Goal: Information Seeking & Learning: Learn about a topic

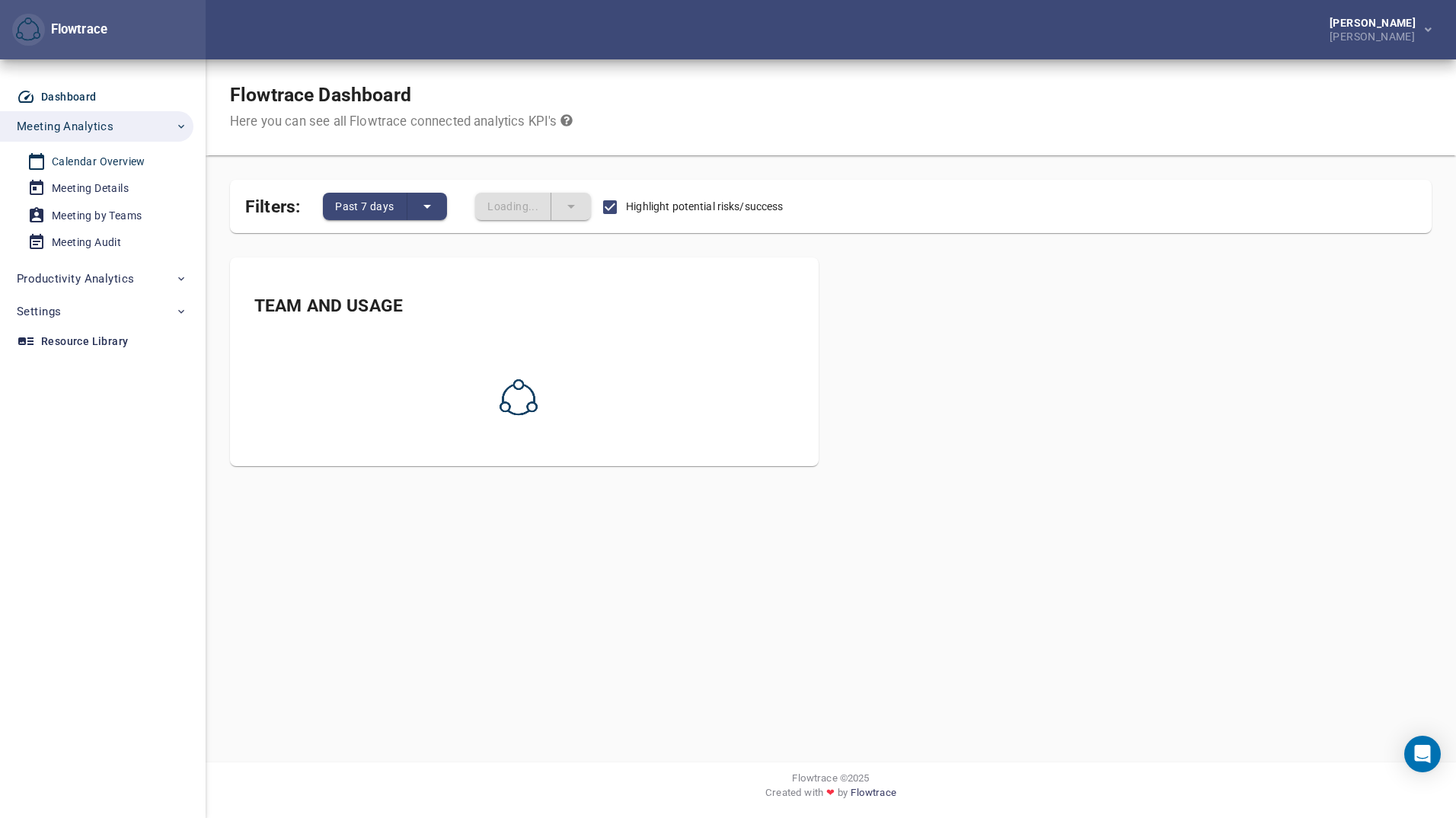
click at [89, 154] on div "Calendar Overview" at bounding box center [99, 162] width 93 height 19
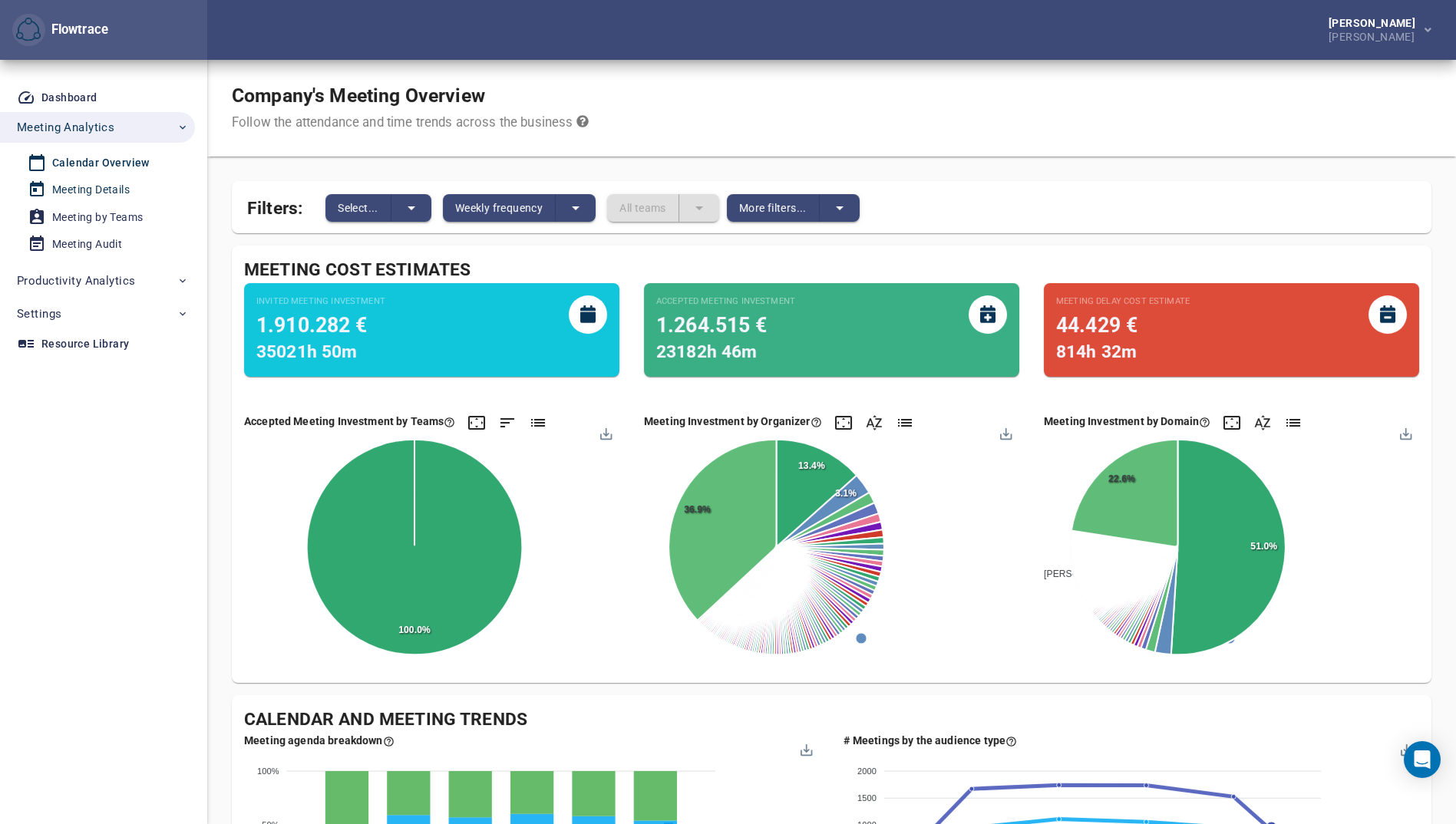
click at [109, 186] on div "Meeting Details" at bounding box center [91, 190] width 78 height 19
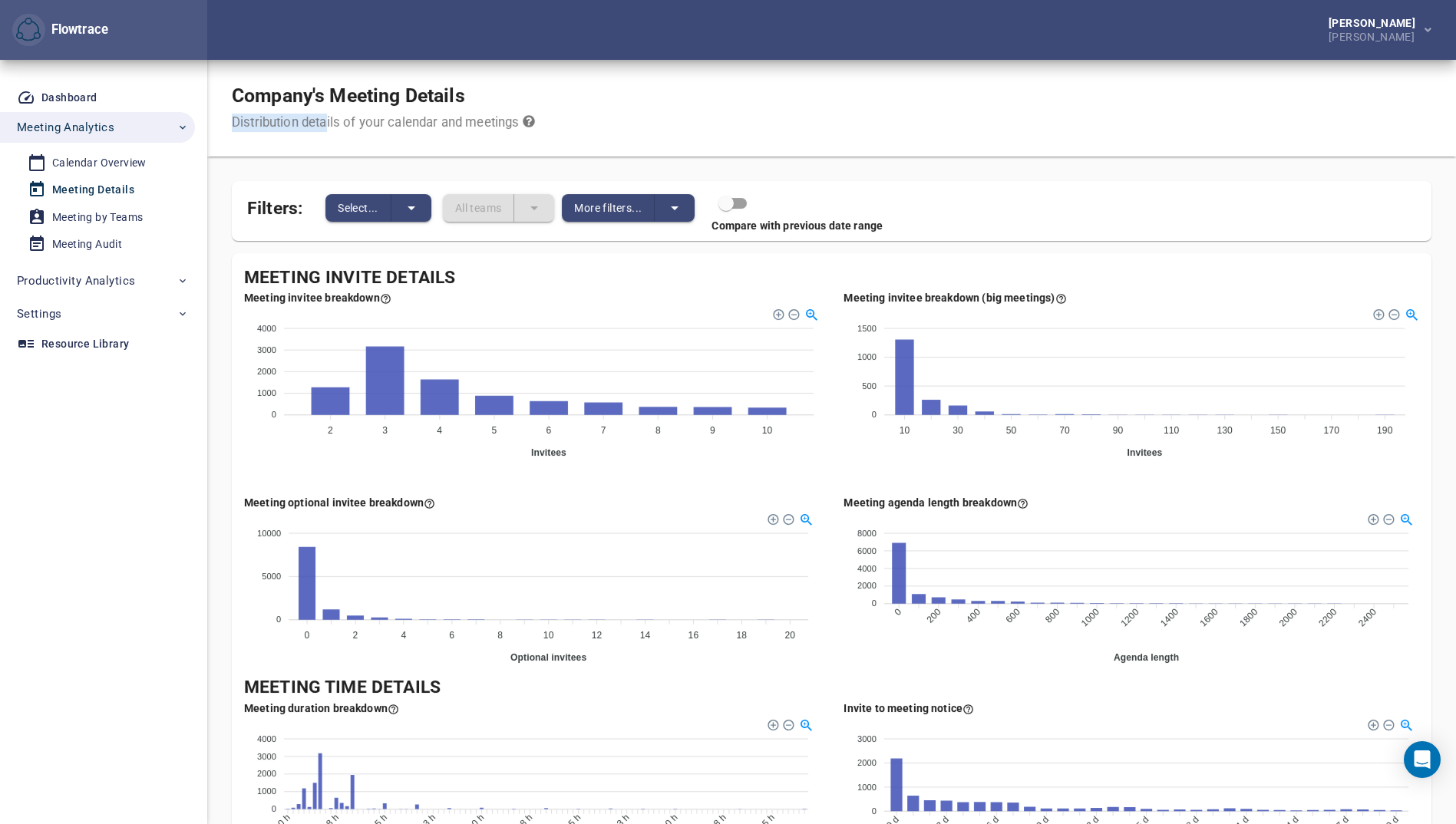
drag, startPoint x: 232, startPoint y: 124, endPoint x: 326, endPoint y: 118, distance: 94.2
click at [326, 118] on div "Distribution details of your calendar and meetings" at bounding box center [384, 122] width 304 height 18
click at [531, 123] on icon at bounding box center [529, 122] width 13 height 13
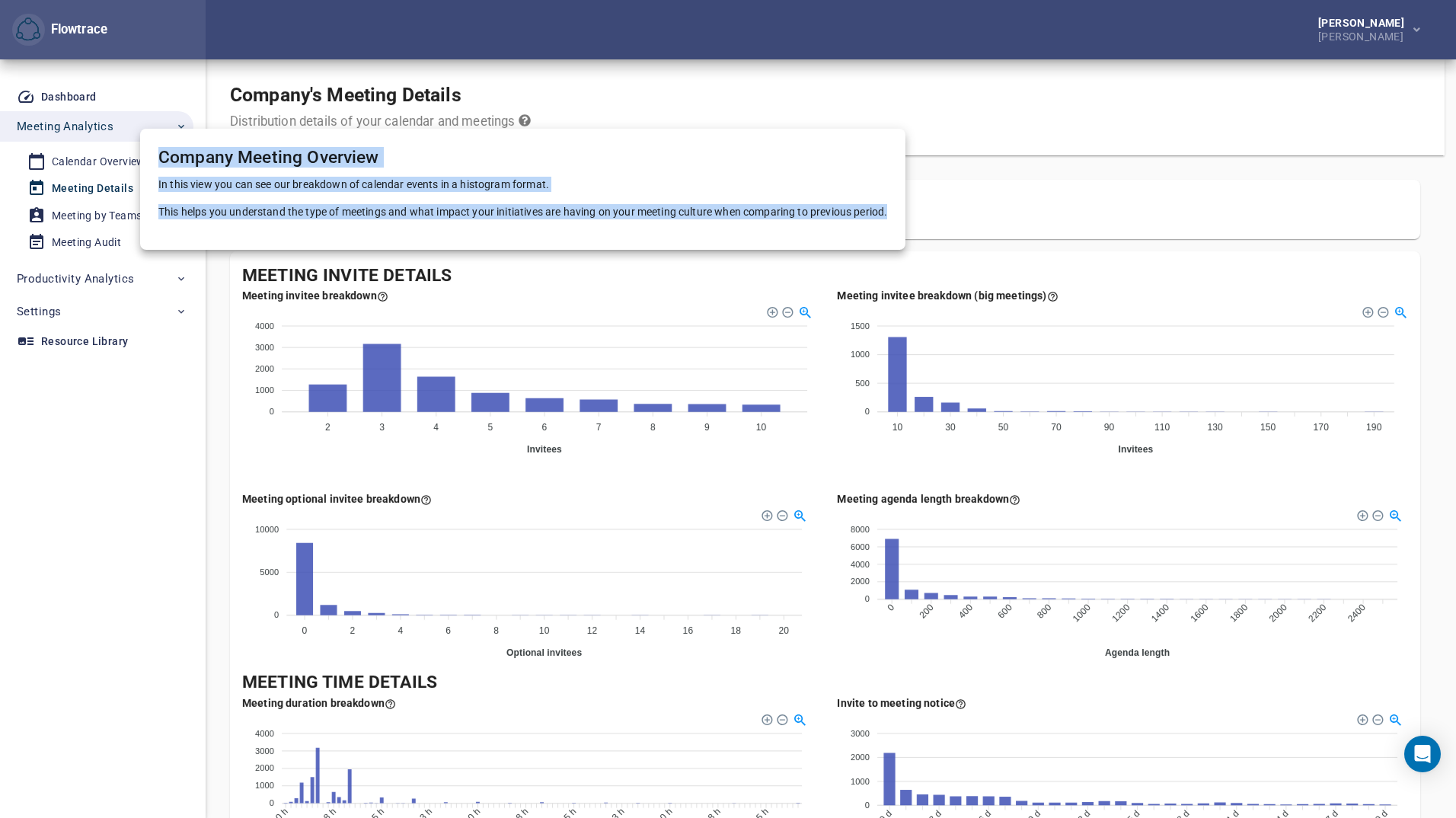
drag, startPoint x: 160, startPoint y: 153, endPoint x: 898, endPoint y: 213, distance: 740.4
click at [898, 213] on div "Company Meeting Overview In this view you can see our breakdown of calendar eve…" at bounding box center [522, 189] width 765 height 121
copy div "Company Meeting Overview In this view you can see our breakdown of calendar eve…"
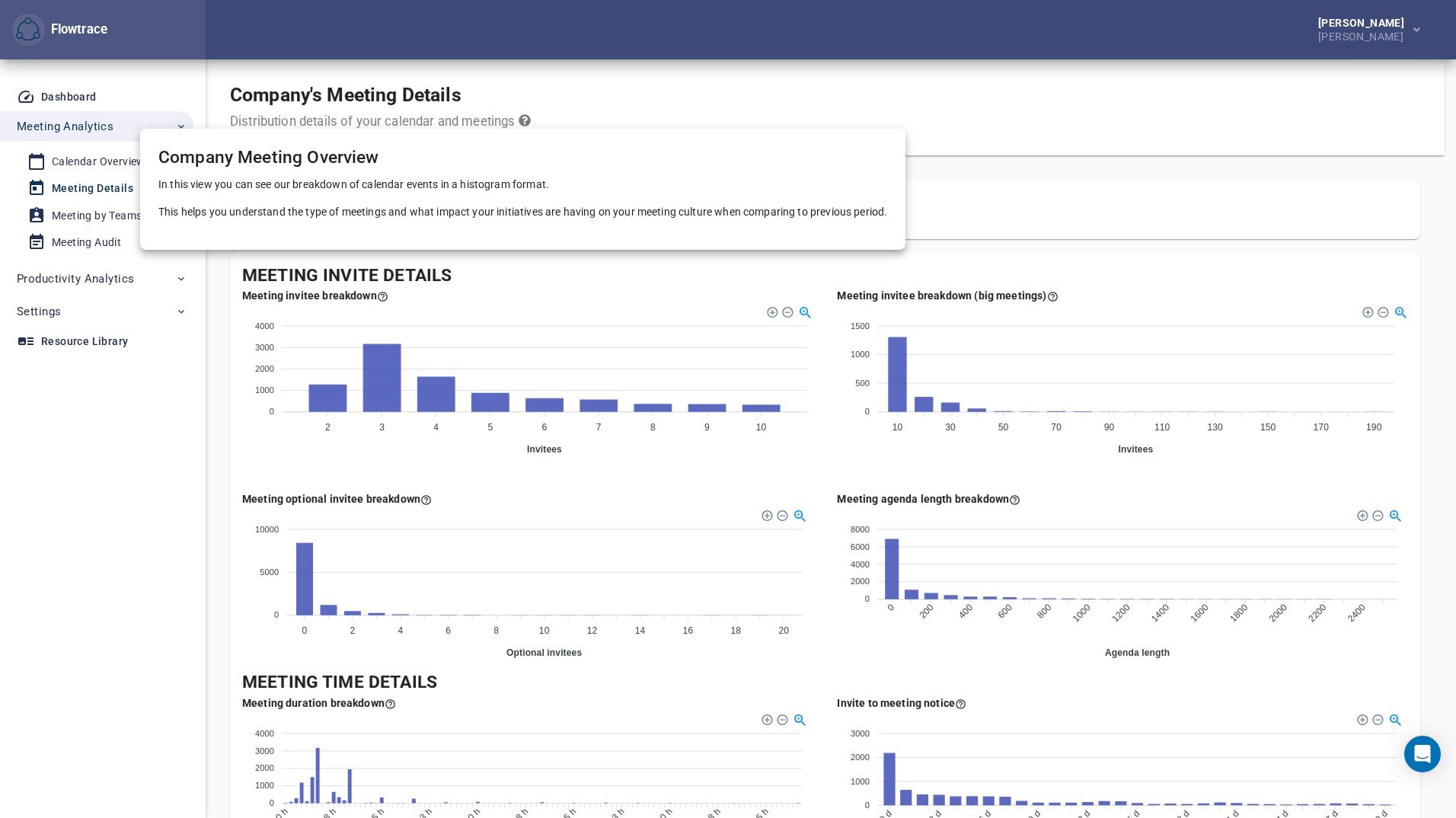
click at [105, 156] on div at bounding box center [728, 409] width 1456 height 818
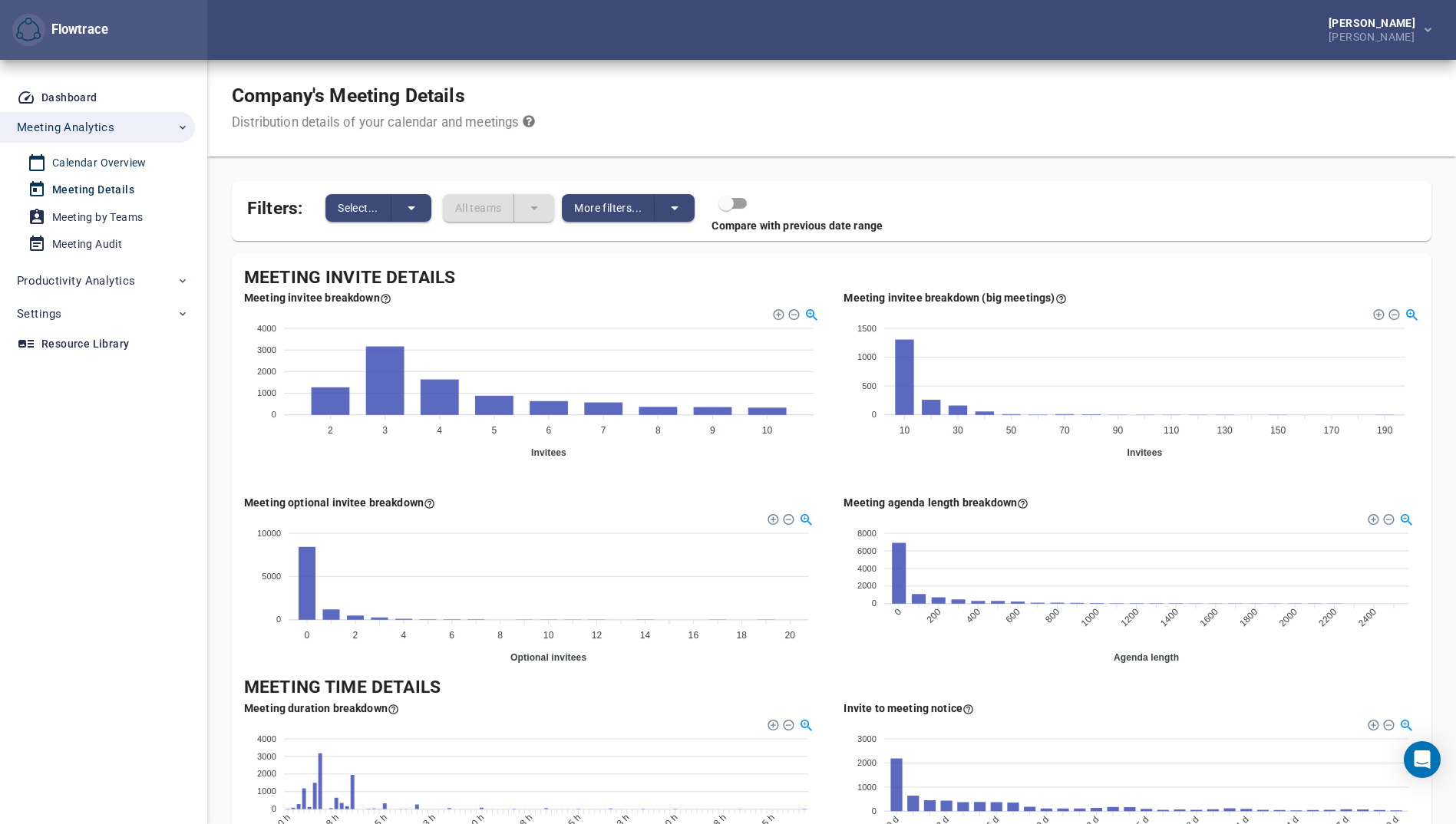
drag, startPoint x: 106, startPoint y: 157, endPoint x: 160, endPoint y: 171, distance: 55.8
click at [106, 157] on div "Calendar Overview" at bounding box center [100, 163] width 94 height 19
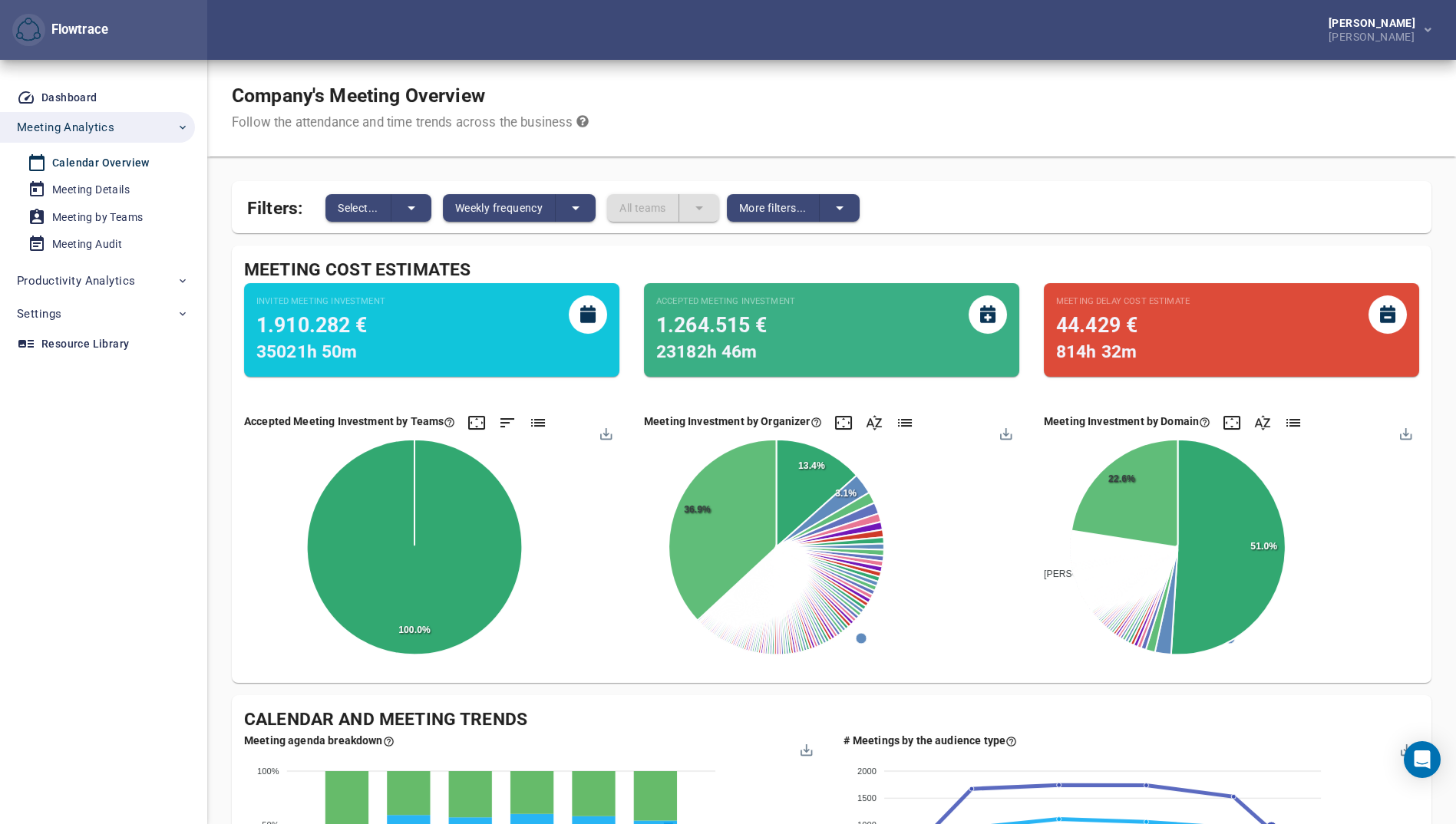
click at [583, 121] on icon at bounding box center [583, 122] width 13 height 13
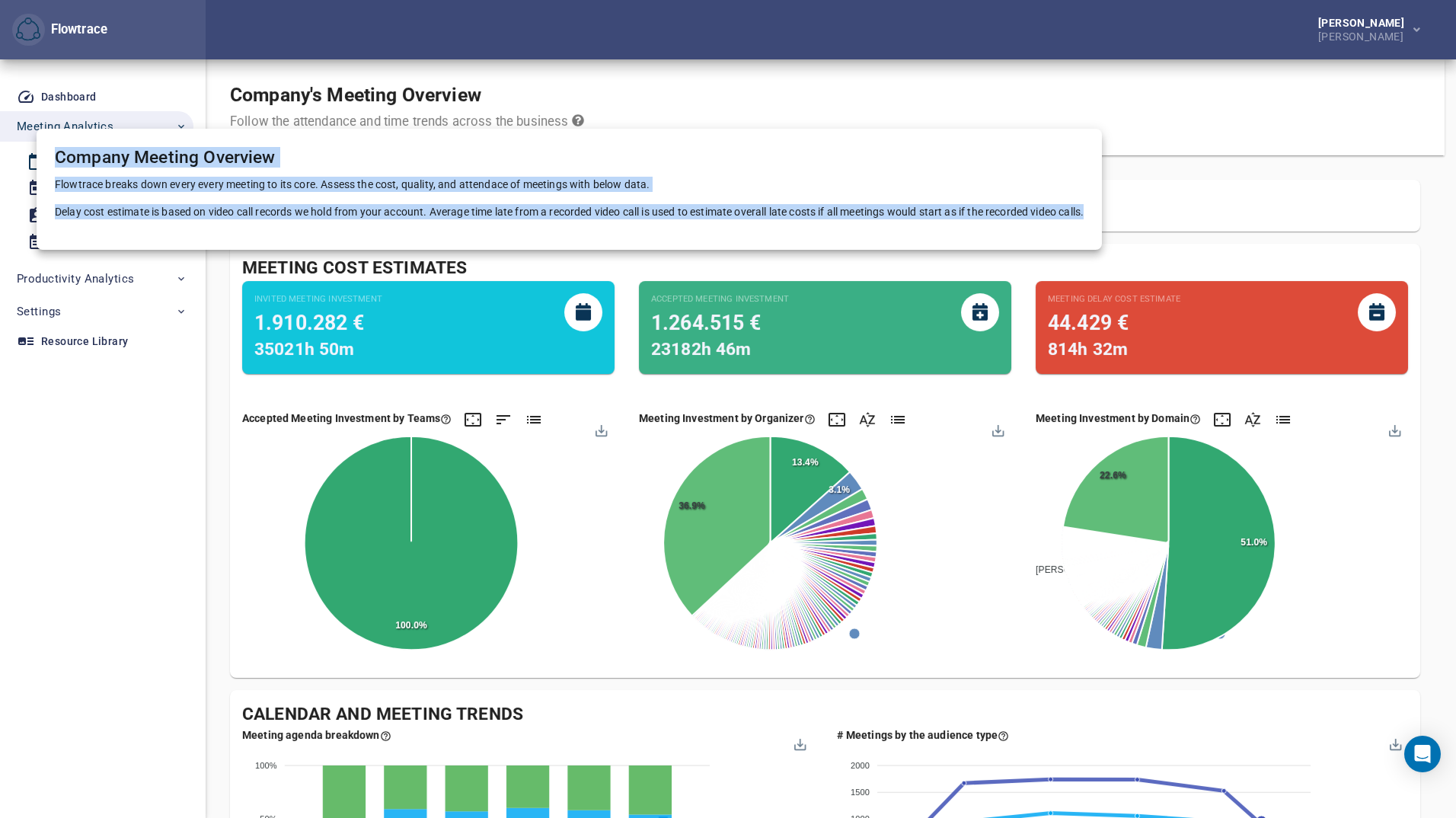
drag, startPoint x: 54, startPoint y: 153, endPoint x: 1117, endPoint y: 225, distance: 1065.4
click at [1102, 225] on div "Company Meeting Overview Flowtrace breaks down every every meeting to its core.…" at bounding box center [569, 189] width 1065 height 121
copy div "Company Meeting Overview Flowtrace breaks down every every meeting to its core.…"
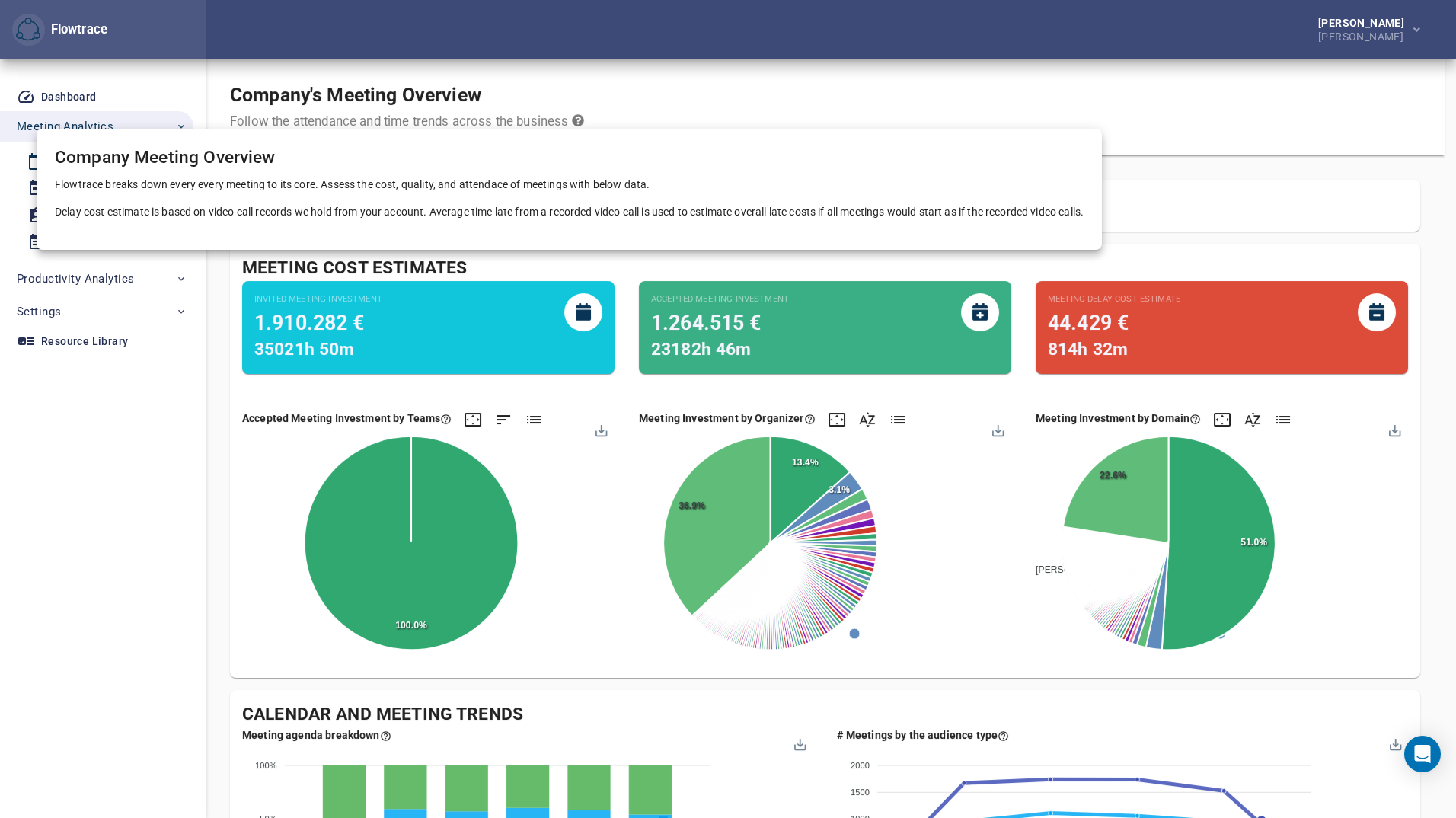
click at [111, 547] on div at bounding box center [728, 409] width 1456 height 818
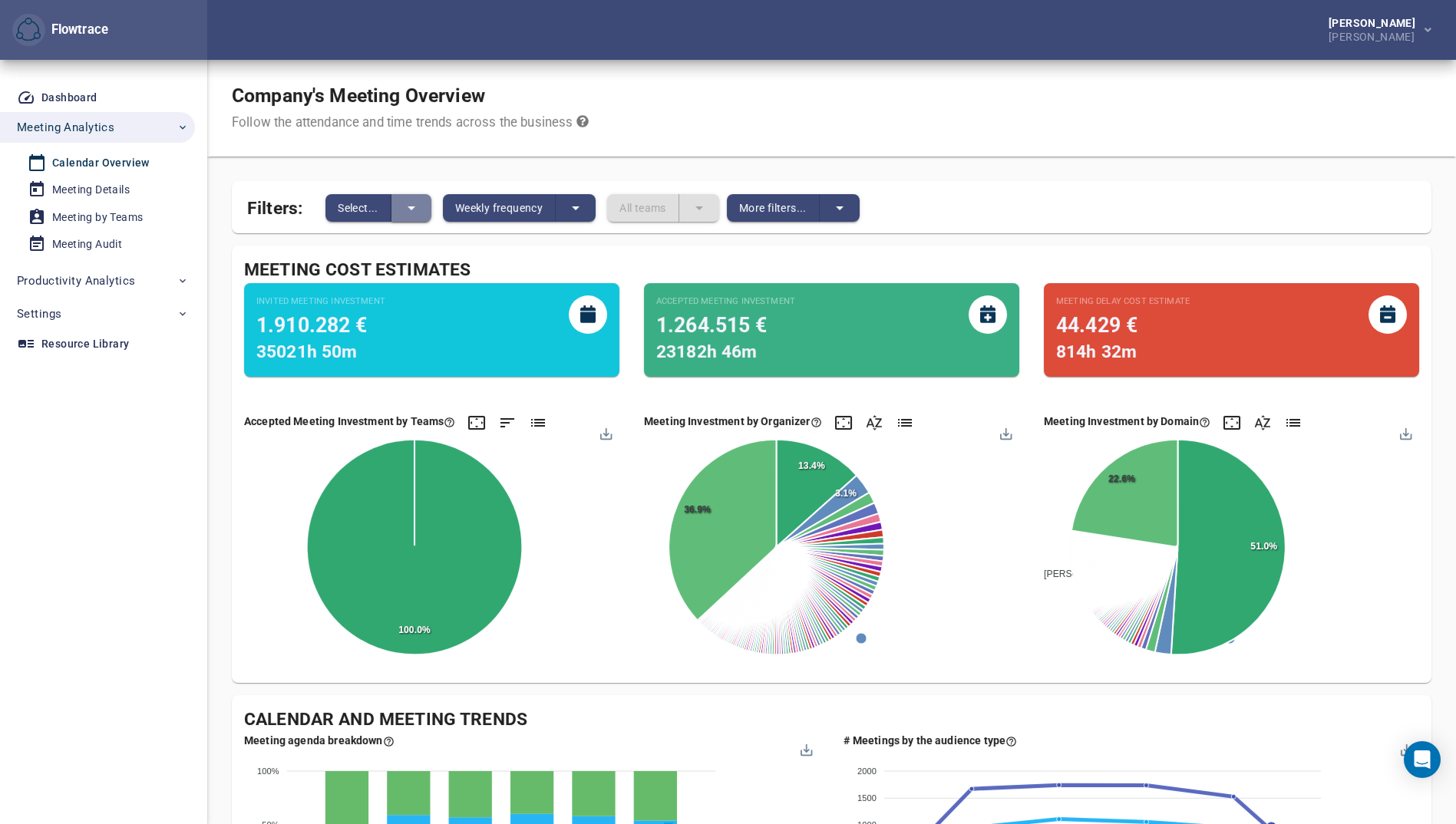
click at [430, 207] on button "split button" at bounding box center [411, 208] width 40 height 27
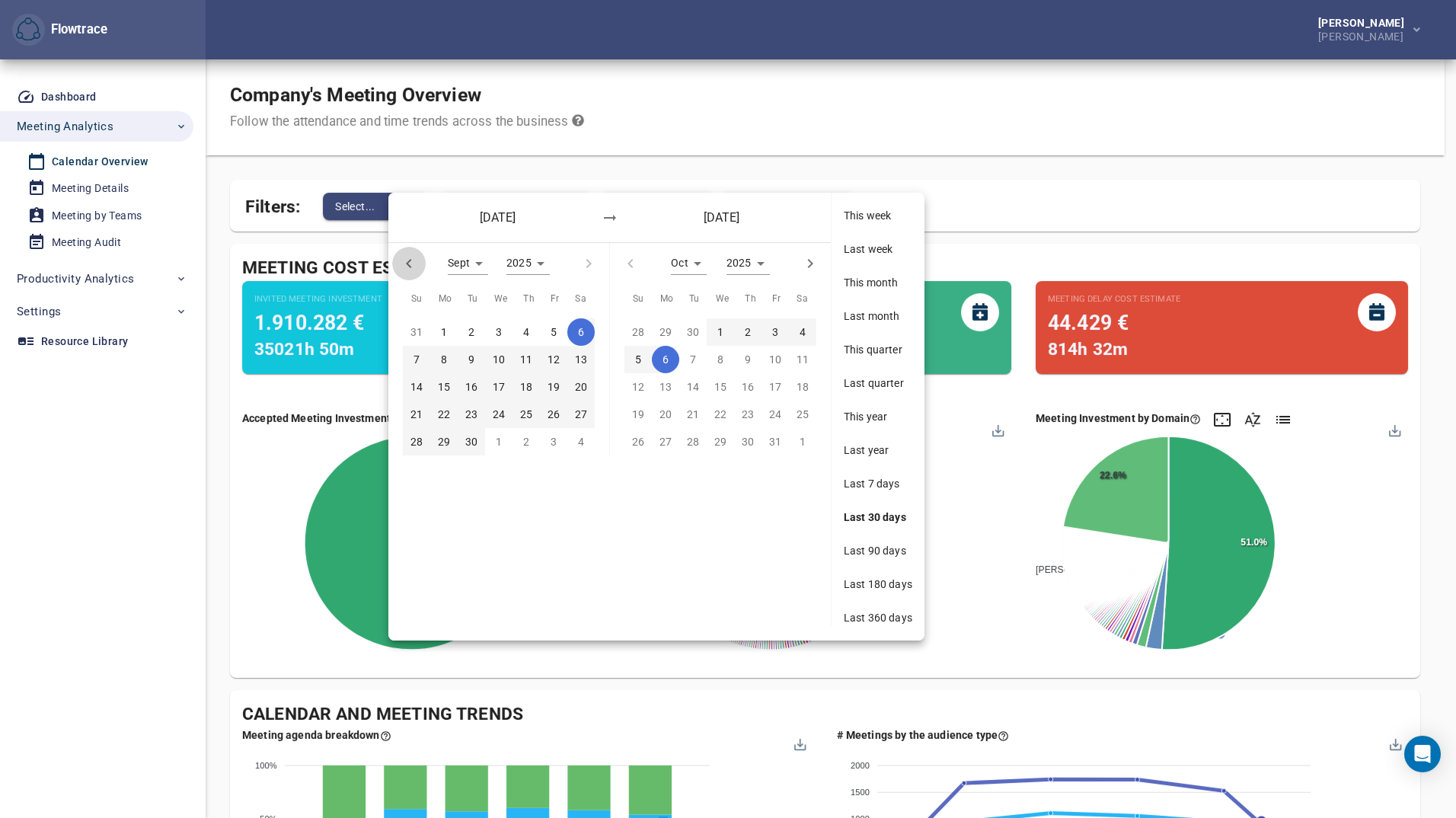
click at [412, 264] on icon "button" at bounding box center [409, 263] width 18 height 18
click at [583, 265] on icon "button" at bounding box center [588, 263] width 18 height 18
type input "*"
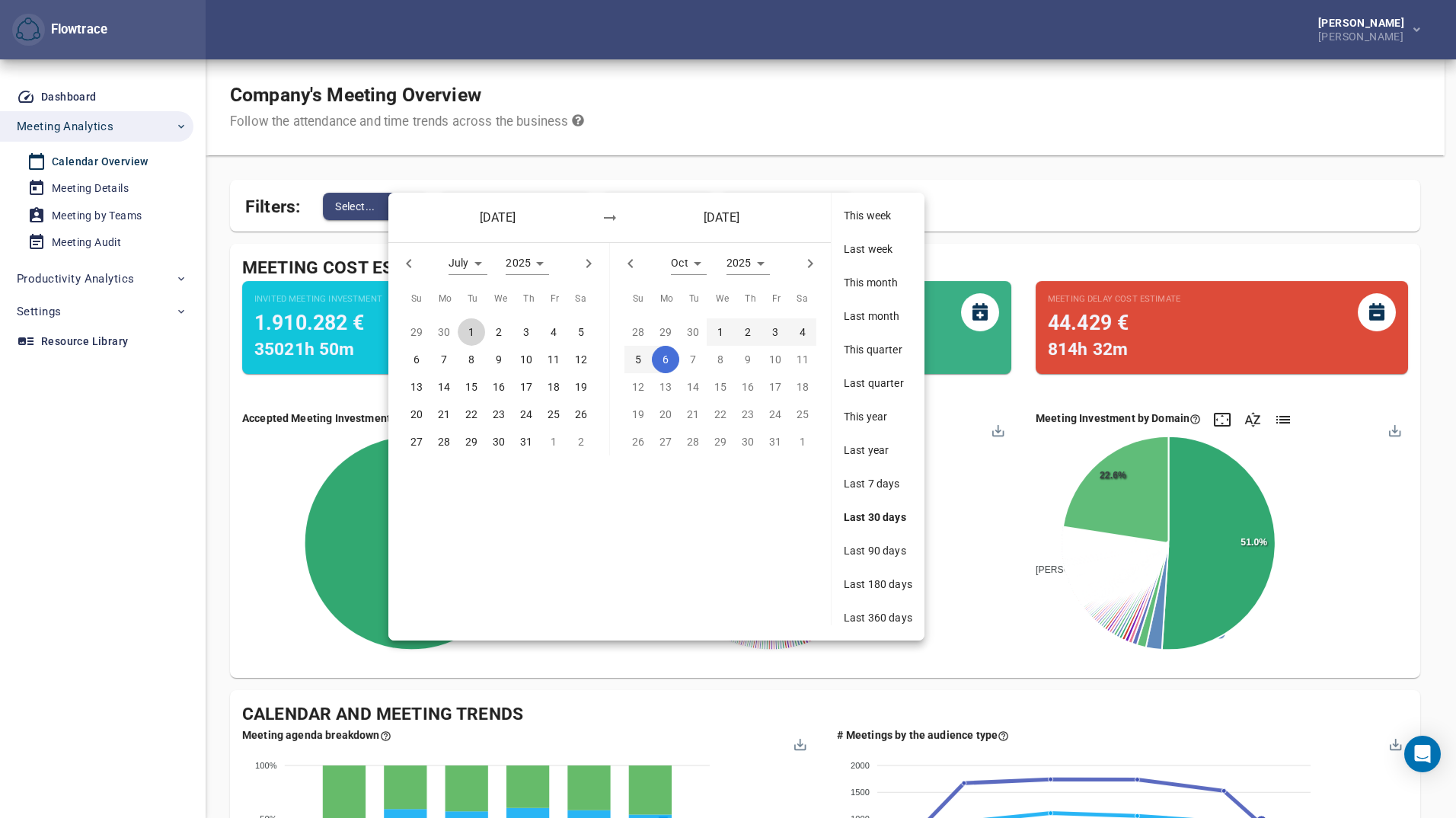
click at [468, 332] on p "1" at bounding box center [472, 332] width 6 height 17
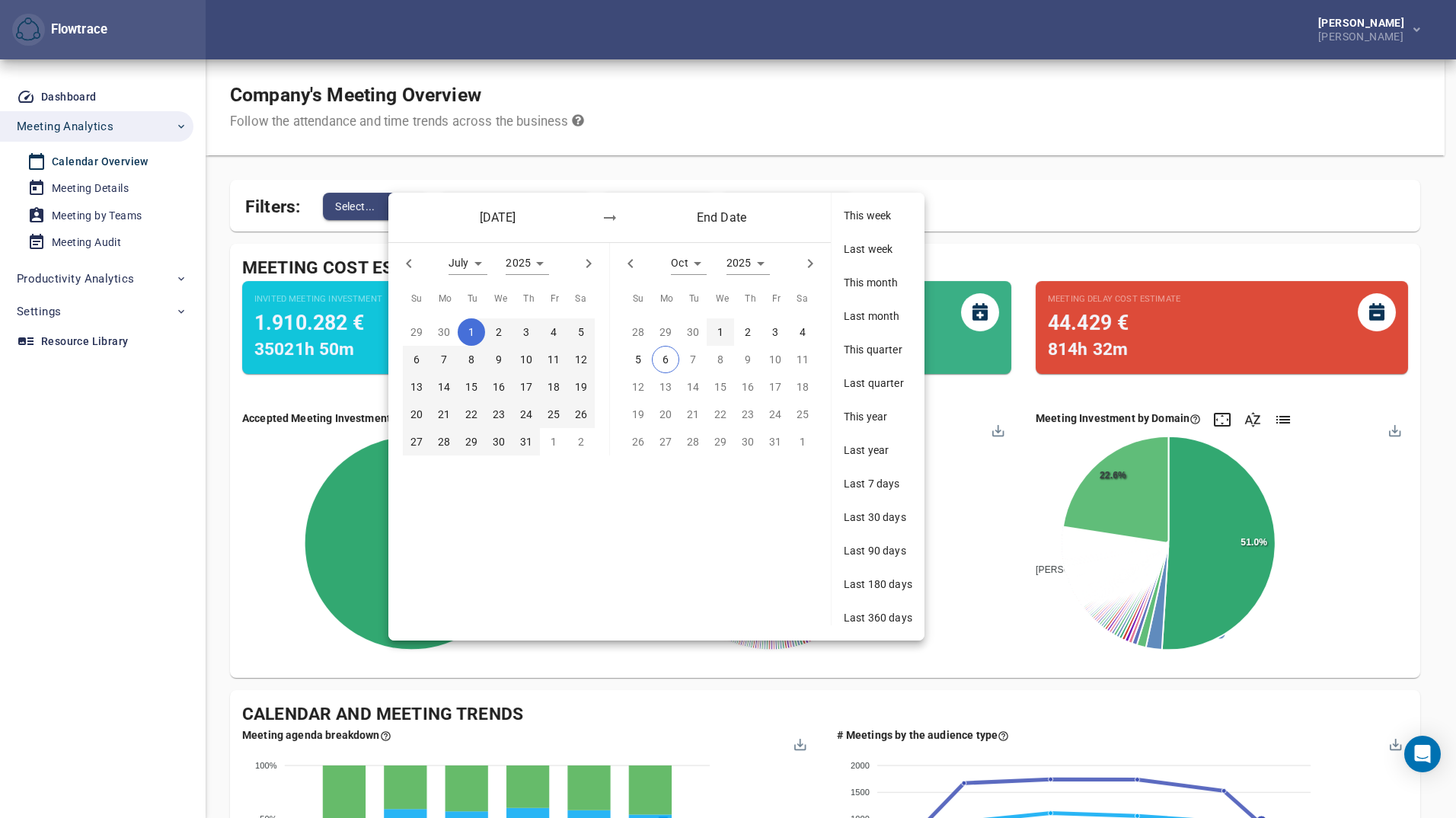
click at [691, 332] on div "30" at bounding box center [693, 332] width 27 height 27
click at [719, 335] on p "1" at bounding box center [721, 332] width 6 height 17
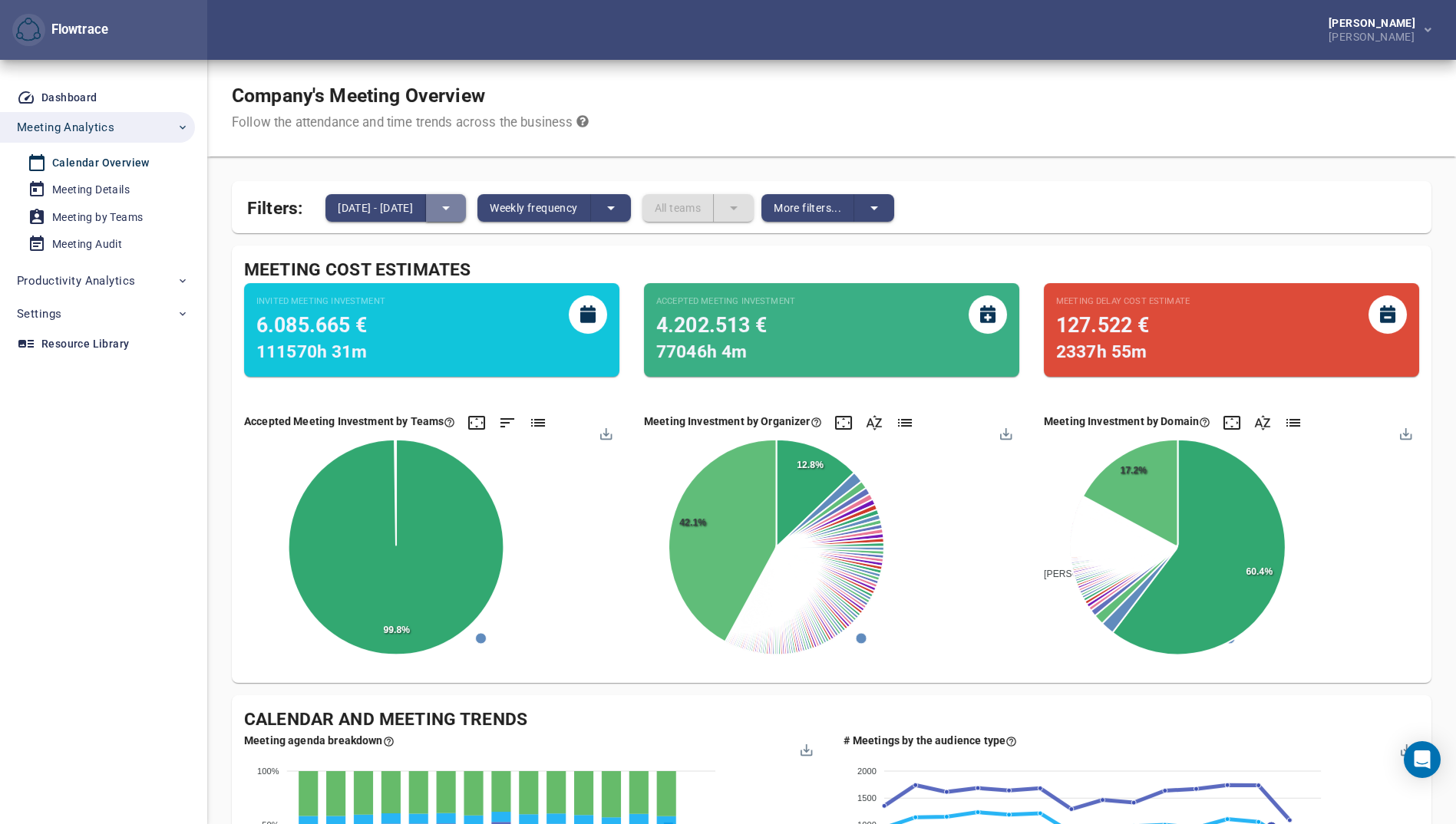
click at [455, 206] on icon "split button" at bounding box center [446, 207] width 18 height 18
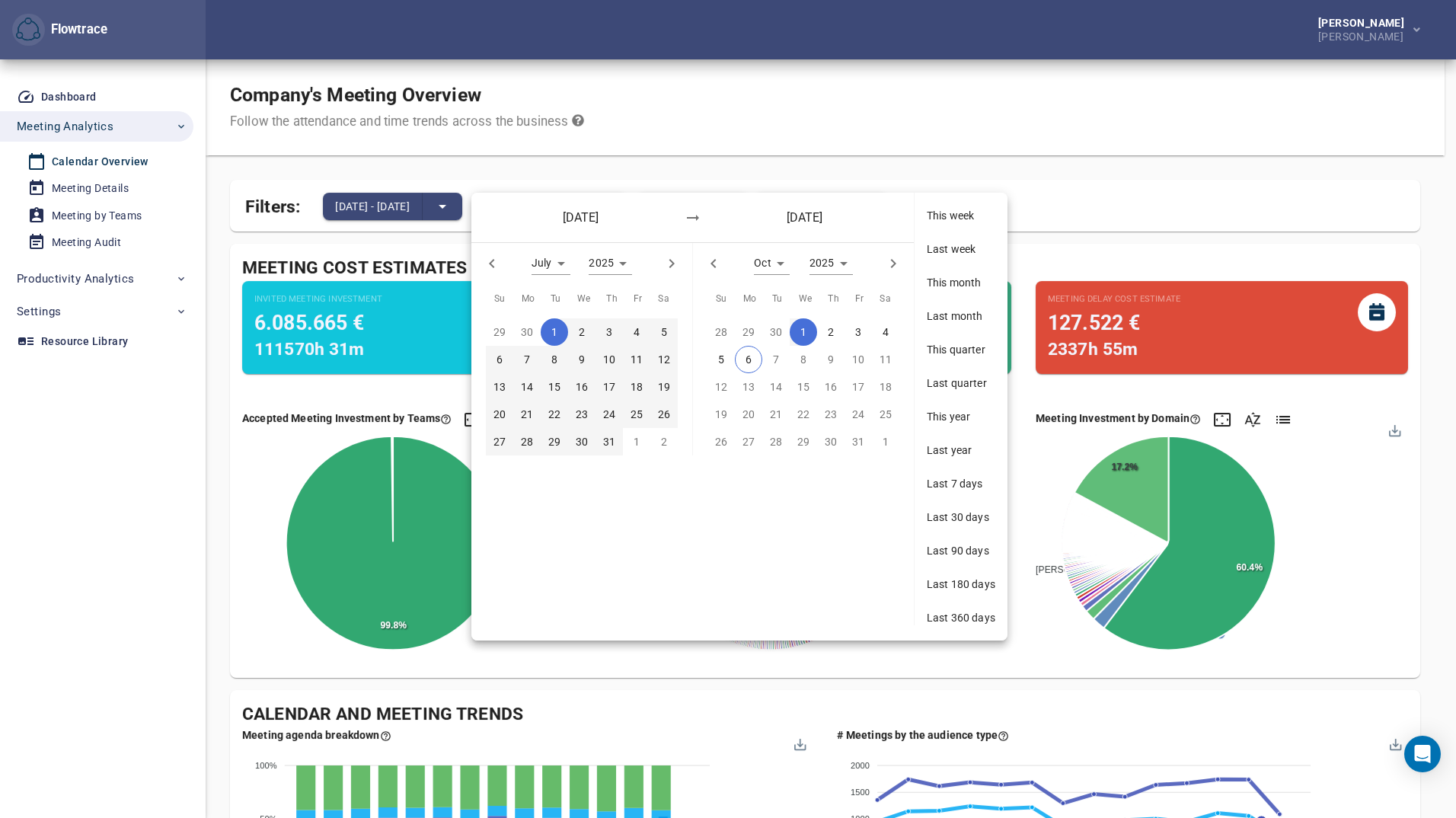
click at [714, 270] on icon "button" at bounding box center [713, 263] width 18 height 18
type input "*"
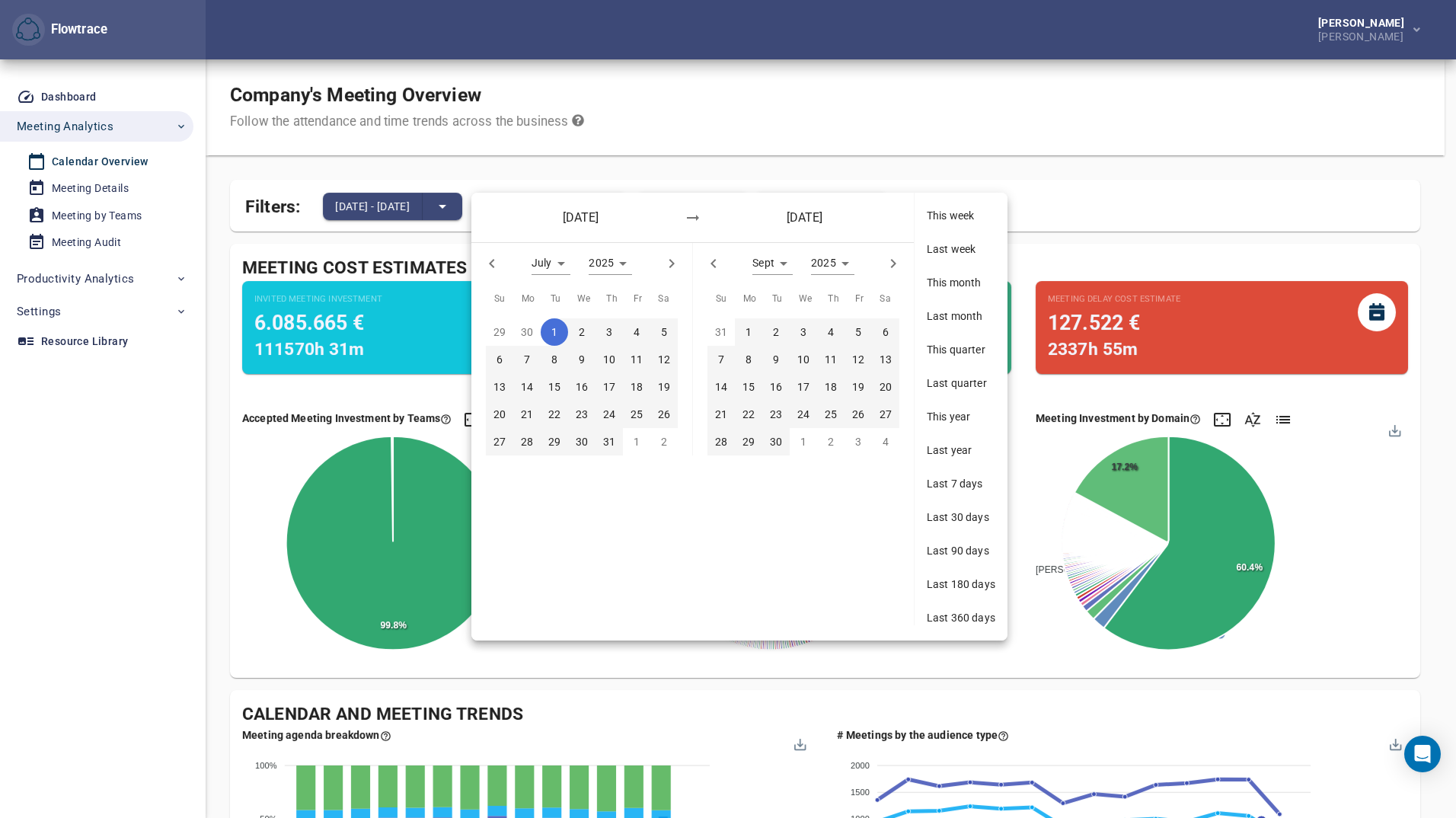
click at [773, 442] on p "30" at bounding box center [776, 442] width 12 height 17
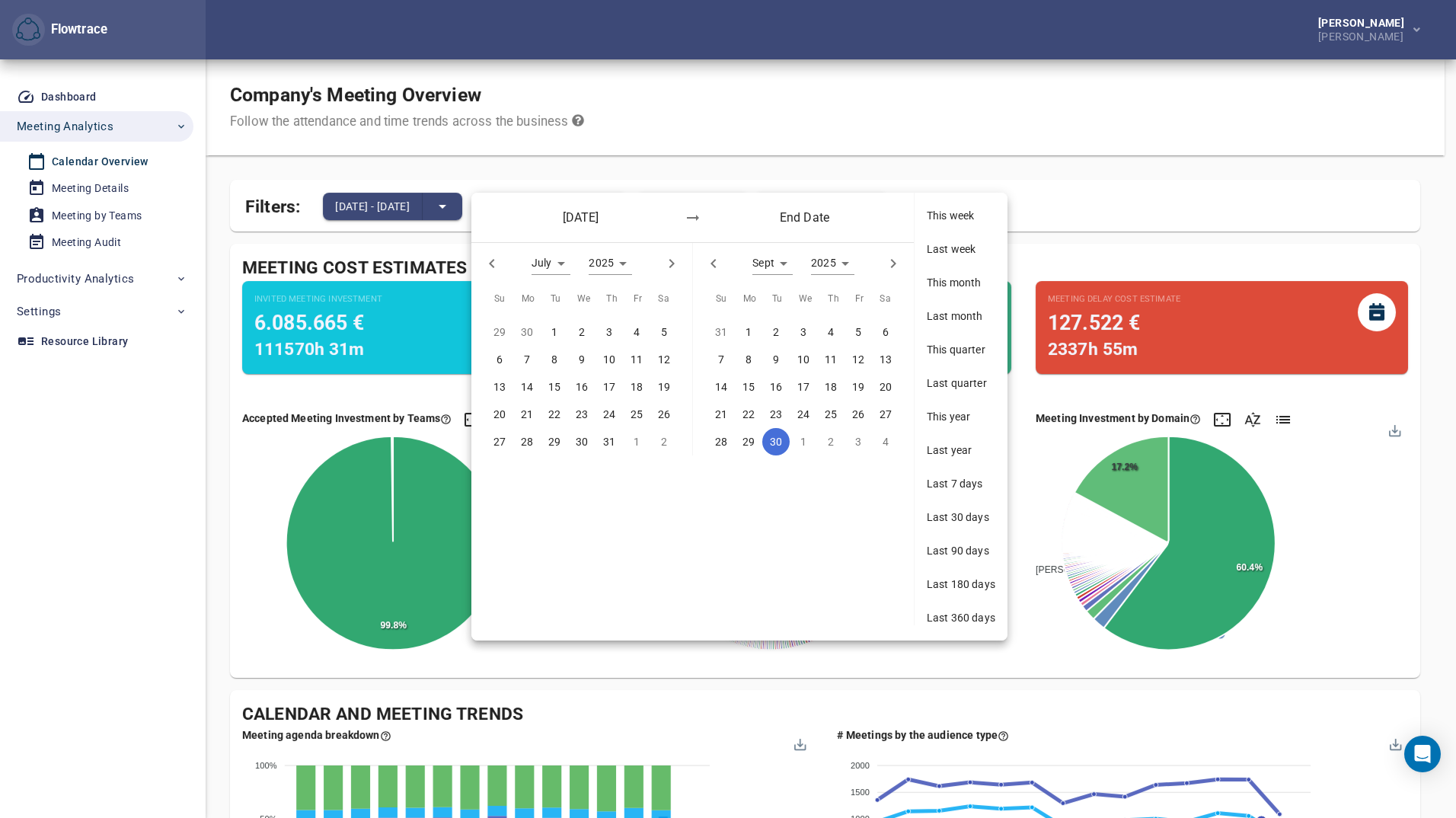
click at [549, 328] on span "1" at bounding box center [554, 332] width 27 height 17
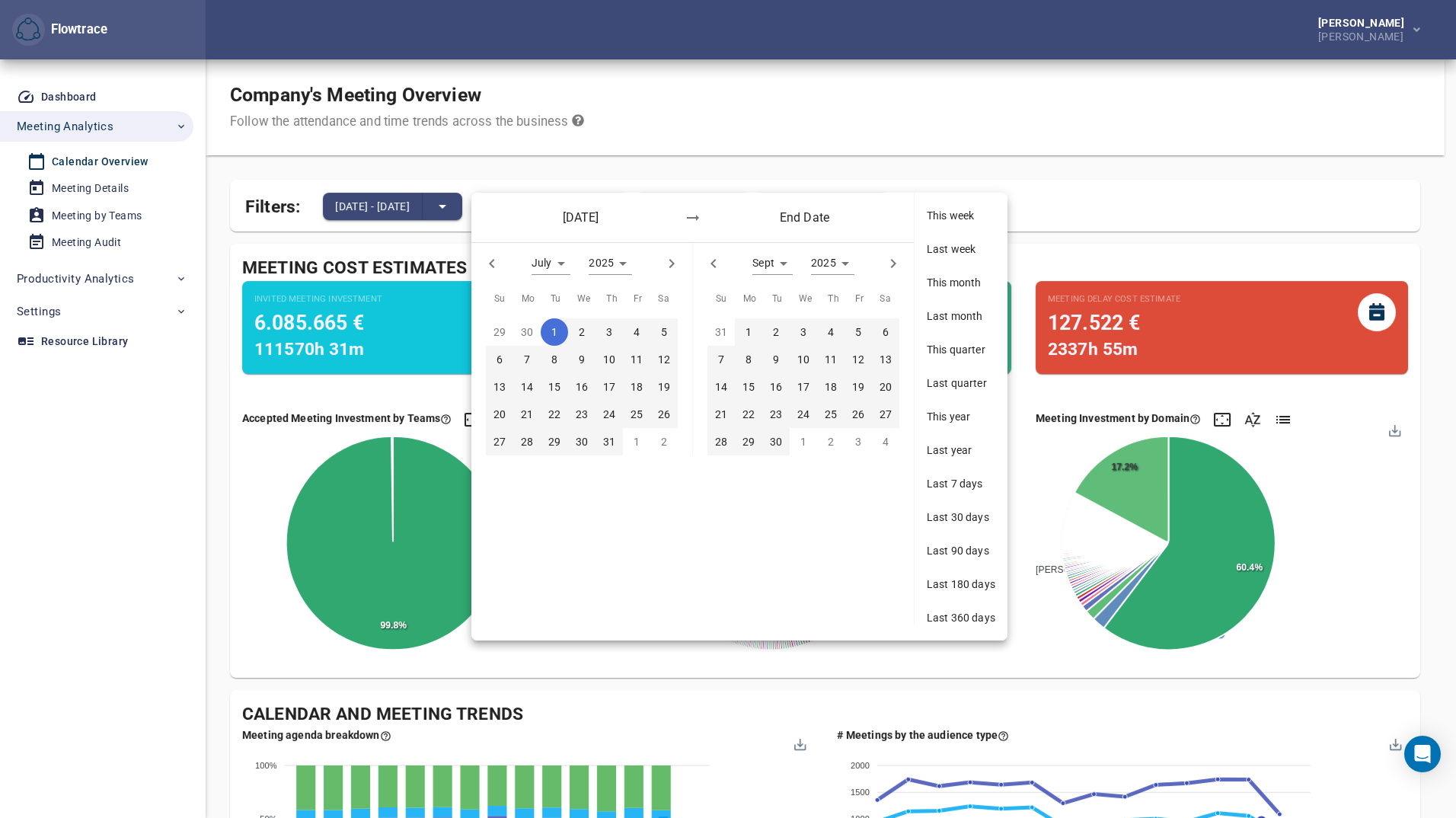
click at [781, 444] on p "30" at bounding box center [776, 442] width 12 height 17
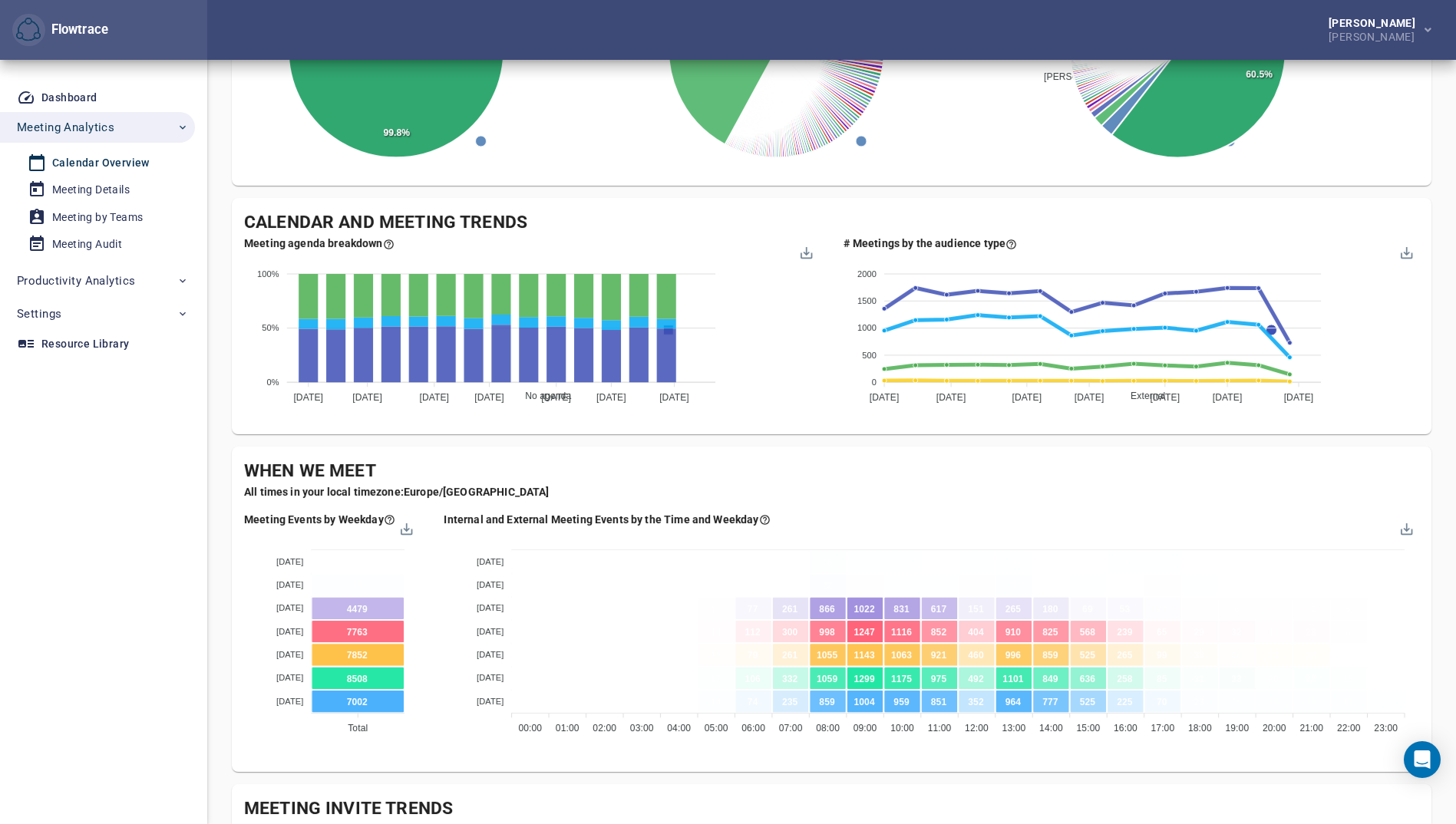
scroll to position [460, 0]
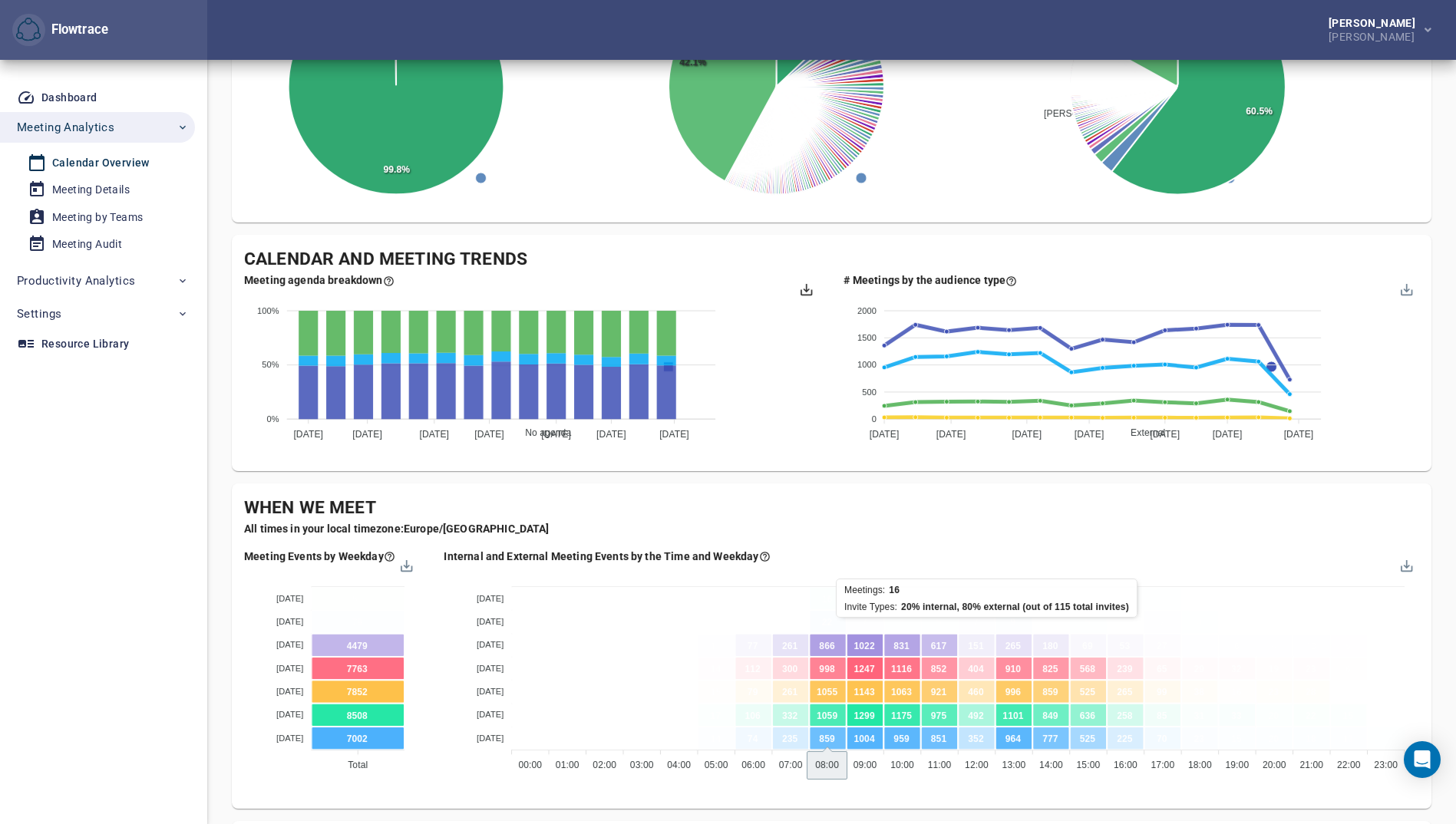
click at [807, 293] on div at bounding box center [806, 287] width 13 height 13
click at [798, 338] on div "Download PNG" at bounding box center [768, 333] width 78 height 22
drag, startPoint x: 236, startPoint y: 256, endPoint x: 543, endPoint y: 255, distance: 307.0
click at [543, 255] on div "Calendar and Meeting Trends Meeting agenda breakdown No agenda Short agenda Age…" at bounding box center [832, 352] width 1199 height 236
copy div "Calendar and Meeting Trends"
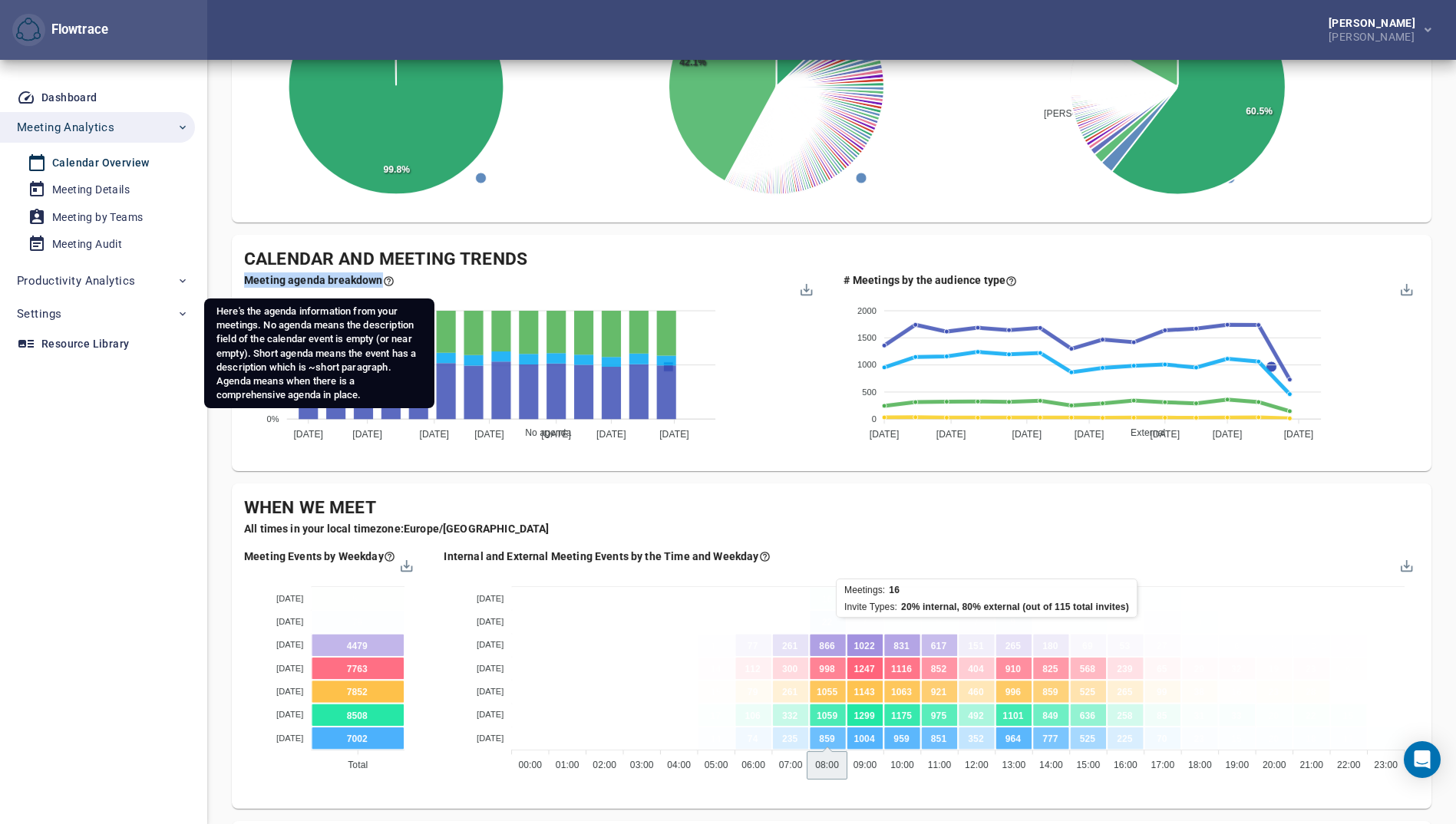
drag, startPoint x: 242, startPoint y: 278, endPoint x: 378, endPoint y: 279, distance: 136.0
click at [378, 279] on div "Meeting agenda breakdown No agenda Short agenda Agenda 100% 100% 50% 50% 0% 0% …" at bounding box center [532, 362] width 599 height 205
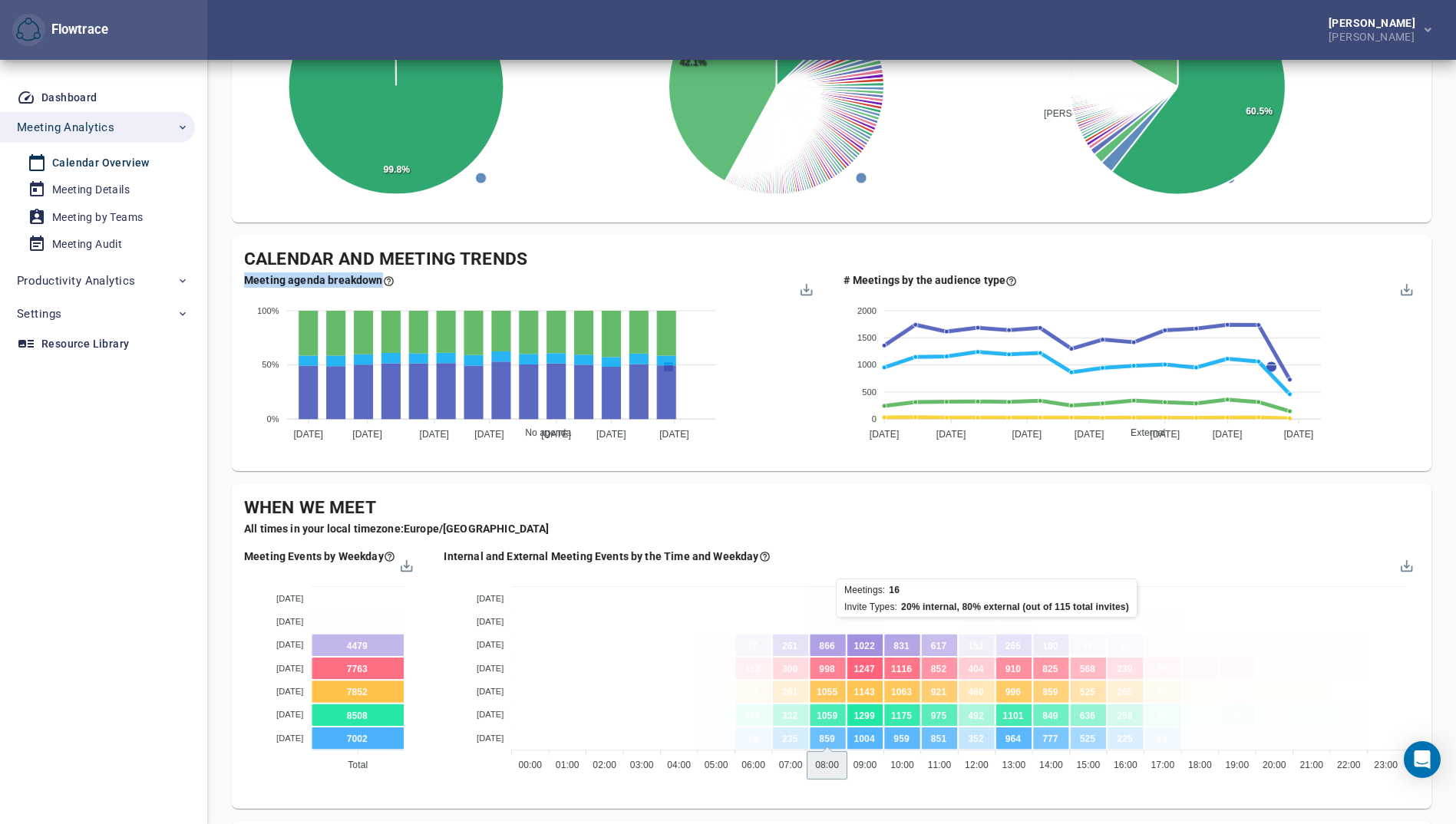
copy div "Meeting agenda breakdown"
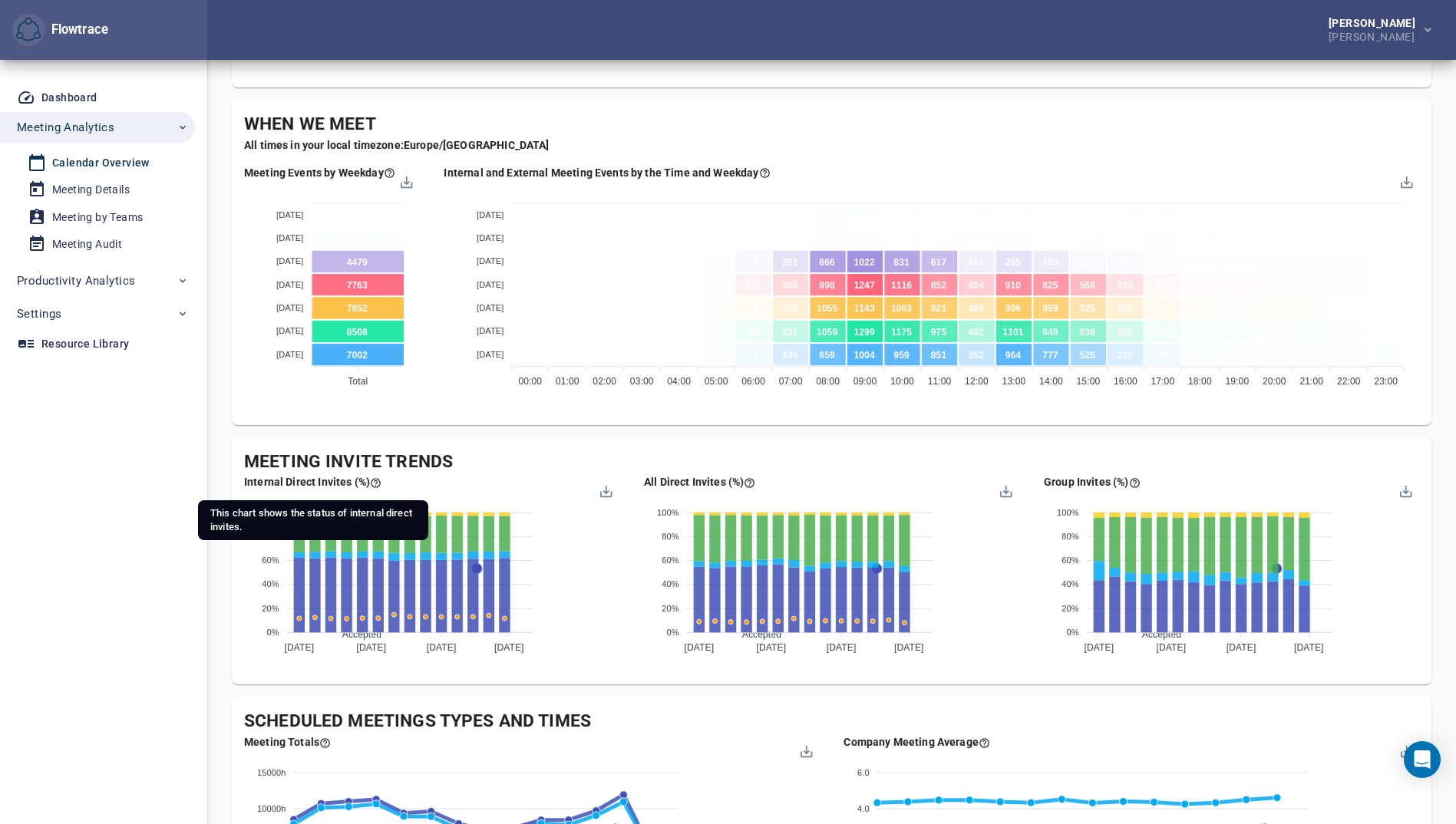
scroll to position [768, 0]
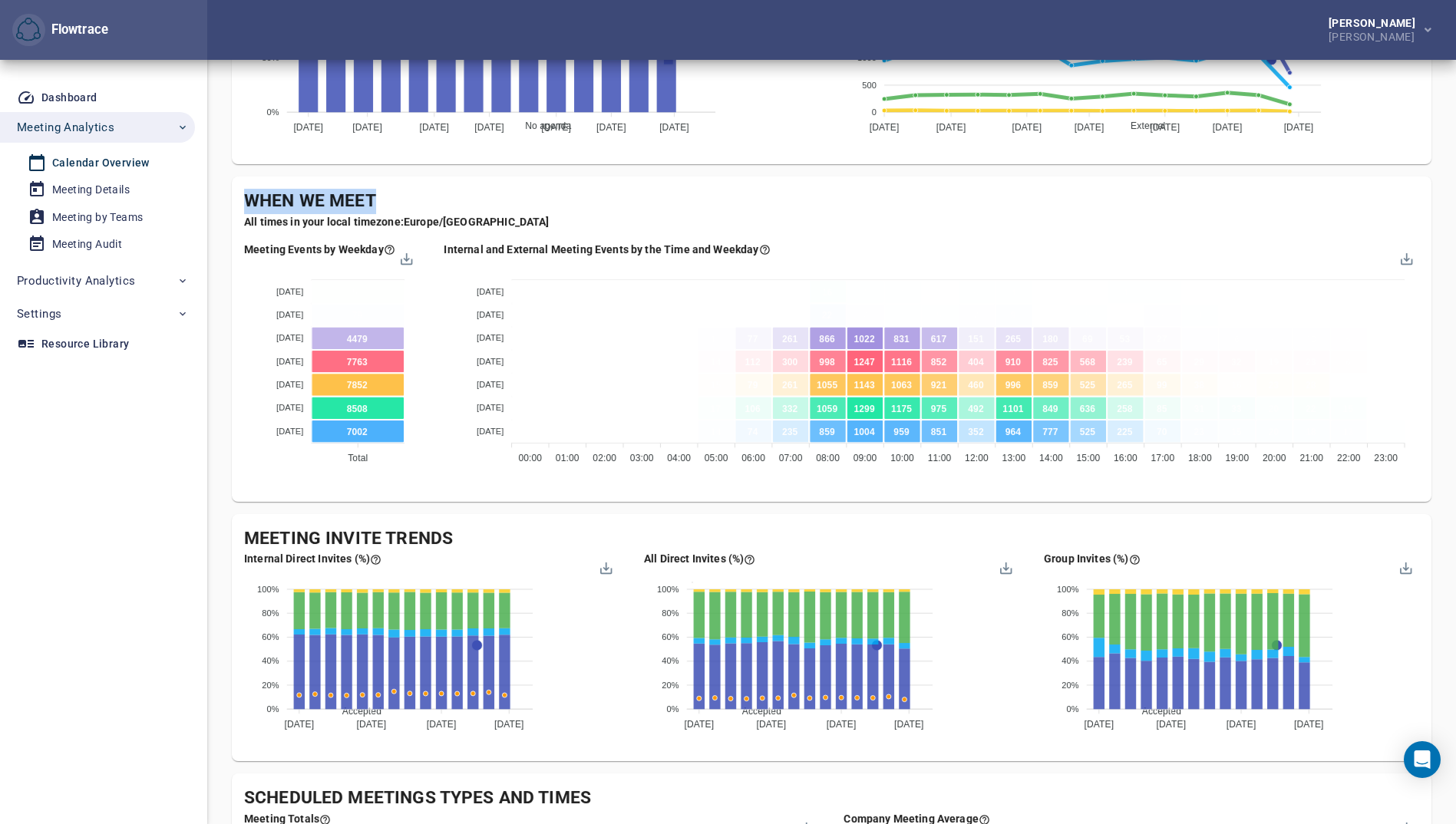
drag, startPoint x: 248, startPoint y: 201, endPoint x: 416, endPoint y: 200, distance: 168.0
click at [416, 200] on div "When We Meet" at bounding box center [832, 201] width 1175 height 25
copy div "When We Meet"
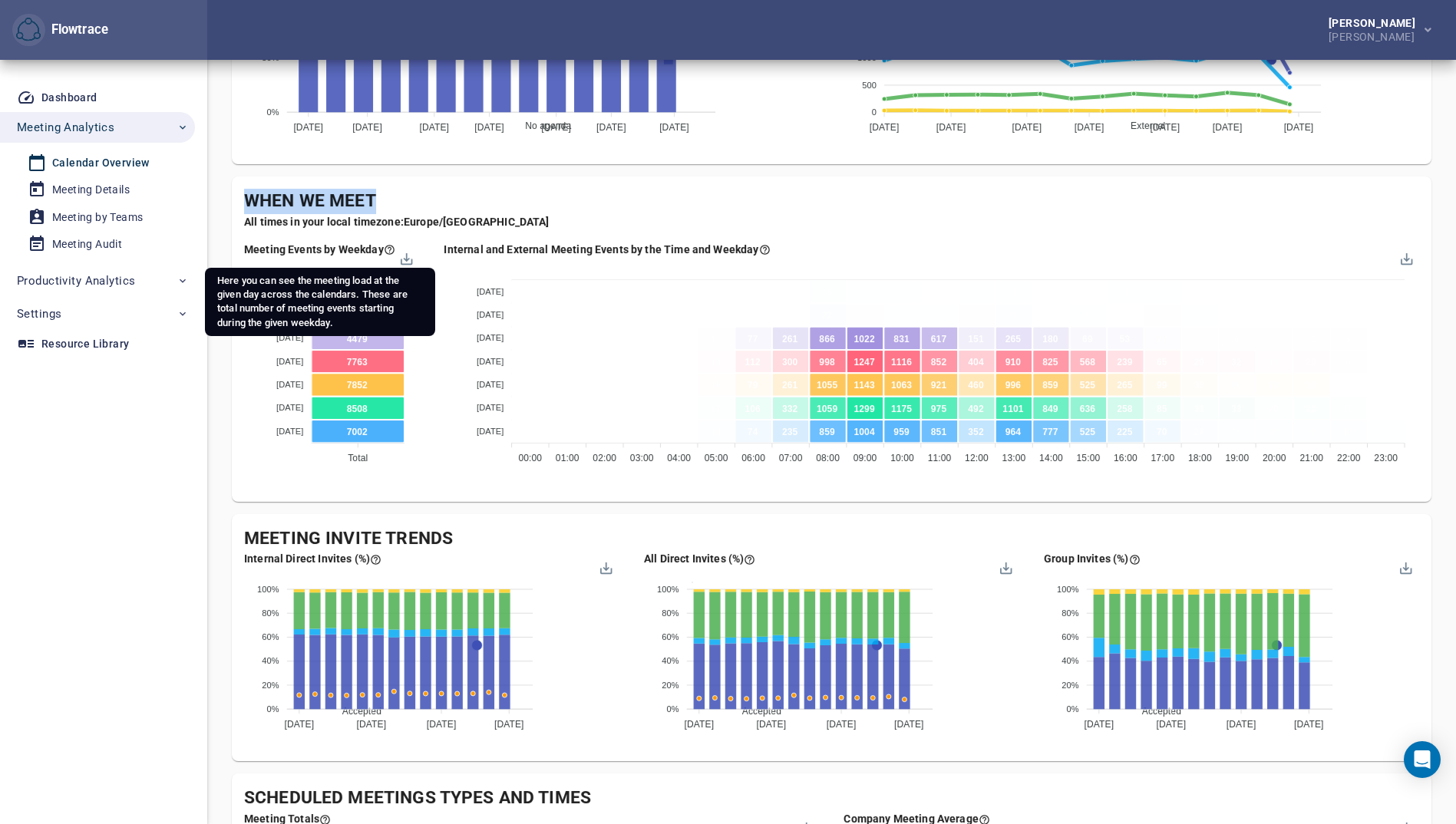
drag, startPoint x: 249, startPoint y: 252, endPoint x: 390, endPoint y: 256, distance: 141.1
click at [390, 256] on div "Meeting Events by Weekday" at bounding box center [319, 249] width 151 height 16
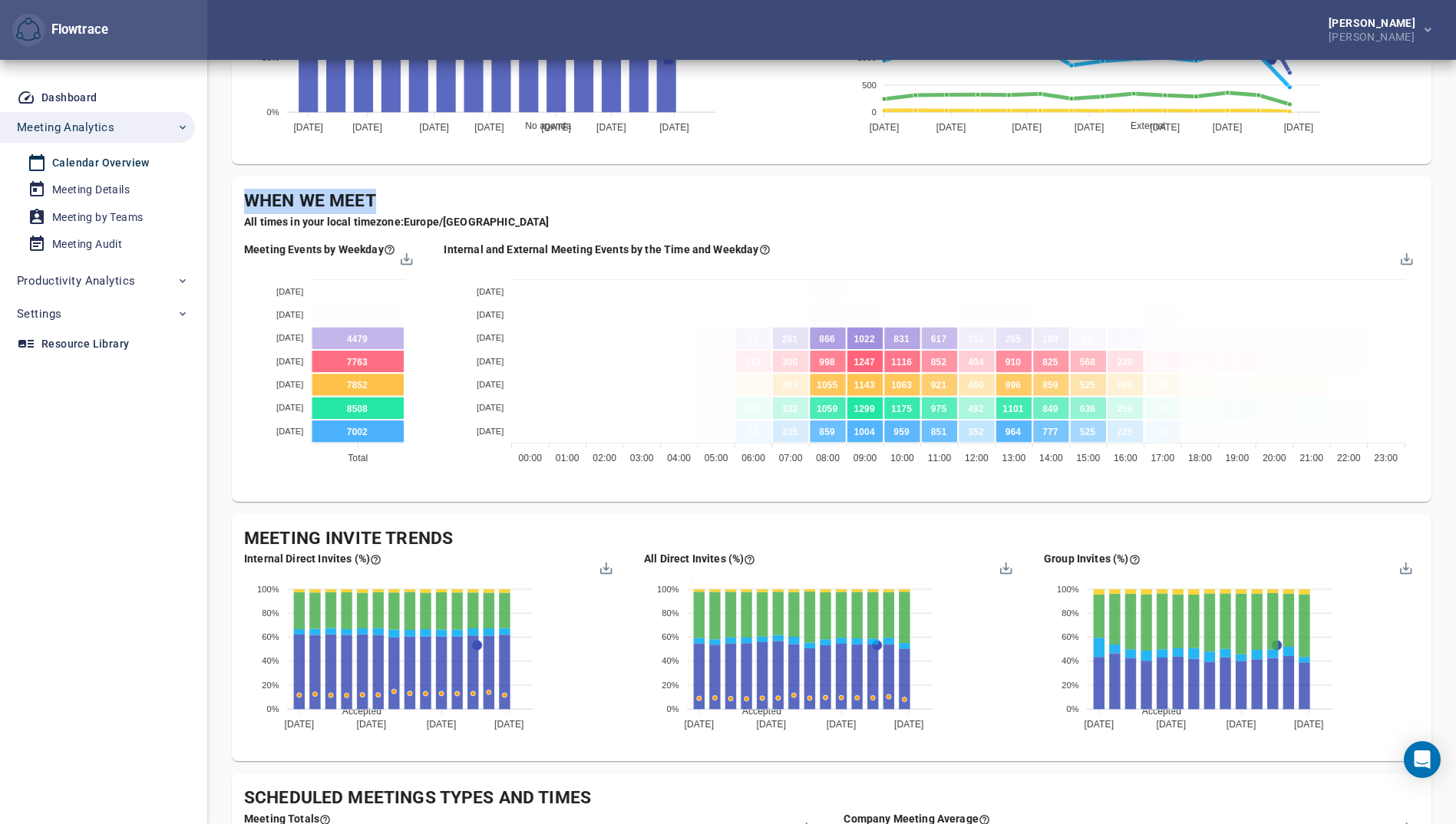
copy div "Meeting Events by Weekday"
click at [406, 260] on div at bounding box center [406, 256] width 13 height 13
click at [399, 306] on div "Download PNG" at bounding box center [368, 303] width 78 height 22
drag, startPoint x: 444, startPoint y: 249, endPoint x: 781, endPoint y: 248, distance: 337.0
click at [781, 248] on div "Internal and External Meeting Events by the Time and Weekday" at bounding box center [932, 249] width 975 height 16
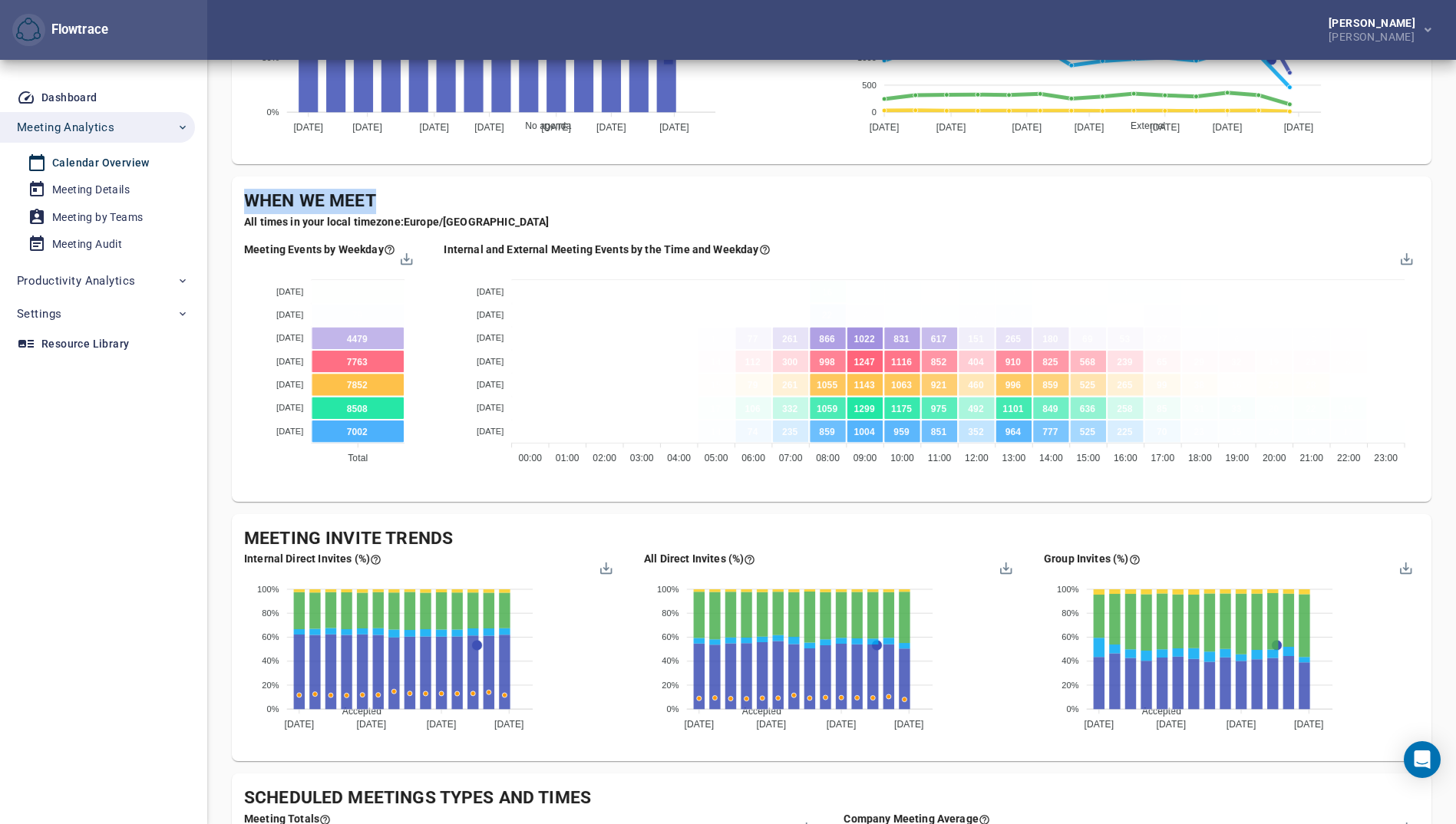
copy div "Internal and External Meeting Events by the Time and Weekday"
click at [1410, 256] on div at bounding box center [1405, 256] width 13 height 13
click at [1388, 302] on div "Download PNG" at bounding box center [1367, 303] width 78 height 22
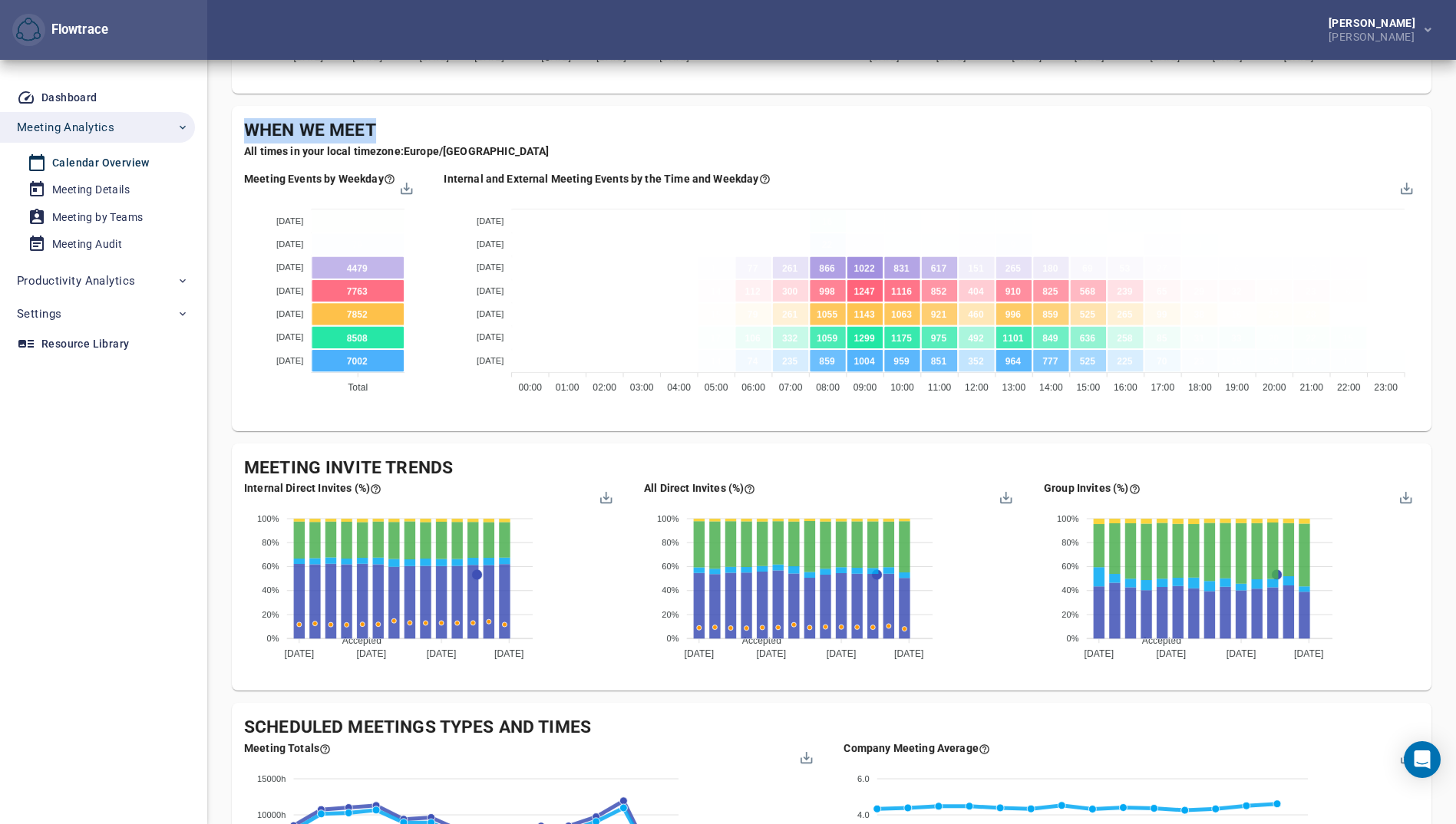
scroll to position [837, 0]
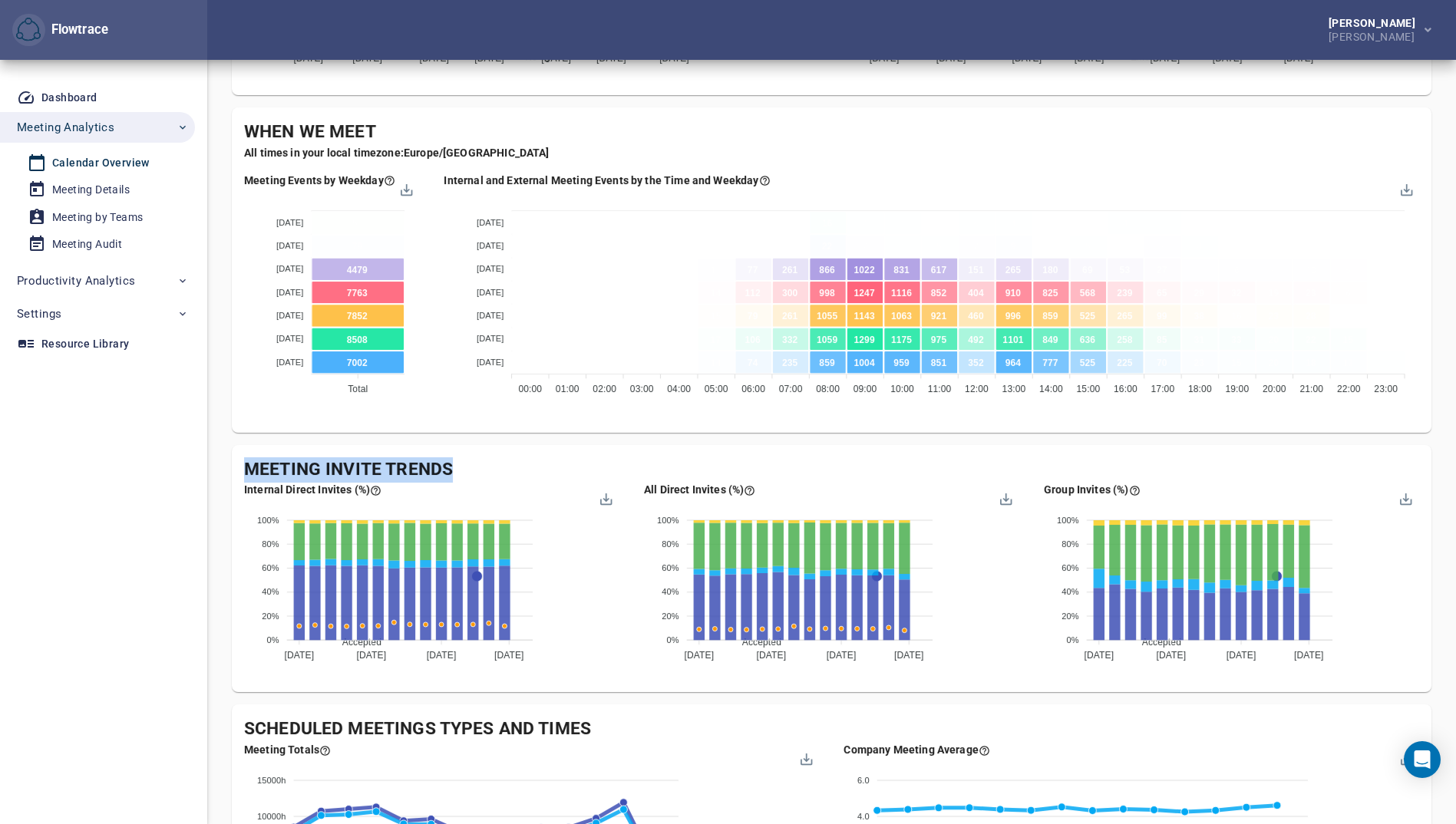
drag, startPoint x: 244, startPoint y: 468, endPoint x: 449, endPoint y: 468, distance: 205.0
click at [449, 468] on div "Meeting Invite Trends" at bounding box center [832, 470] width 1175 height 25
copy div "Meeting Invite Trends"
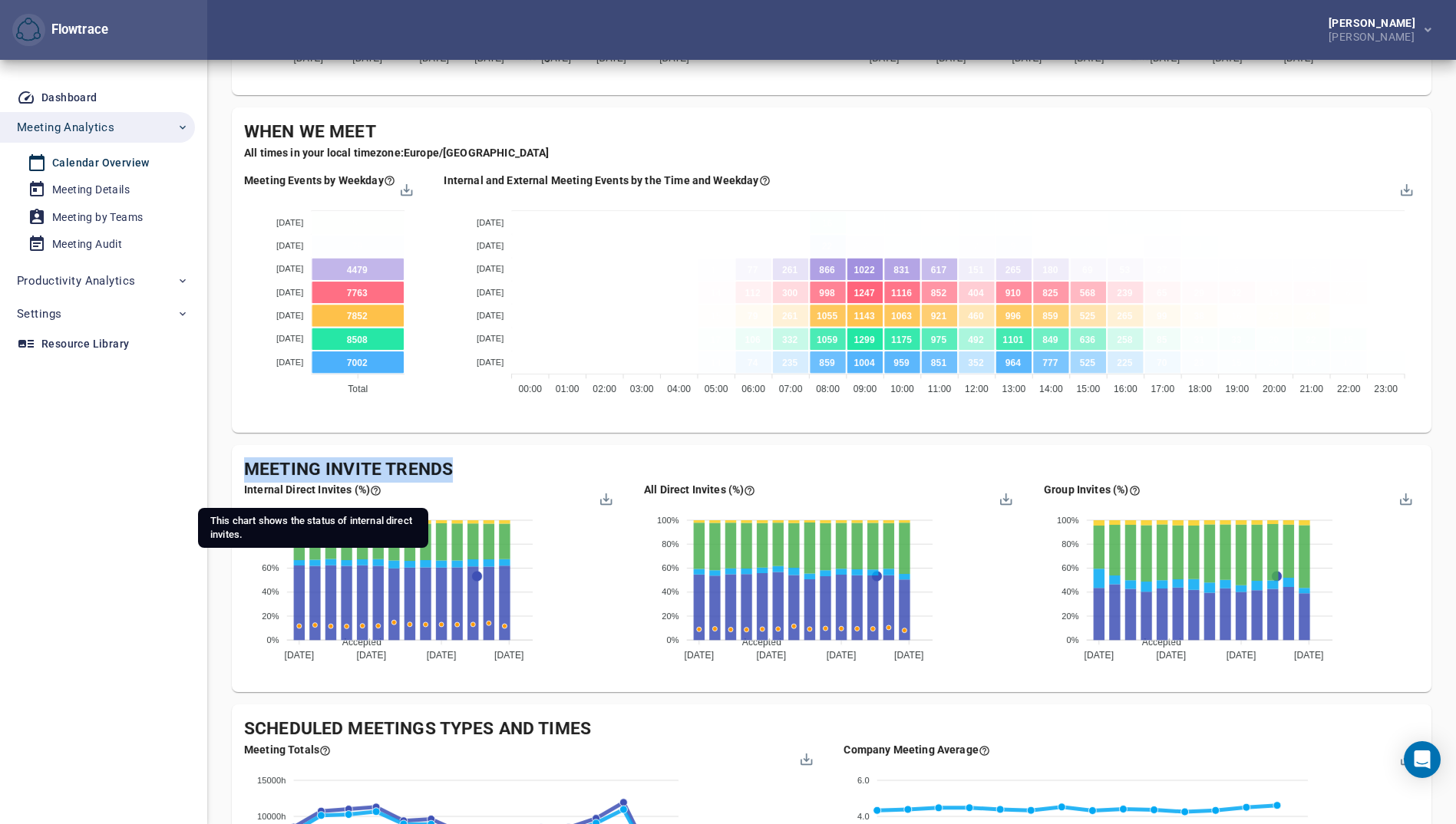
click at [250, 482] on div "Internal Direct Invites (%)" at bounding box center [312, 490] width 137 height 16
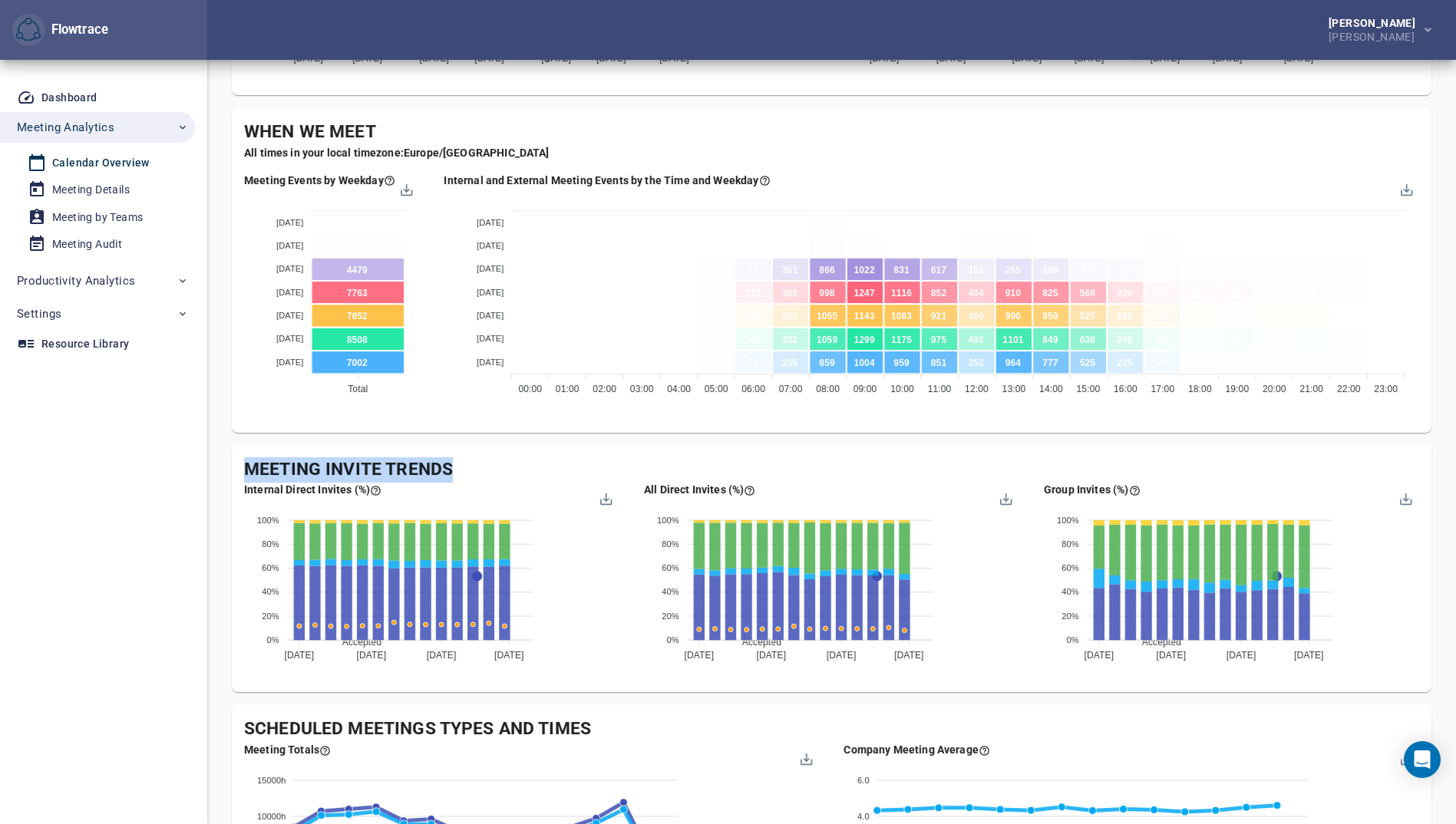
drag, startPoint x: 246, startPoint y: 467, endPoint x: 457, endPoint y: 461, distance: 211.1
click at [457, 461] on div "Meeting Invite Trends" at bounding box center [832, 470] width 1175 height 25
copy div "Meeting Invite Trends"
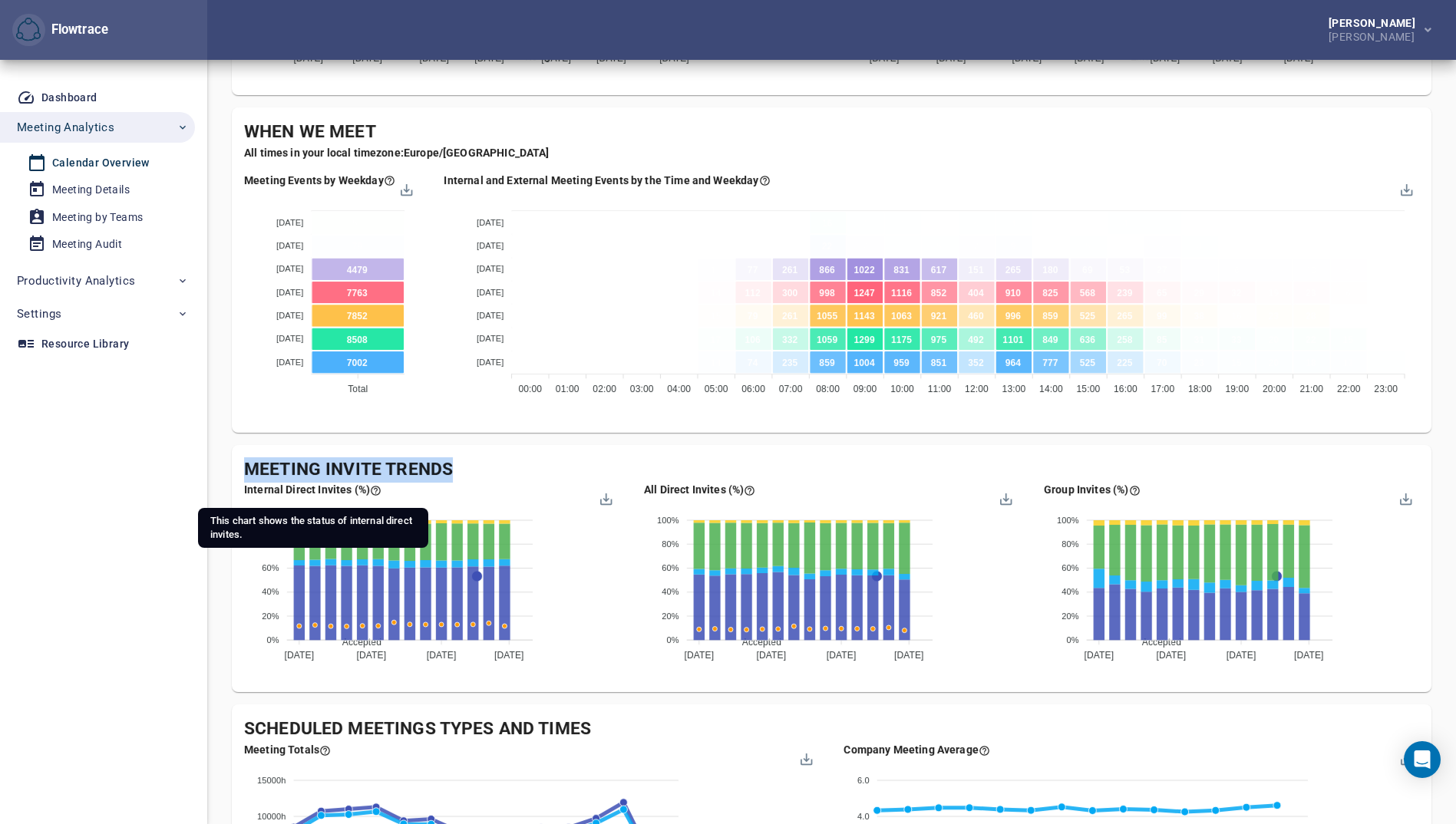
drag, startPoint x: 244, startPoint y: 489, endPoint x: 369, endPoint y: 489, distance: 125.0
click at [369, 489] on div "Internal Direct Invites (%)" at bounding box center [312, 490] width 137 height 16
copy div "Internal Direct Invites (%)"
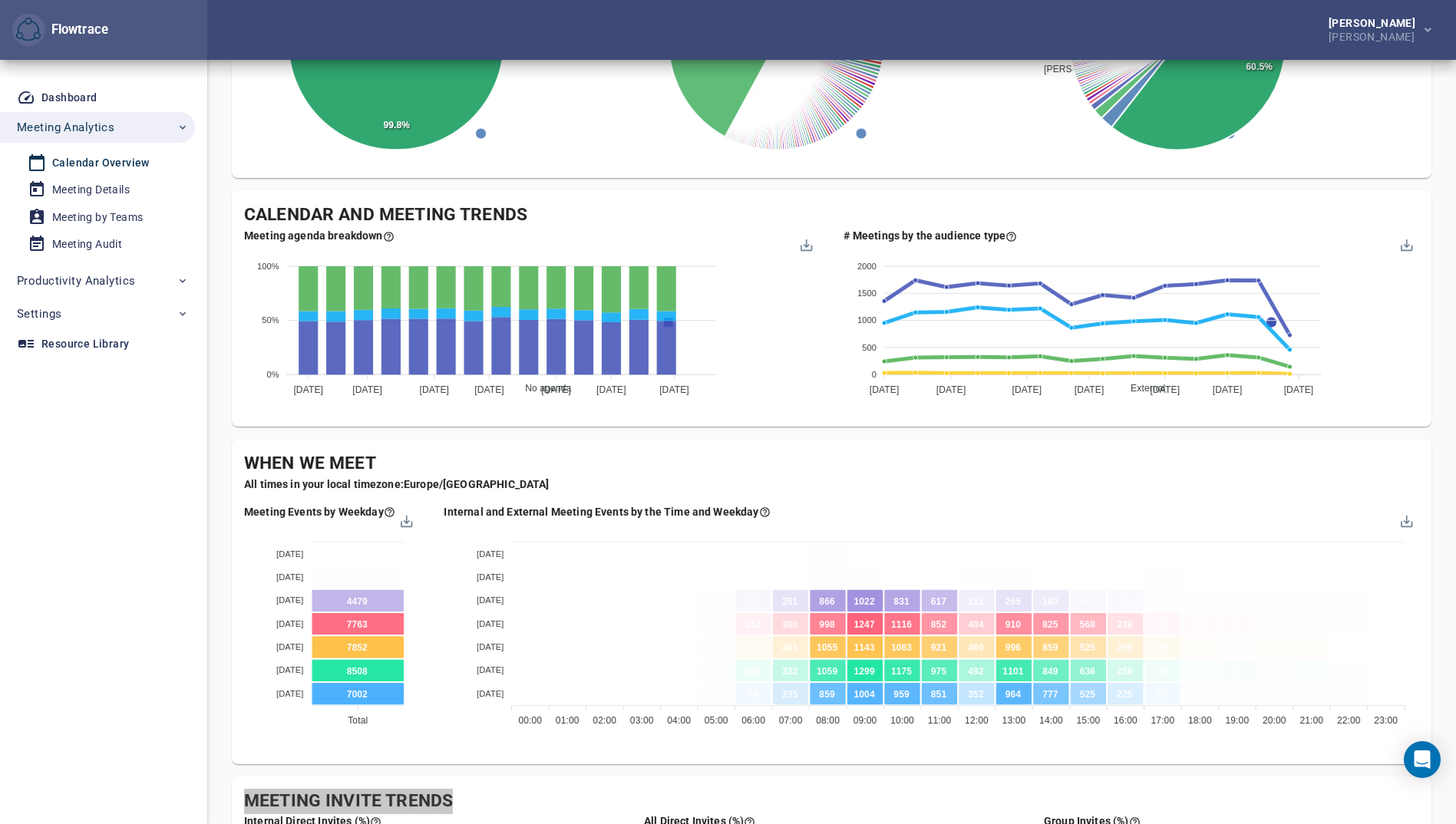
scroll to position [317, 0]
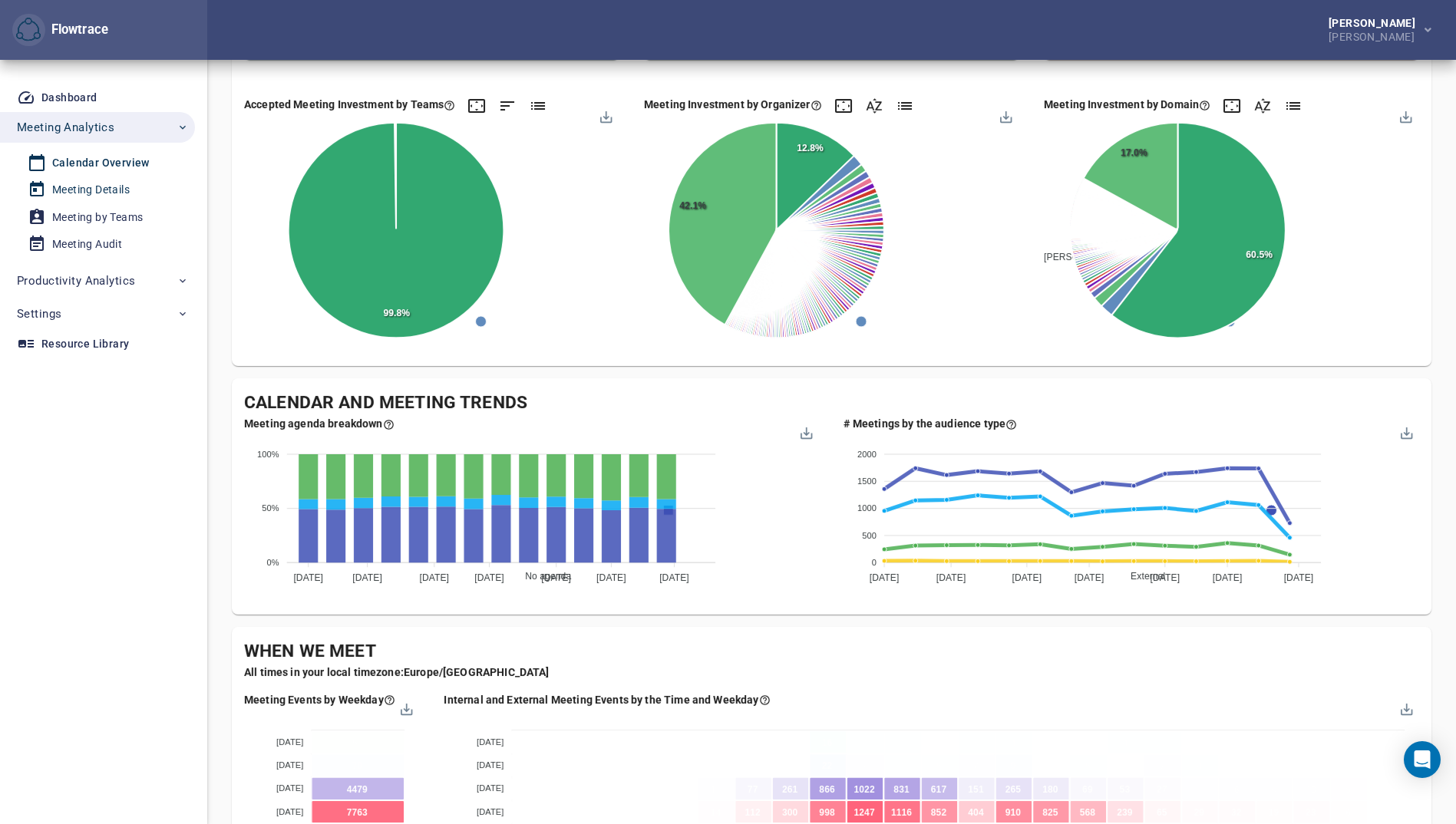
drag, startPoint x: 119, startPoint y: 160, endPoint x: 119, endPoint y: 191, distance: 31.0
click at [119, 160] on div "Calendar Overview" at bounding box center [101, 163] width 97 height 19
click at [119, 191] on div "Meeting Details" at bounding box center [91, 190] width 78 height 19
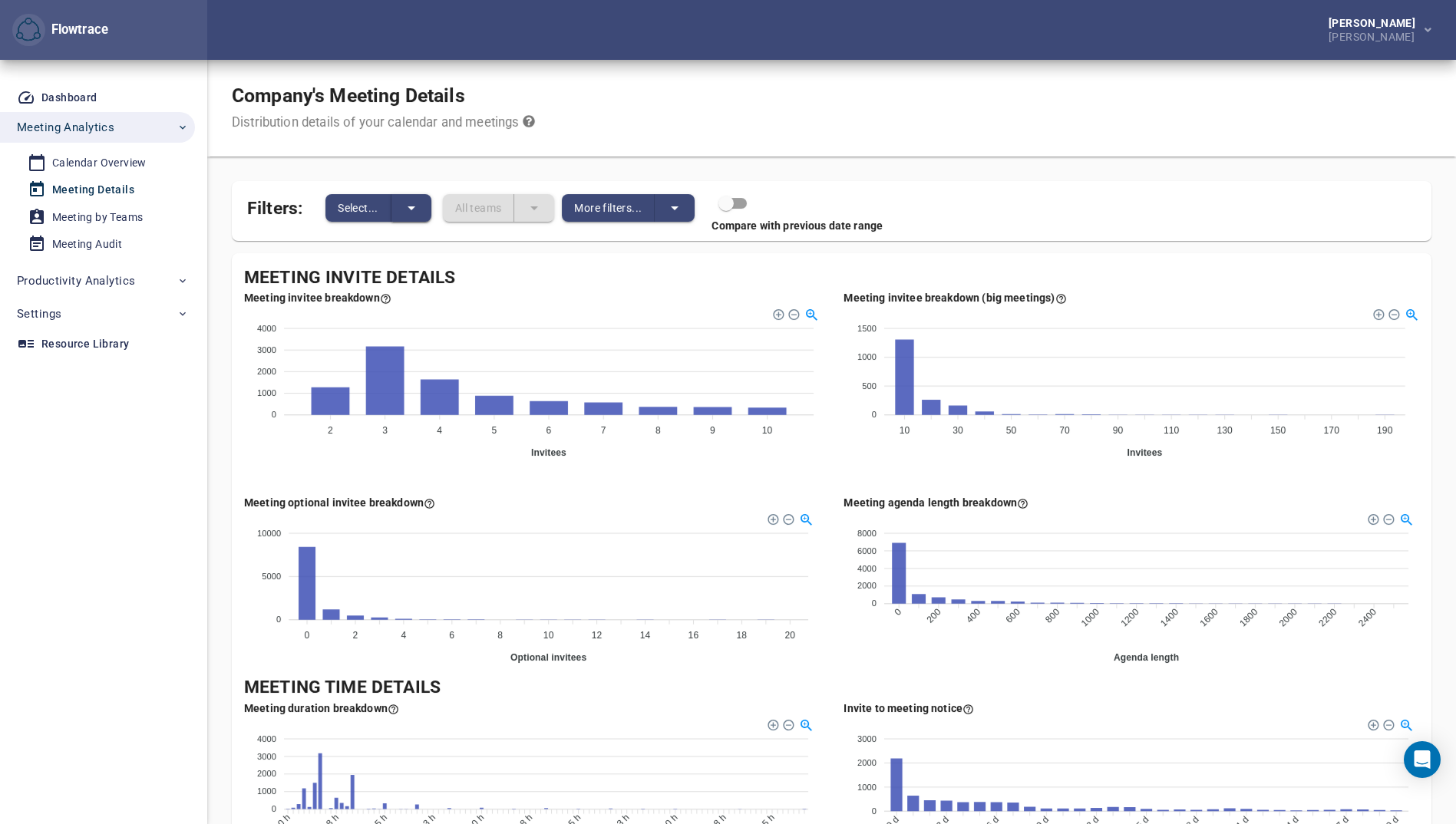
click at [410, 212] on icon "split button" at bounding box center [411, 207] width 18 height 18
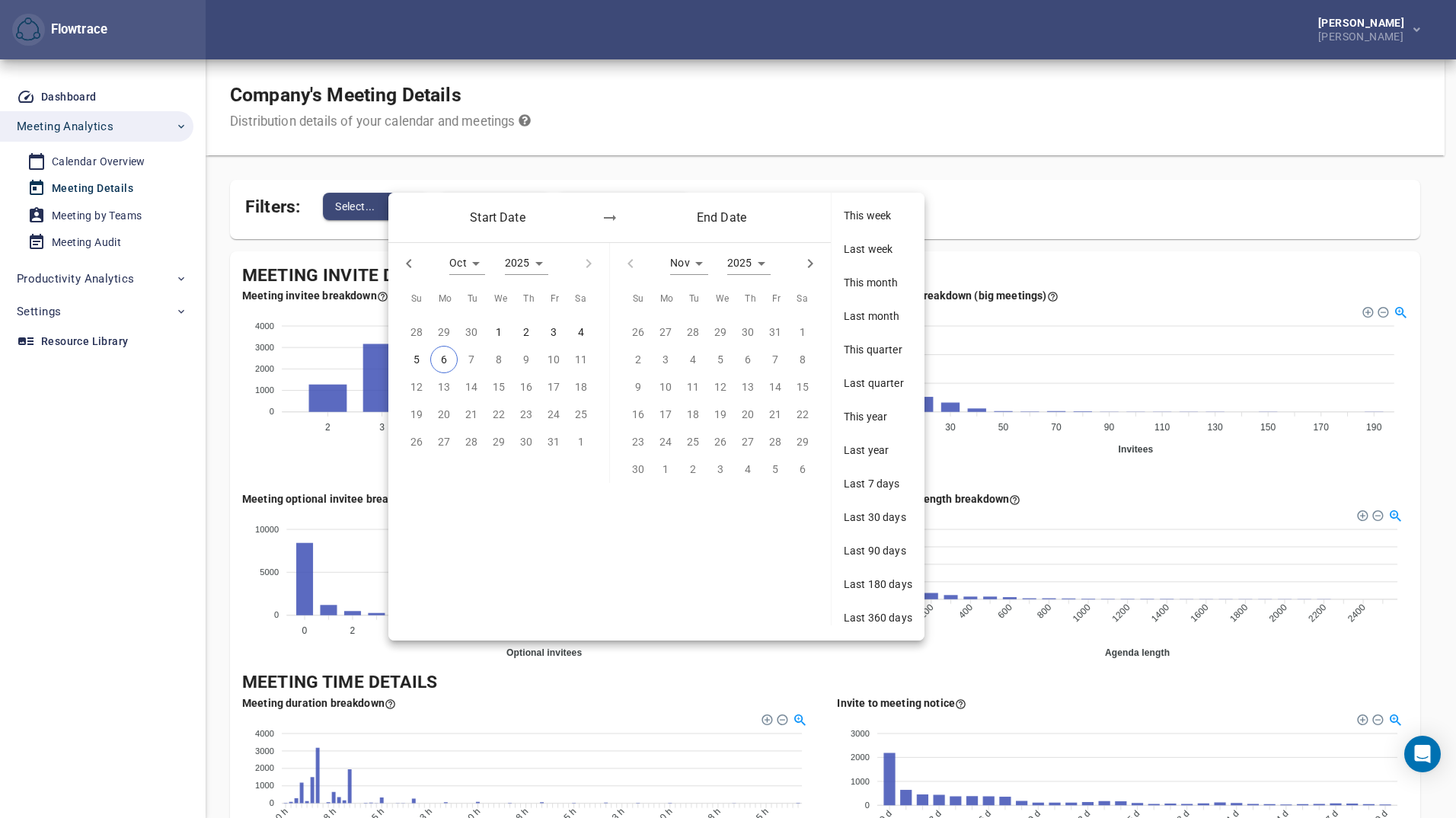
click at [408, 258] on icon "button" at bounding box center [409, 263] width 18 height 18
click at [402, 262] on icon "button" at bounding box center [409, 263] width 18 height 18
type input "*"
click at [475, 333] on p "1" at bounding box center [472, 332] width 6 height 17
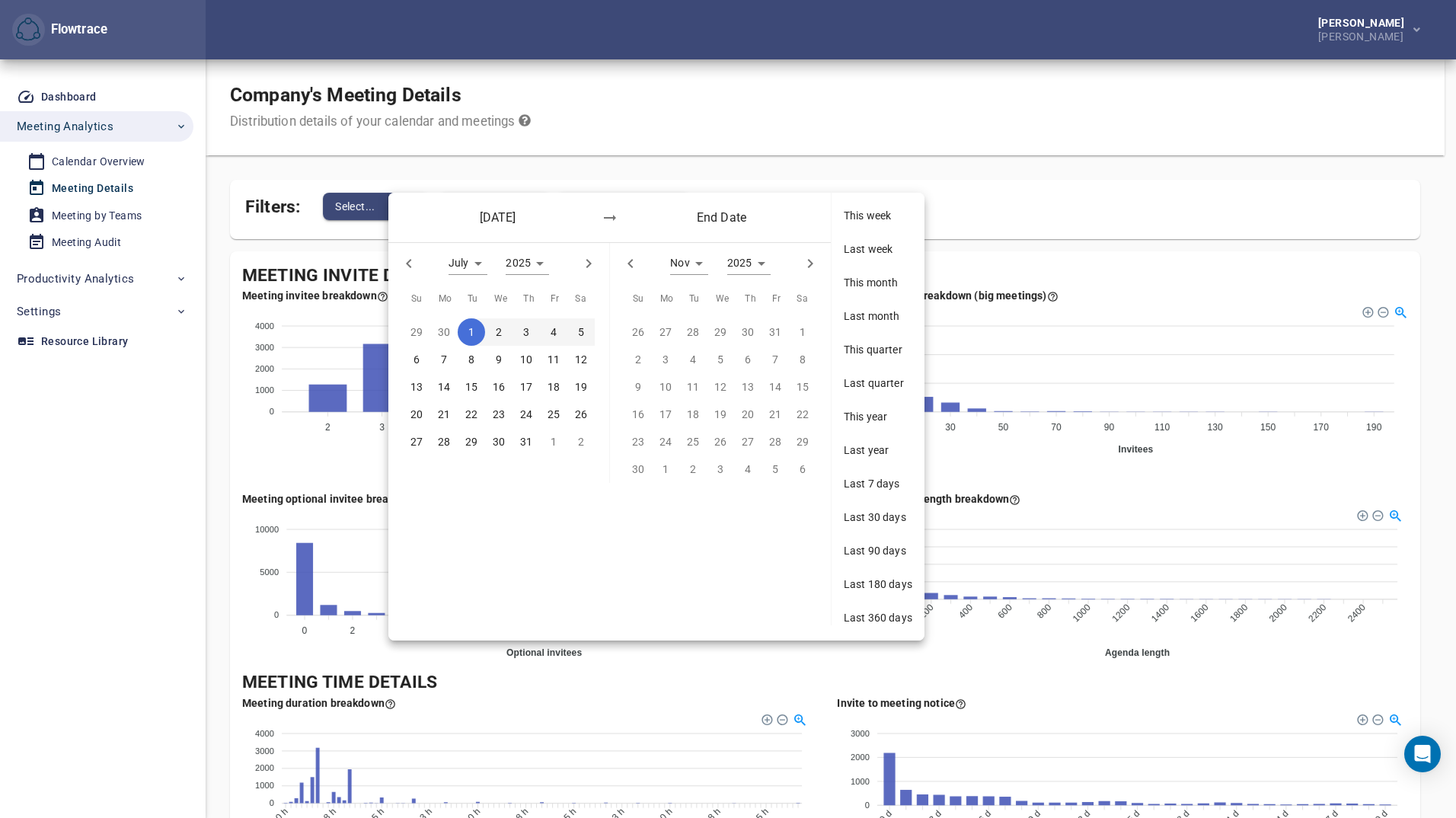
click at [641, 265] on button "button" at bounding box center [630, 263] width 33 height 33
click at [636, 264] on icon "button" at bounding box center [630, 263] width 18 height 18
type input "*"
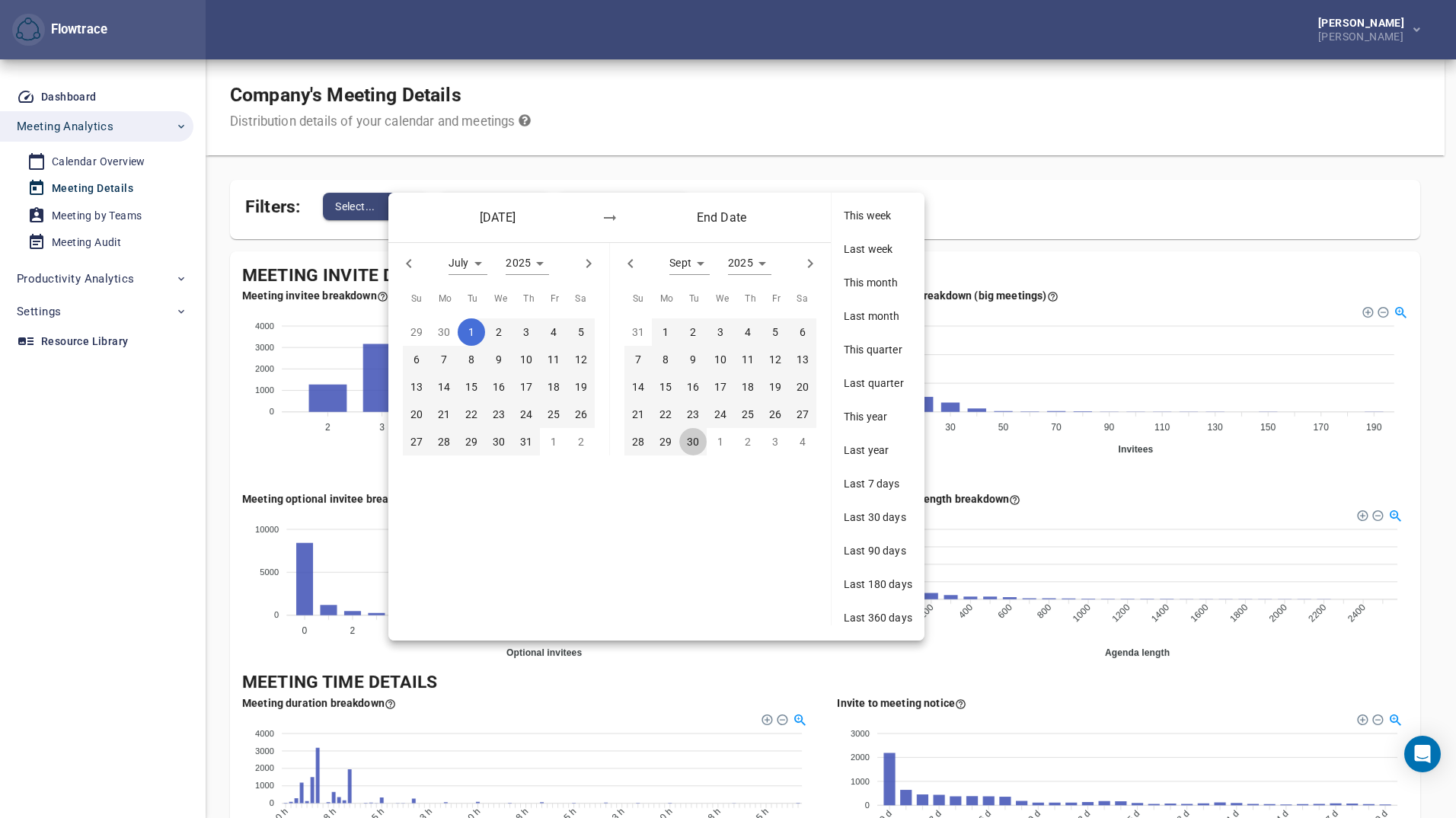
click at [687, 440] on p "30" at bounding box center [693, 442] width 12 height 17
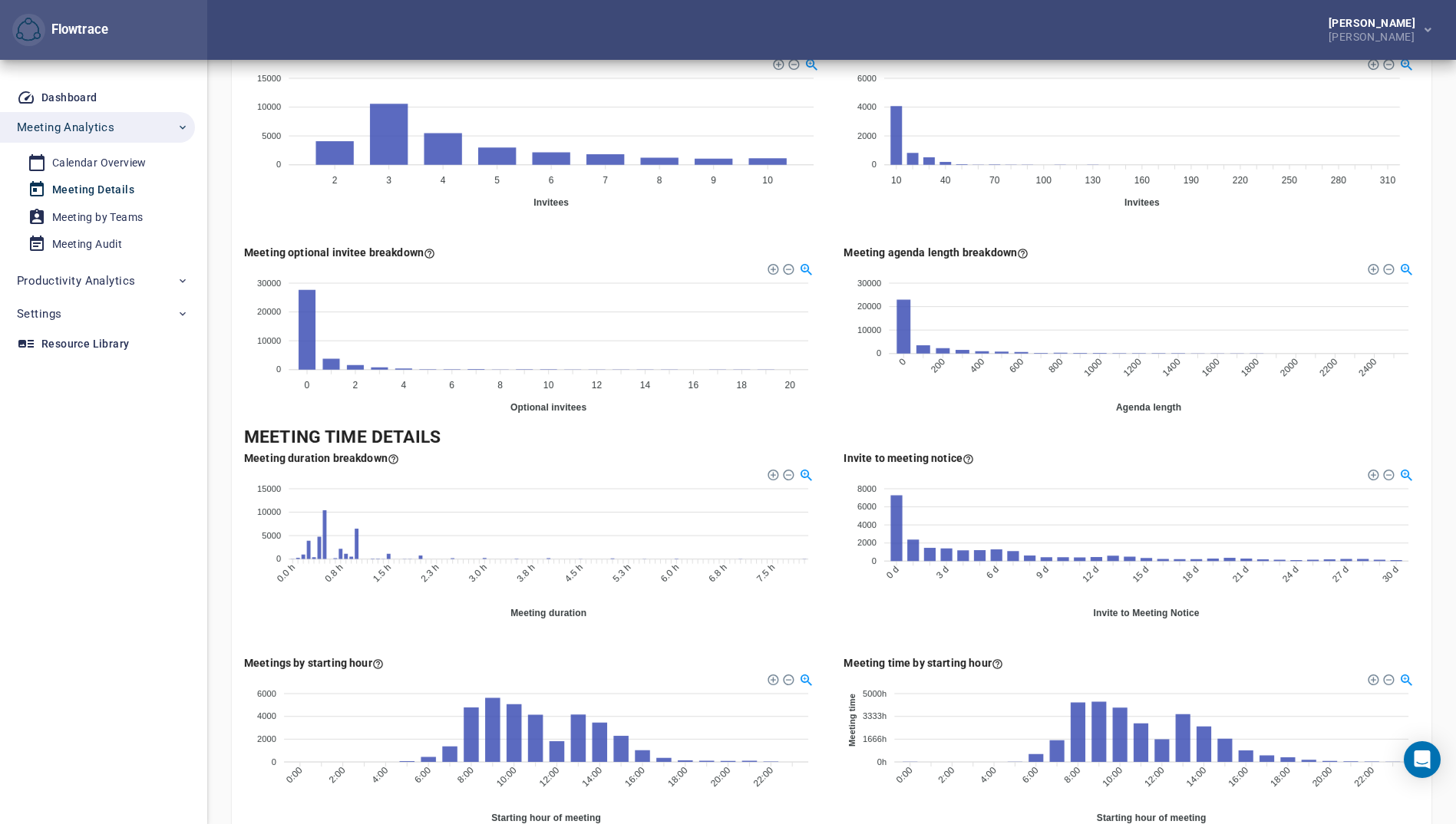
scroll to position [383, 0]
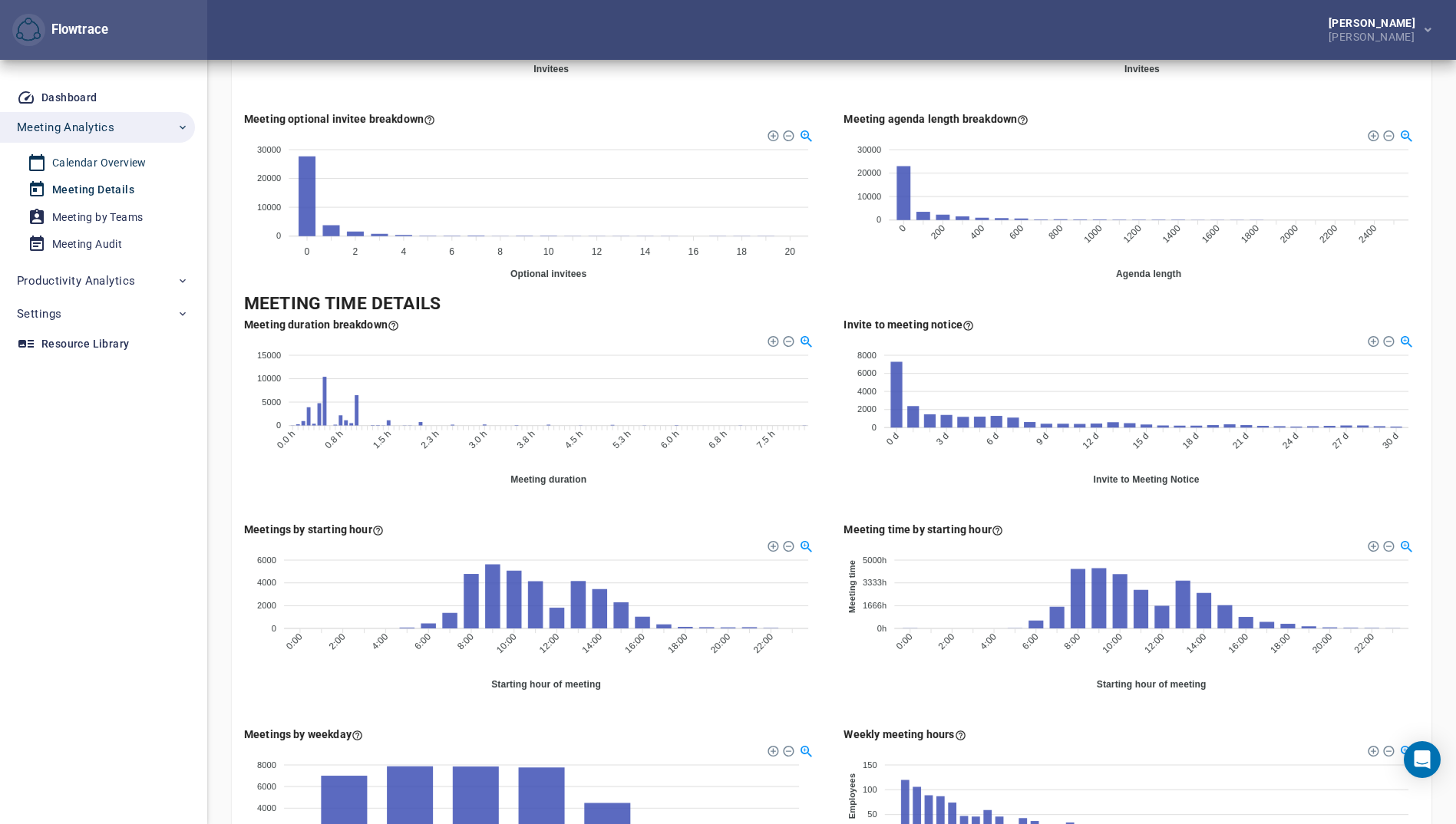
drag, startPoint x: 151, startPoint y: 165, endPoint x: 173, endPoint y: 164, distance: 22.0
click at [151, 165] on span "Calendar Overview" at bounding box center [98, 163] width 142 height 19
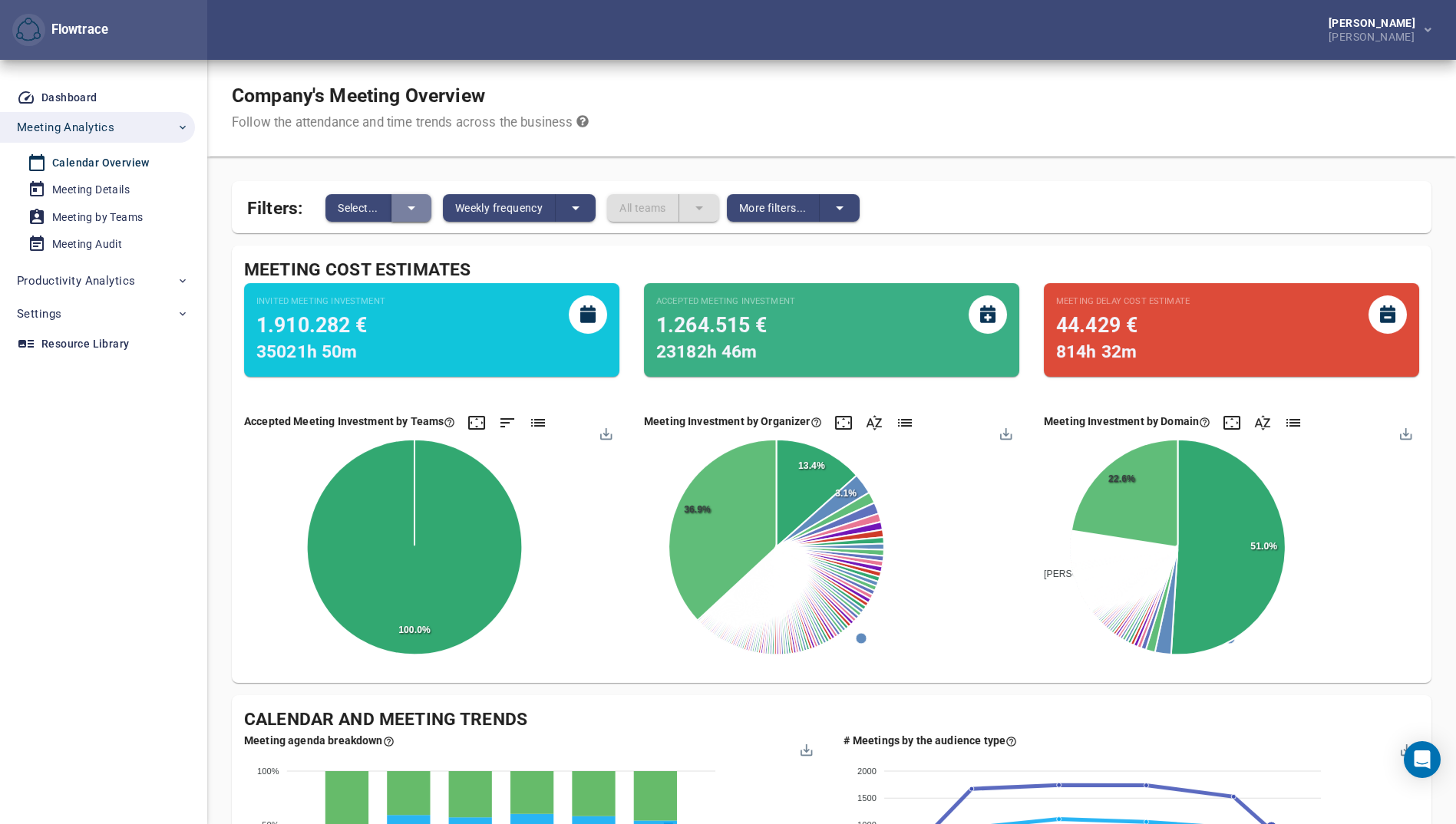
click at [411, 206] on icon "split button" at bounding box center [412, 208] width 8 height 4
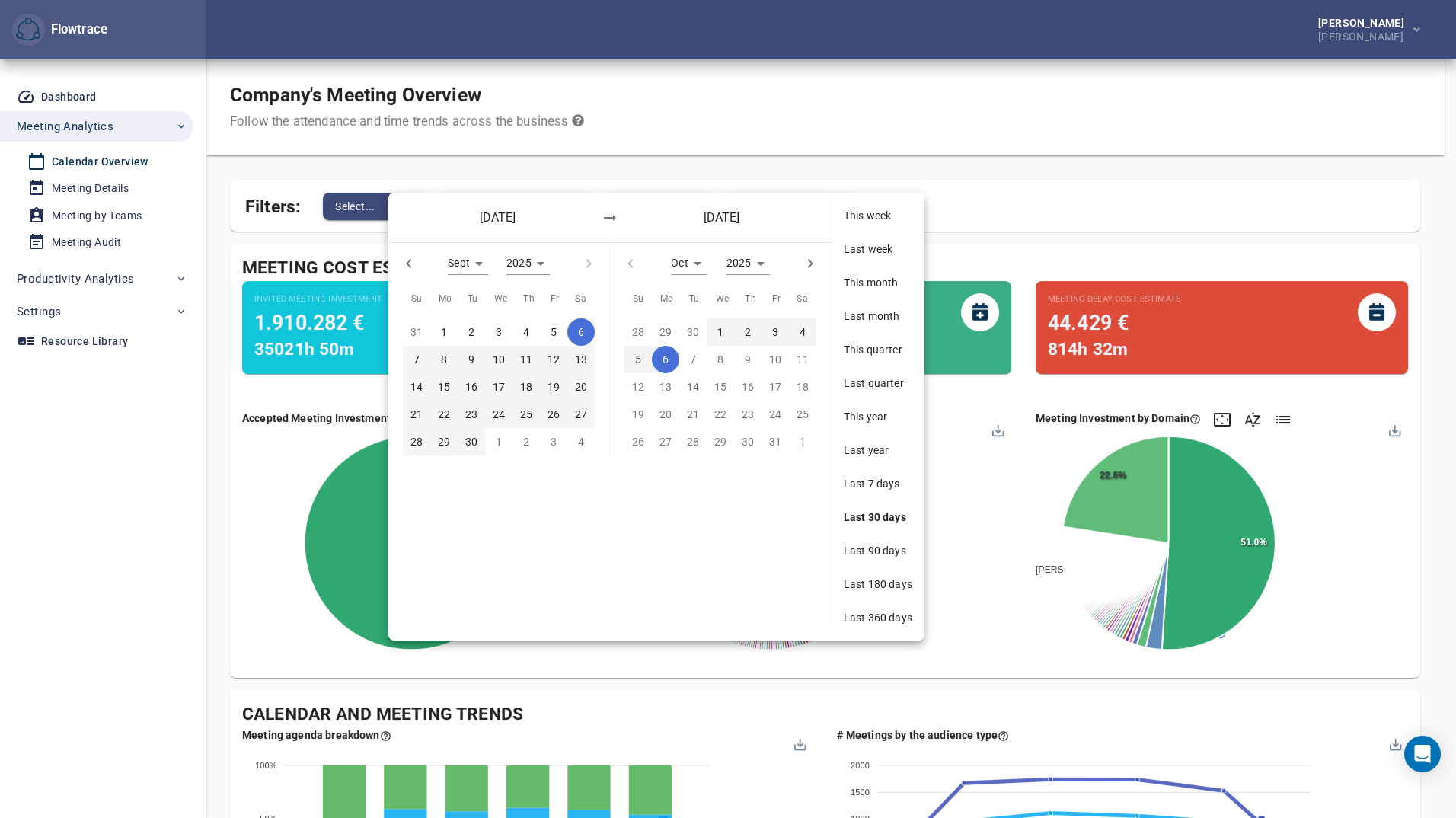
click at [407, 261] on icon "button" at bounding box center [409, 263] width 18 height 18
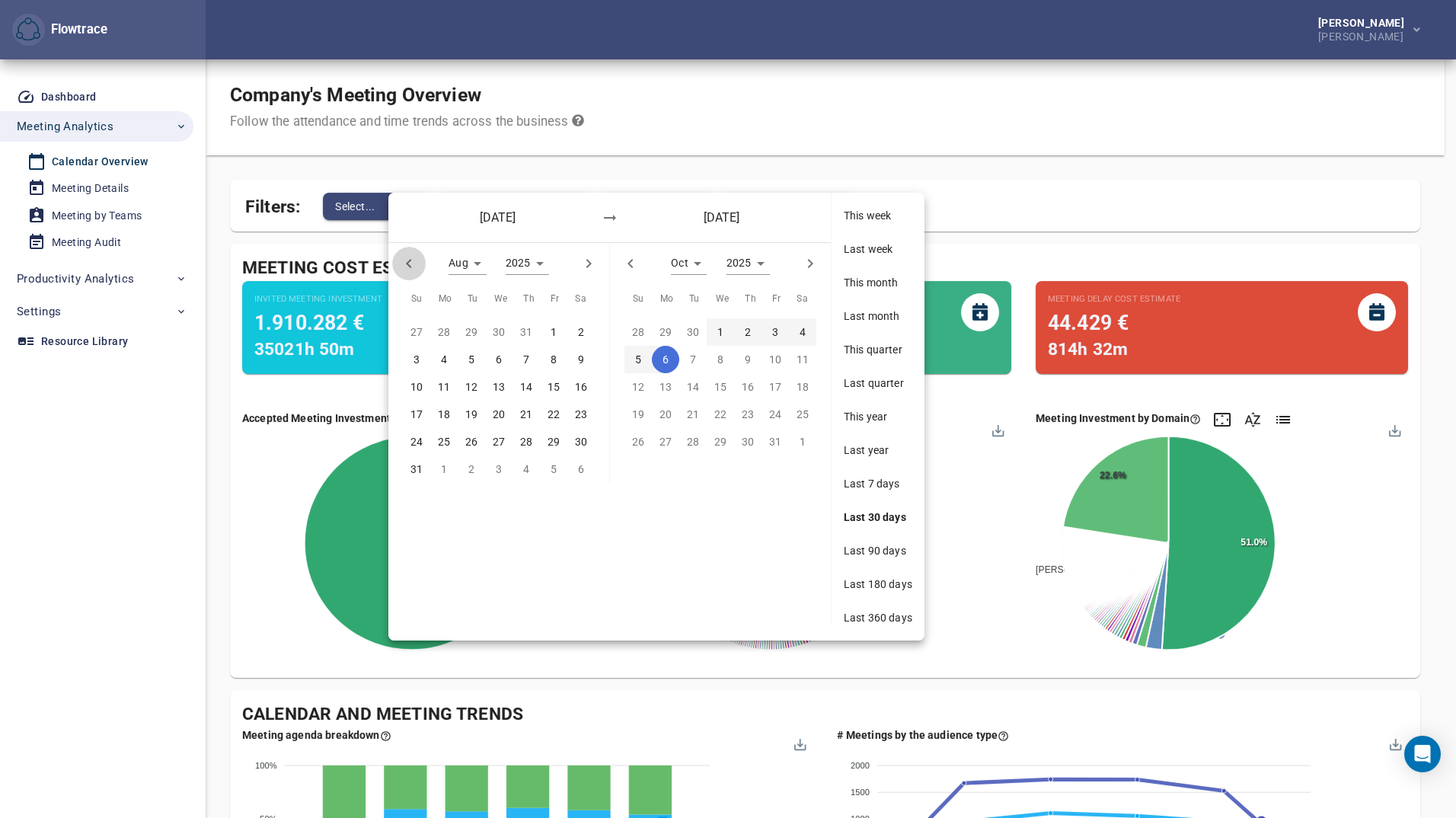
click at [415, 267] on icon "button" at bounding box center [409, 263] width 18 height 18
type input "*"
click at [470, 331] on p "1" at bounding box center [472, 332] width 6 height 17
click at [630, 265] on icon "button" at bounding box center [630, 264] width 5 height 9
type input "*"
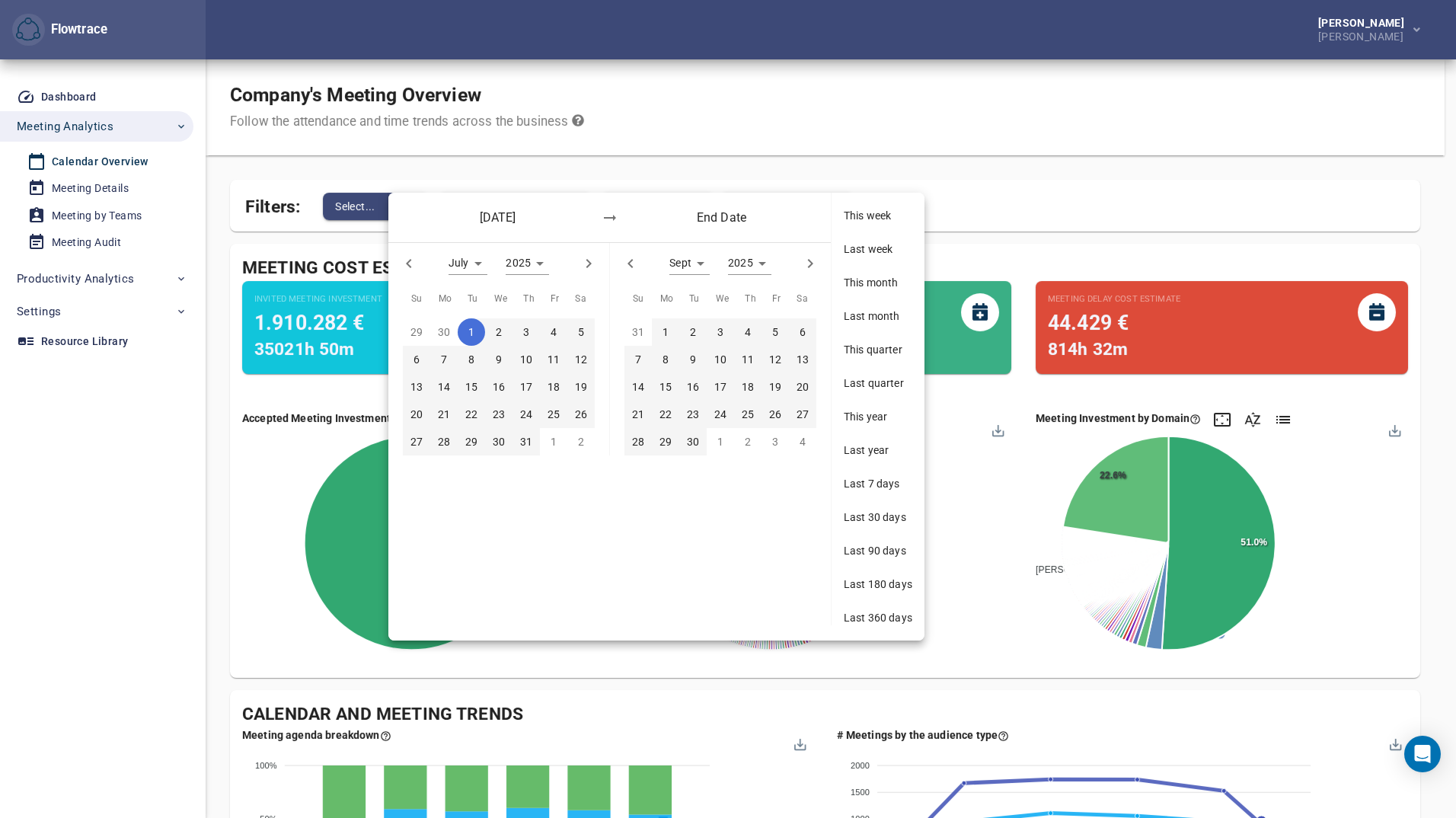
click at [700, 448] on span "30" at bounding box center [693, 442] width 27 height 17
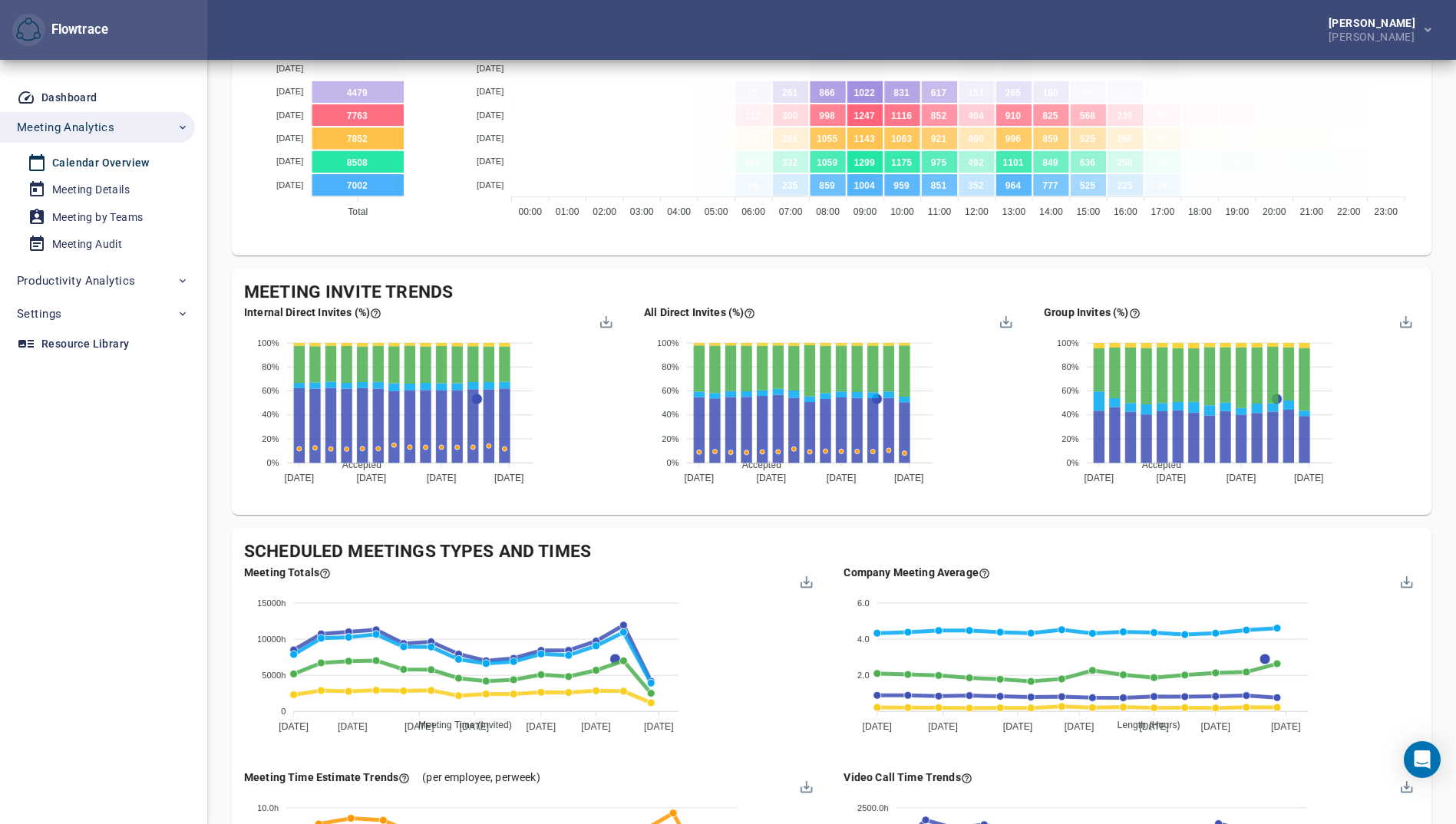
scroll to position [1007, 0]
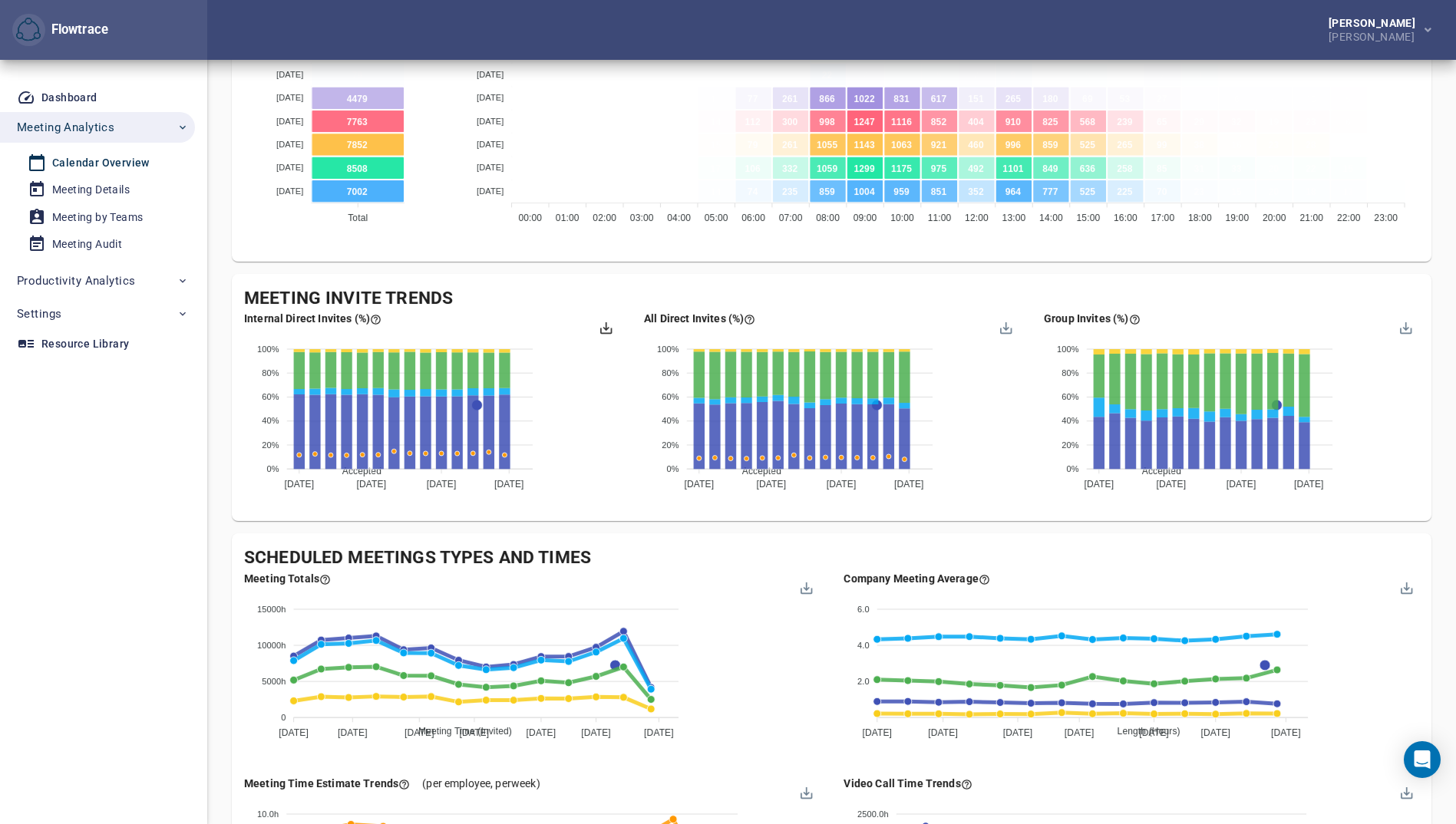
click at [607, 326] on div at bounding box center [605, 326] width 13 height 13
click at [586, 375] on div "Download PNG" at bounding box center [567, 372] width 78 height 22
click at [92, 188] on div "Meeting Details" at bounding box center [91, 190] width 78 height 19
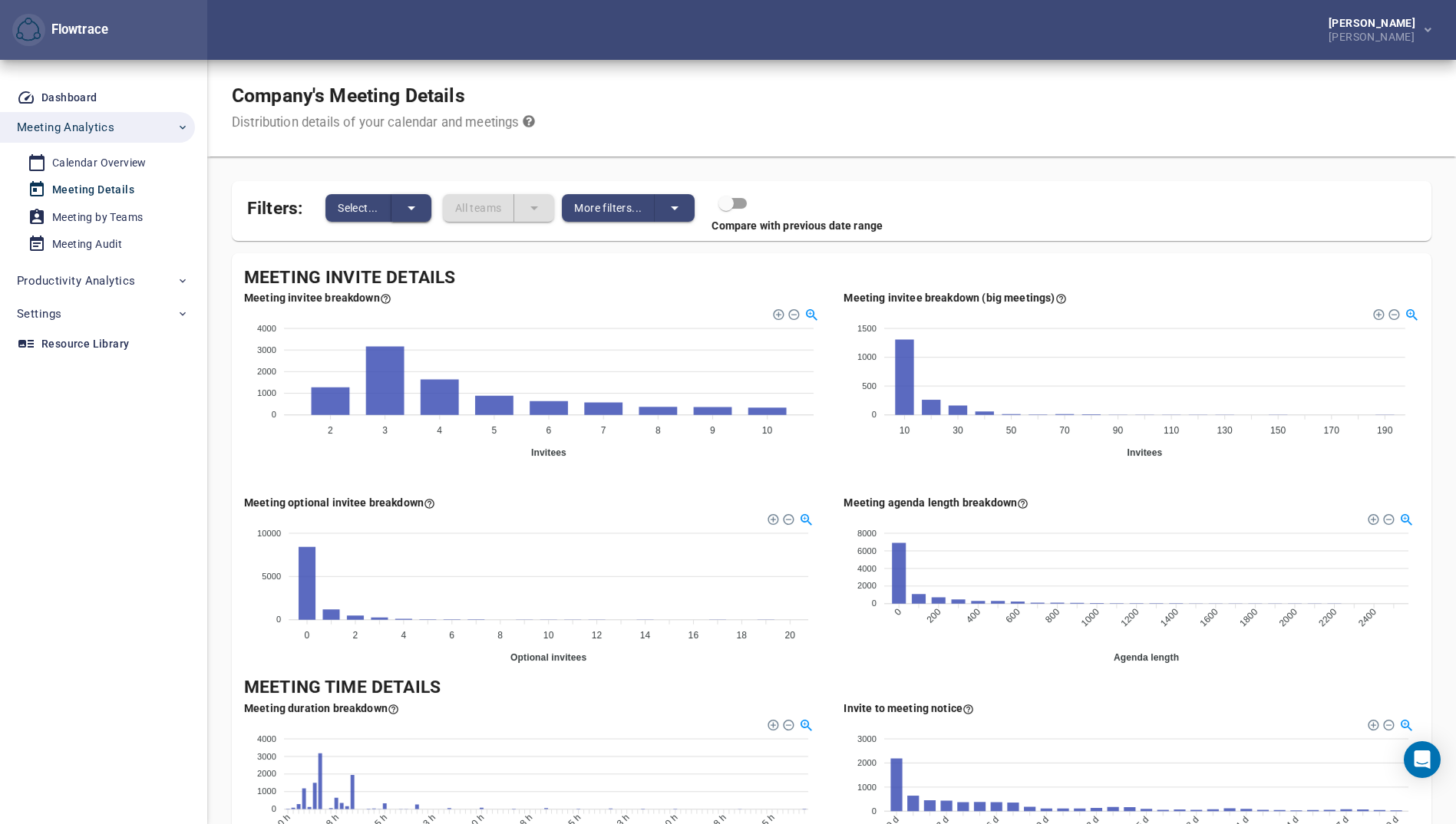
click at [418, 201] on icon "split button" at bounding box center [411, 207] width 18 height 18
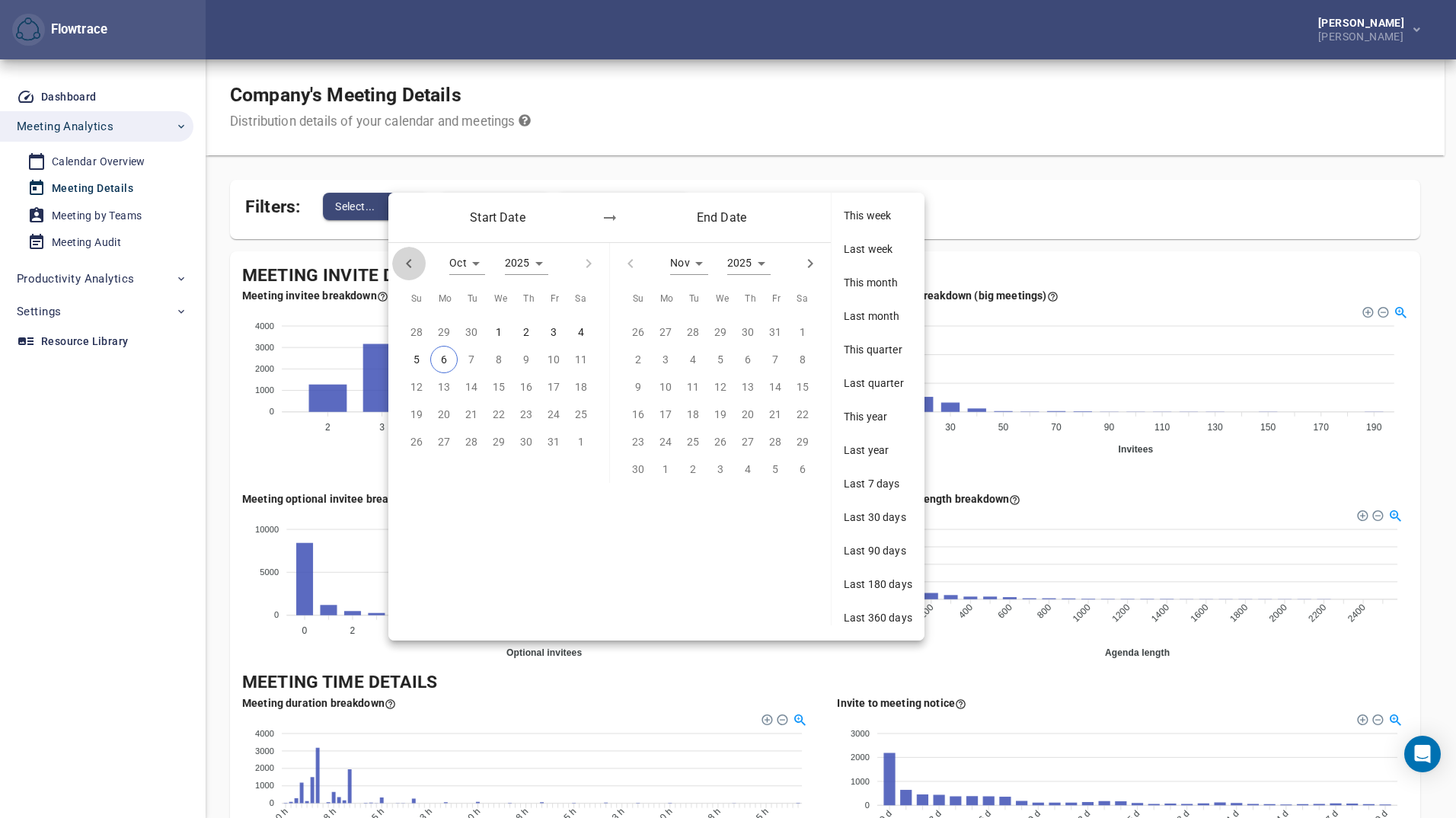
click at [414, 265] on icon "button" at bounding box center [409, 263] width 18 height 18
click at [409, 264] on icon "button" at bounding box center [409, 263] width 18 height 18
type input "*"
click at [466, 330] on span "1" at bounding box center [471, 332] width 27 height 17
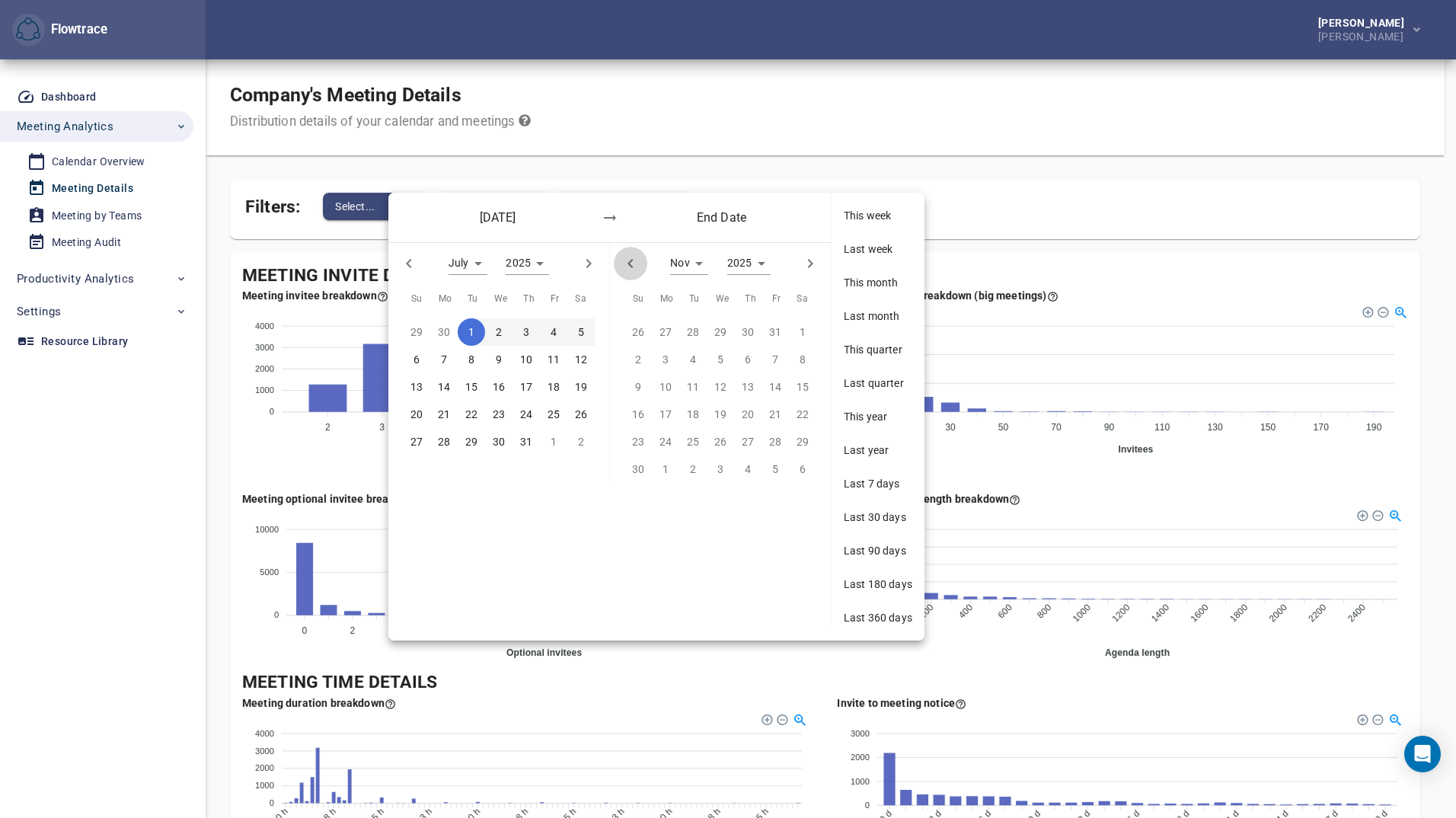
click at [637, 266] on icon "button" at bounding box center [630, 263] width 18 height 18
click at [637, 268] on icon "button" at bounding box center [630, 263] width 18 height 18
type input "*"
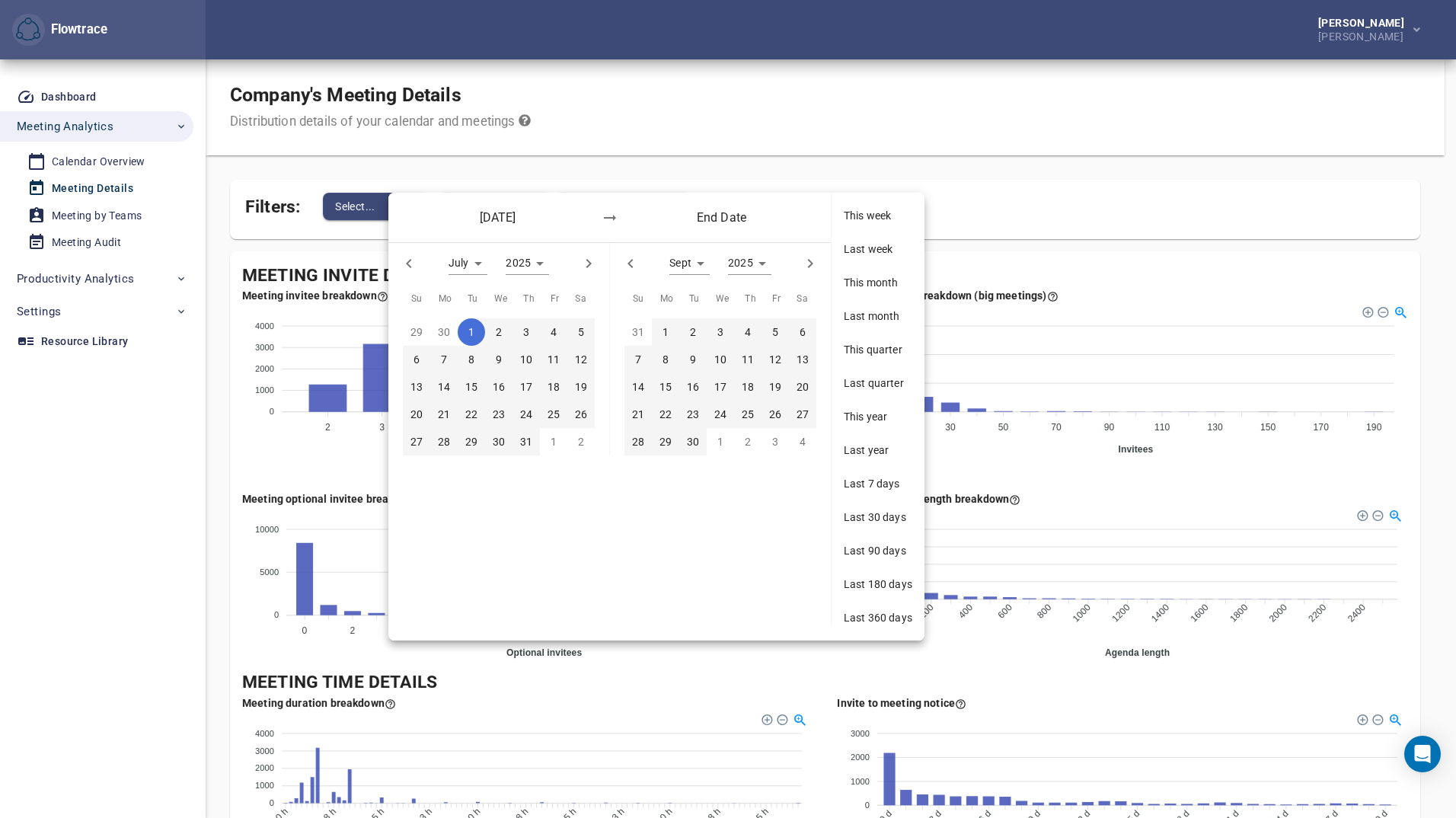
click at [693, 438] on p "30" at bounding box center [693, 442] width 12 height 17
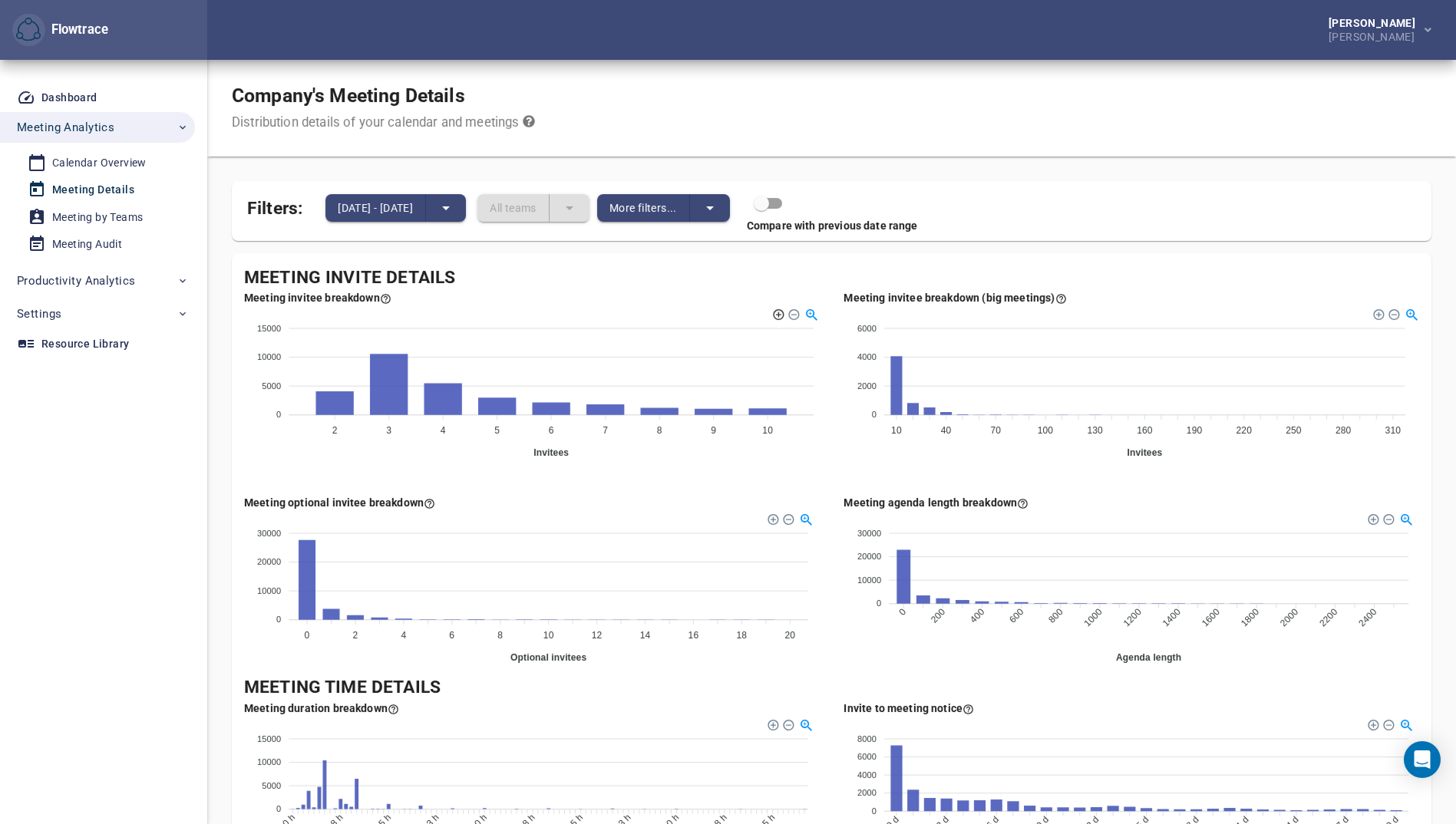
click at [779, 315] on div at bounding box center [777, 313] width 11 height 11
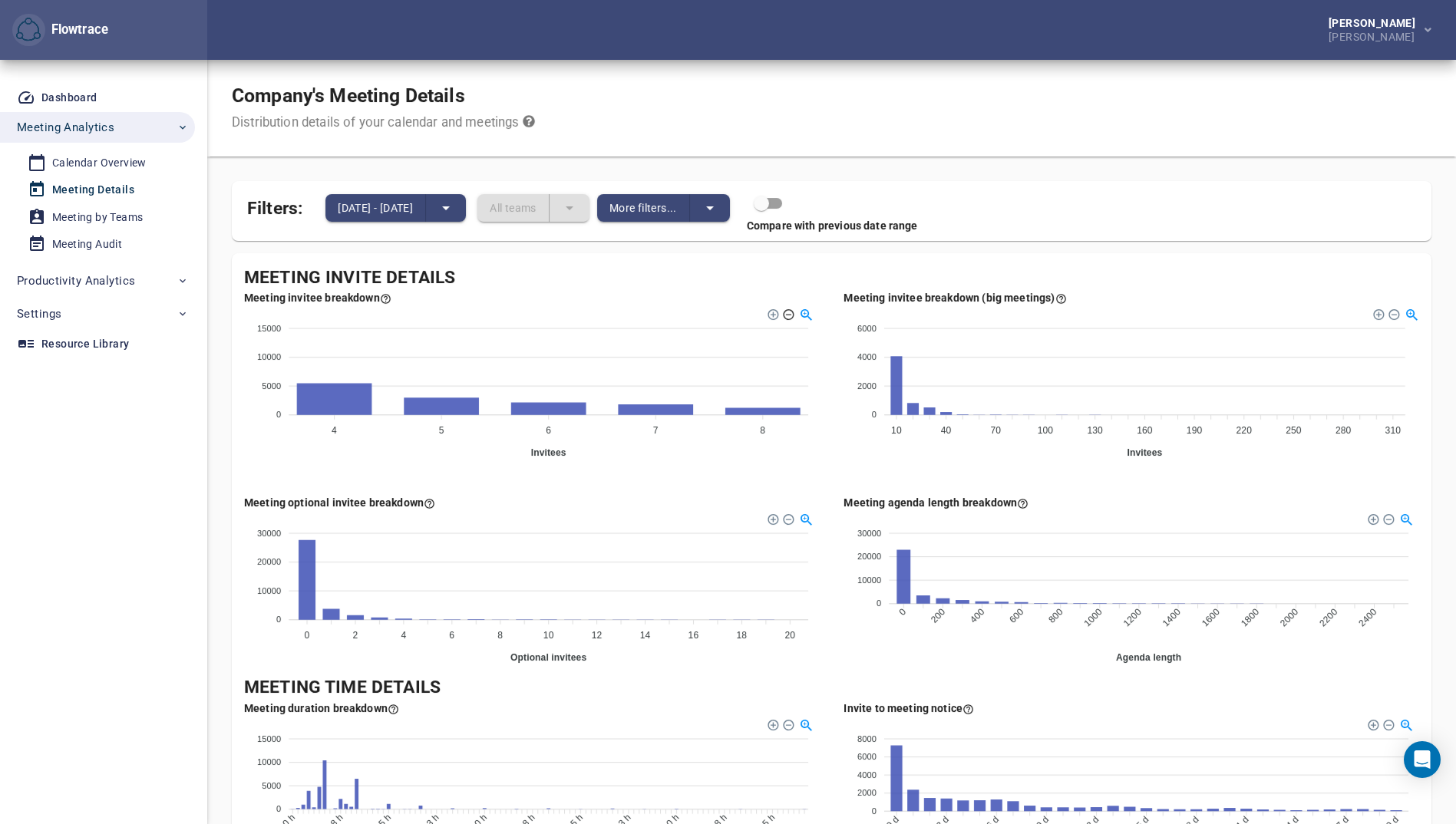
click at [792, 312] on div at bounding box center [788, 313] width 11 height 11
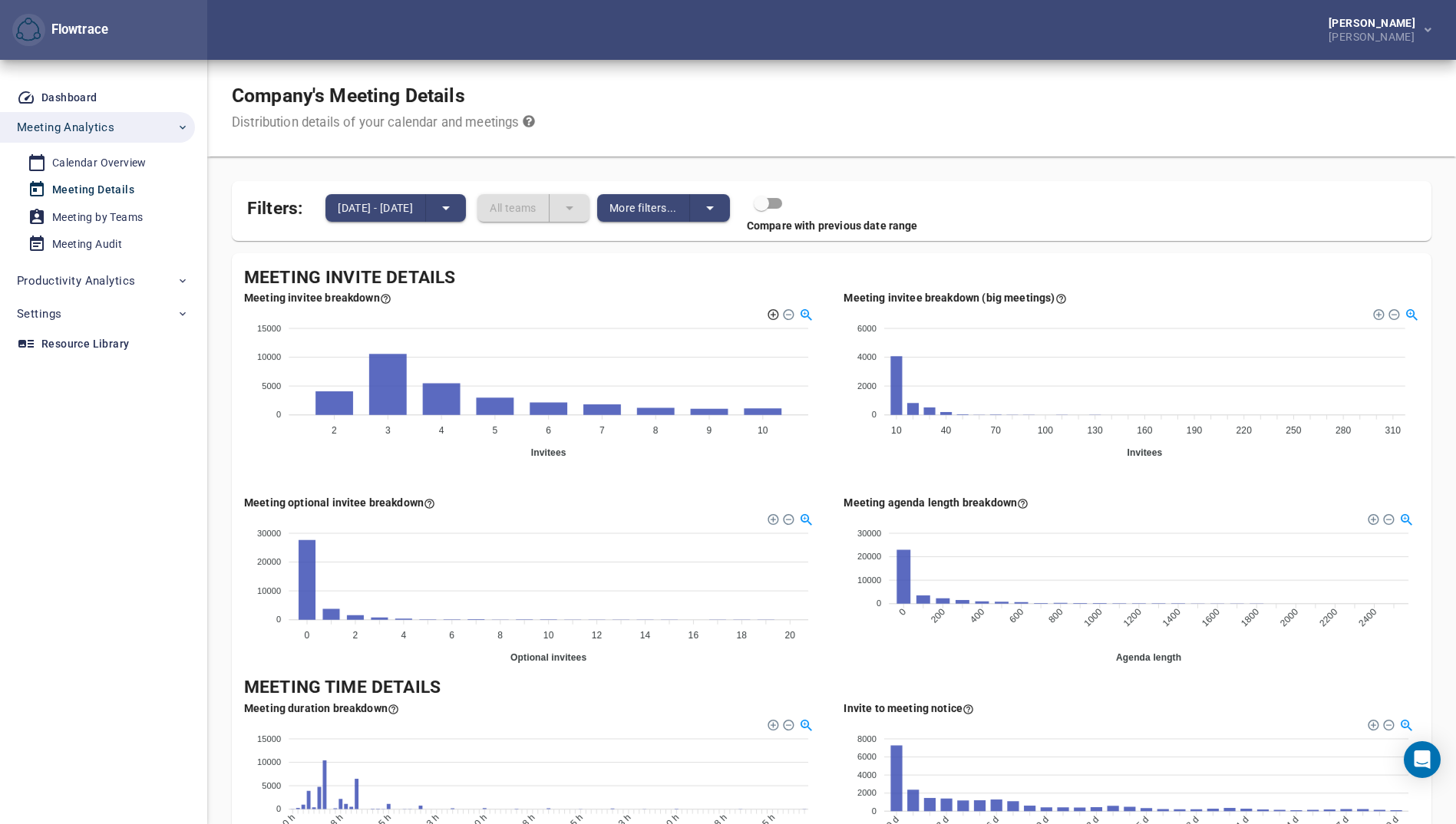
click at [774, 313] on div at bounding box center [773, 313] width 11 height 11
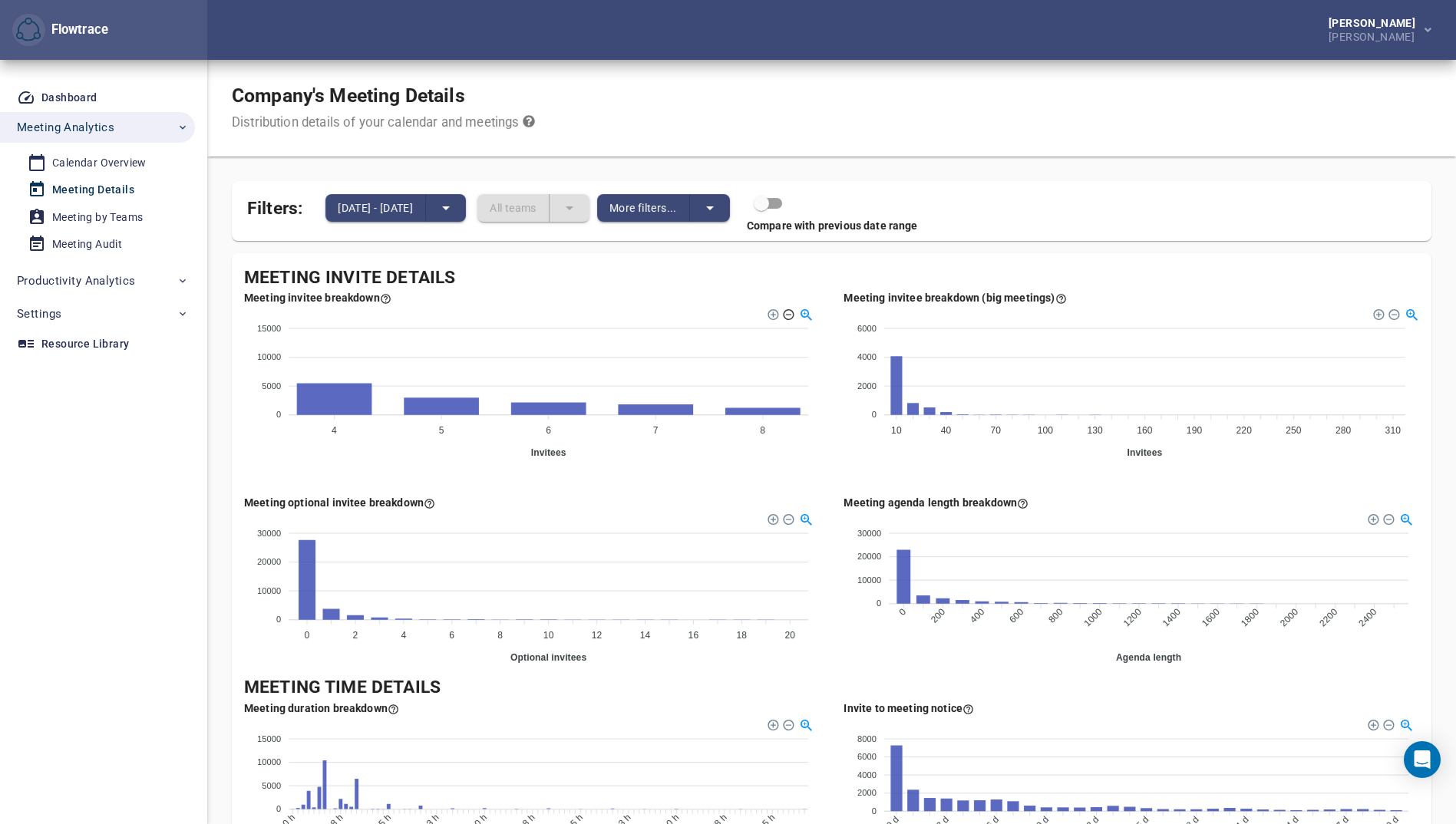
click at [788, 314] on div at bounding box center [788, 313] width 11 height 11
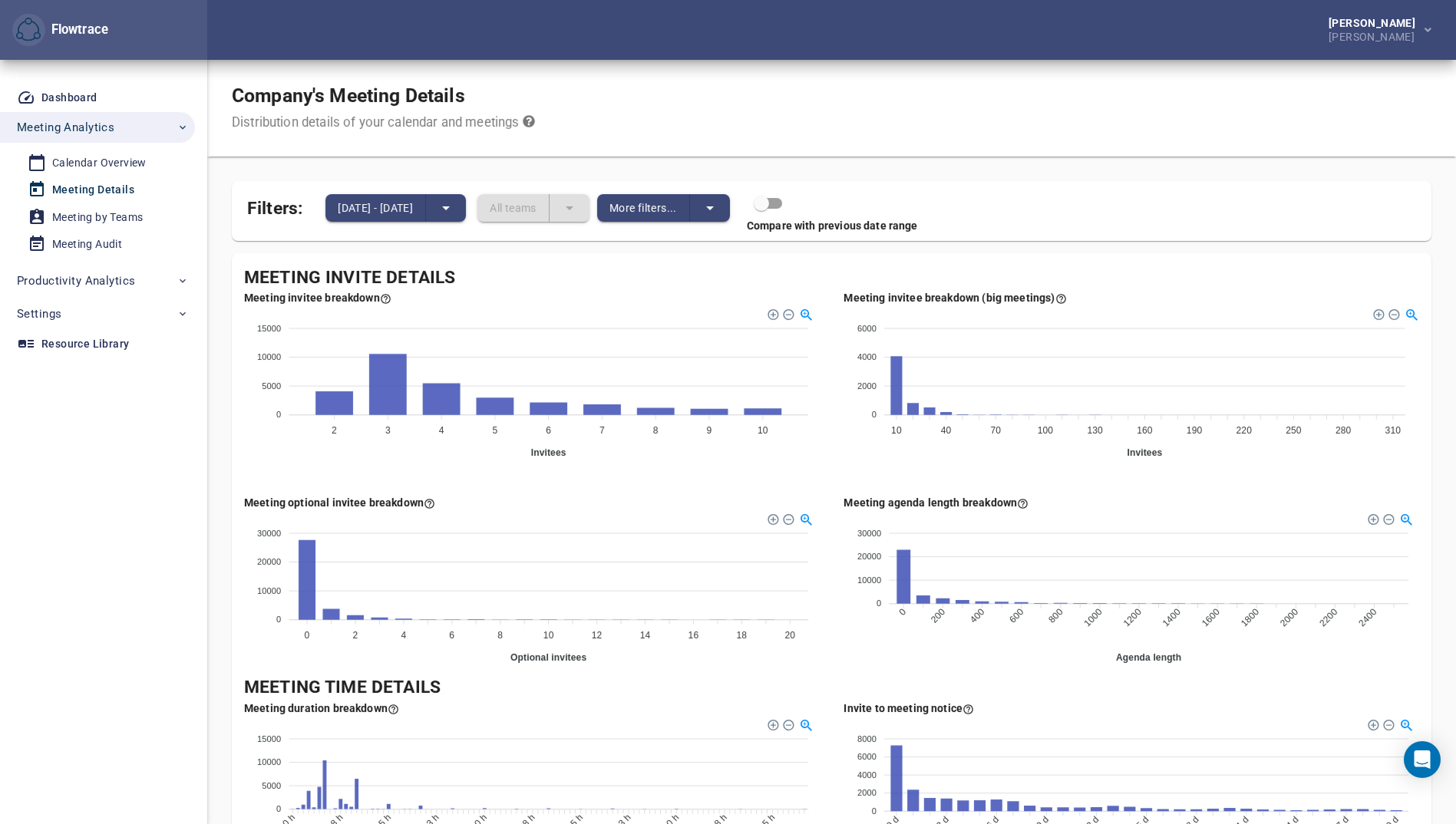
click at [805, 312] on div at bounding box center [806, 313] width 13 height 13
drag, startPoint x: 253, startPoint y: 275, endPoint x: 519, endPoint y: 276, distance: 266.0
click at [519, 276] on div "Meeting Invite Details" at bounding box center [832, 278] width 1175 height 25
click at [519, 275] on div "Meeting Invite Details" at bounding box center [832, 278] width 1175 height 25
drag, startPoint x: 246, startPoint y: 274, endPoint x: 487, endPoint y: 269, distance: 241.1
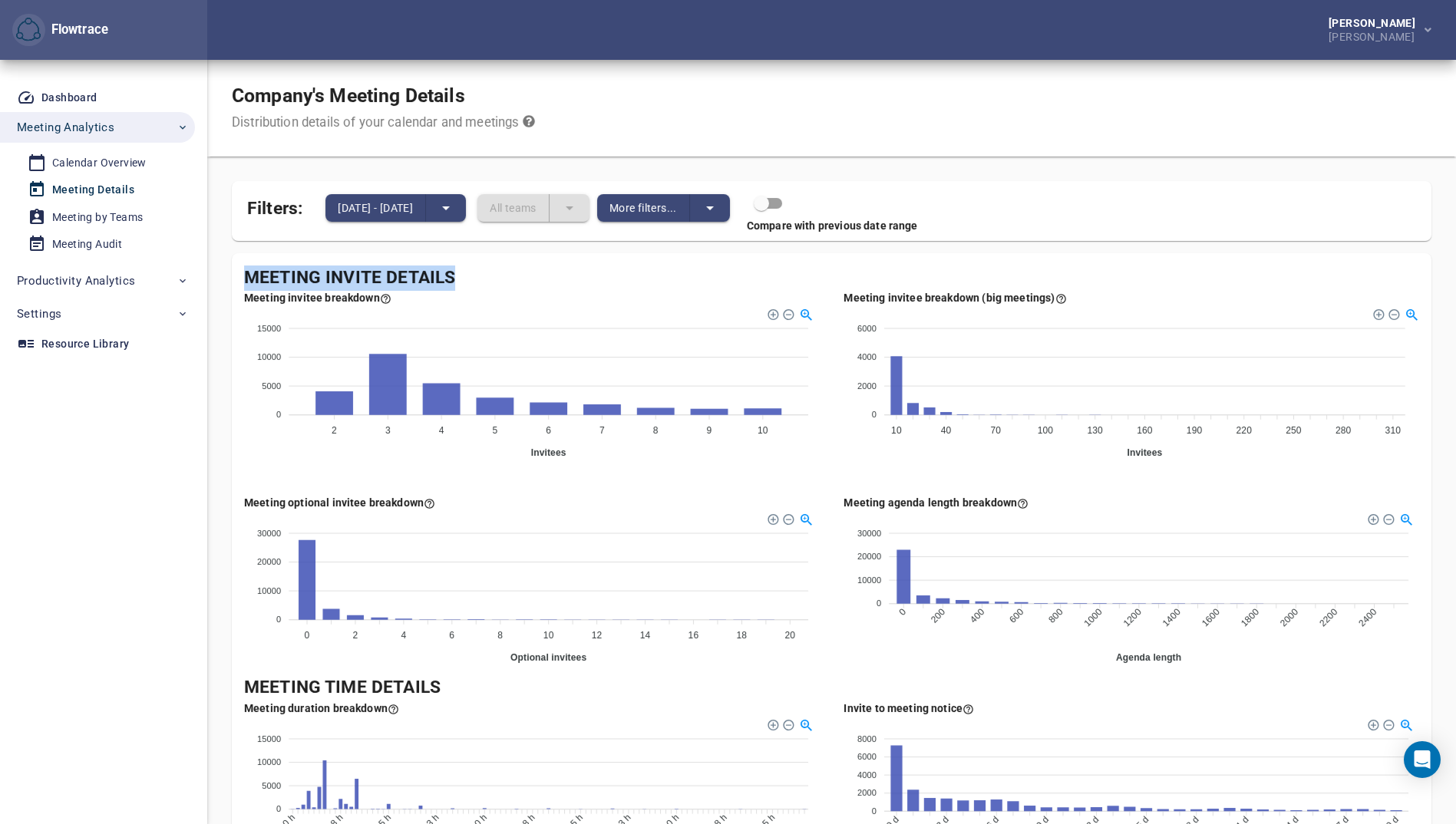
click at [487, 269] on div "Meeting Invite Details" at bounding box center [832, 278] width 1175 height 25
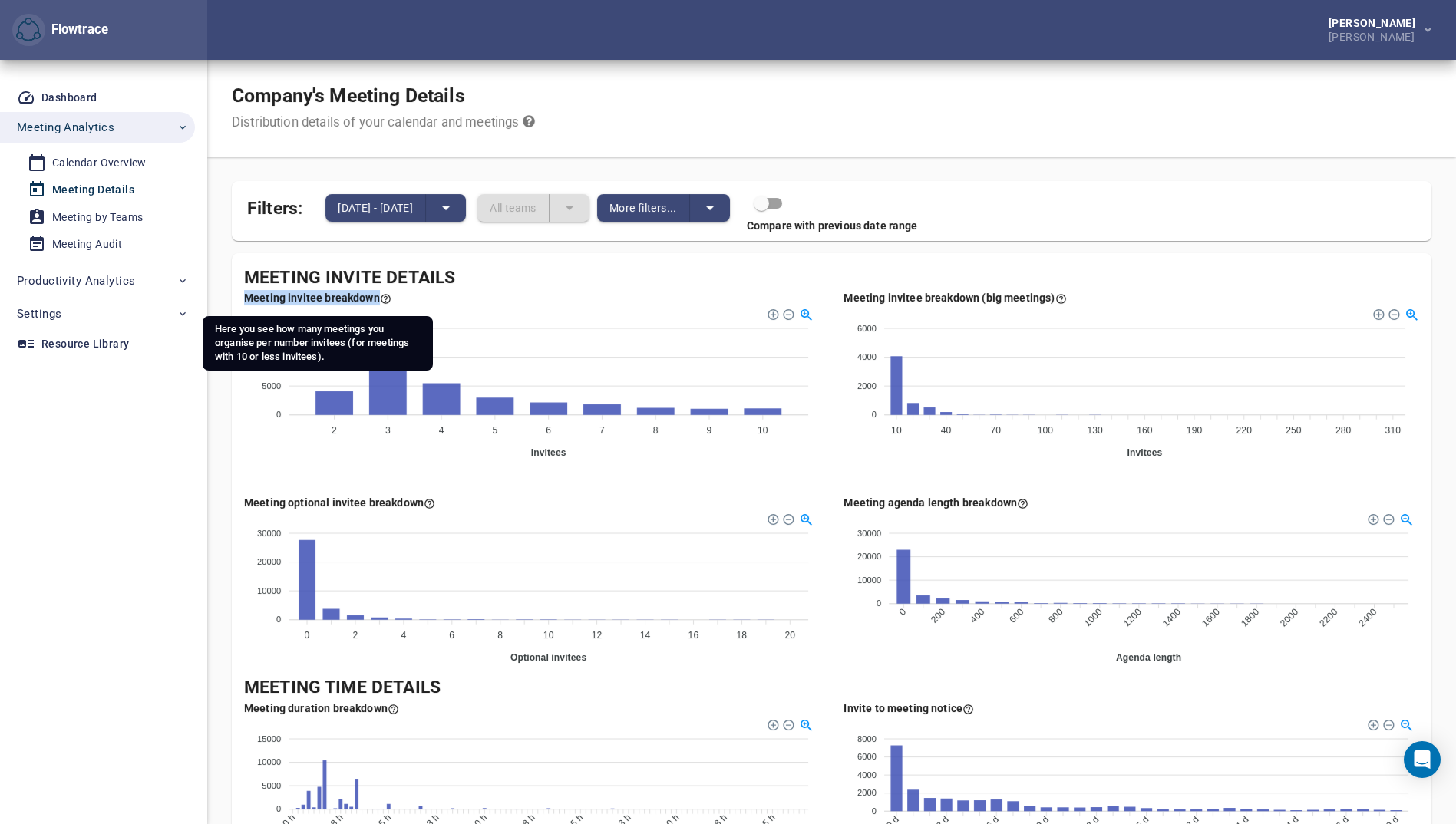
drag, startPoint x: 247, startPoint y: 296, endPoint x: 376, endPoint y: 296, distance: 129.0
click at [376, 296] on div "Meeting invitee breakdown" at bounding box center [318, 298] width 147 height 16
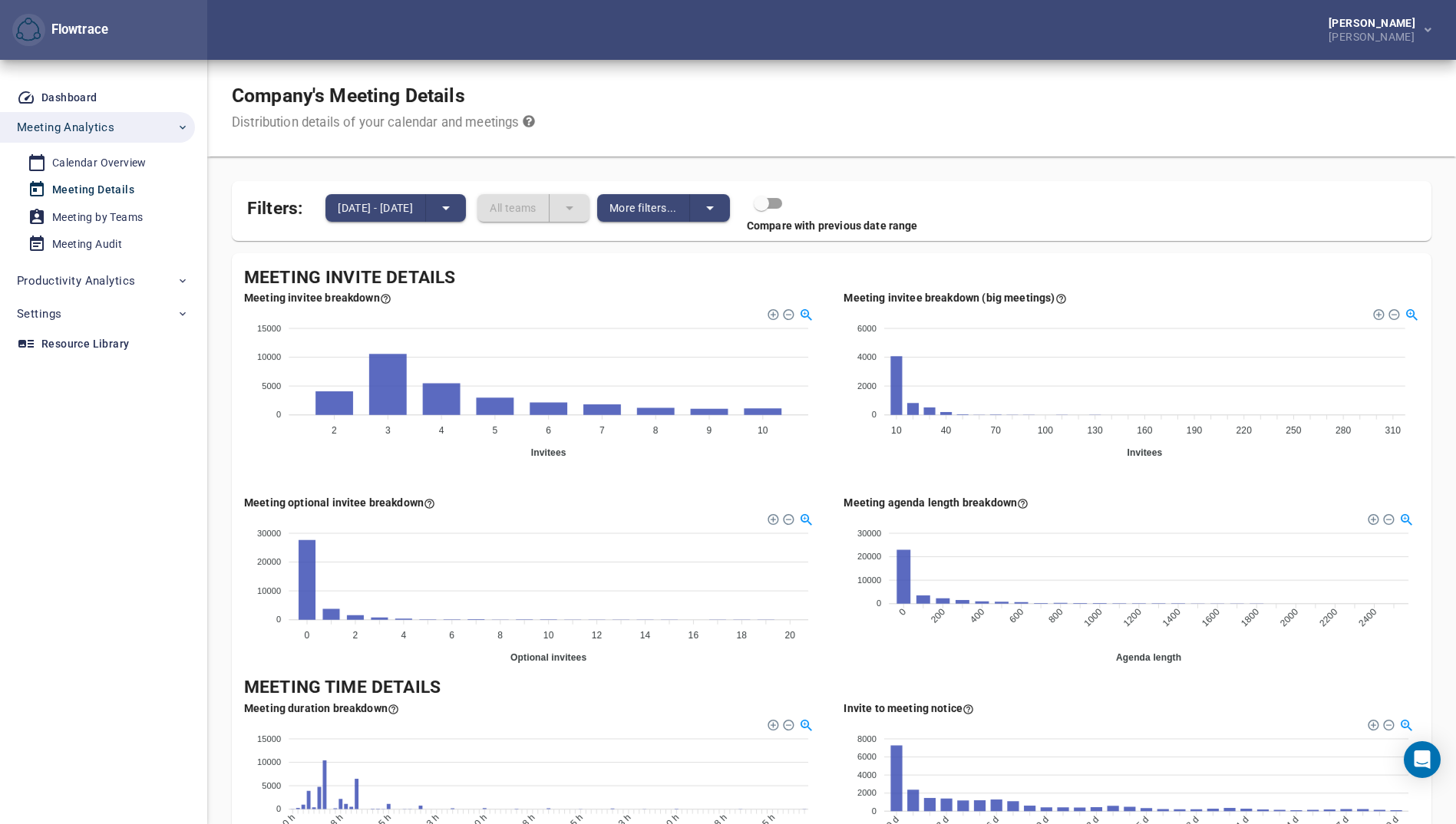
click at [809, 460] on div "15000 15000 10000 10000 5000 5000 0 0 2 2 3 3 4 4 5 5 6 6 7 7 8 8 9 9 10 10 Inv…" at bounding box center [531, 387] width 575 height 165
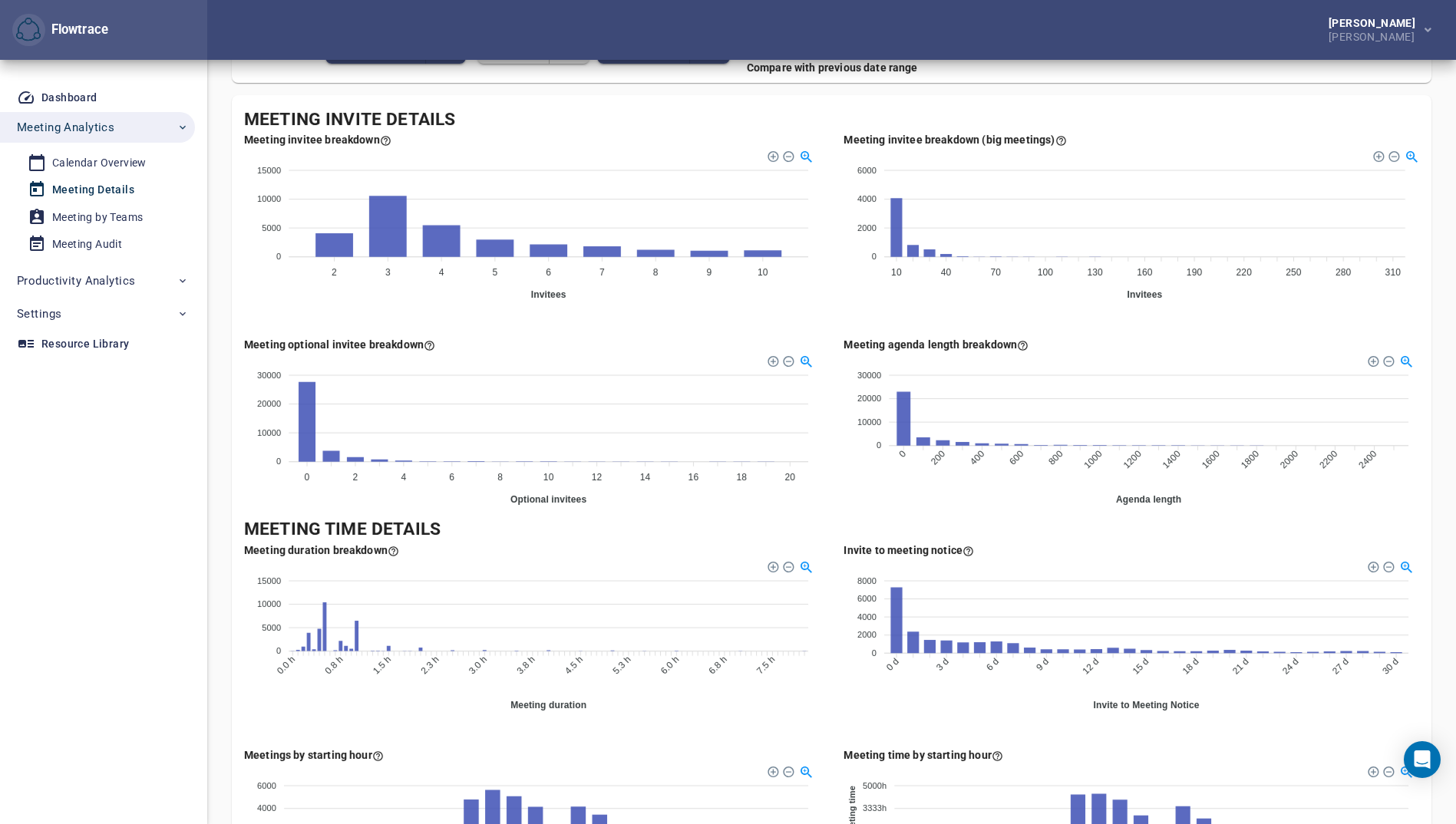
scroll to position [164, 0]
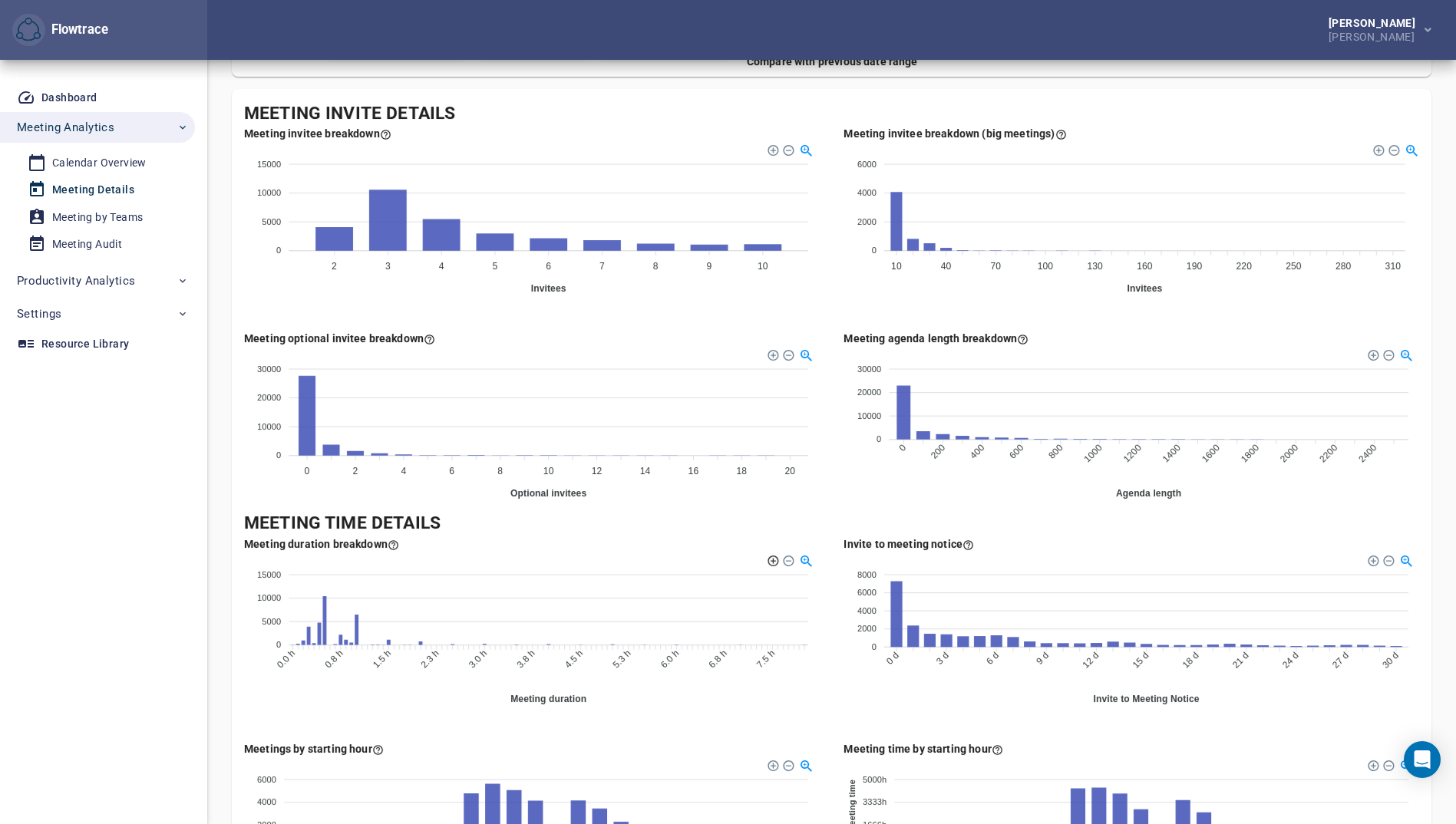
click at [777, 561] on div at bounding box center [773, 560] width 11 height 11
click at [791, 561] on div at bounding box center [788, 560] width 11 height 11
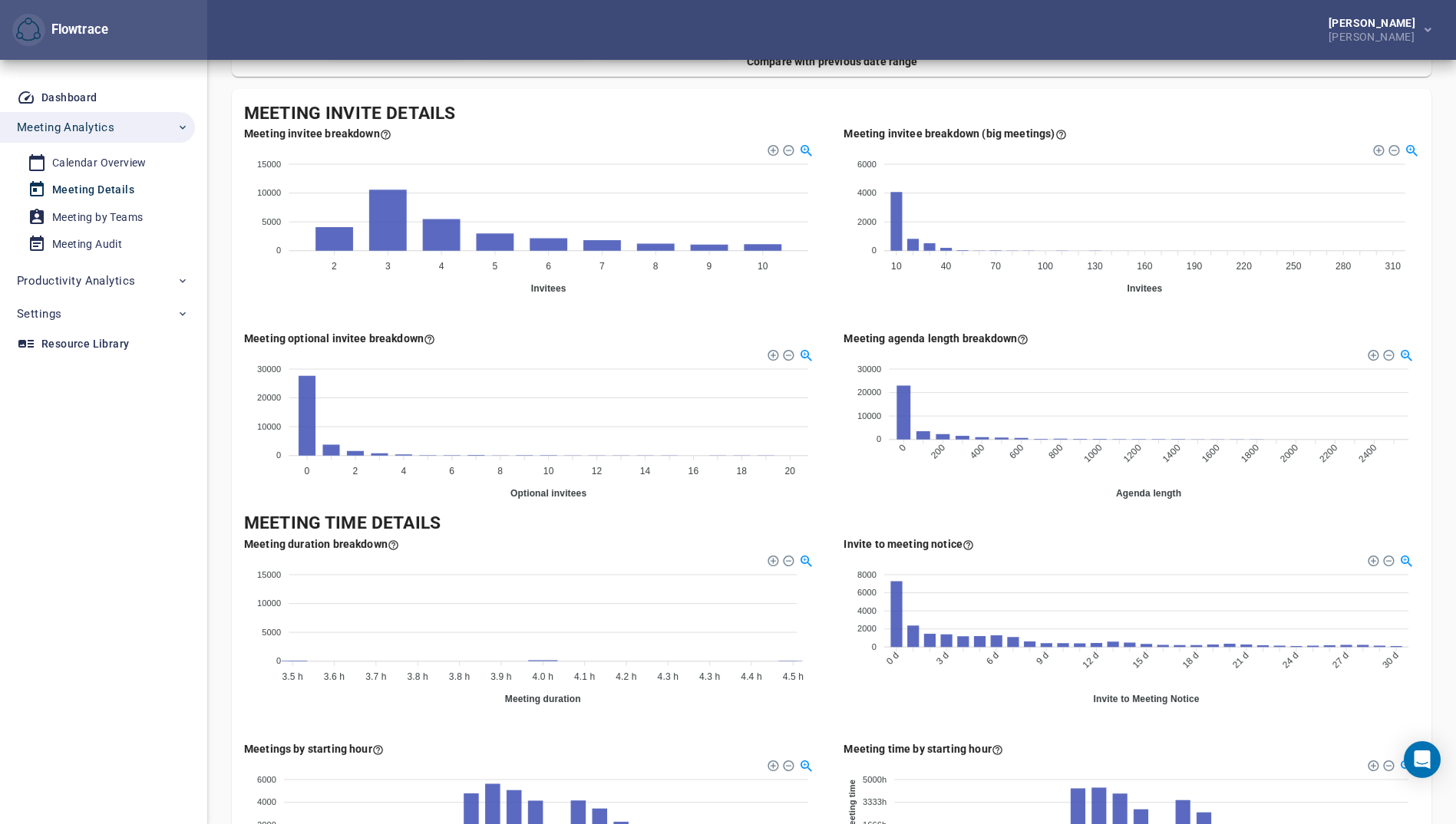
click at [791, 561] on div at bounding box center [788, 560] width 11 height 11
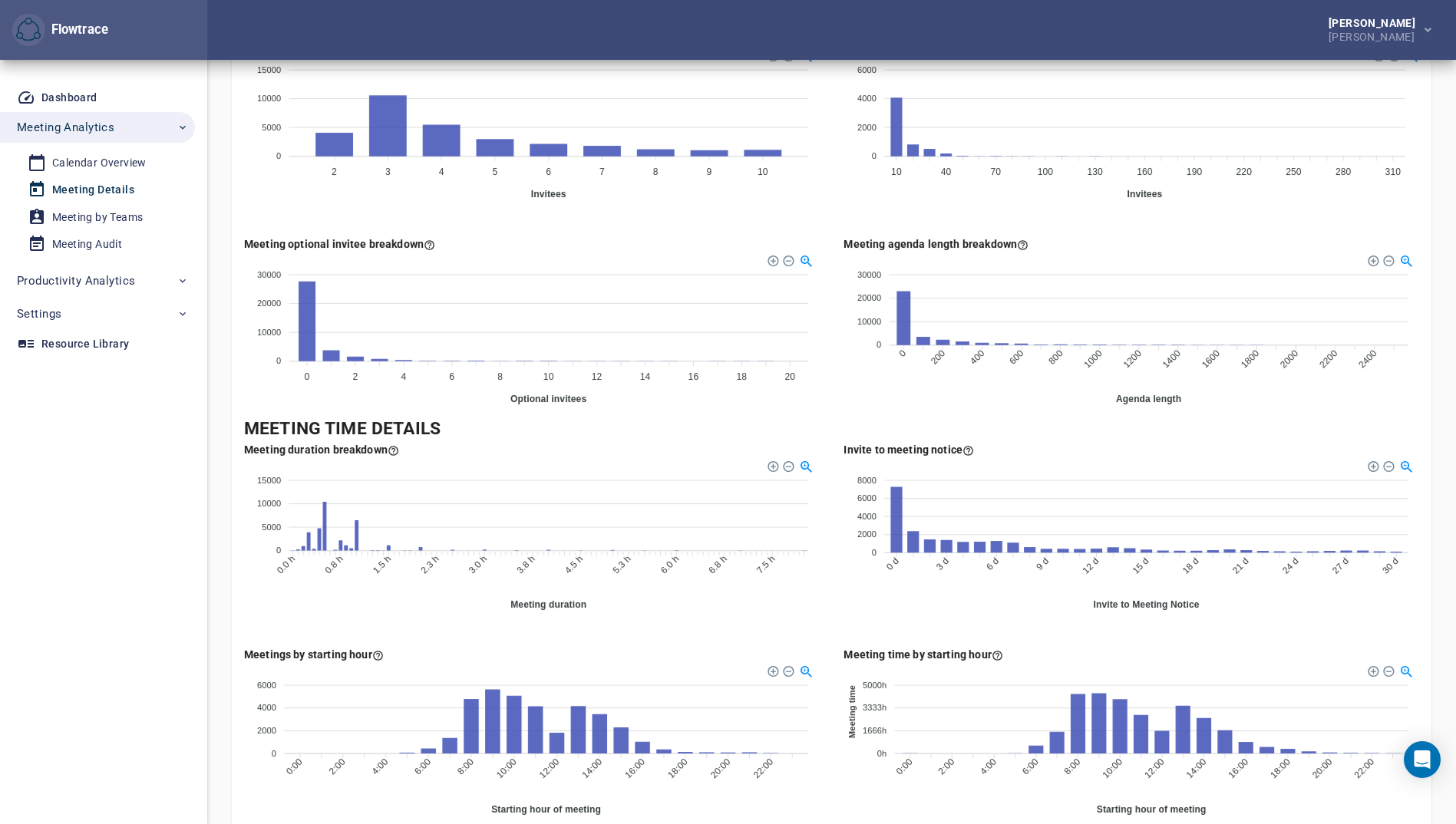
scroll to position [260, 0]
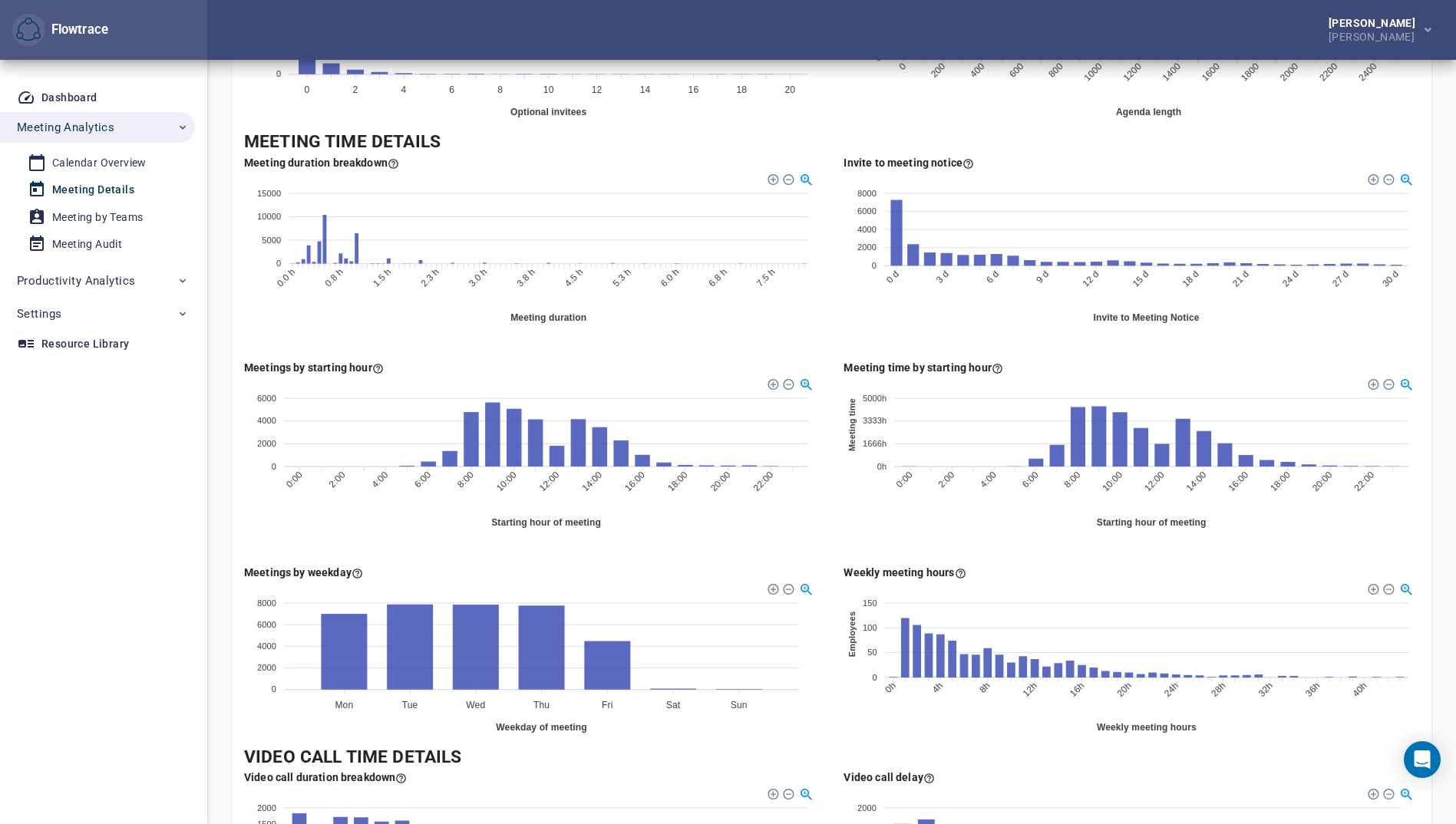
scroll to position [536, 0]
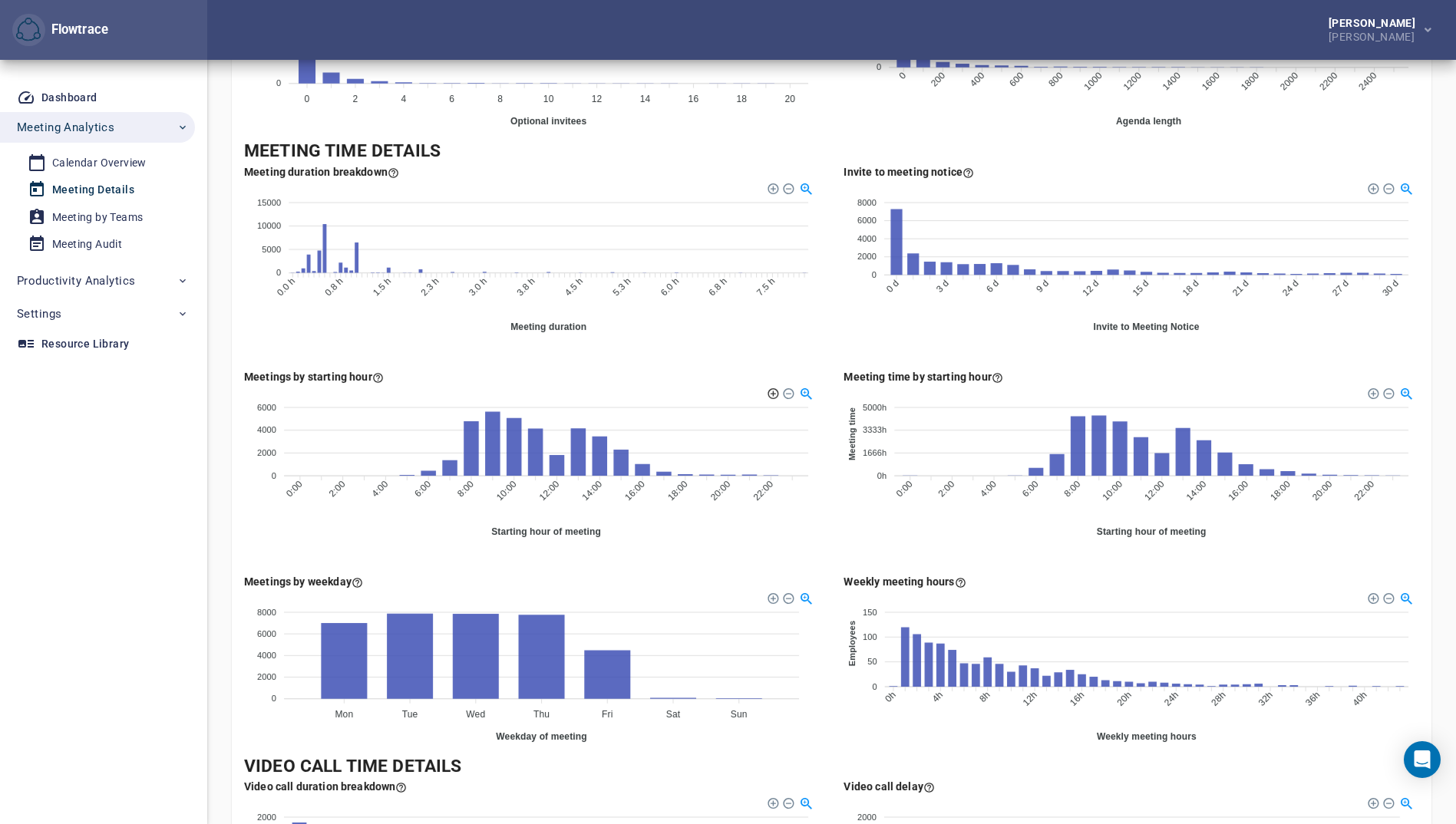
click at [770, 394] on div at bounding box center [773, 392] width 11 height 11
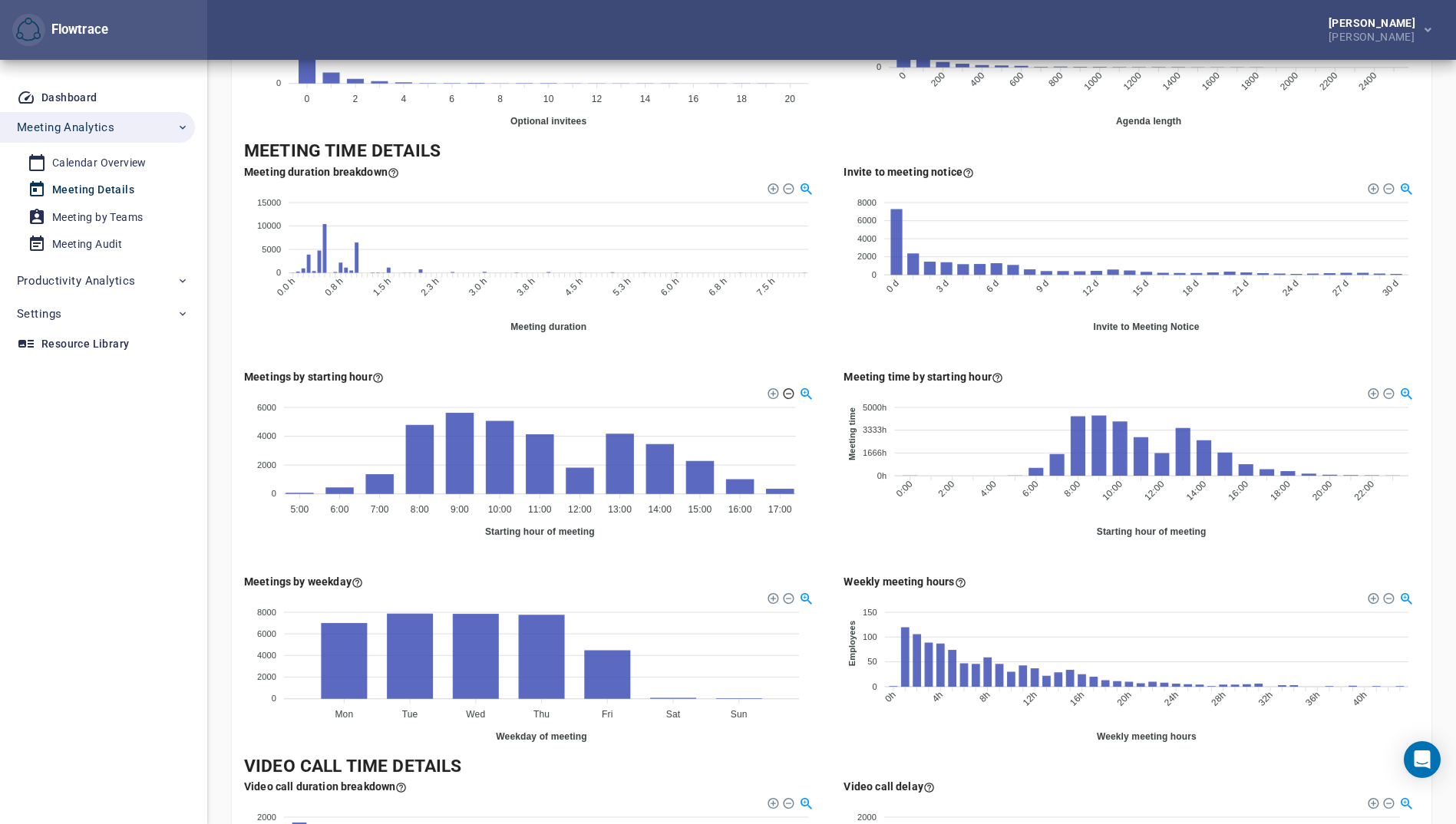
click at [790, 390] on div at bounding box center [788, 392] width 11 height 11
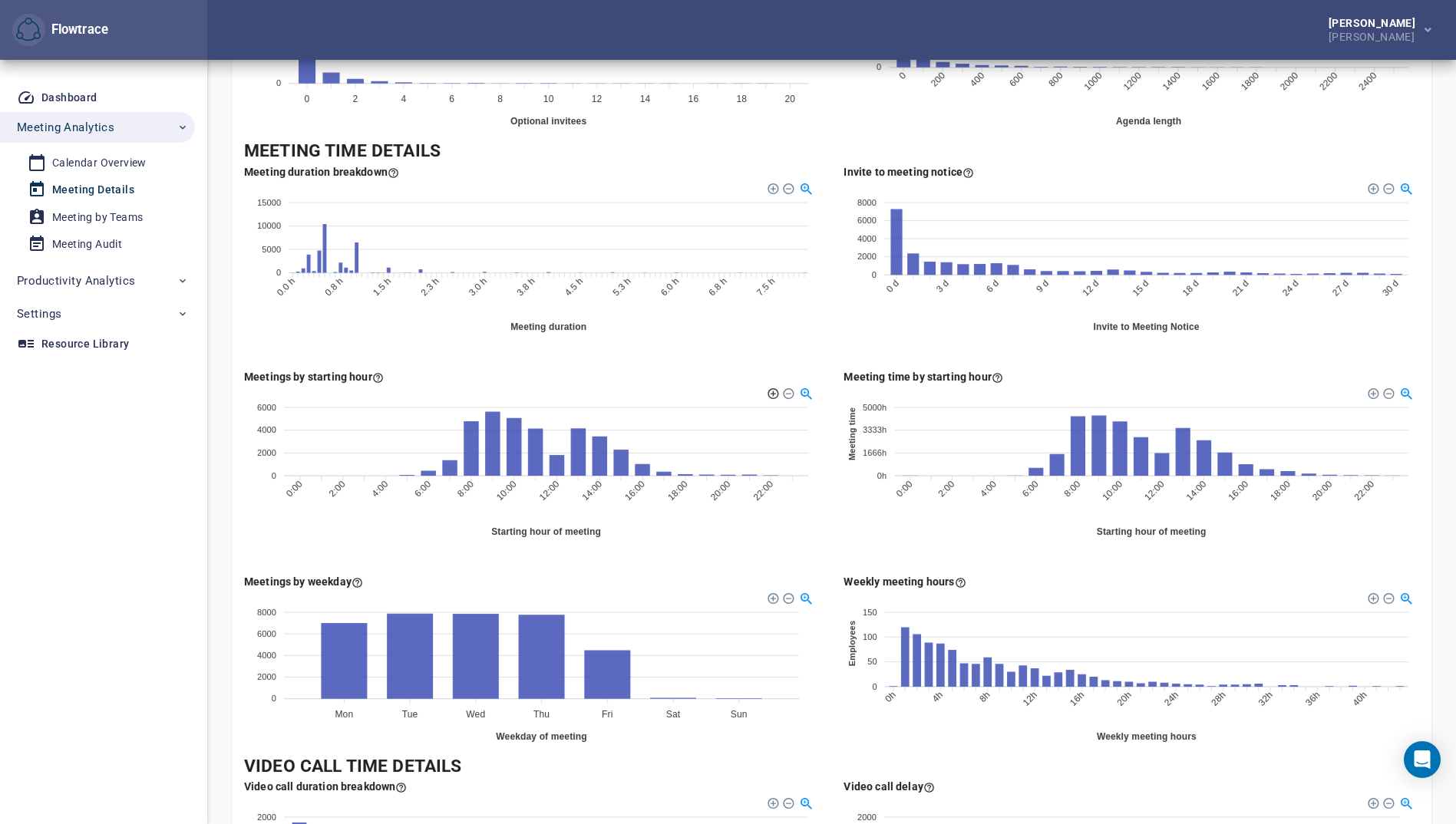
click at [773, 390] on div at bounding box center [773, 392] width 11 height 11
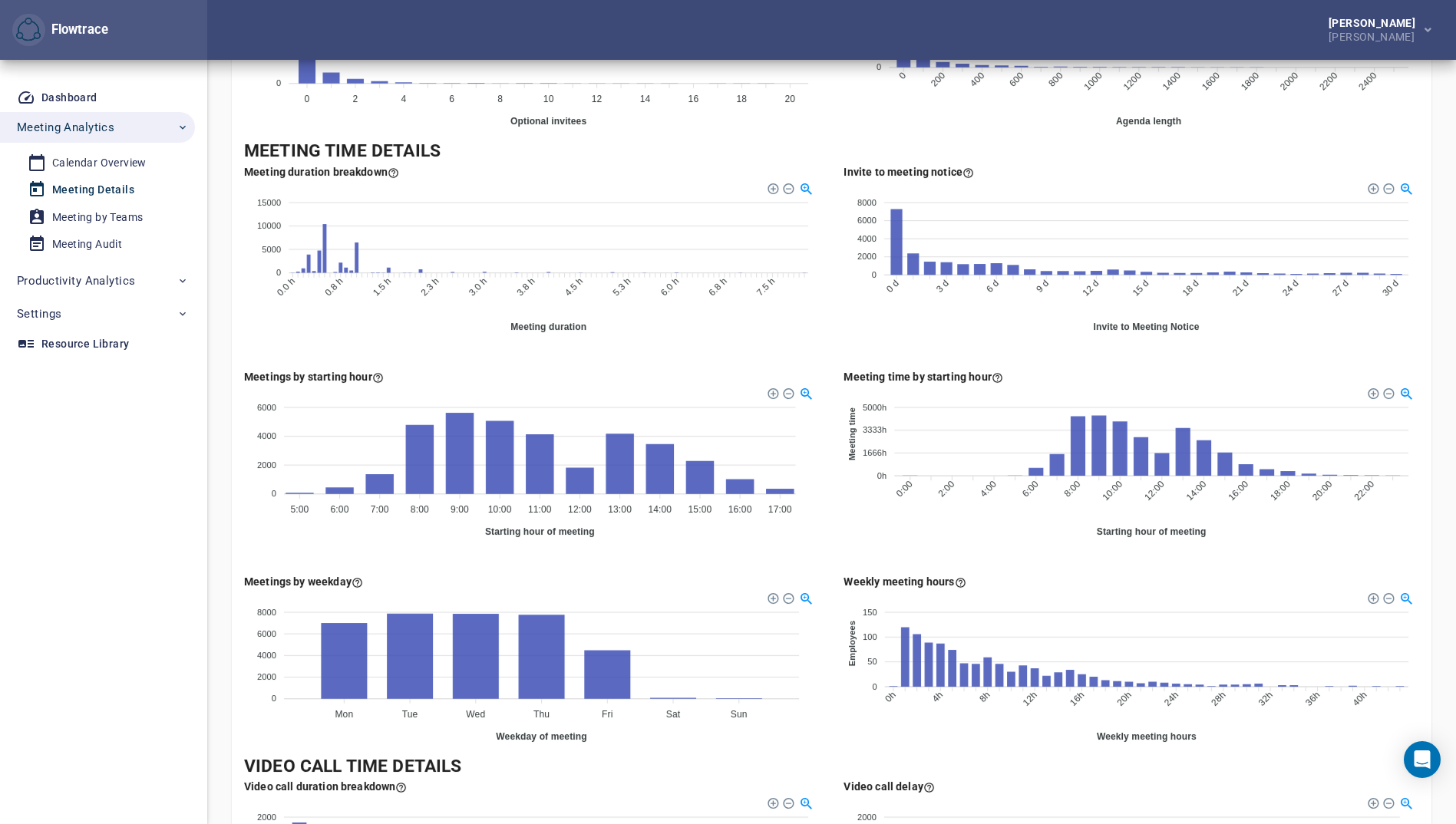
click at [806, 392] on div at bounding box center [806, 391] width 13 height 13
click at [787, 398] on div "Download SVG Download PNG Download CSV" at bounding box center [788, 393] width 57 height 17
click at [787, 394] on div at bounding box center [788, 392] width 11 height 11
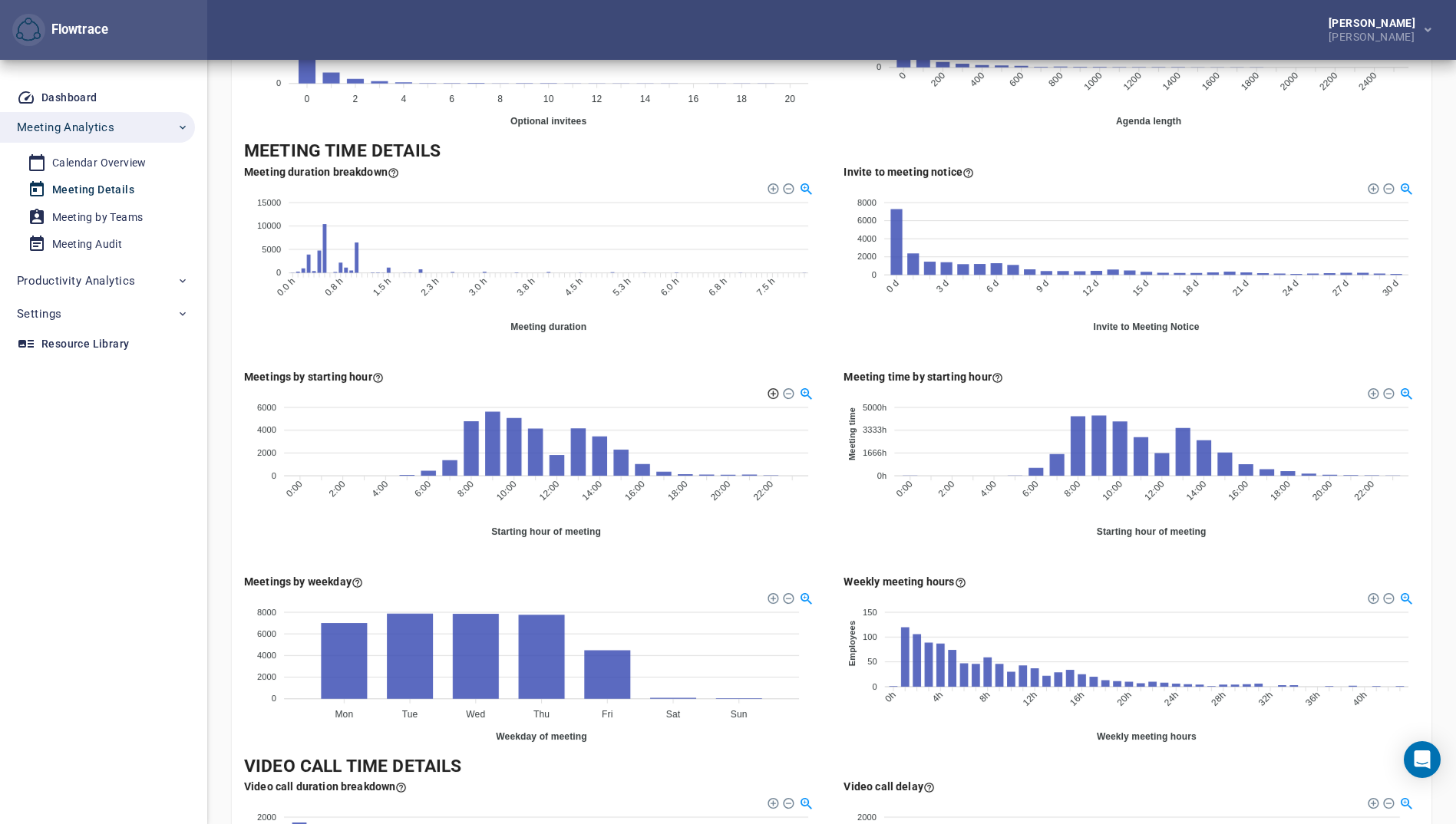
click at [774, 392] on div at bounding box center [773, 392] width 11 height 11
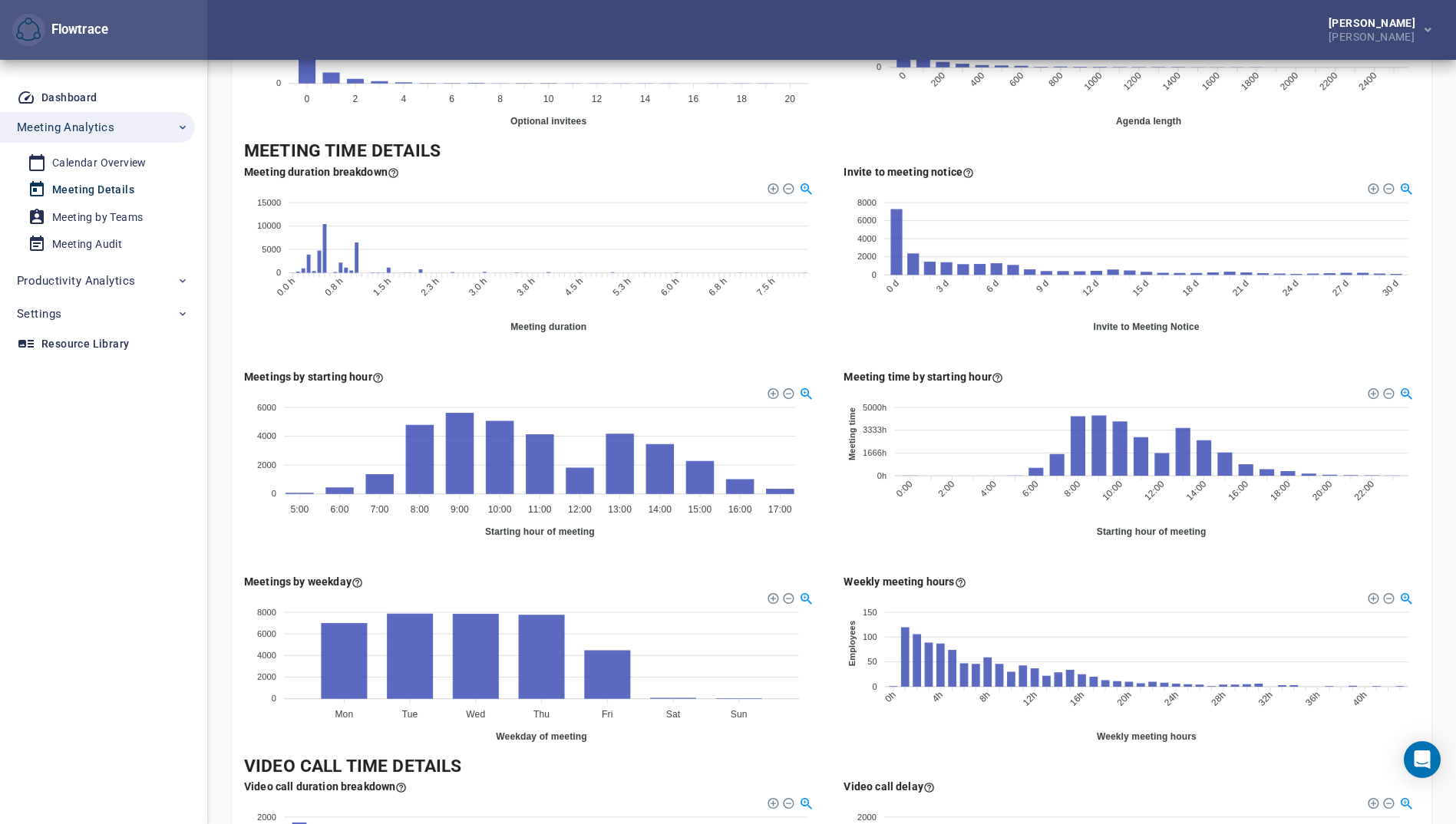
drag, startPoint x: 757, startPoint y: 798, endPoint x: 444, endPoint y: 264, distance: 619.0
click at [548, 201] on foreignobject at bounding box center [532, 256] width 576 height 154
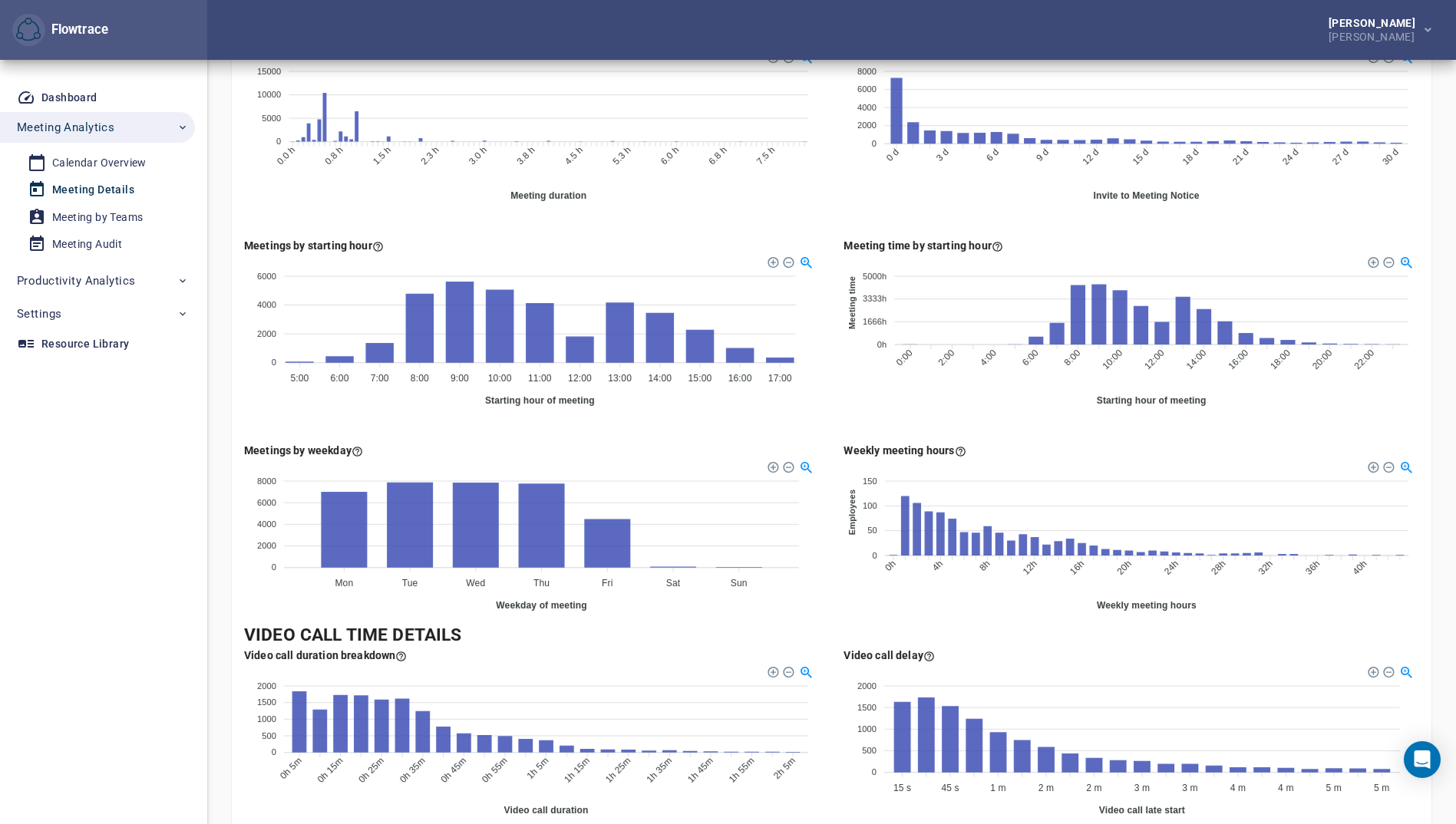
scroll to position [686, 0]
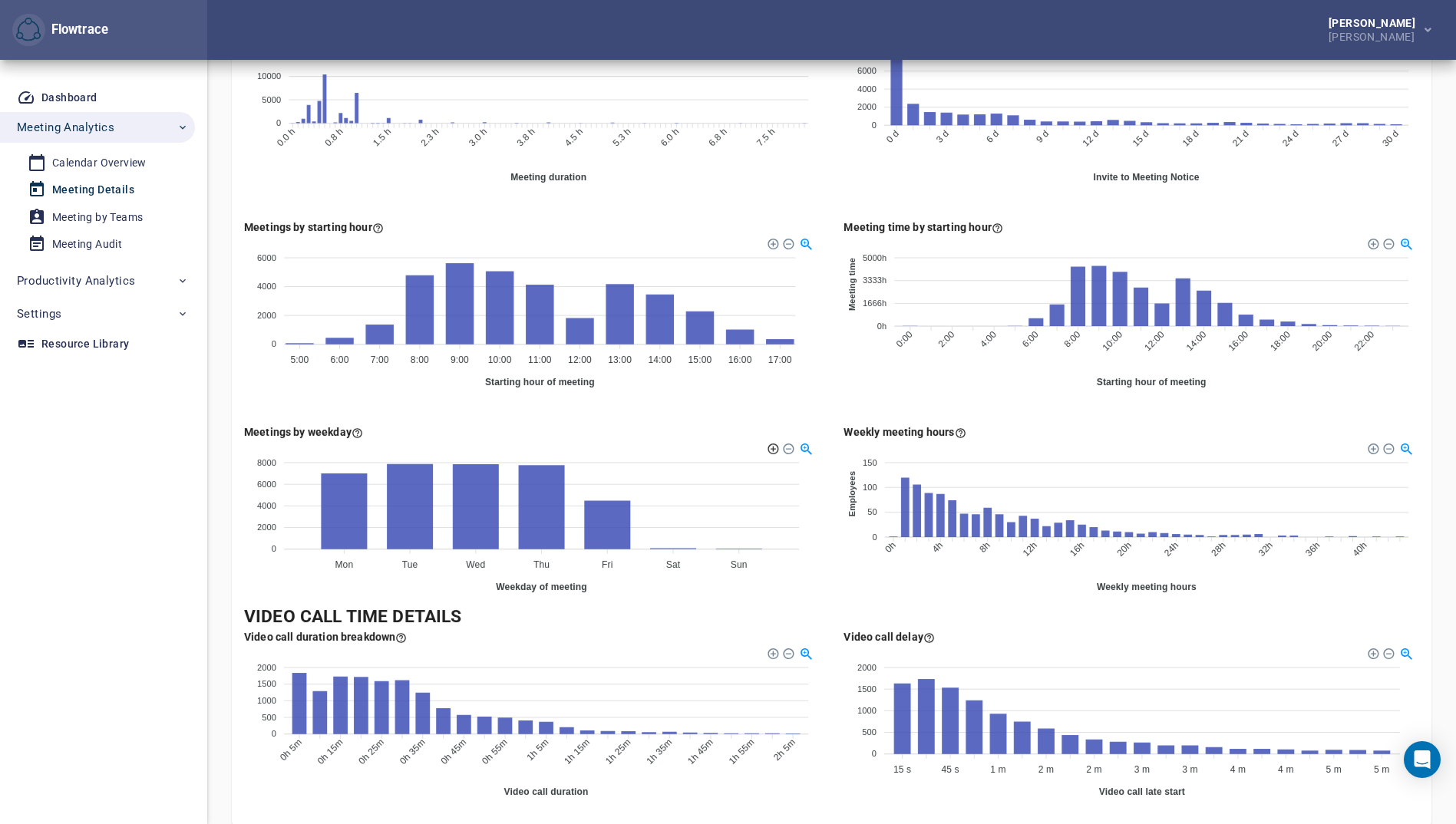
click at [774, 448] on div at bounding box center [773, 448] width 11 height 11
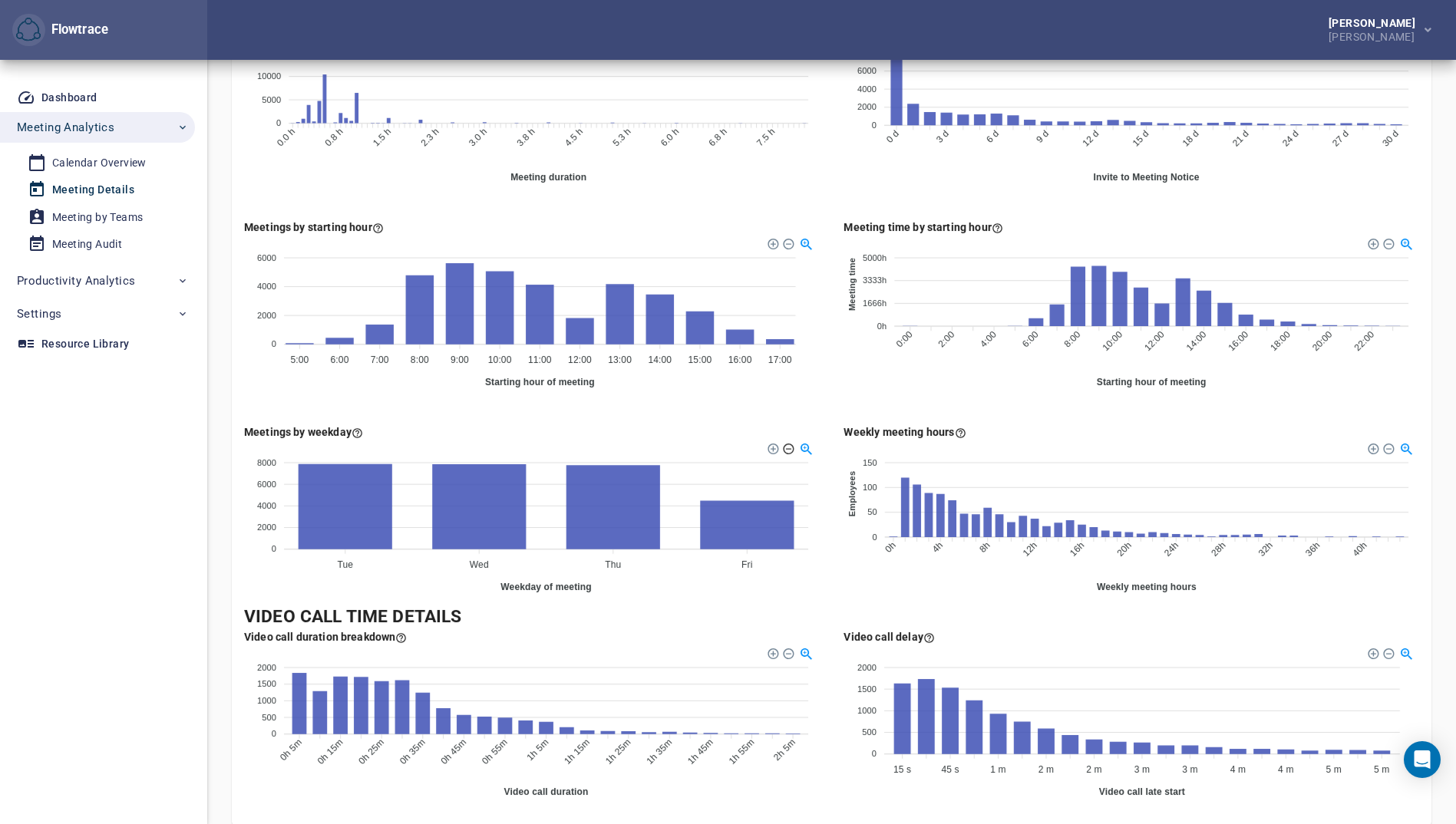
click at [790, 449] on div at bounding box center [788, 448] width 11 height 11
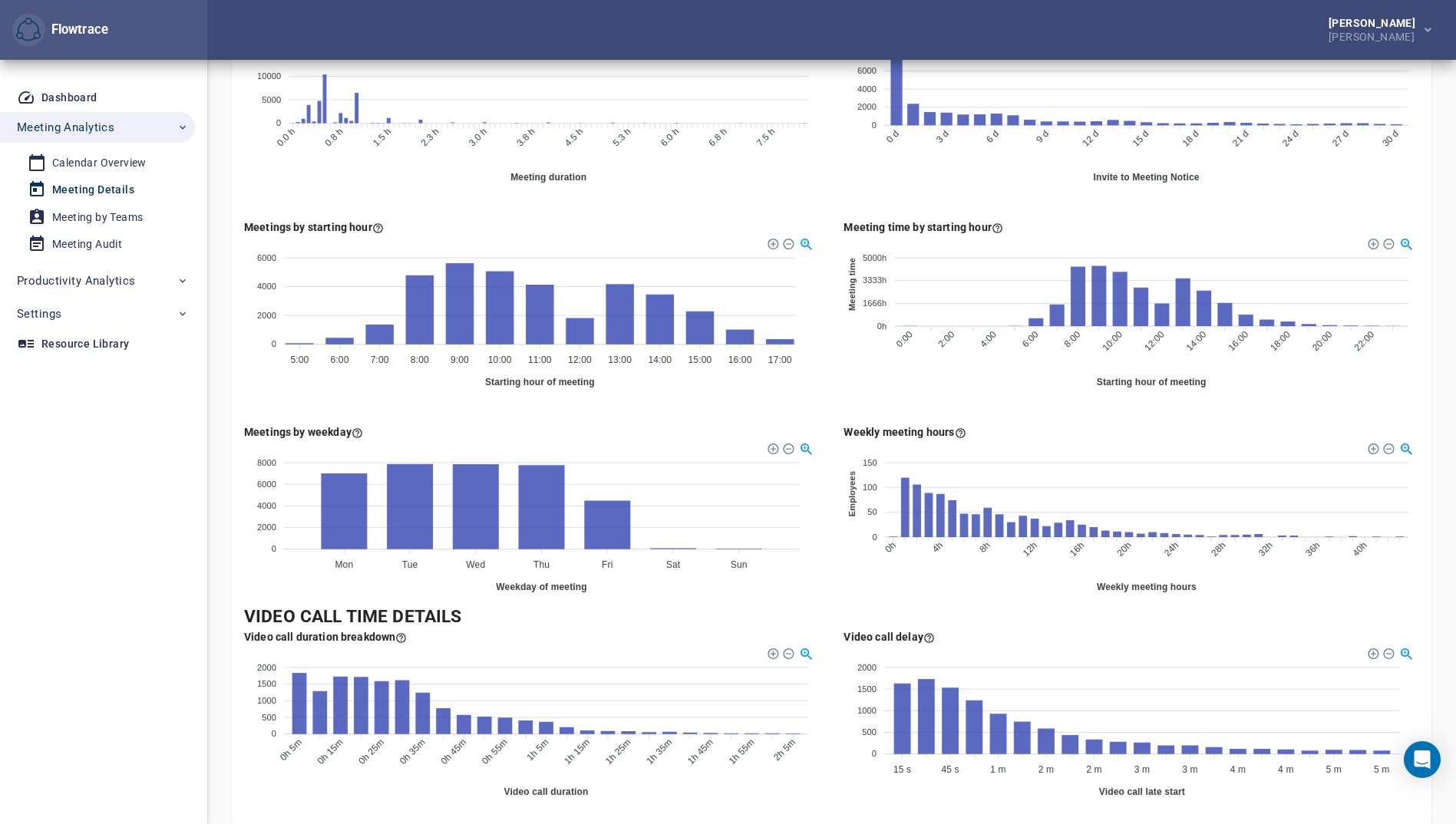
click at [1375, 453] on div "Download SVG Download PNG Download CSV" at bounding box center [1388, 448] width 57 height 17
click at [1371, 448] on div at bounding box center [1372, 448] width 11 height 11
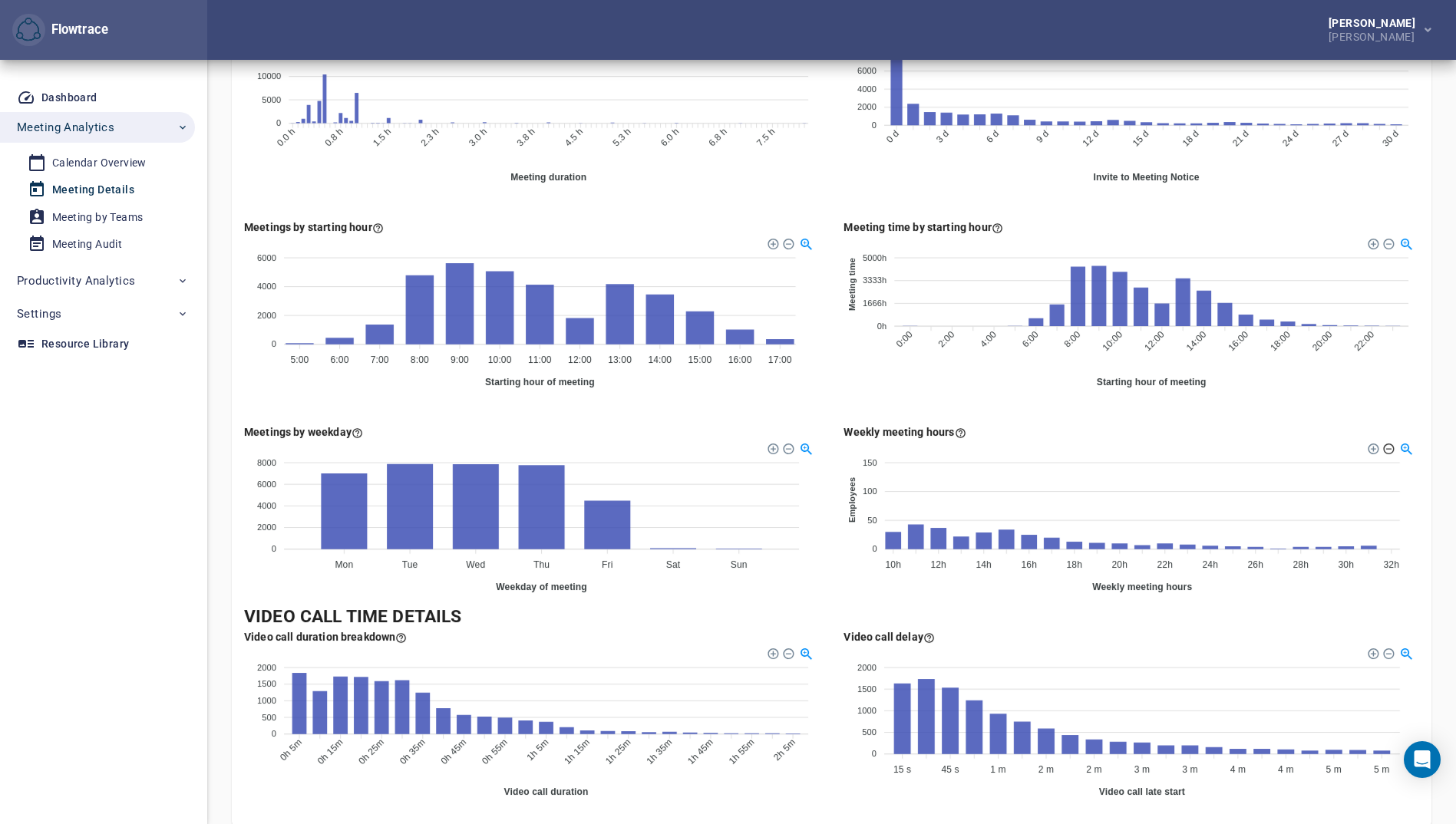
click at [1387, 448] on div at bounding box center [1387, 448] width 11 height 11
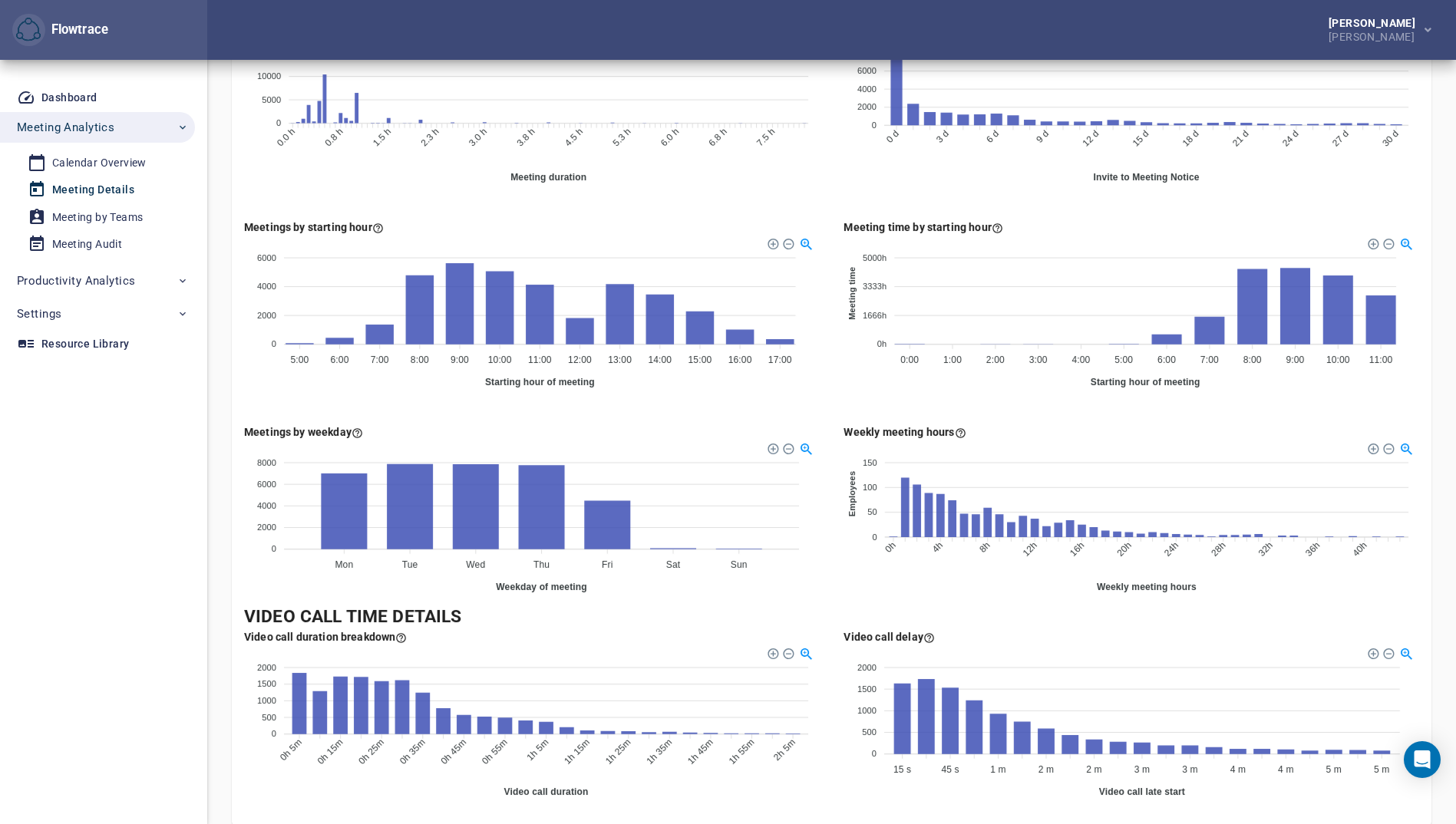
click at [1005, 268] on foreignobject at bounding box center [1132, 311] width 576 height 154
click at [929, 254] on foreignobject at bounding box center [1132, 311] width 576 height 154
click at [952, 230] on div "Meeting time by starting hour" at bounding box center [923, 227] width 159 height 16
drag, startPoint x: 993, startPoint y: 278, endPoint x: 883, endPoint y: 244, distance: 115.1
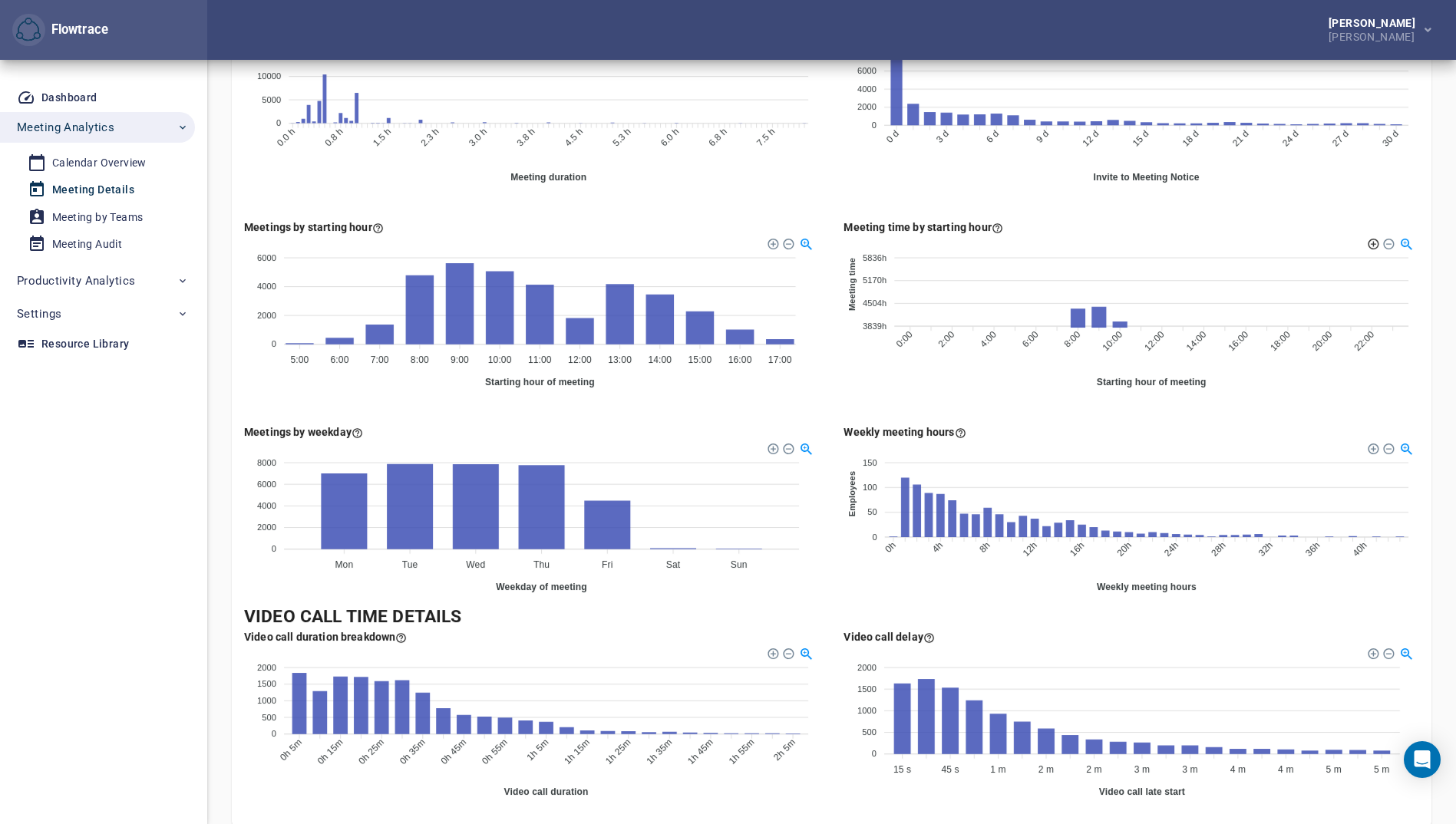
click at [1371, 243] on div at bounding box center [1372, 242] width 11 height 11
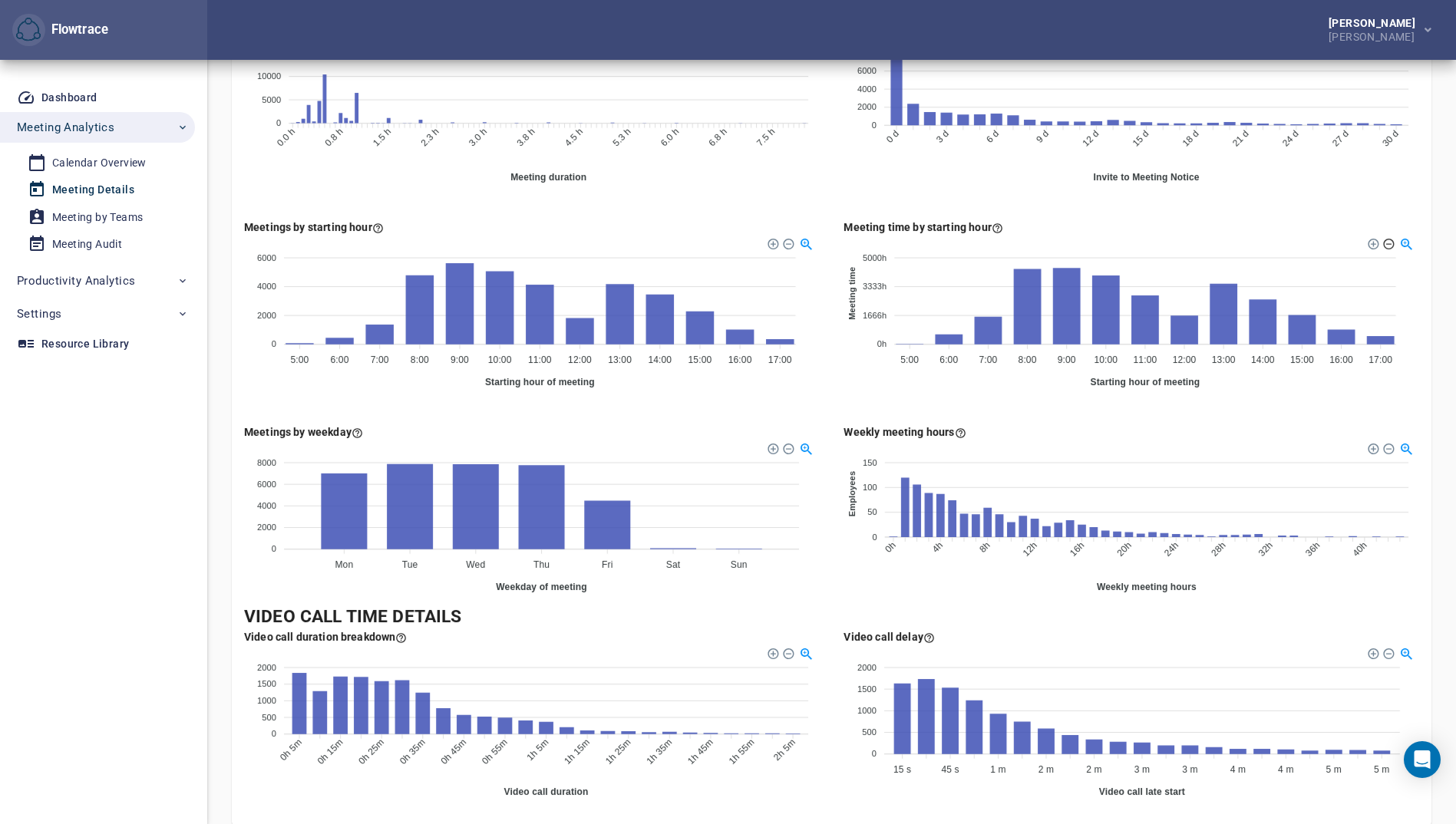
click at [1386, 241] on div at bounding box center [1387, 242] width 11 height 11
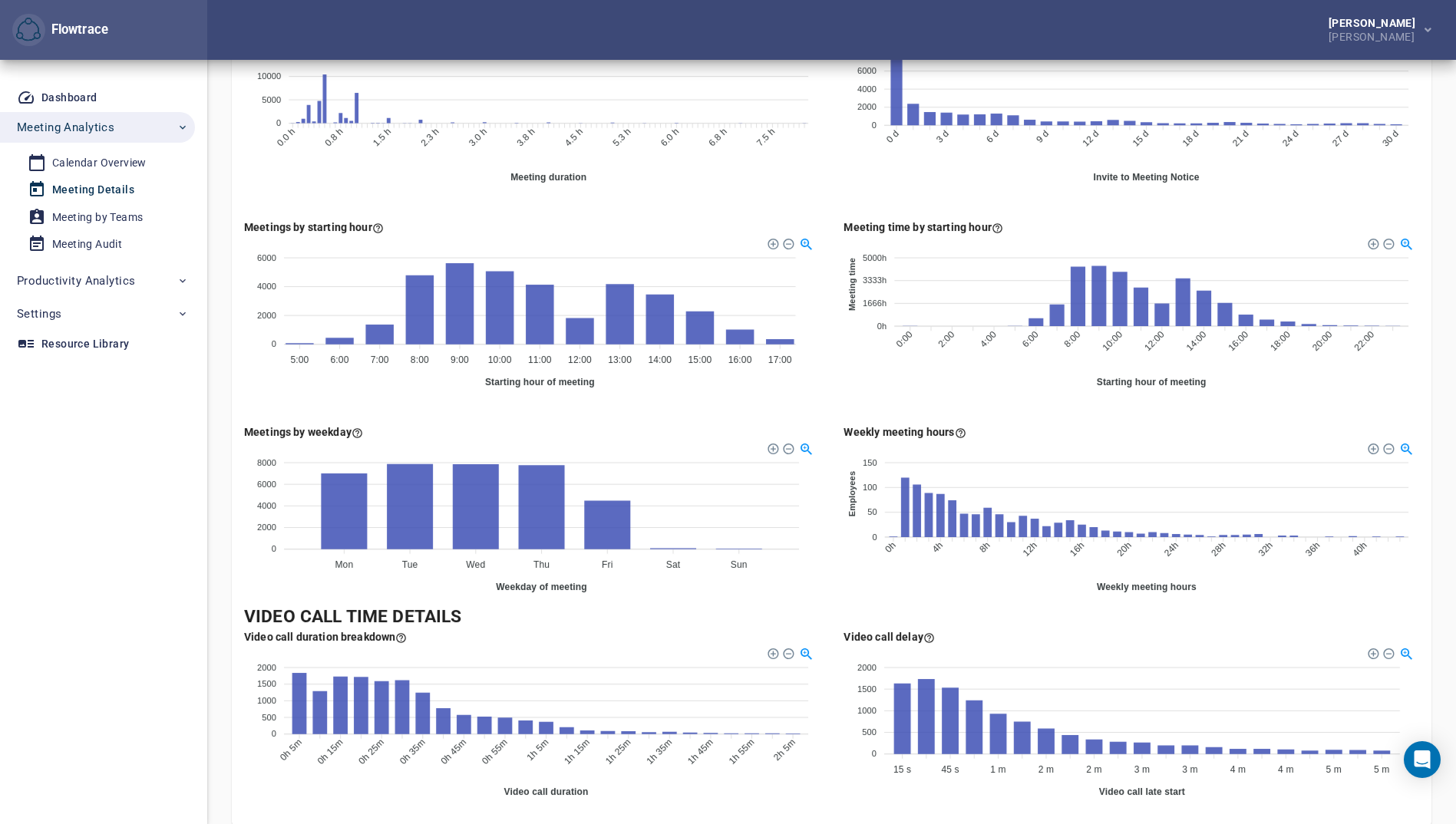
click at [1386, 241] on div at bounding box center [1387, 242] width 11 height 11
click at [1373, 242] on div at bounding box center [1372, 242] width 11 height 11
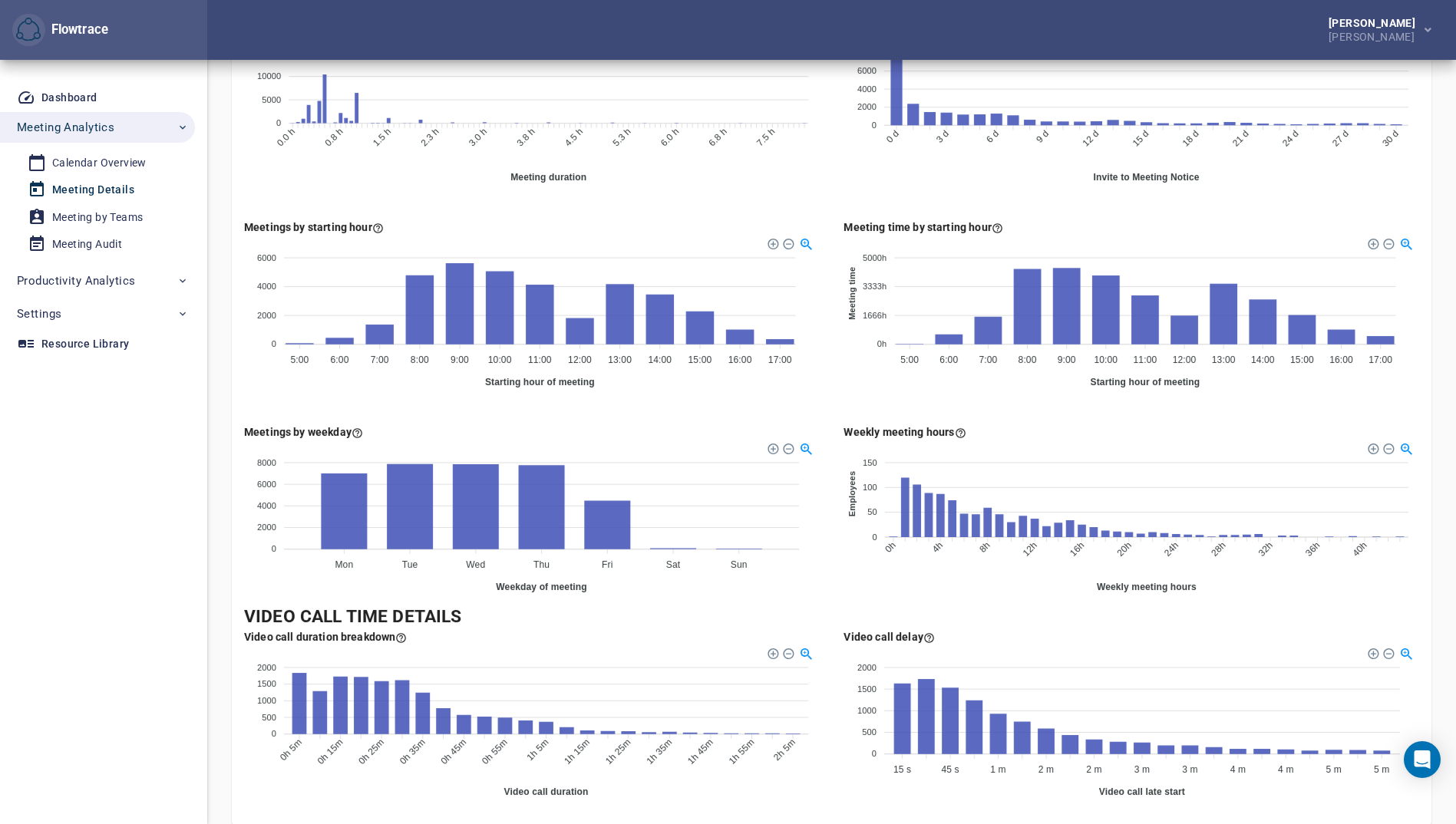
scroll to position [770, 0]
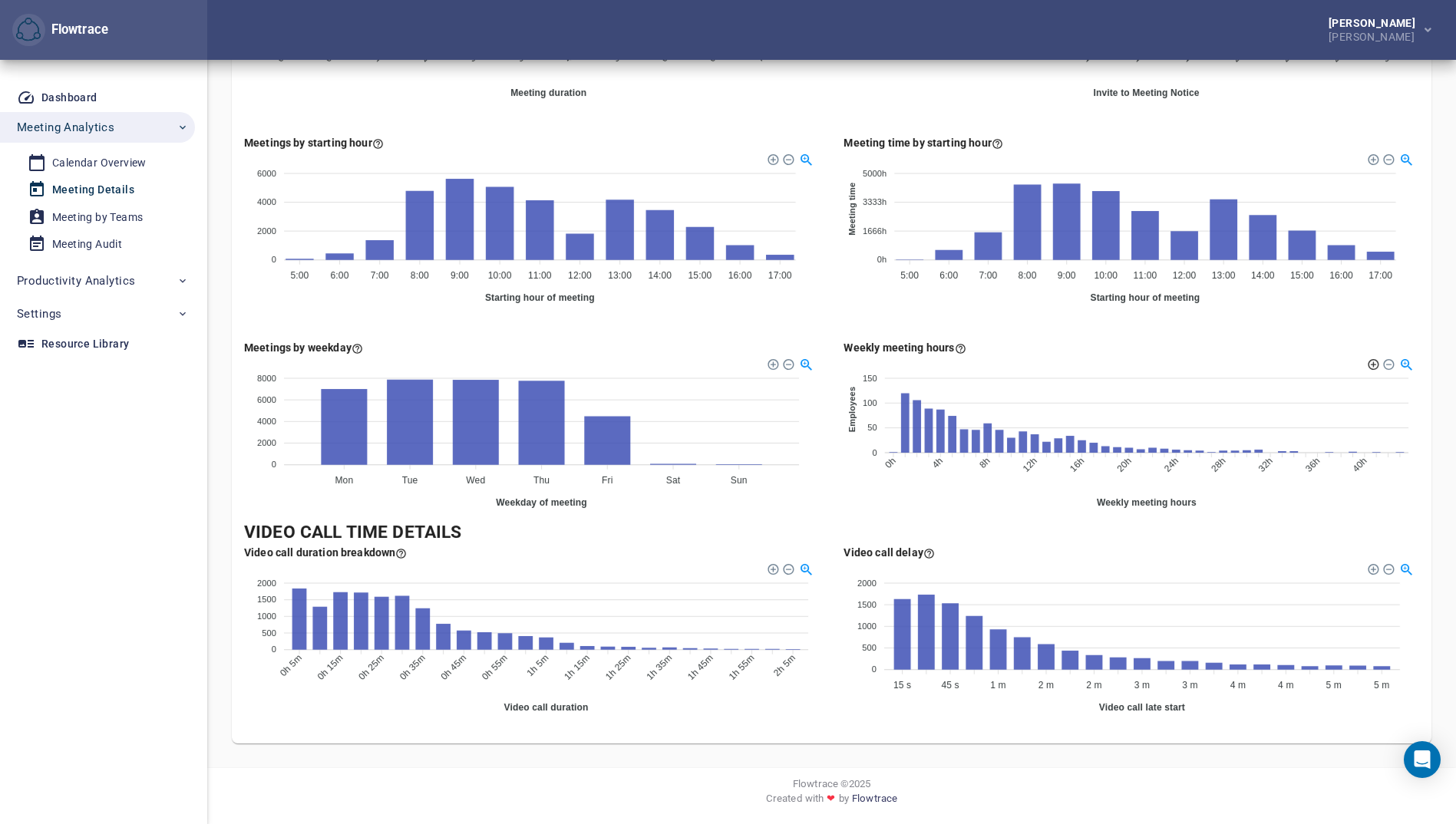
click at [1374, 363] on div at bounding box center [1372, 363] width 11 height 11
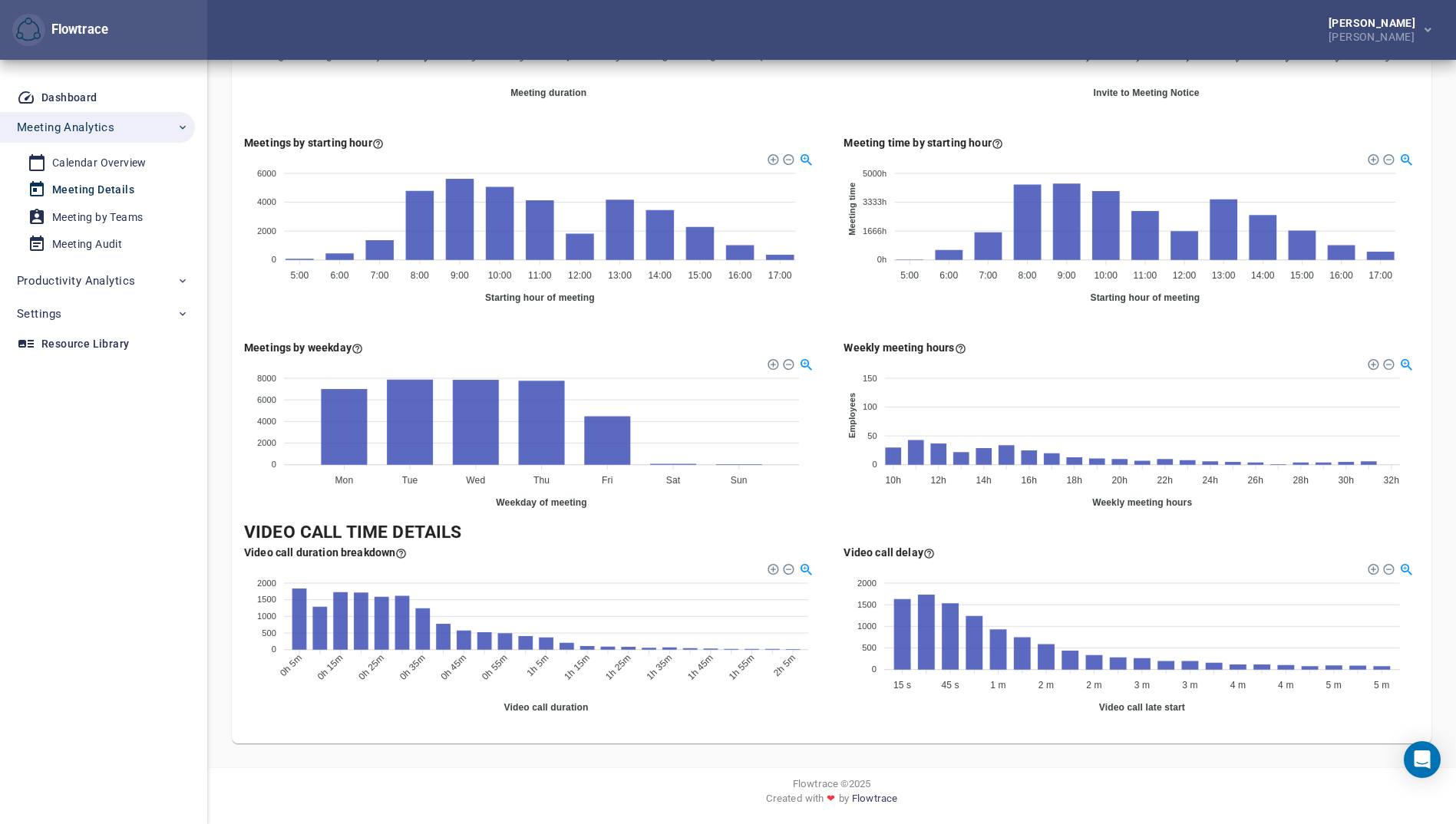
click at [1374, 363] on div at bounding box center [1372, 363] width 11 height 11
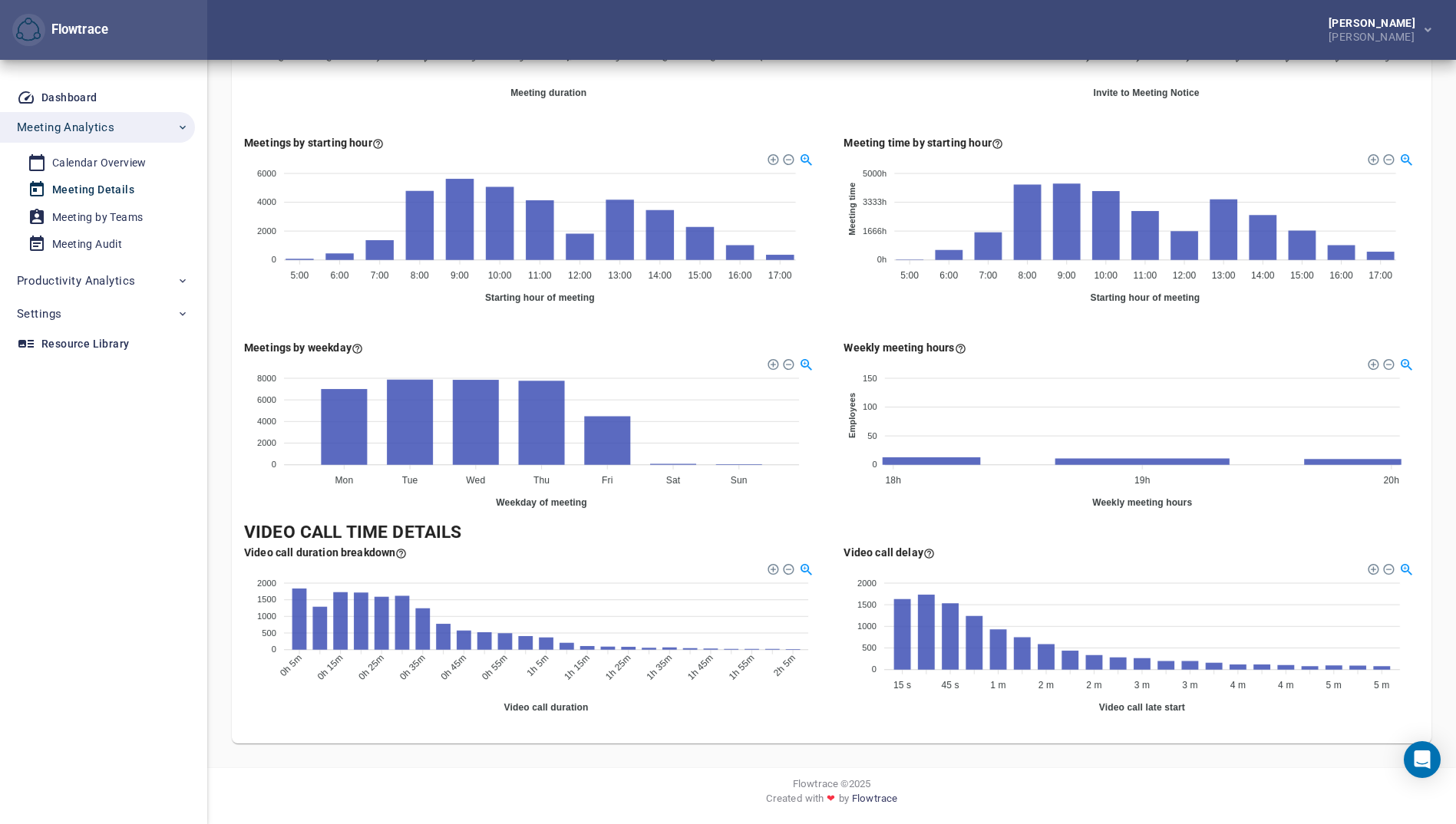
click at [1374, 363] on div at bounding box center [1372, 363] width 11 height 11
click at [1387, 365] on div at bounding box center [1387, 363] width 11 height 11
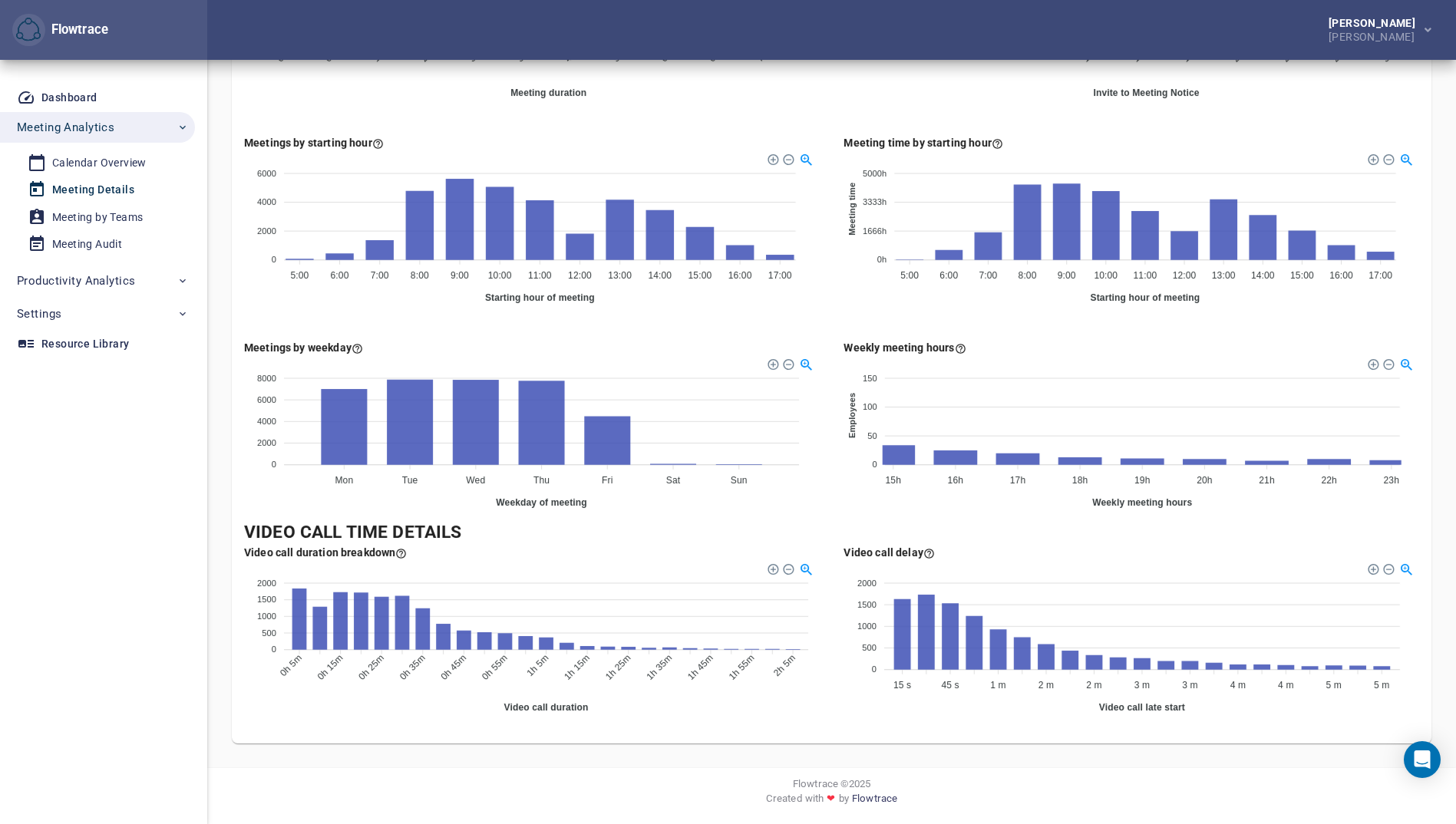
click at [1387, 365] on div at bounding box center [1387, 363] width 11 height 11
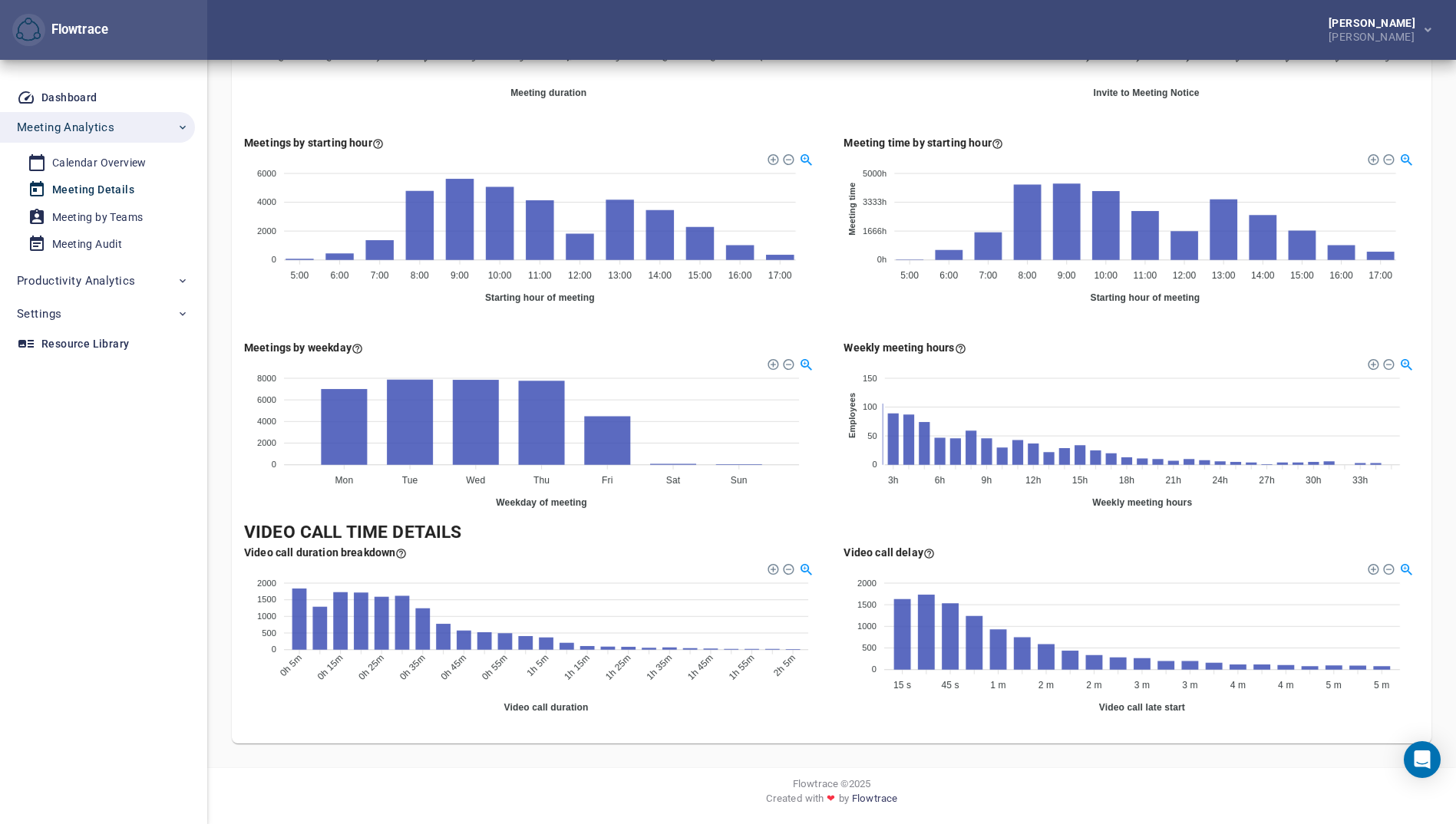
click at [1387, 365] on div at bounding box center [1387, 363] width 11 height 11
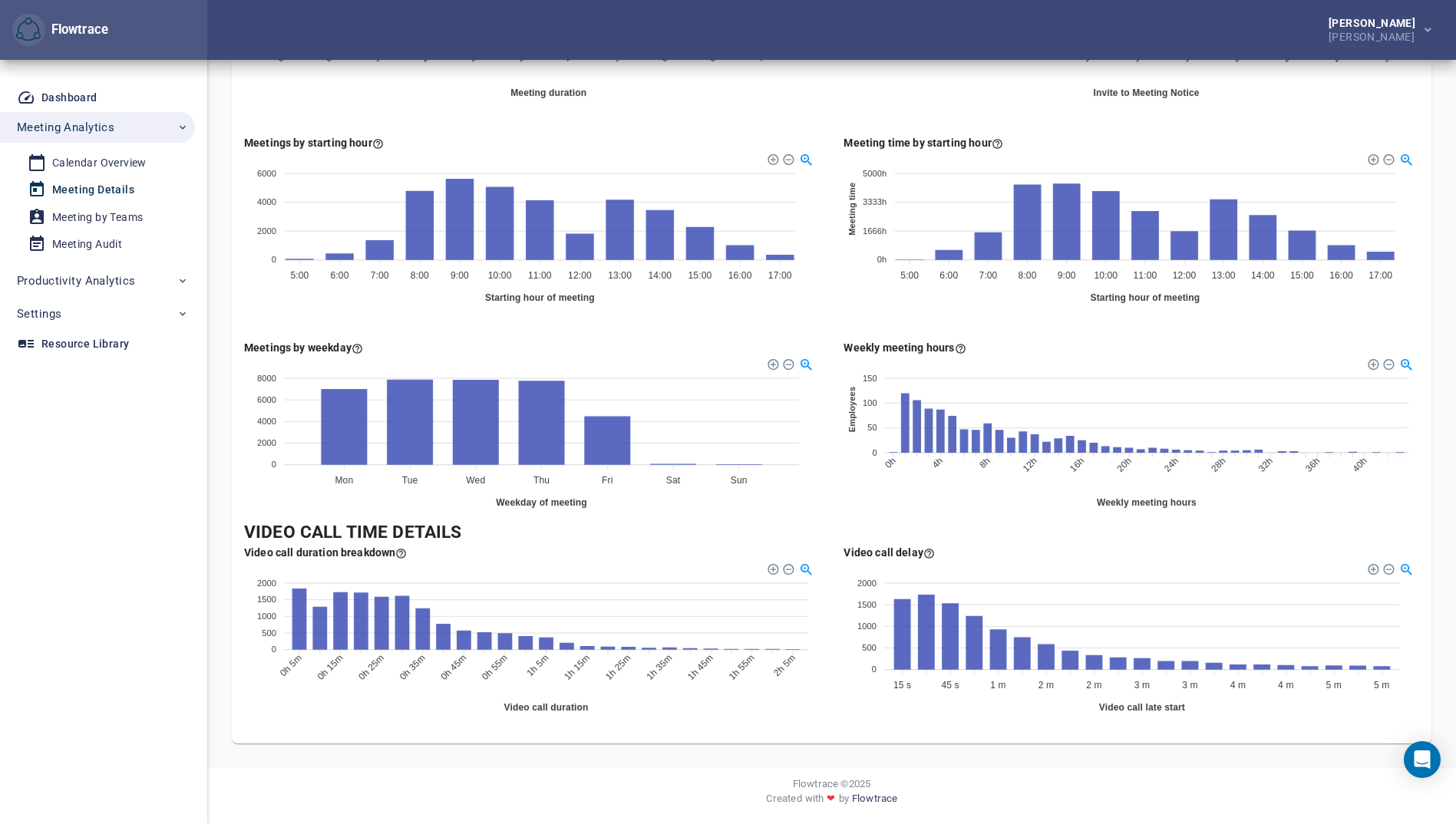
click at [1387, 365] on div at bounding box center [1387, 363] width 11 height 11
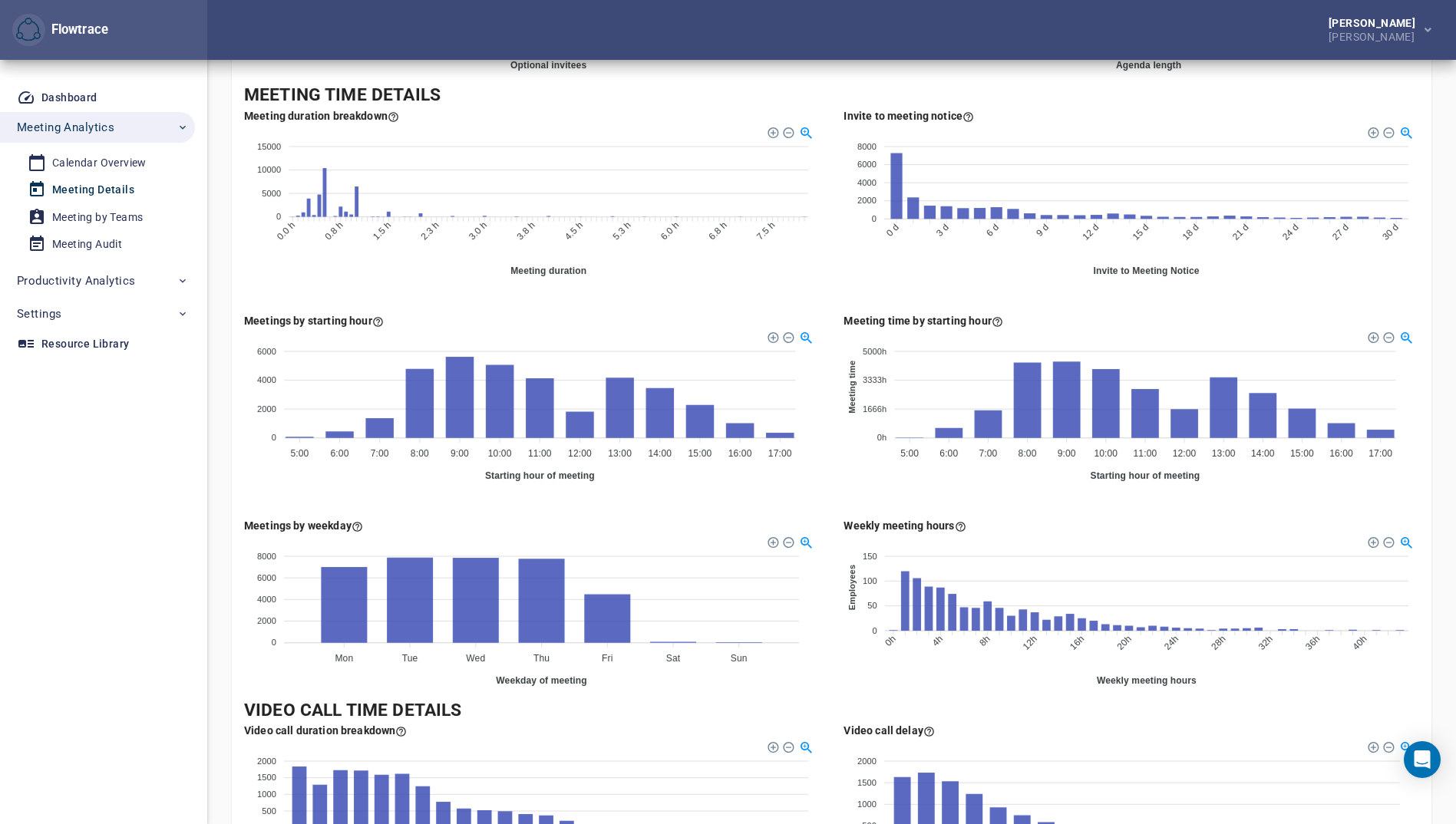
scroll to position [604, 0]
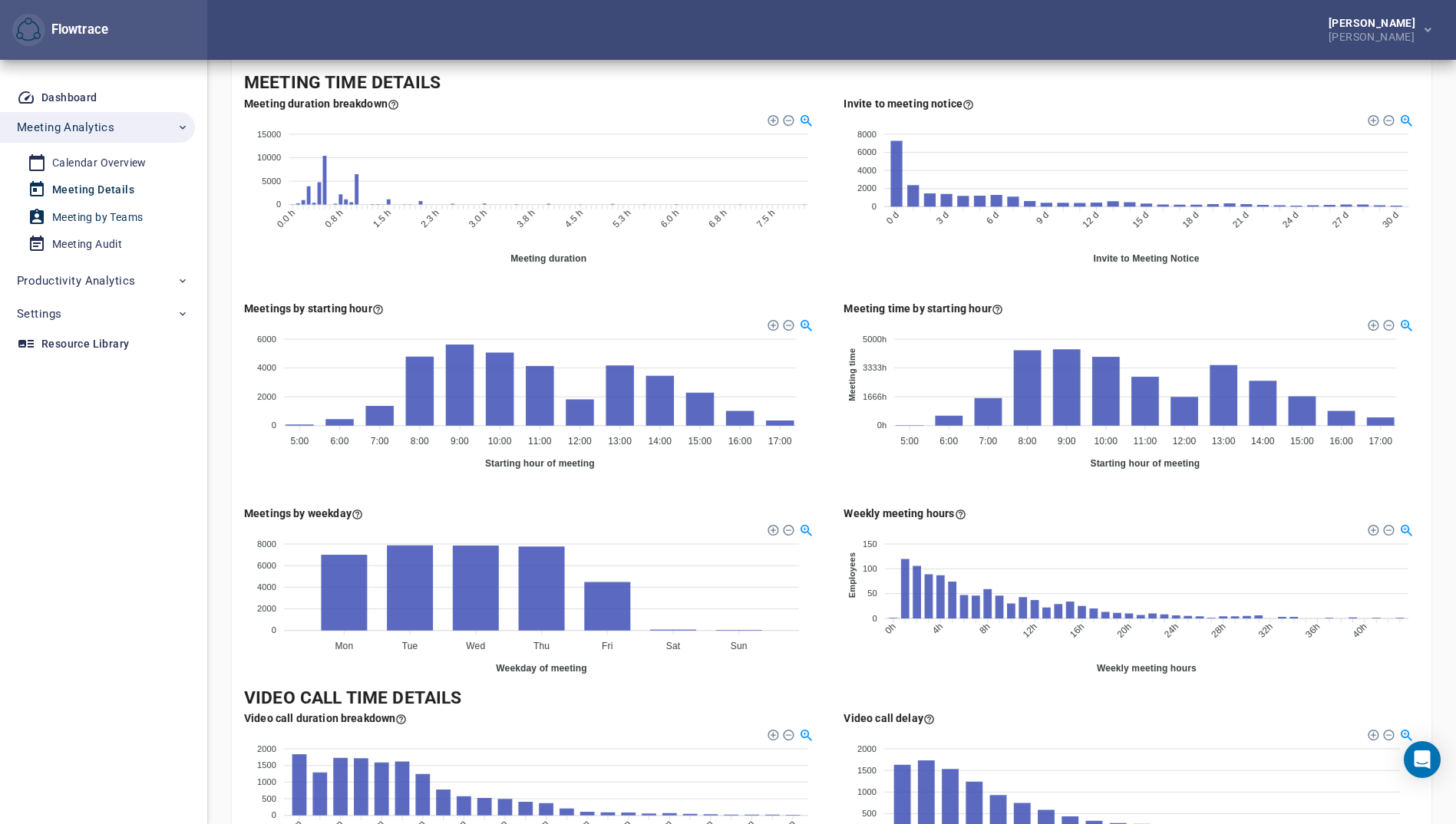
click at [65, 219] on div "Meeting by Teams" at bounding box center [97, 217] width 90 height 19
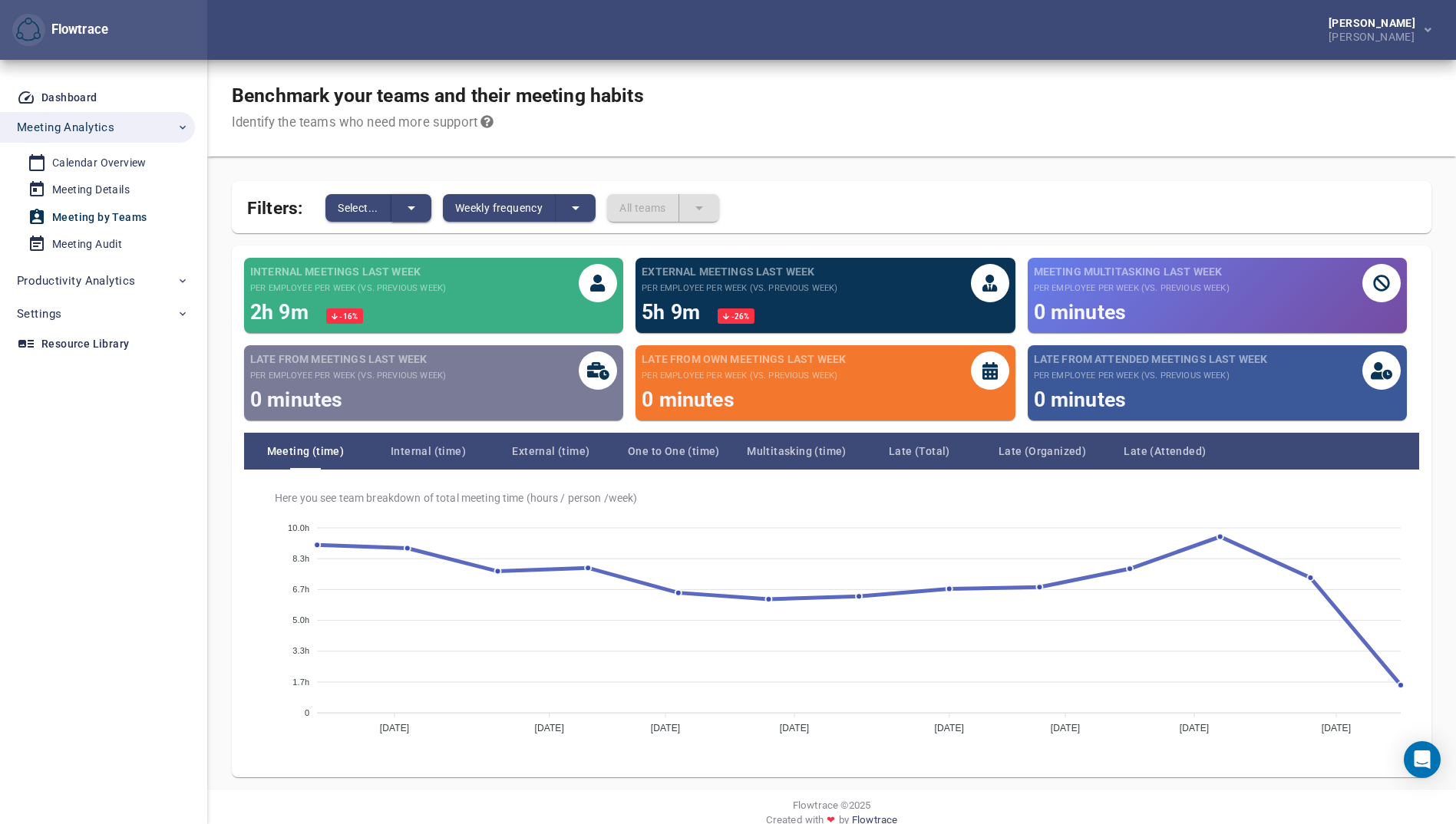
click at [412, 213] on icon "split button" at bounding box center [411, 207] width 18 height 18
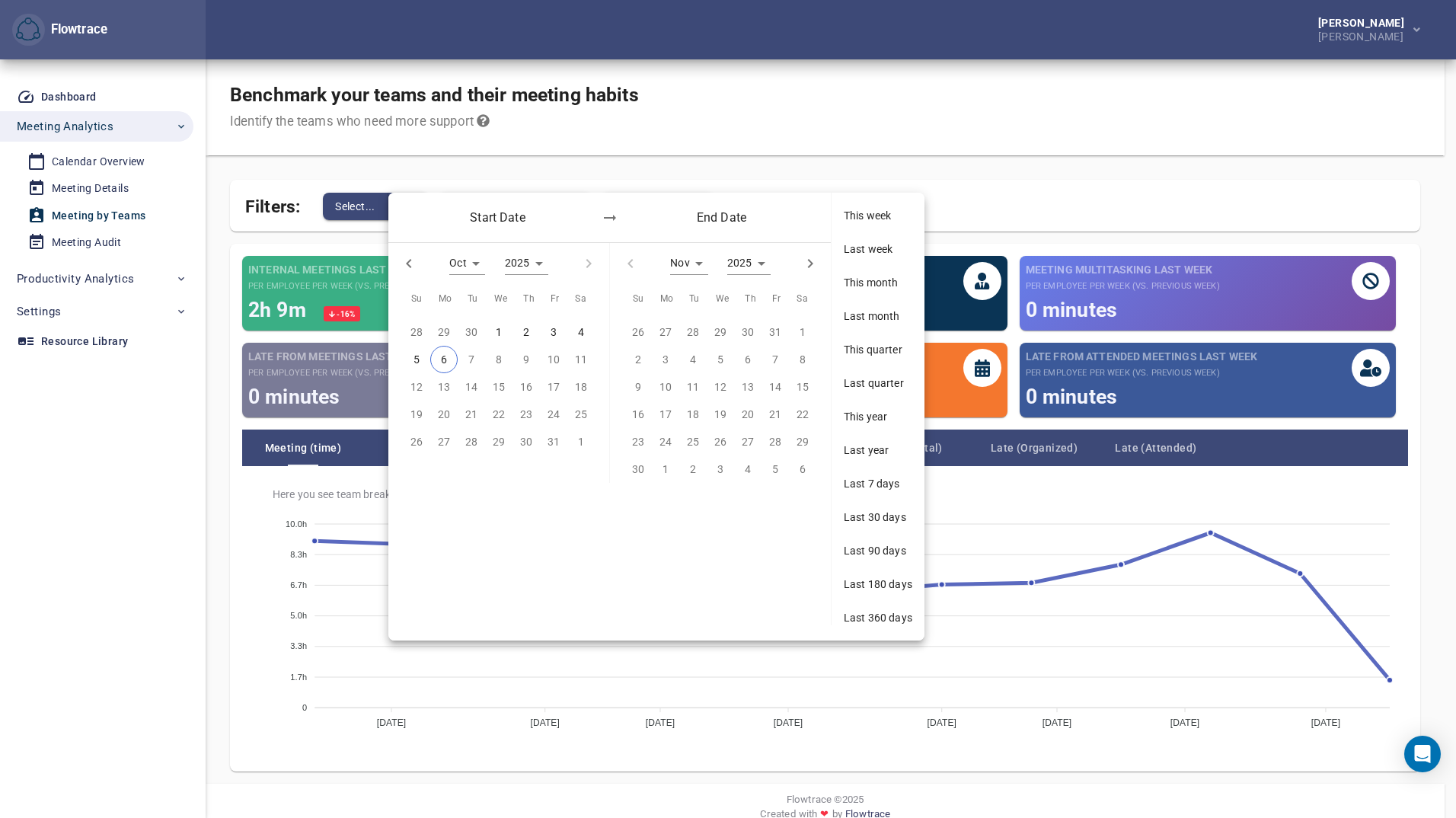
click at [409, 212] on div "Start Date End Date" at bounding box center [609, 218] width 443 height 50
click at [415, 263] on icon "button" at bounding box center [409, 263] width 18 height 18
type input "*"
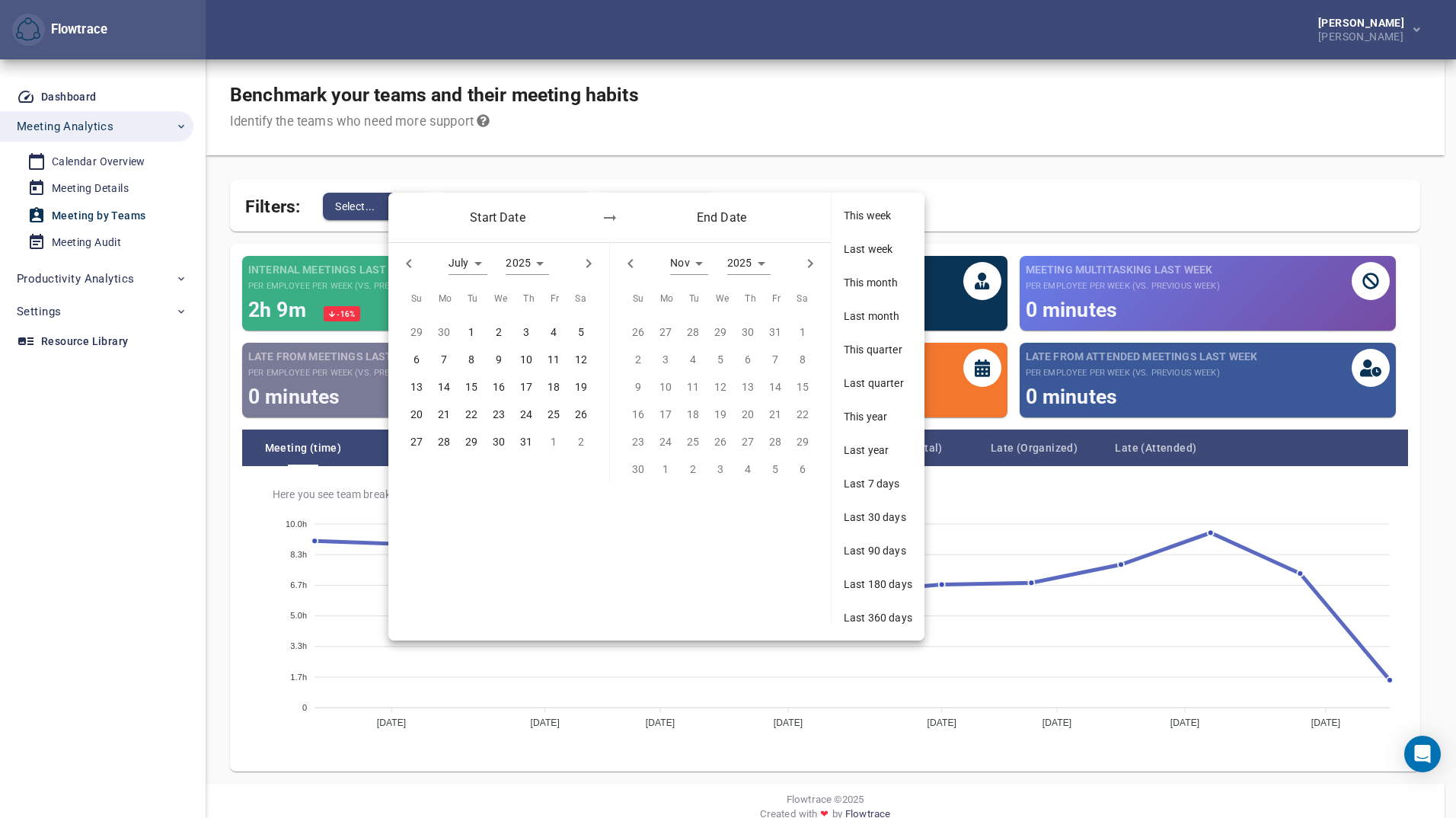
click at [472, 332] on p "1" at bounding box center [472, 332] width 6 height 17
click at [626, 262] on icon "button" at bounding box center [630, 263] width 18 height 18
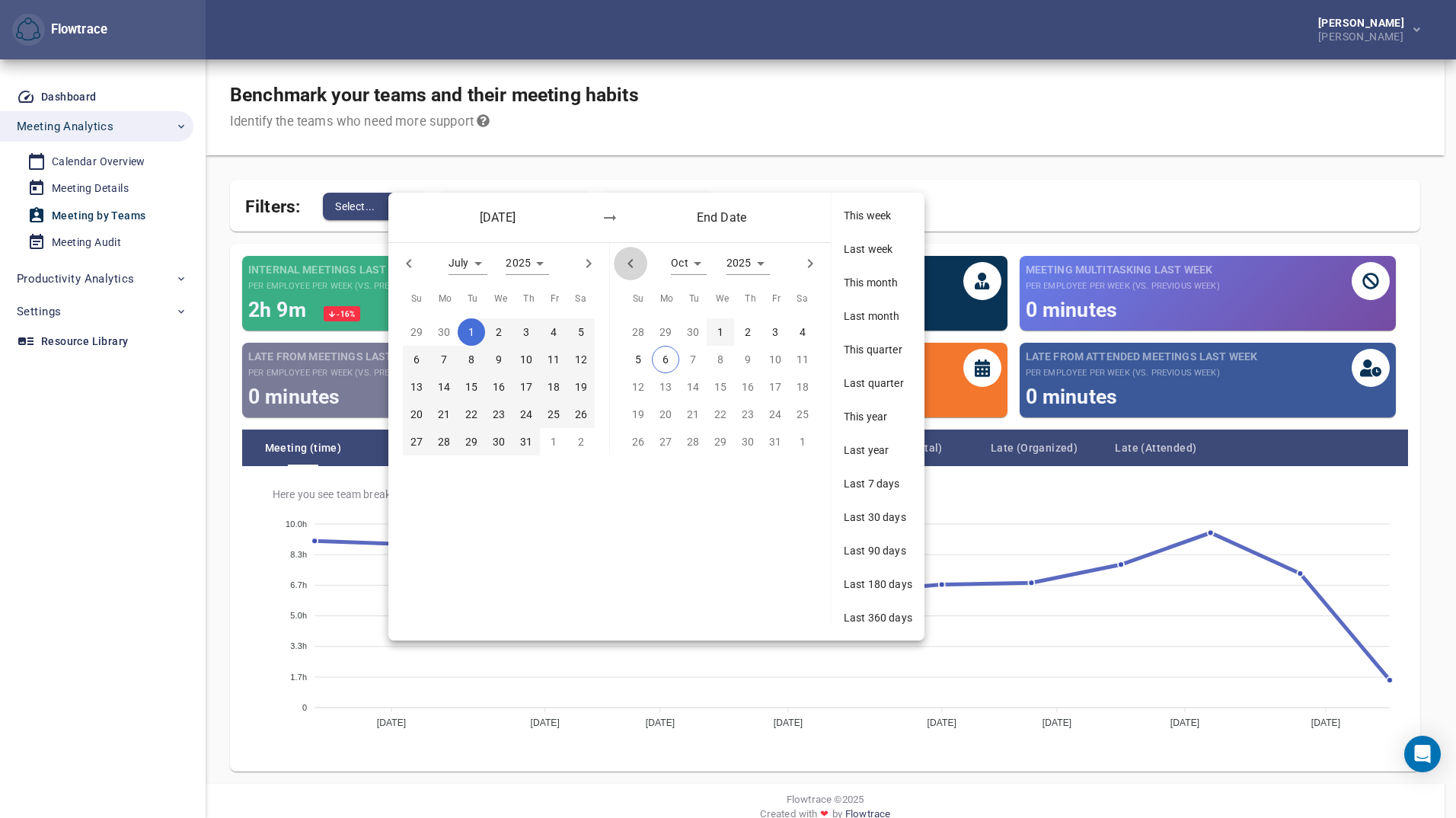
click at [635, 257] on icon "button" at bounding box center [630, 263] width 18 height 18
type input "*"
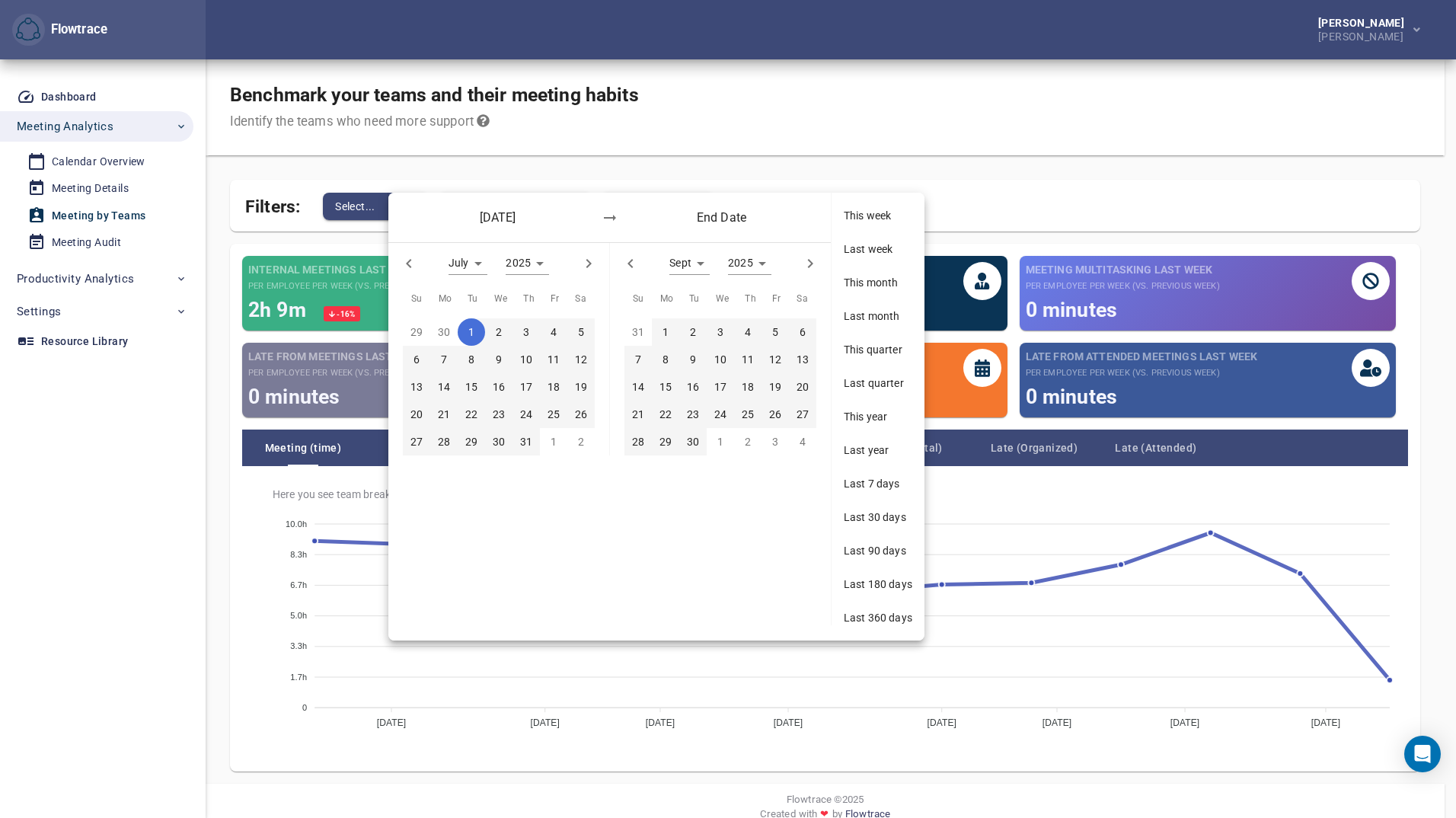
click at [702, 444] on span "30" at bounding box center [693, 442] width 27 height 17
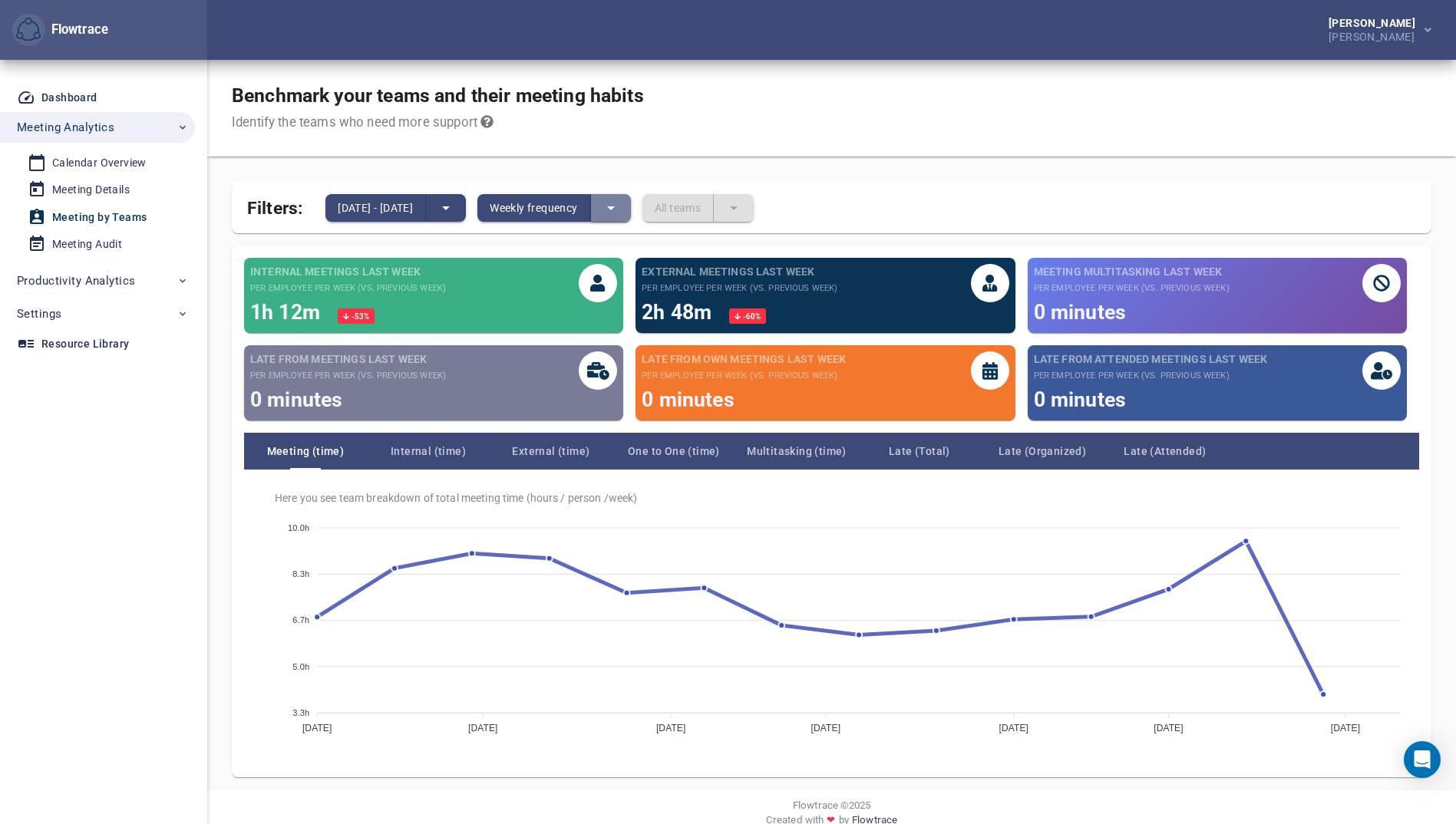
click at [621, 198] on icon "split button" at bounding box center [610, 207] width 18 height 18
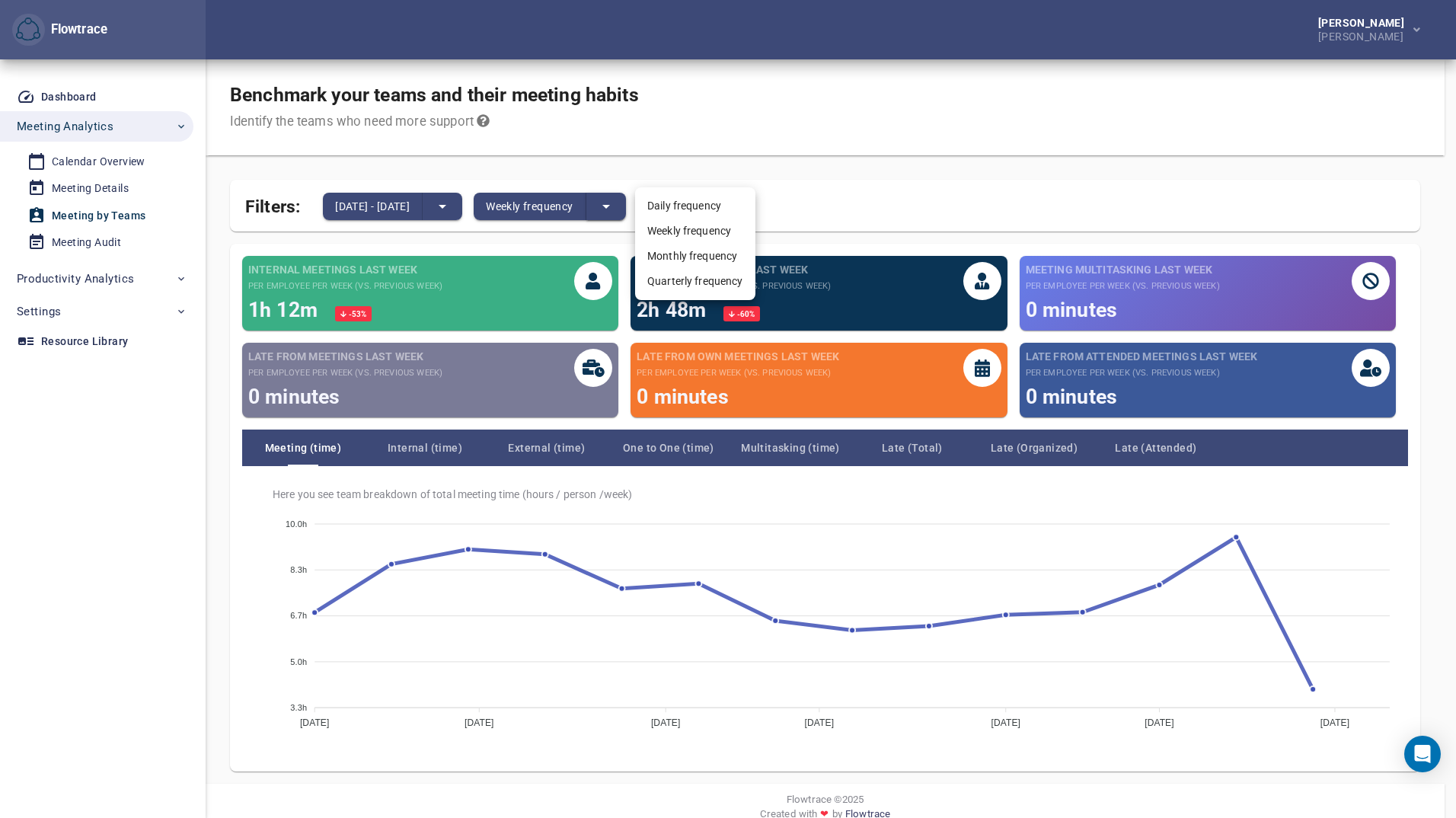
click at [650, 196] on li "Daily frequency" at bounding box center [695, 206] width 121 height 25
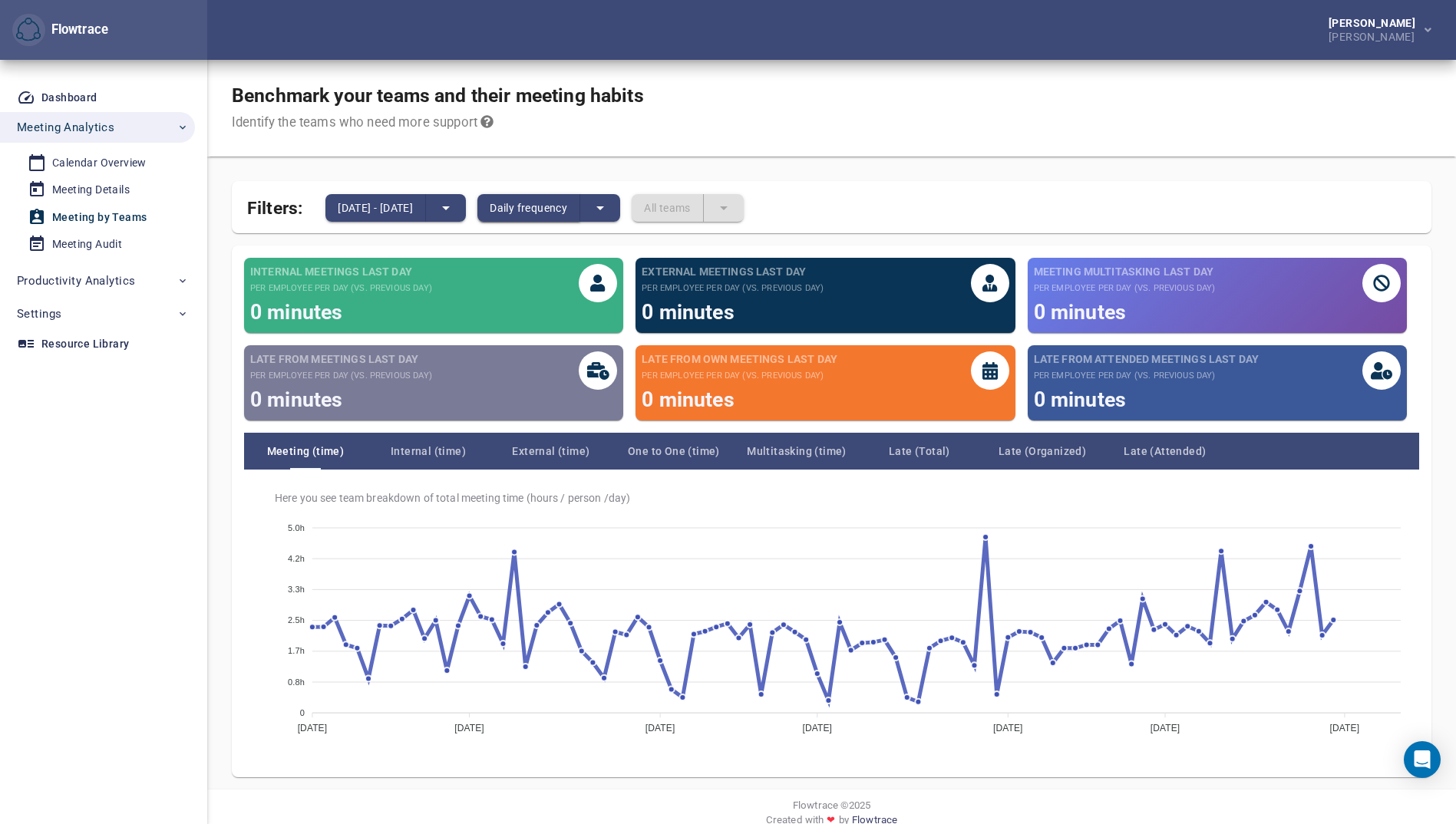
click at [558, 198] on span "Daily frequency" at bounding box center [528, 207] width 78 height 18
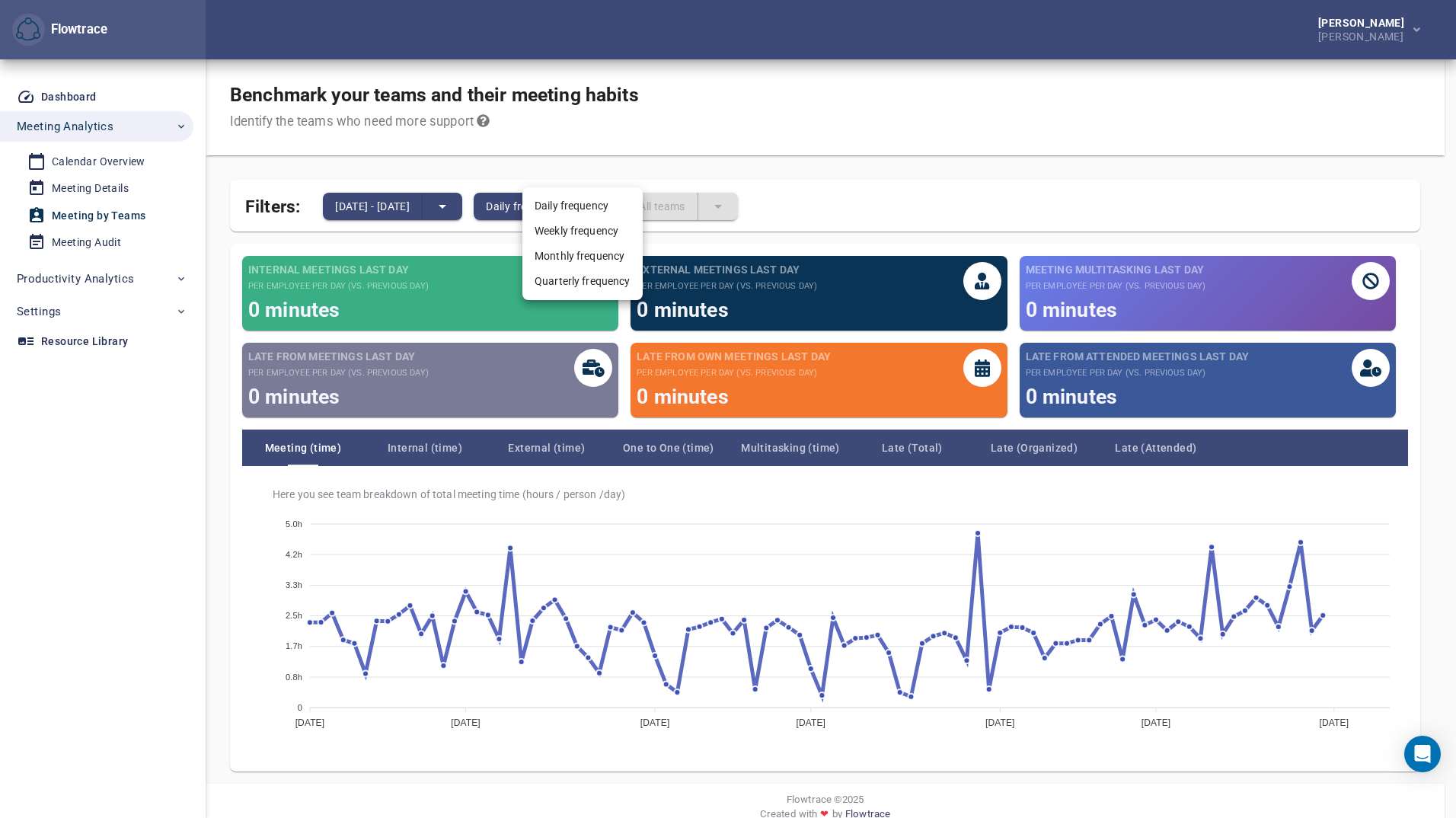
click at [575, 223] on li "Weekly frequency" at bounding box center [582, 231] width 121 height 25
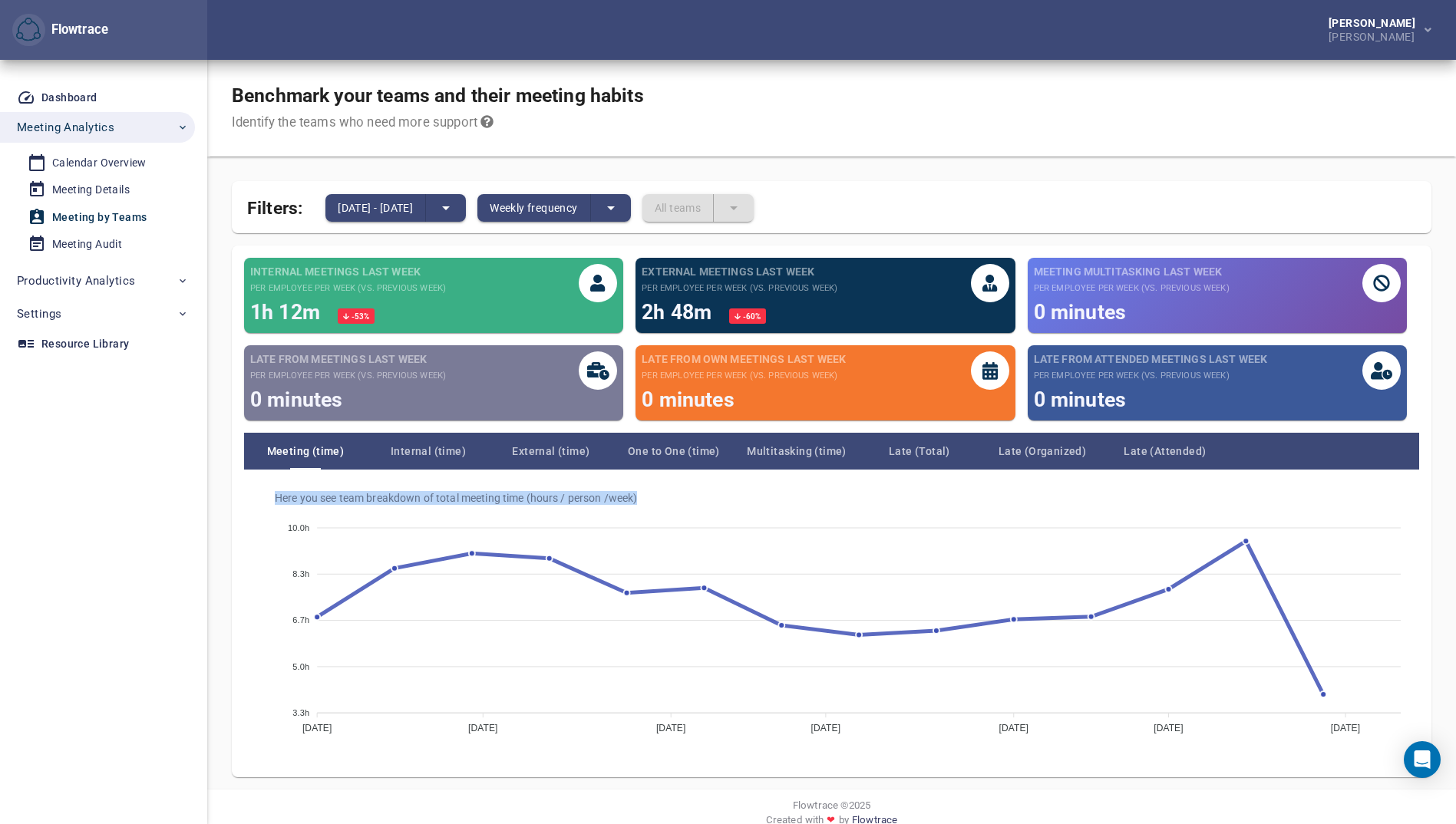
drag, startPoint x: 275, startPoint y: 495, endPoint x: 697, endPoint y: 479, distance: 422.3
click at [697, 479] on div "Here you see team breakdown of total meeting time (hours / person / week ) 10.0…" at bounding box center [832, 617] width 1175 height 296
copy span "Here you see team breakdown of total meeting time (hours / person / week )"
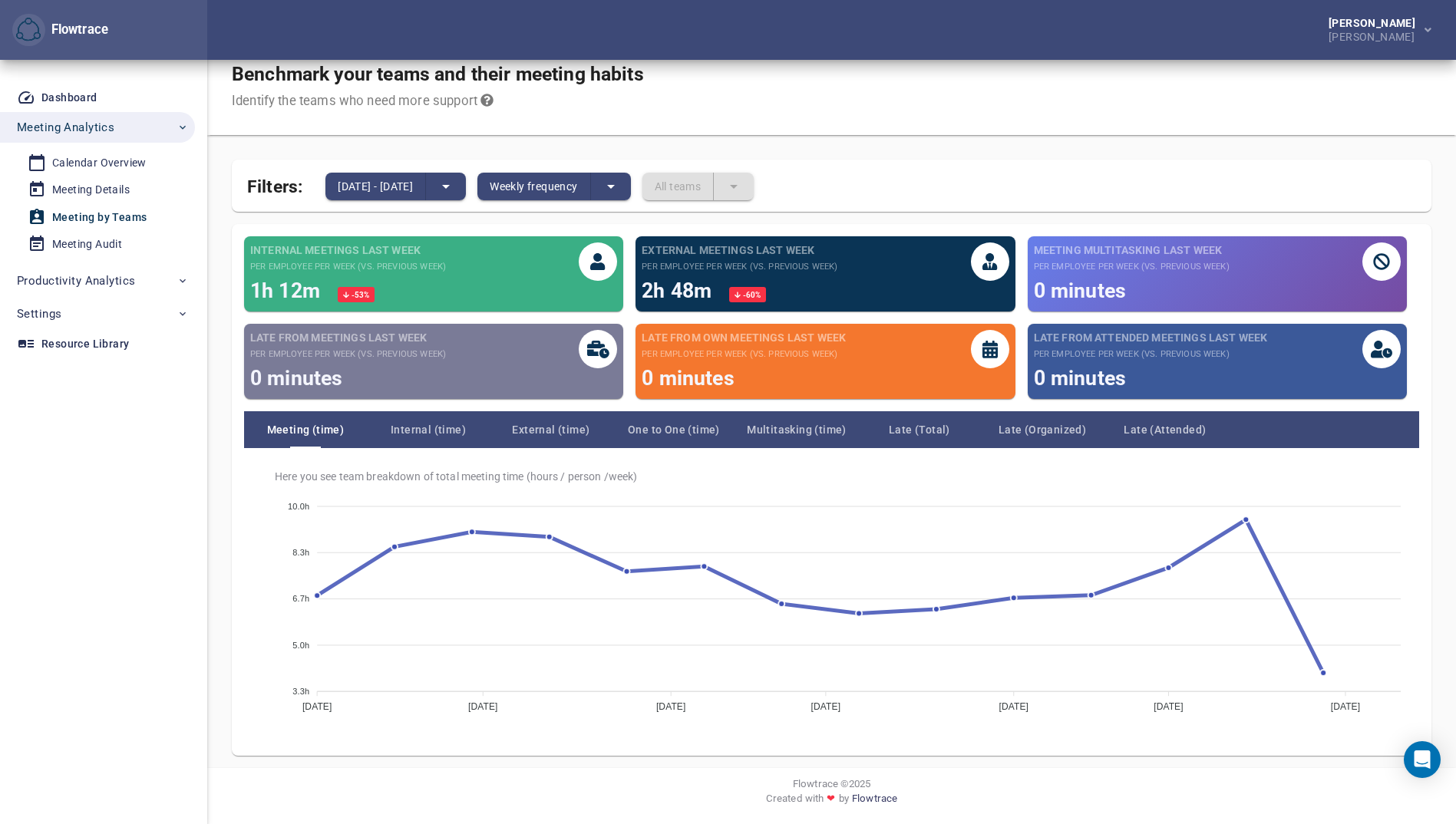
click at [486, 98] on icon at bounding box center [487, 100] width 13 height 13
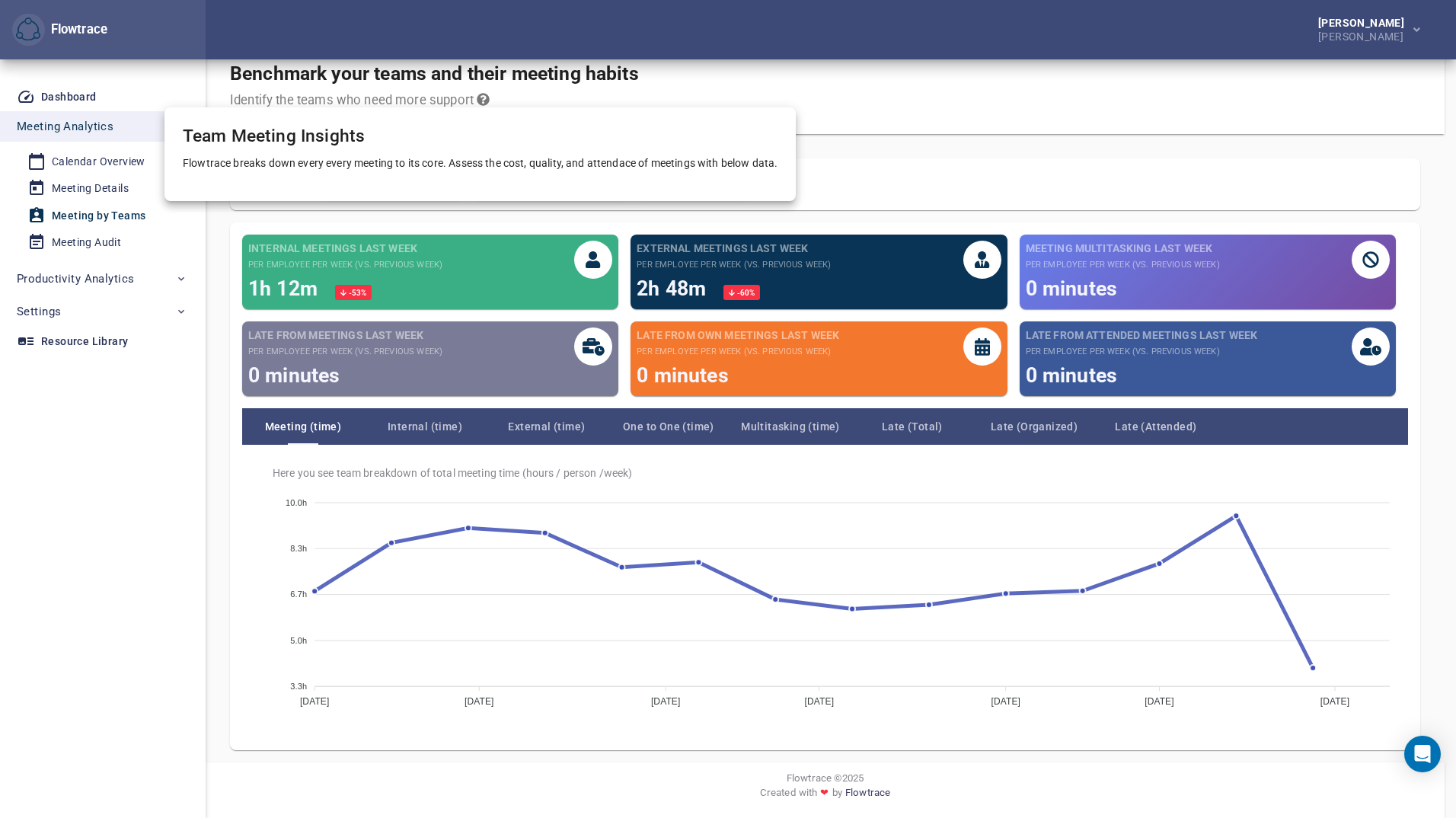
click at [482, 97] on div at bounding box center [728, 409] width 1456 height 818
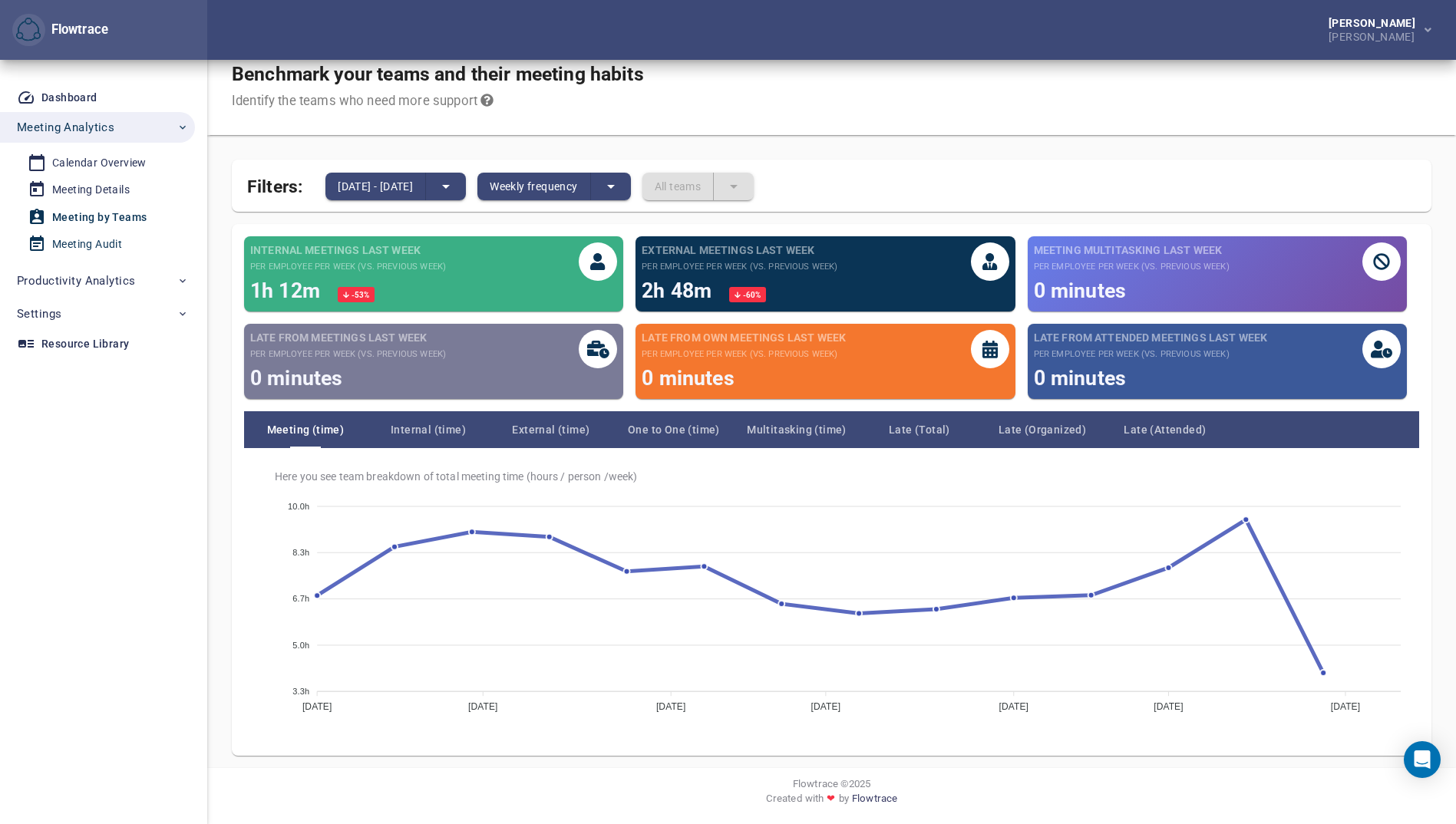
click at [92, 239] on div "Meeting Audit" at bounding box center [87, 244] width 70 height 19
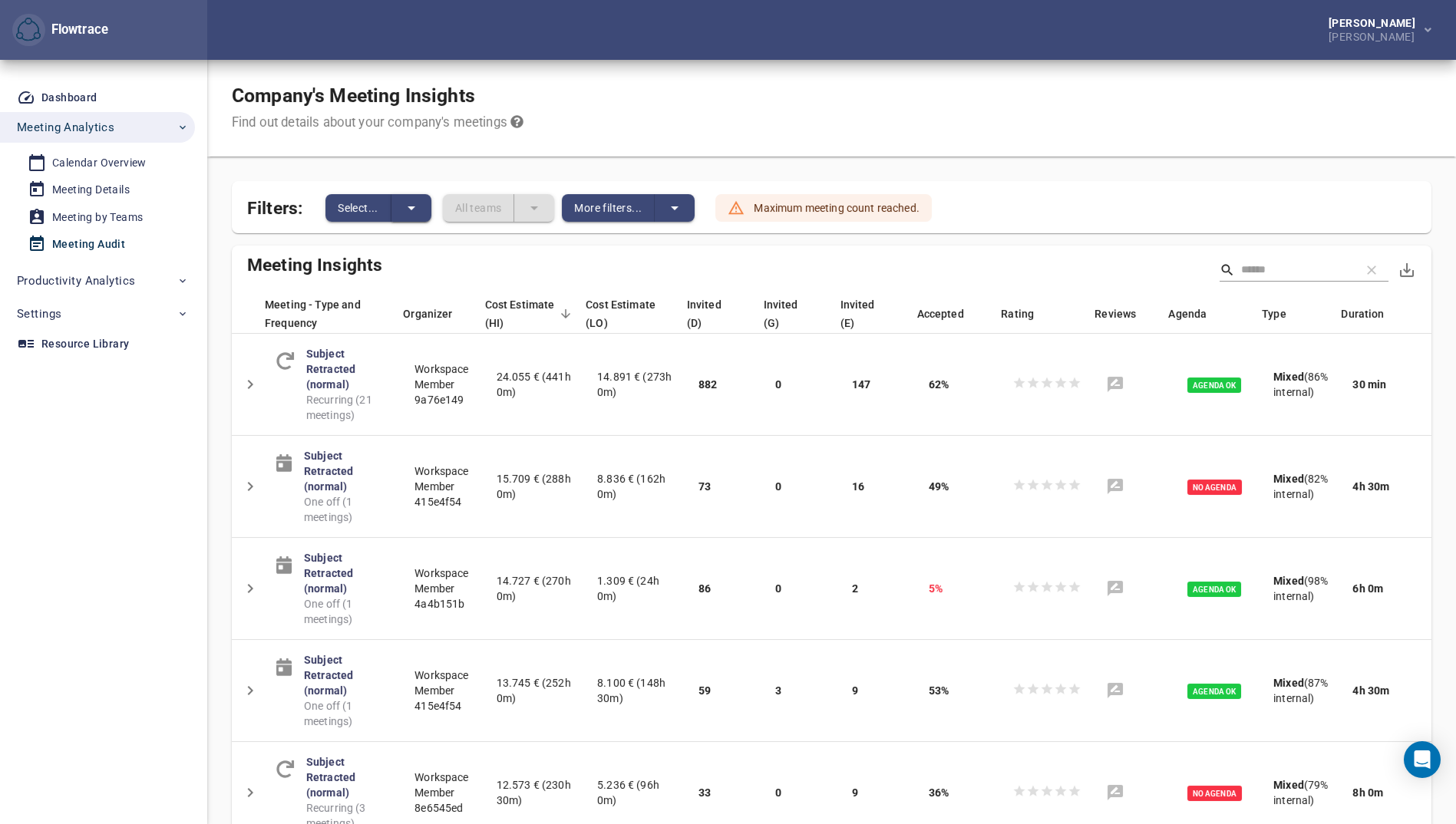
click at [416, 210] on icon "split button" at bounding box center [411, 207] width 18 height 18
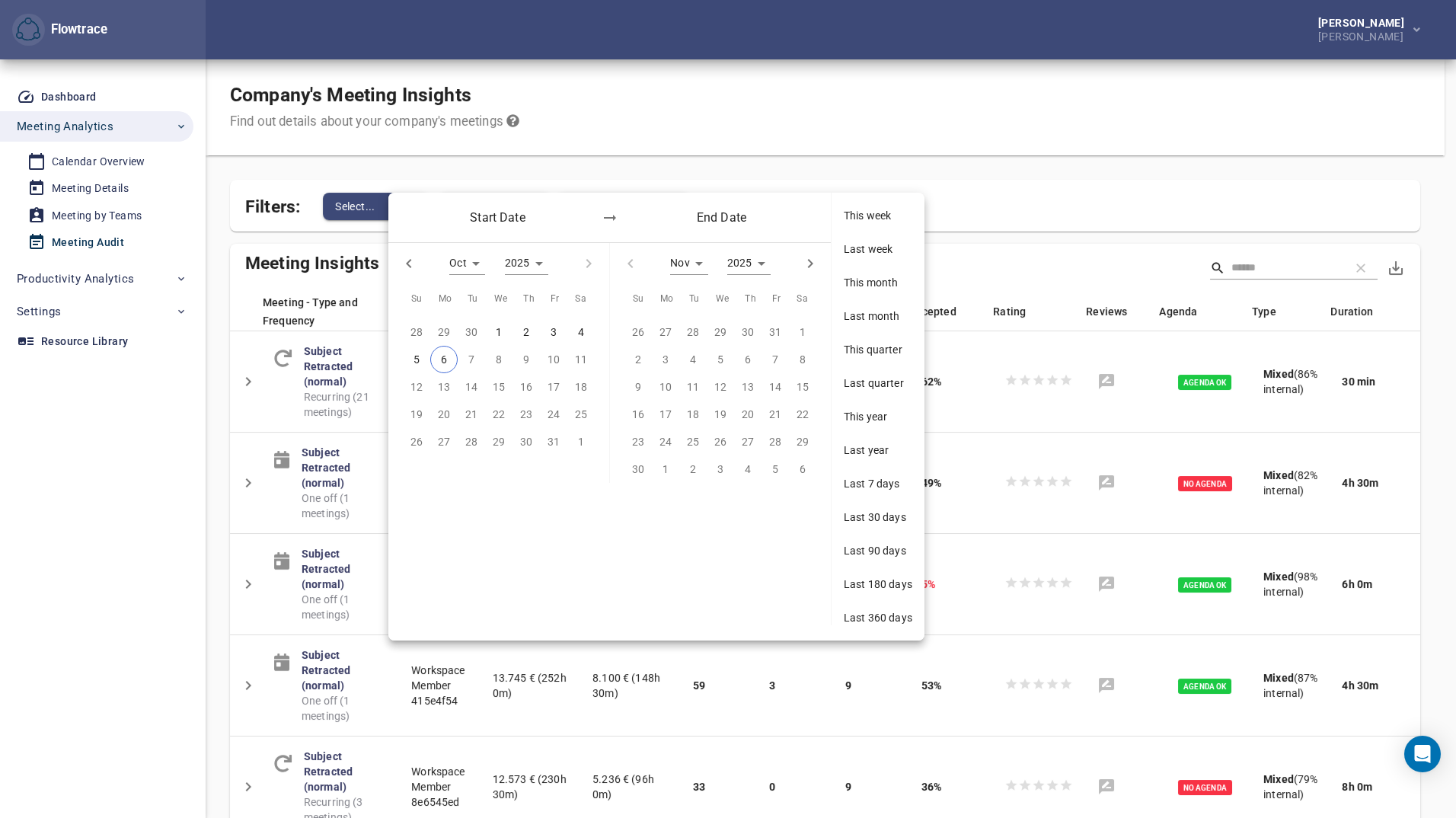
click at [496, 328] on p "1" at bounding box center [499, 332] width 6 height 17
click at [419, 359] on p "5" at bounding box center [416, 360] width 6 height 17
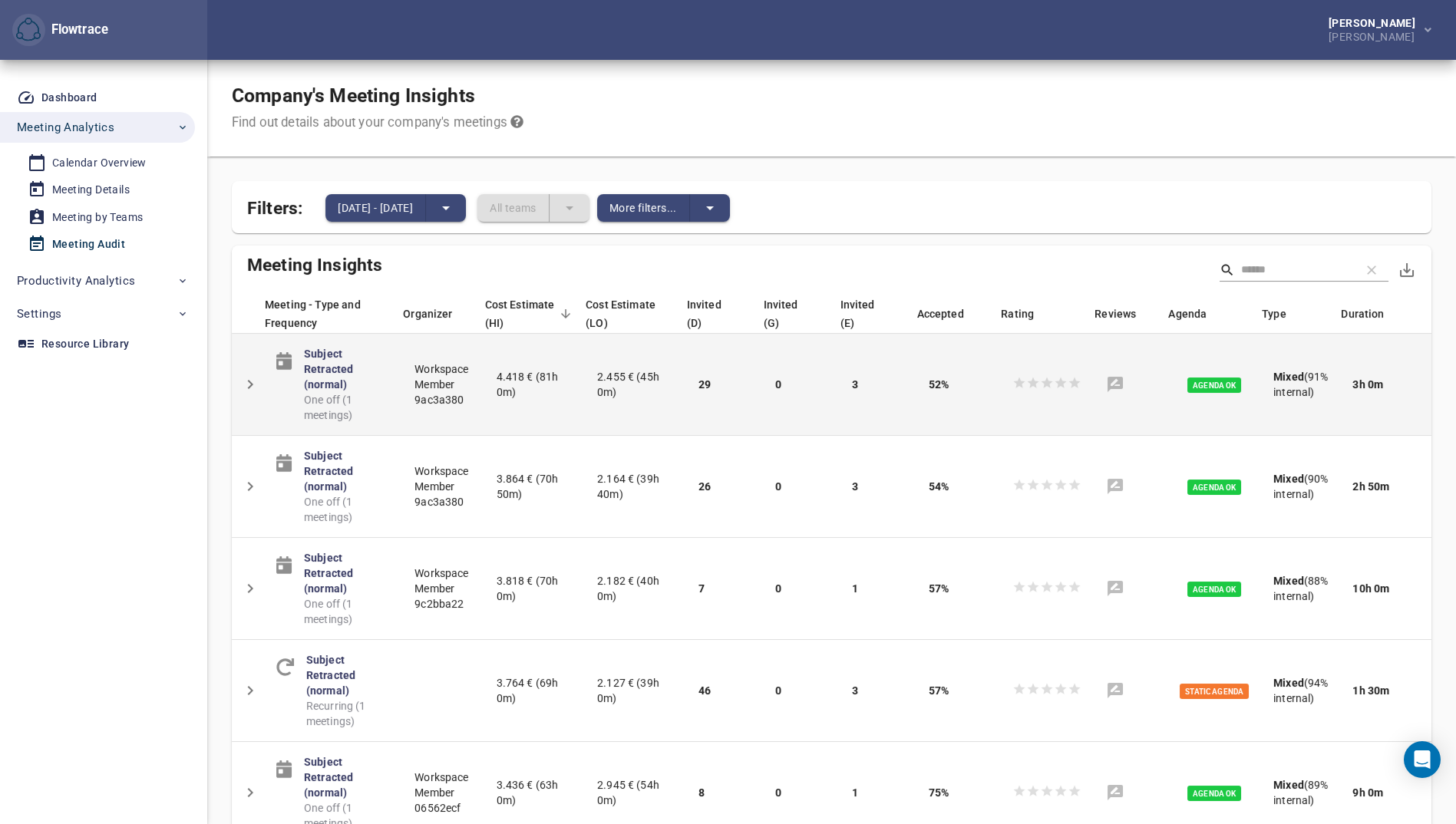
click at [447, 386] on td "Workspace Member 9ac3a380" at bounding box center [443, 385] width 82 height 102
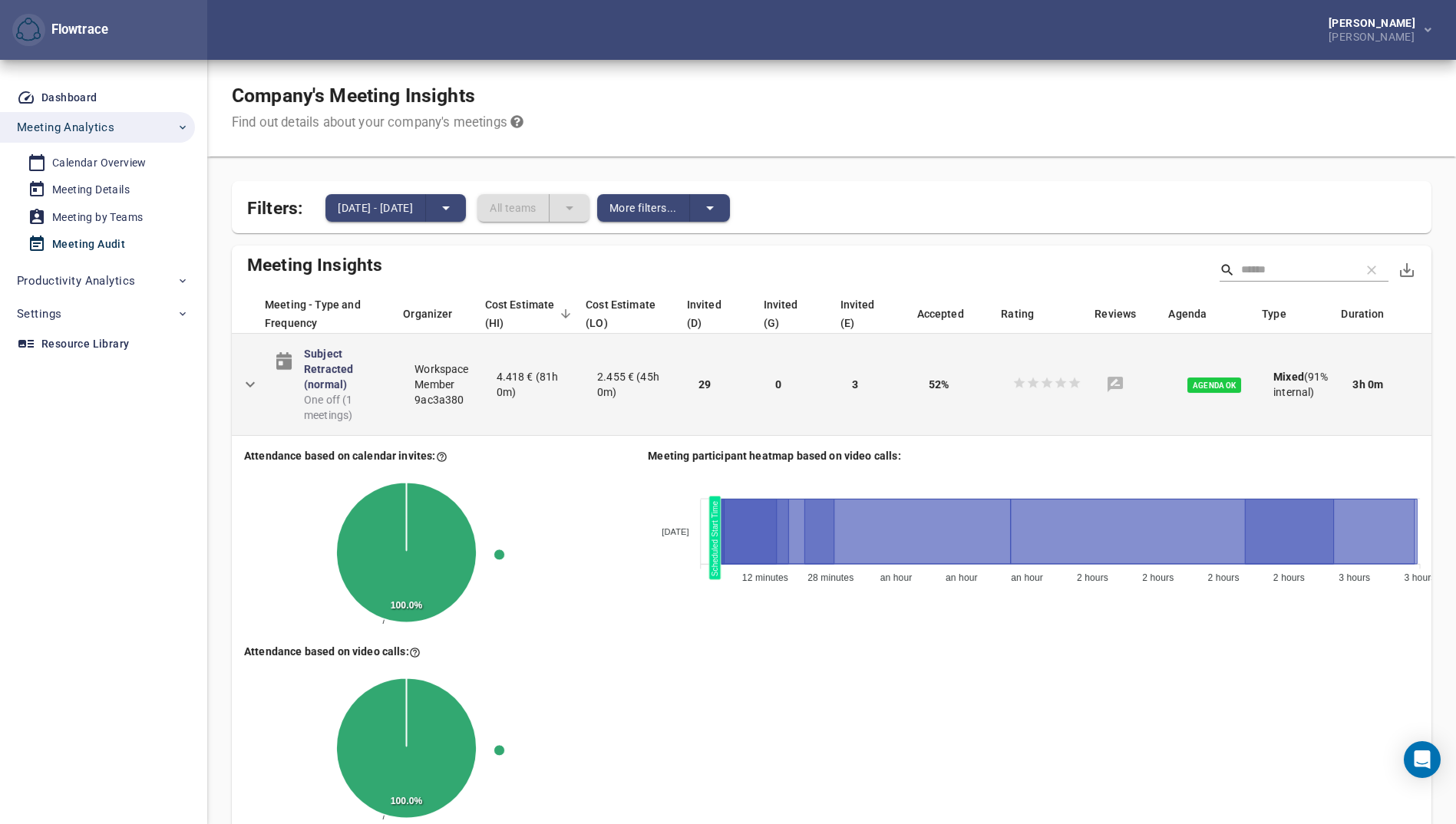
click at [447, 386] on td "Workspace Member 9ac3a380" at bounding box center [443, 385] width 82 height 102
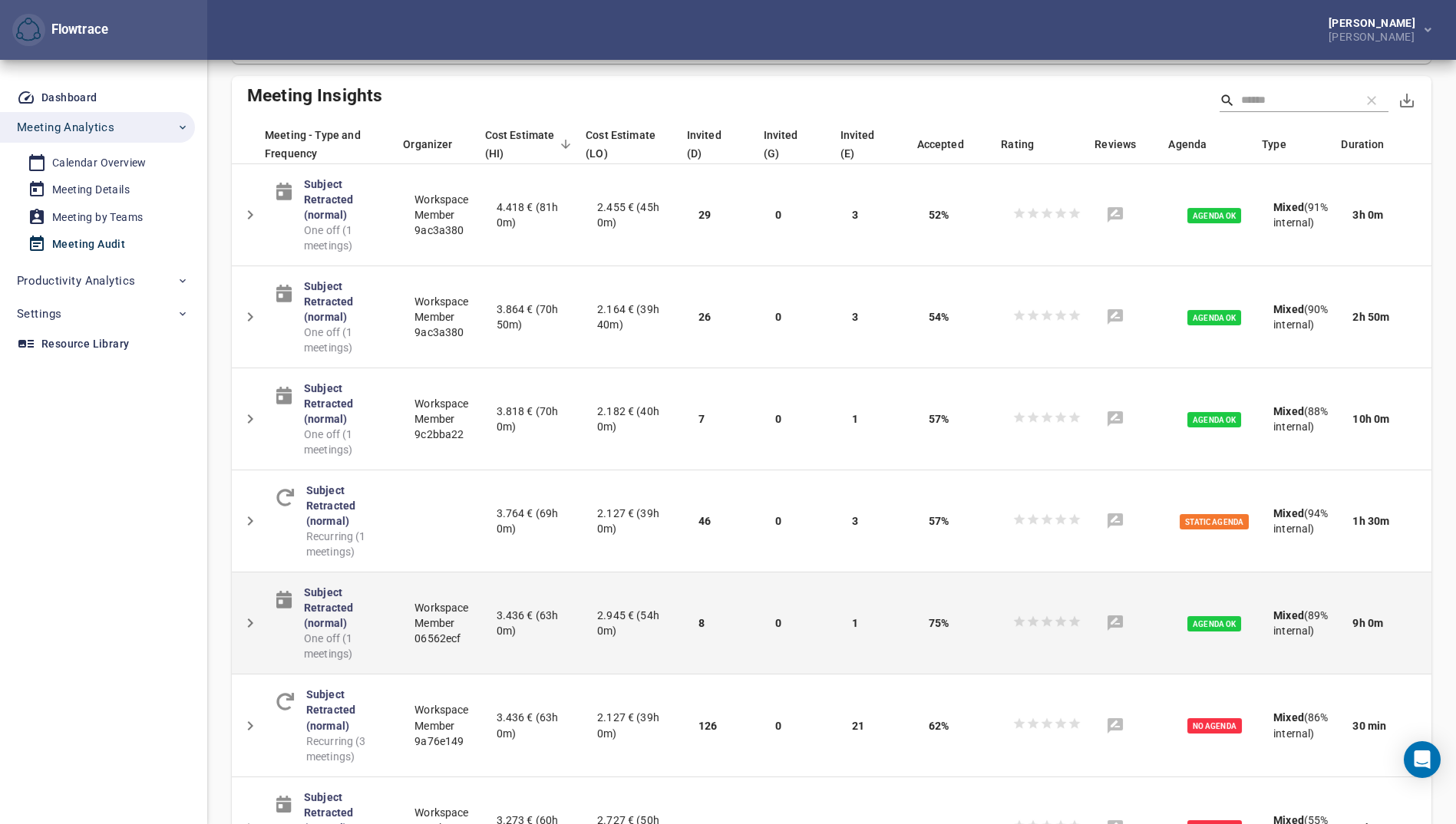
scroll to position [231, 0]
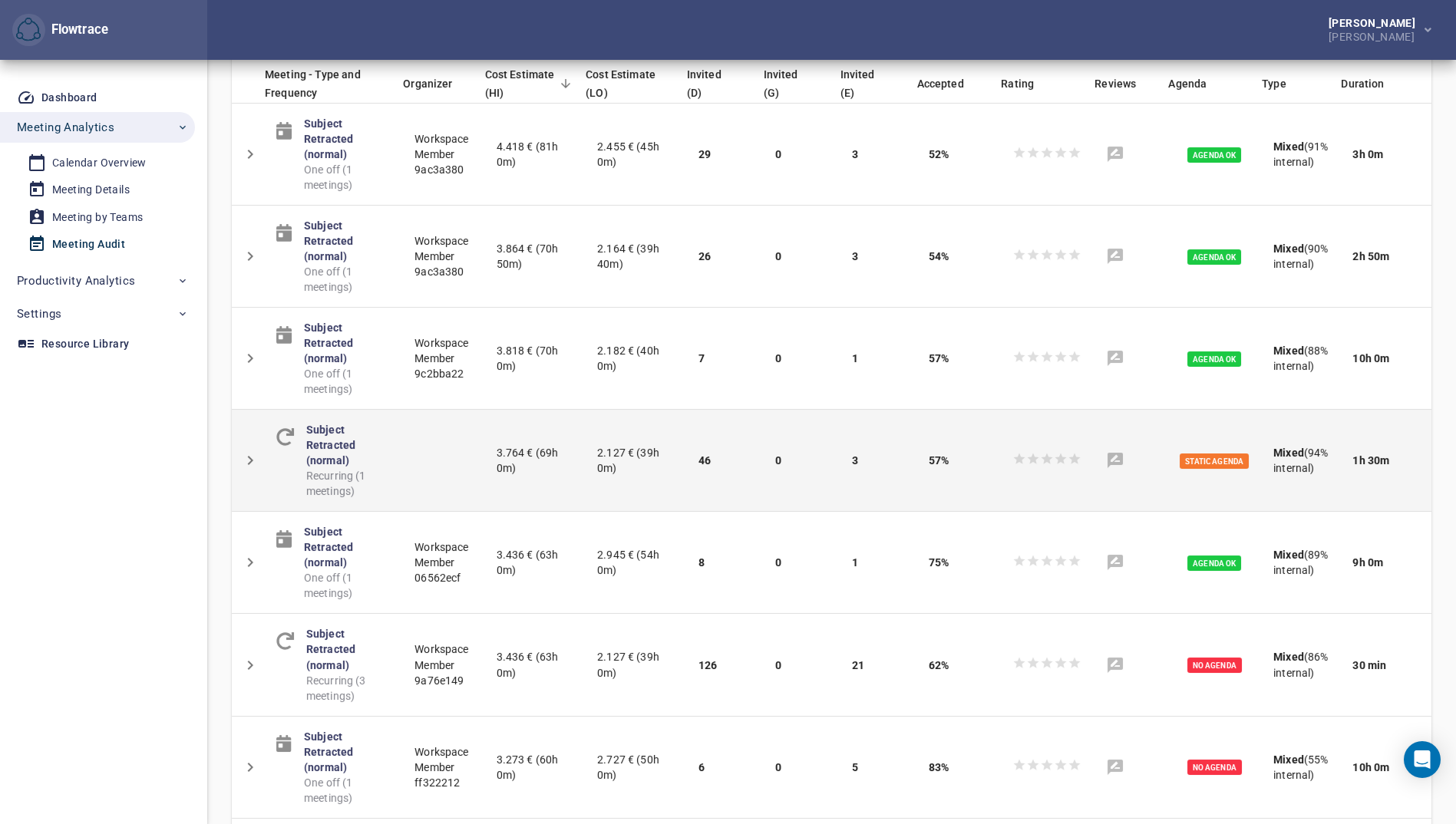
click at [1224, 453] on span "Static Agenda" at bounding box center [1214, 461] width 69 height 16
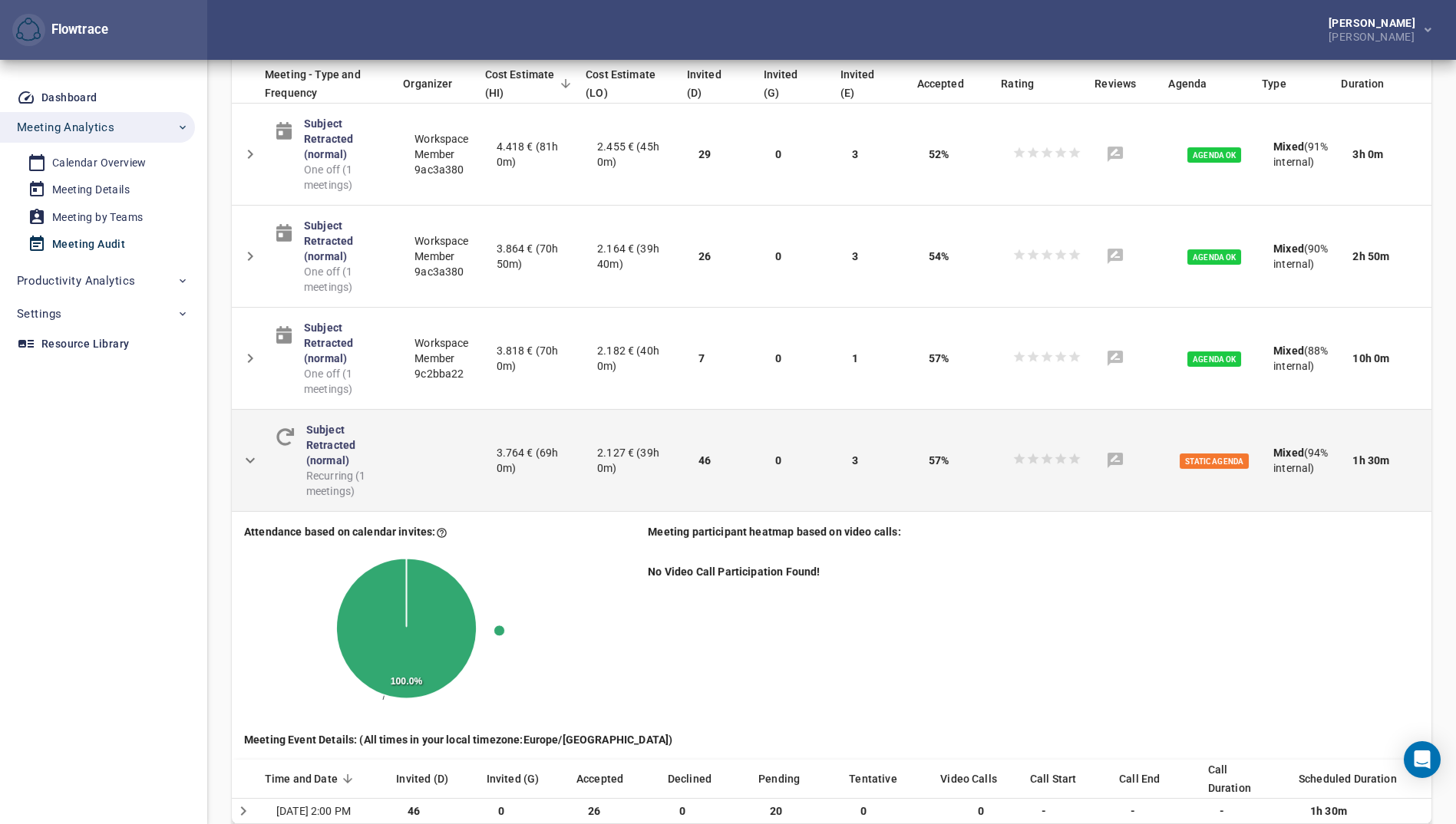
click at [1224, 453] on span "Static Agenda" at bounding box center [1214, 461] width 69 height 16
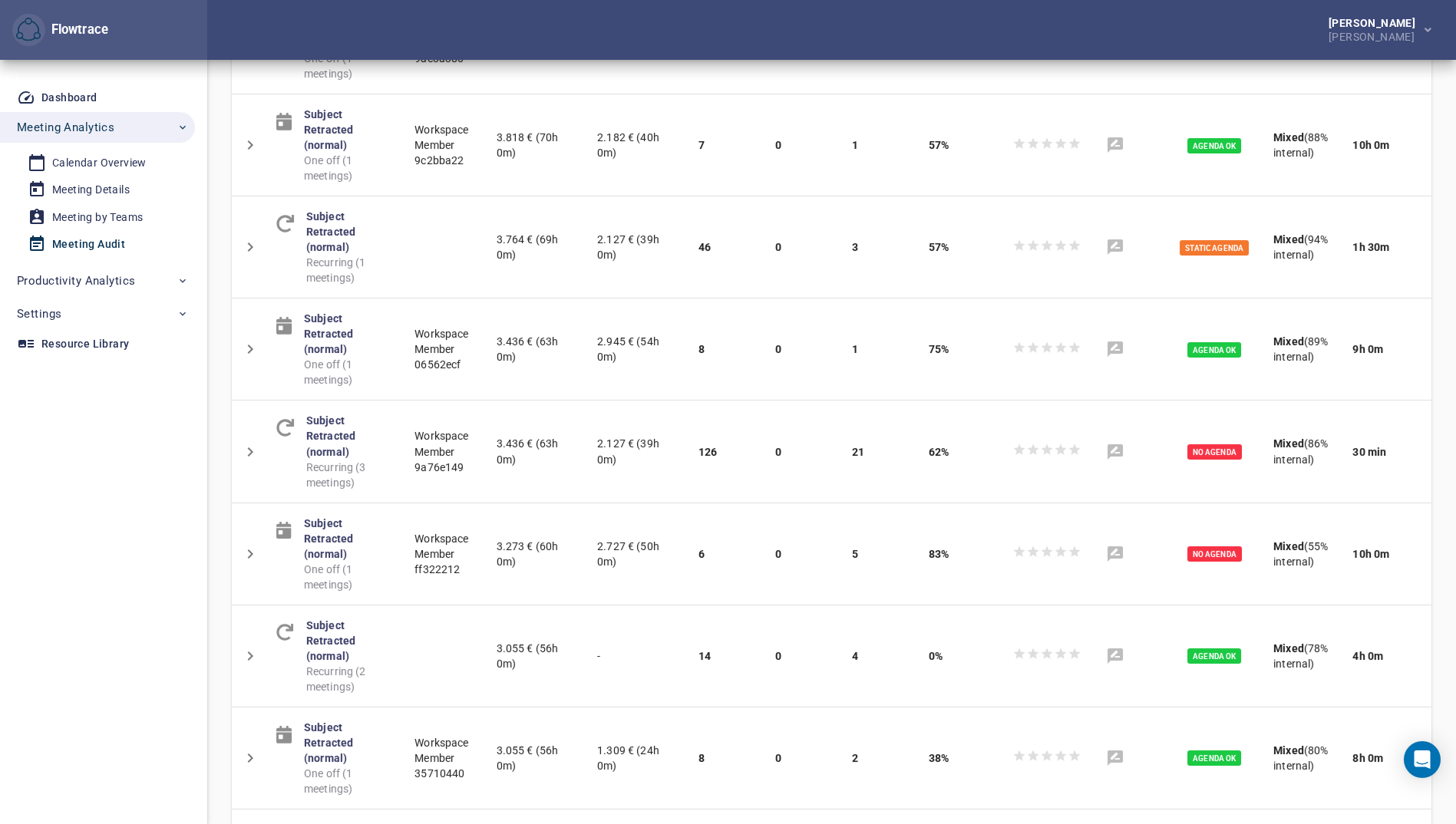
scroll to position [0, 0]
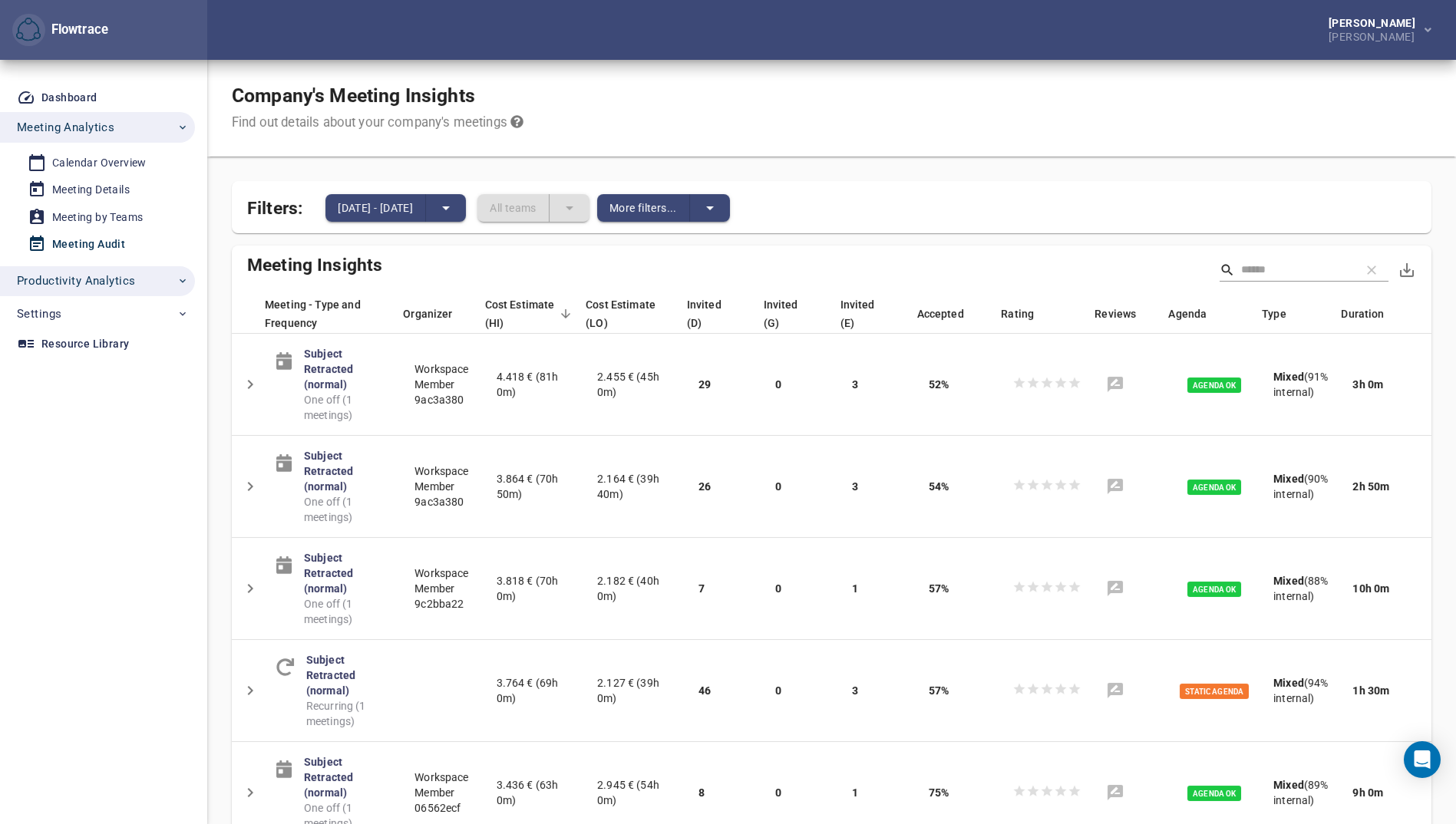
click at [137, 276] on span "Productivity Analytics" at bounding box center [103, 280] width 172 height 20
click at [136, 312] on div "Productivity Overview" at bounding box center [107, 316] width 110 height 19
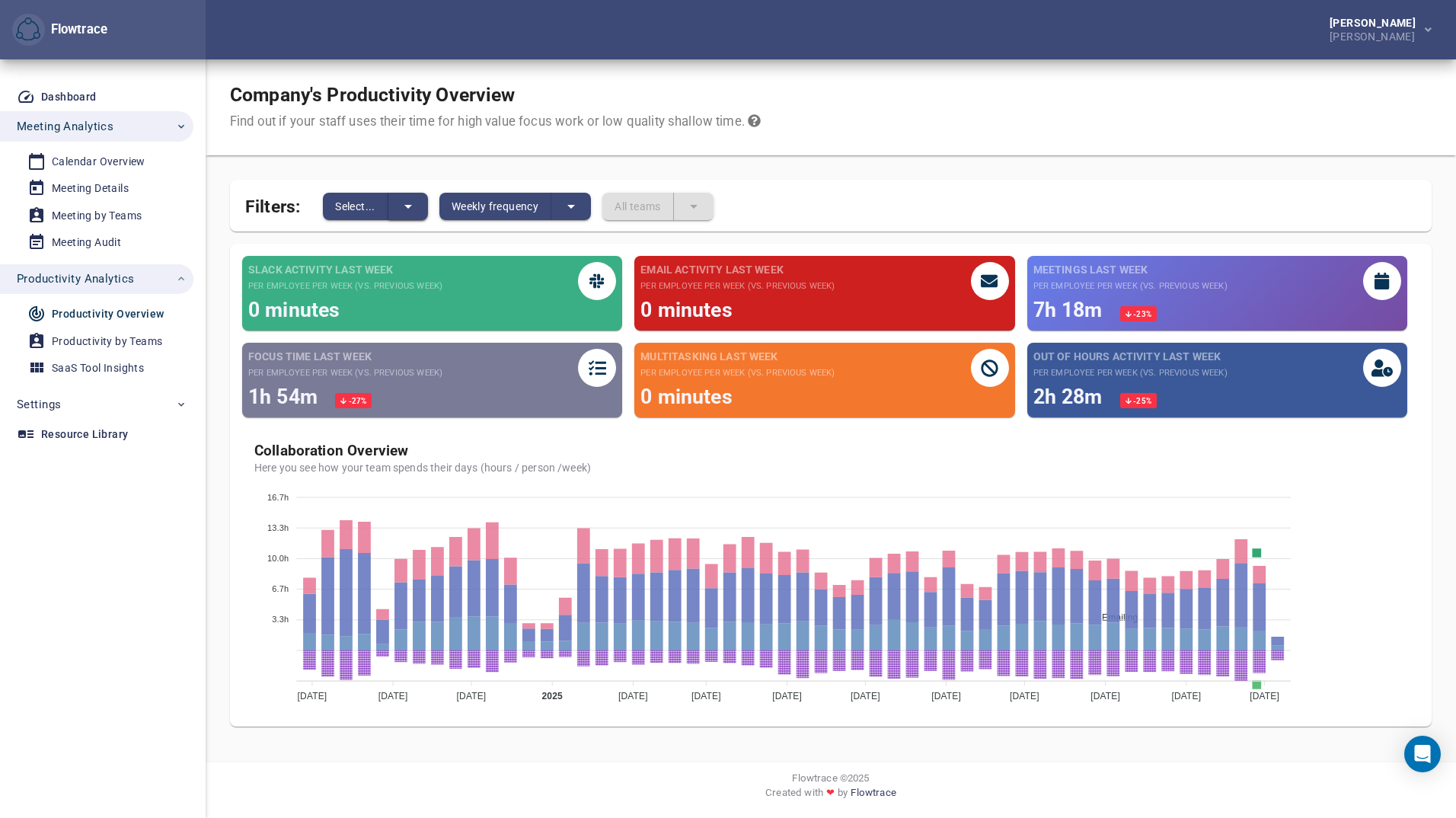
click at [422, 199] on button "split button" at bounding box center [408, 206] width 40 height 27
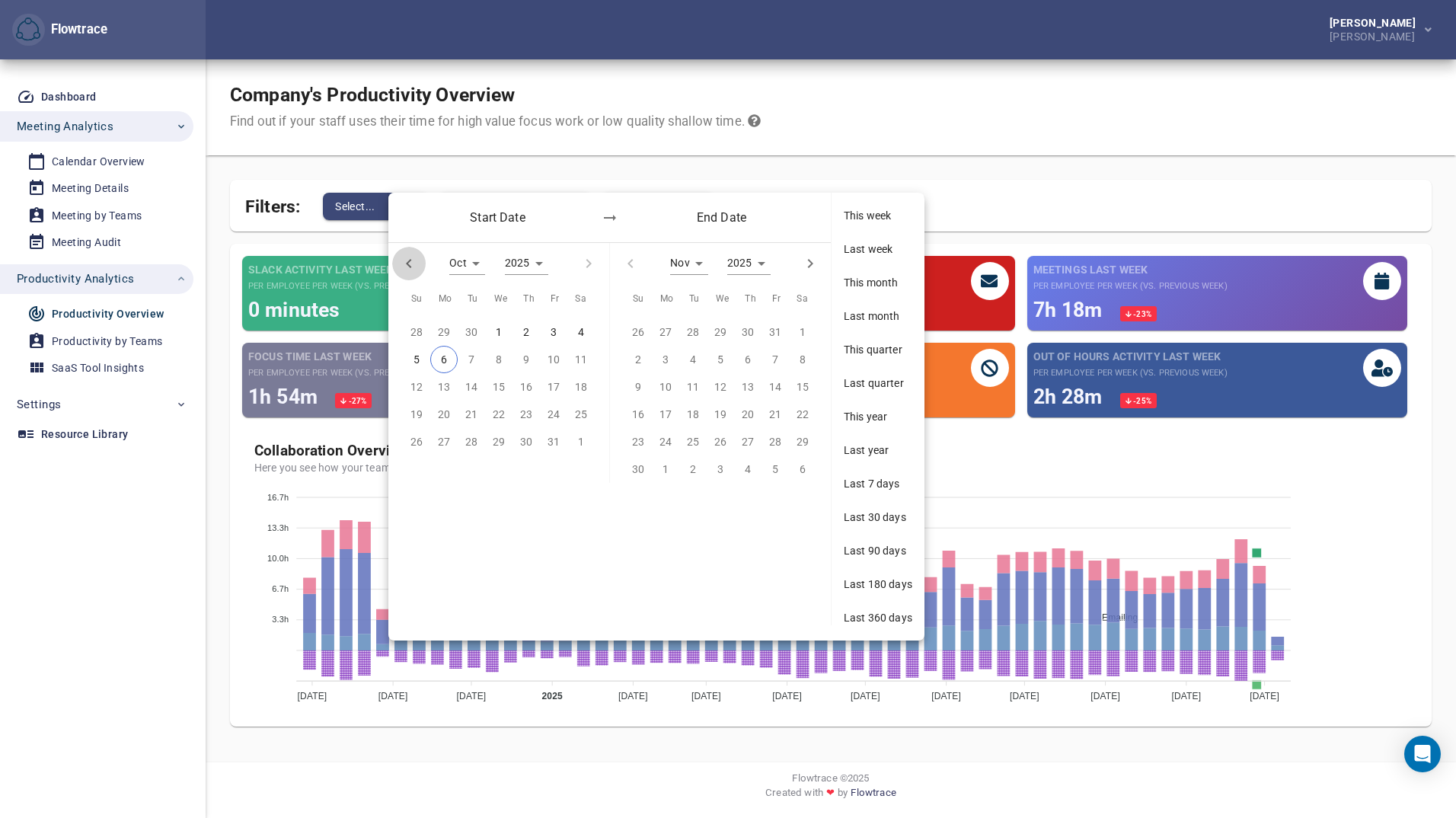
click at [407, 262] on icon "button" at bounding box center [409, 263] width 18 height 18
type input "*"
click at [467, 326] on span "1" at bounding box center [471, 332] width 27 height 17
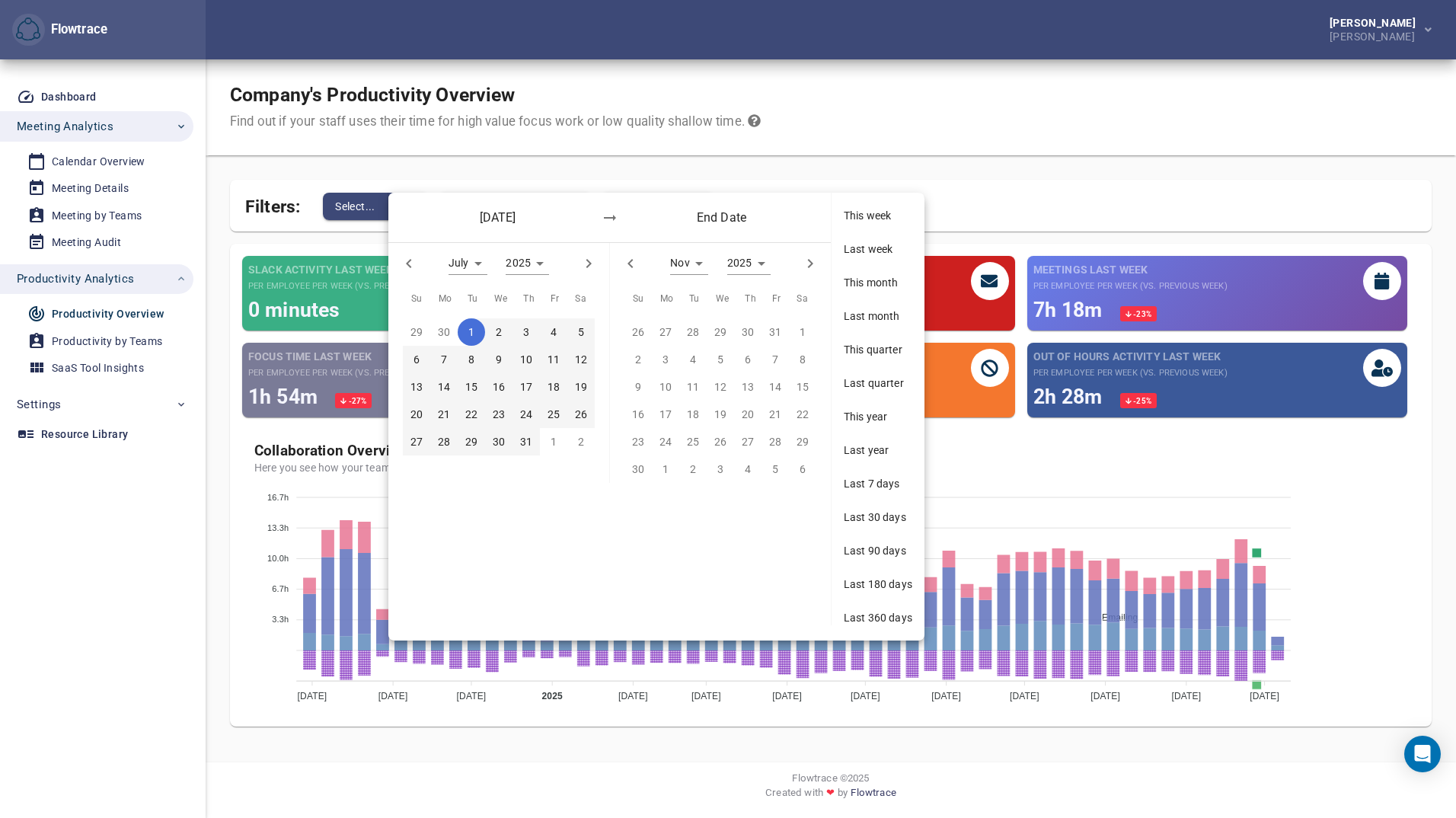
click at [637, 262] on icon "button" at bounding box center [630, 263] width 18 height 18
type input "*"
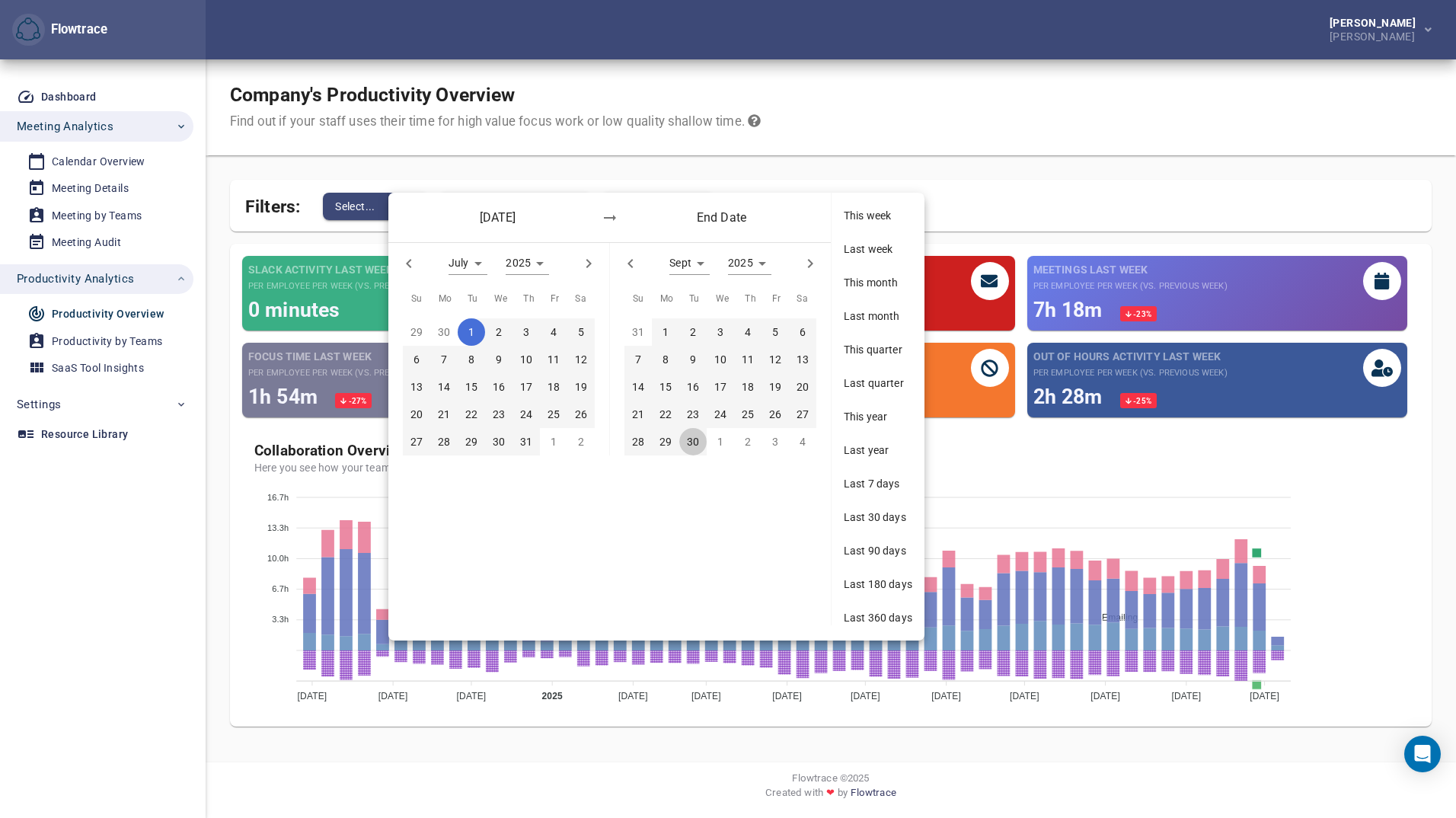
click at [692, 434] on p "30" at bounding box center [693, 442] width 12 height 17
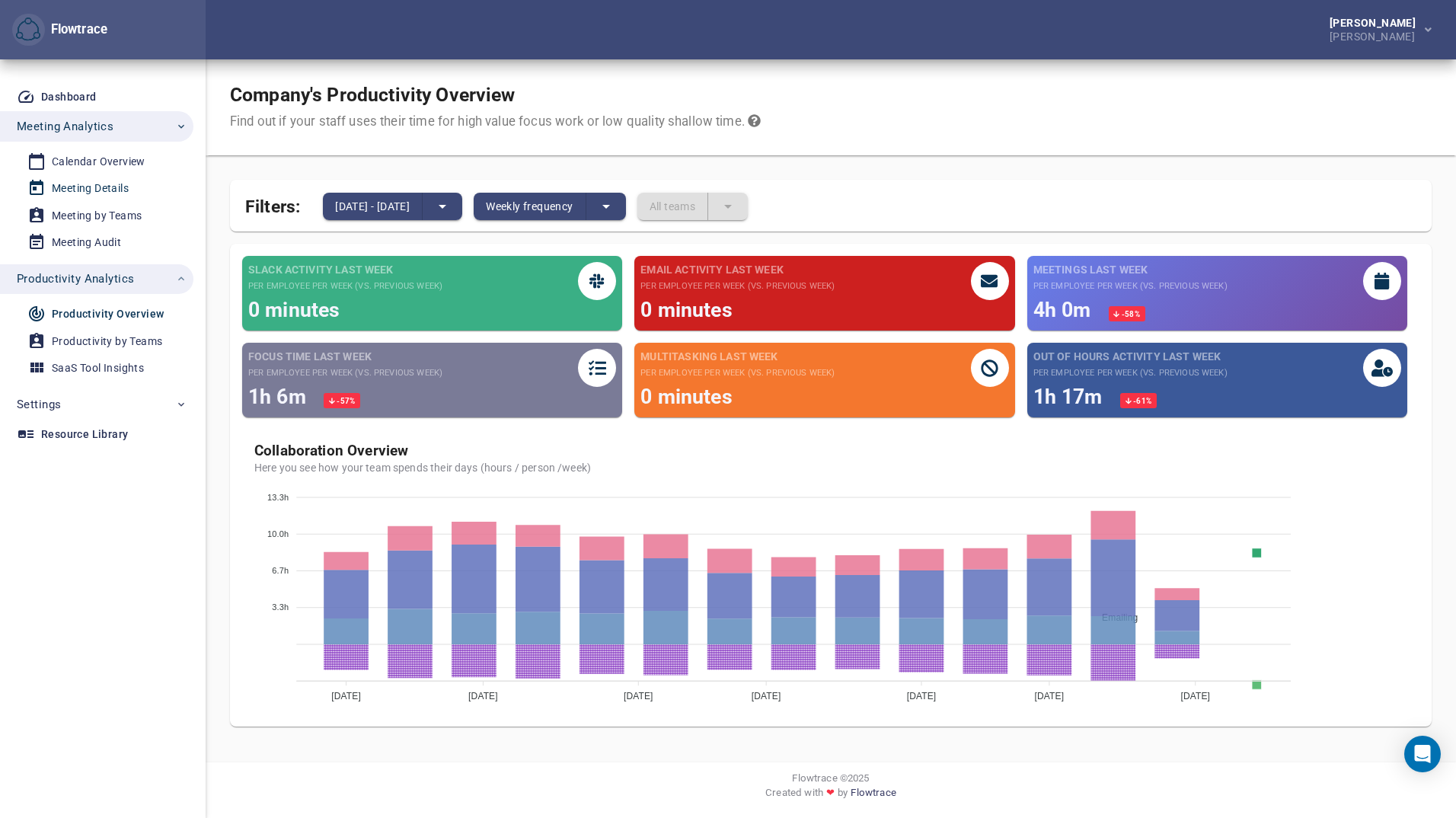
click at [101, 178] on link "Meeting Details" at bounding box center [90, 188] width 181 height 25
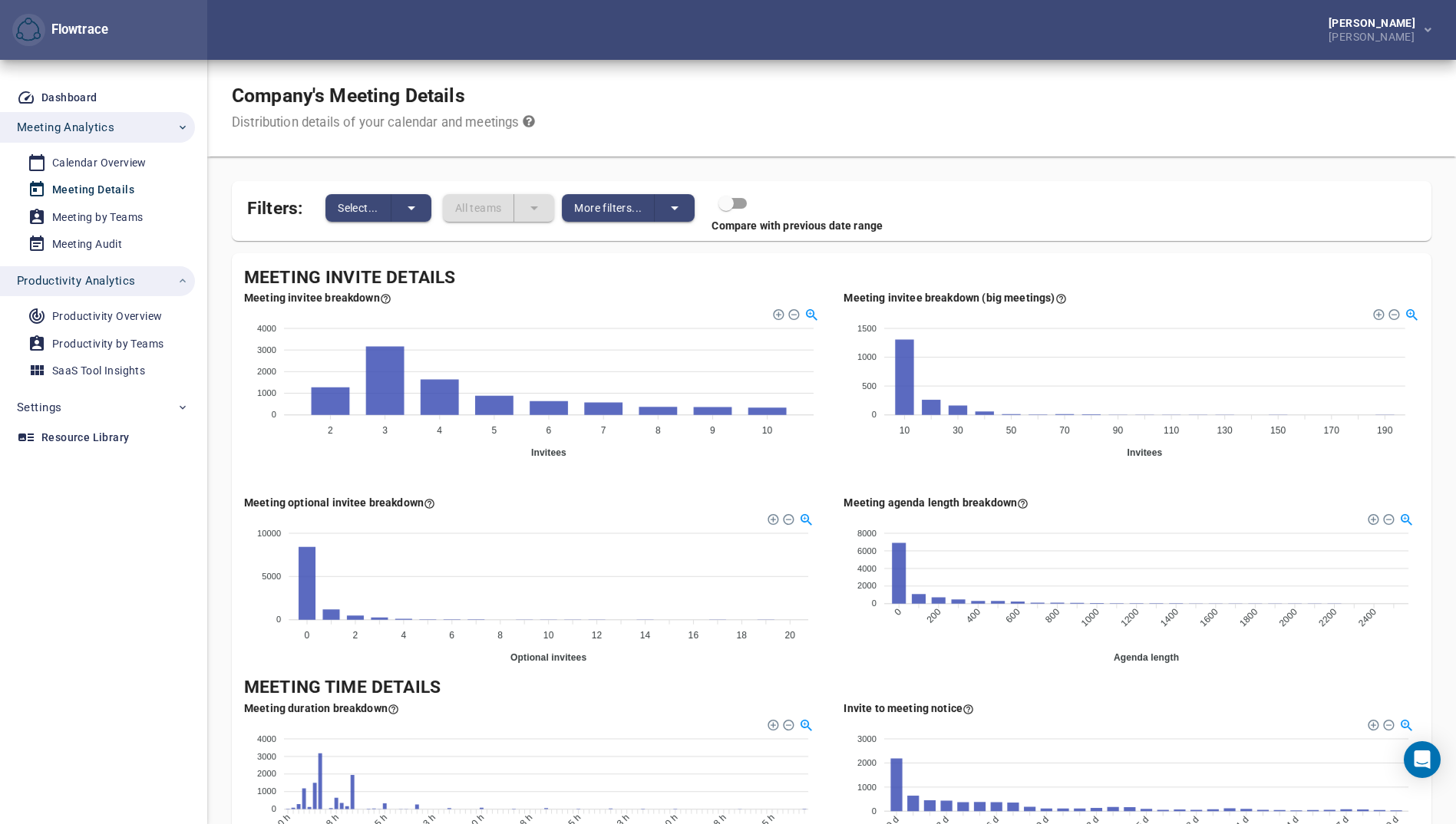
click at [52, 188] on span "Meeting Details" at bounding box center [98, 190] width 142 height 19
click at [422, 208] on button "split button" at bounding box center [411, 208] width 40 height 27
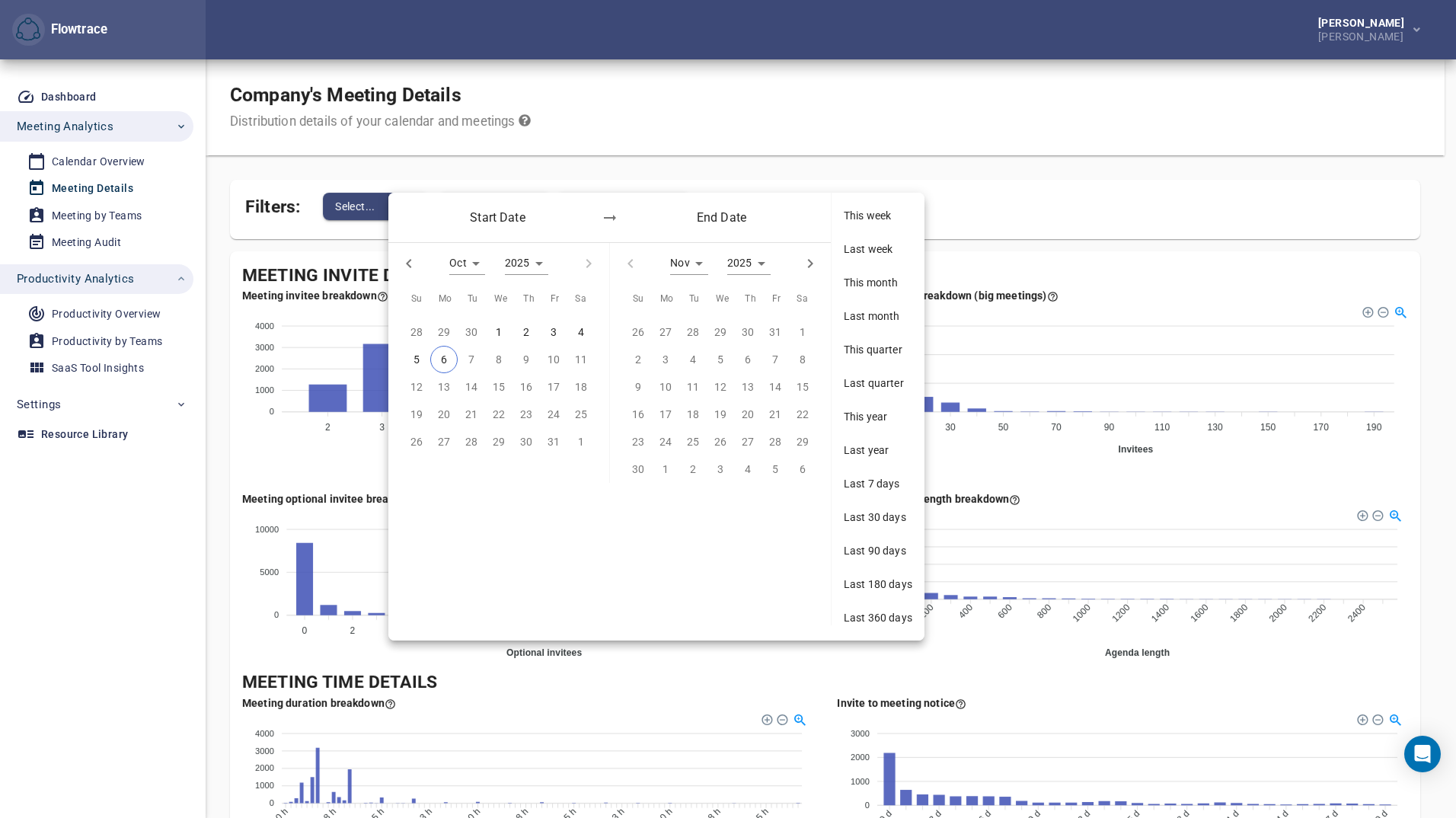
click at [412, 261] on icon "button" at bounding box center [409, 263] width 18 height 18
click at [412, 262] on icon "button" at bounding box center [409, 263] width 18 height 18
type input "*"
click at [473, 331] on p "1" at bounding box center [472, 332] width 6 height 17
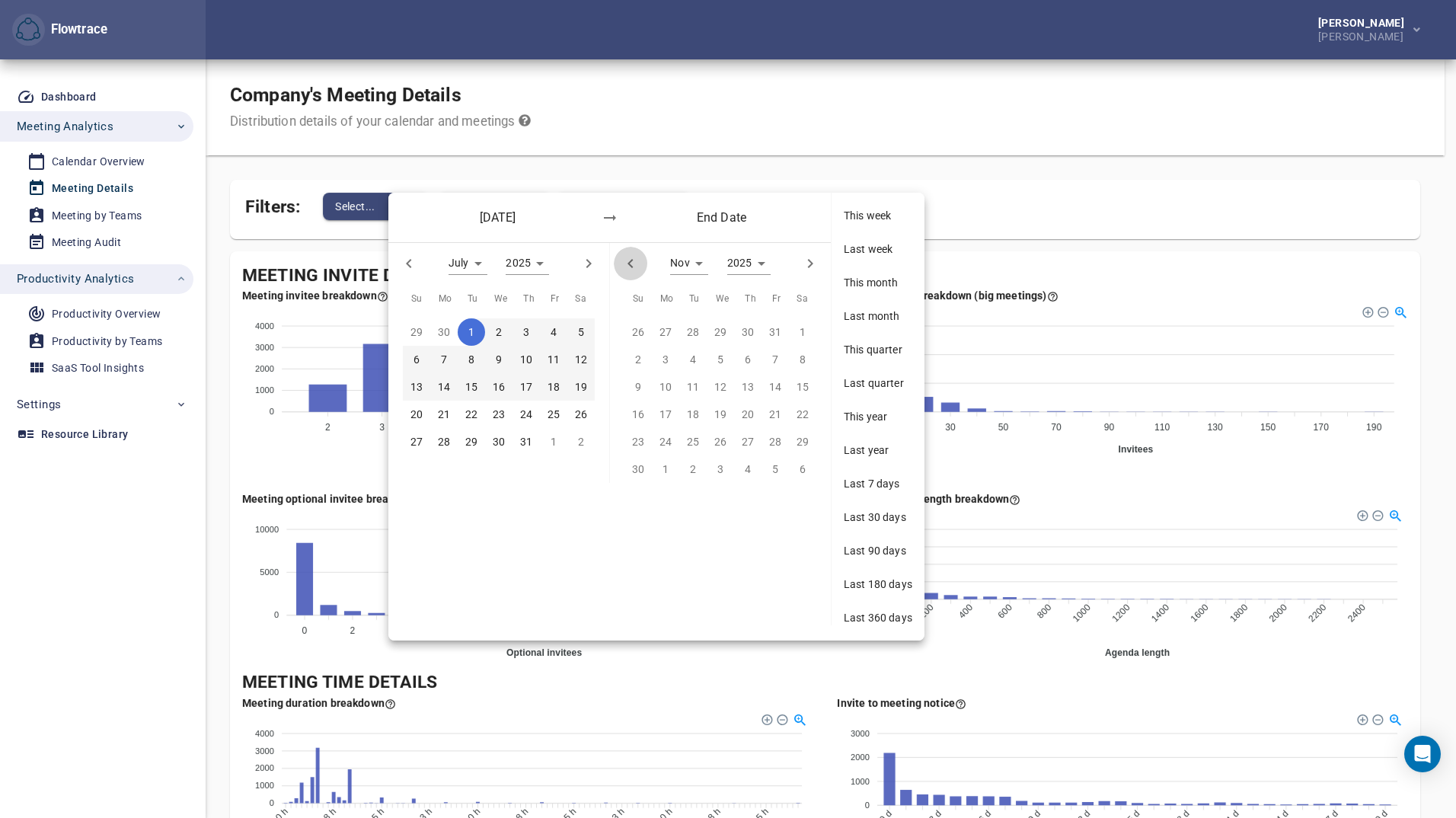
click at [632, 267] on icon "button" at bounding box center [630, 264] width 5 height 9
type input "*"
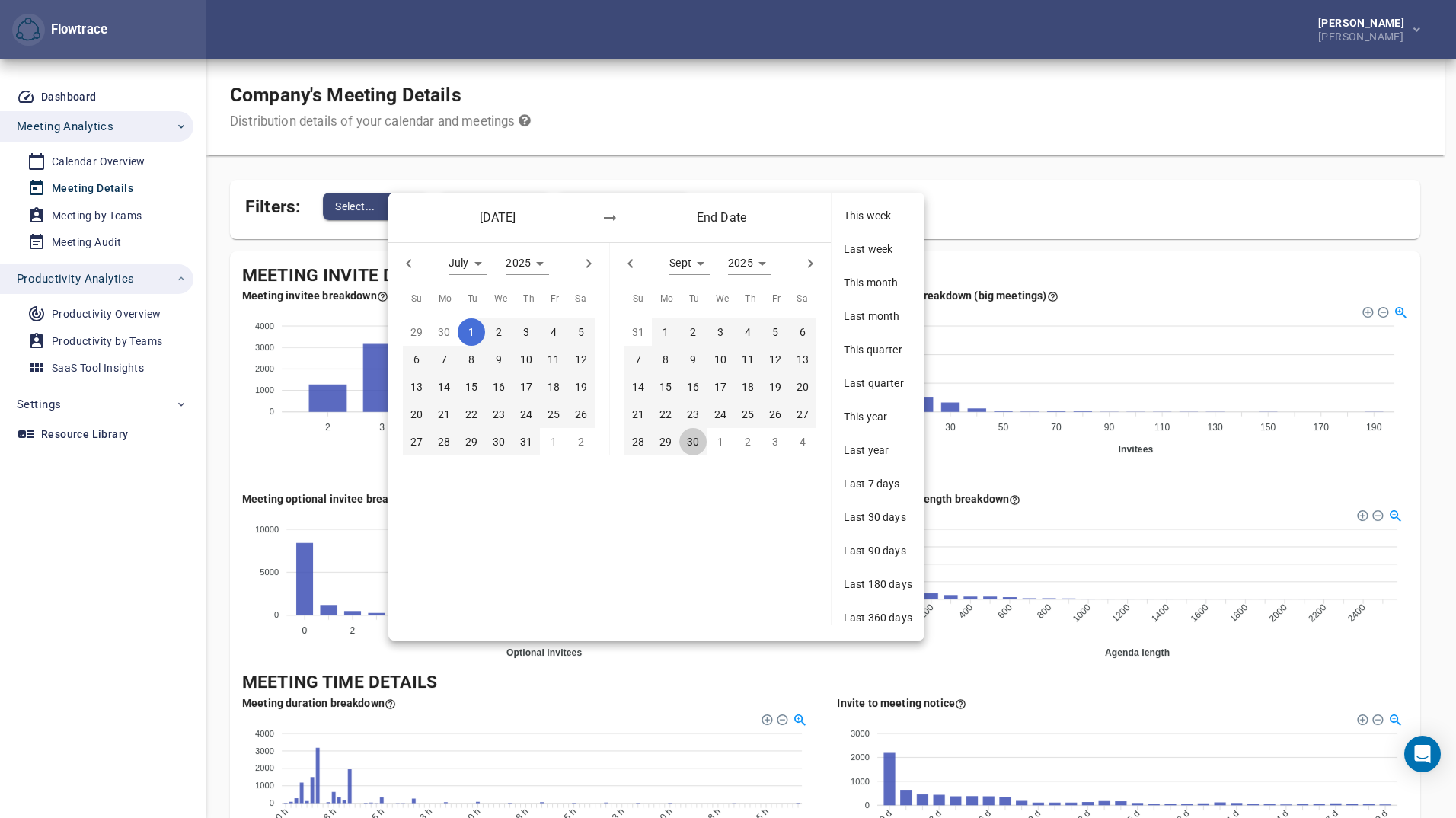
click at [687, 444] on p "30" at bounding box center [693, 442] width 12 height 17
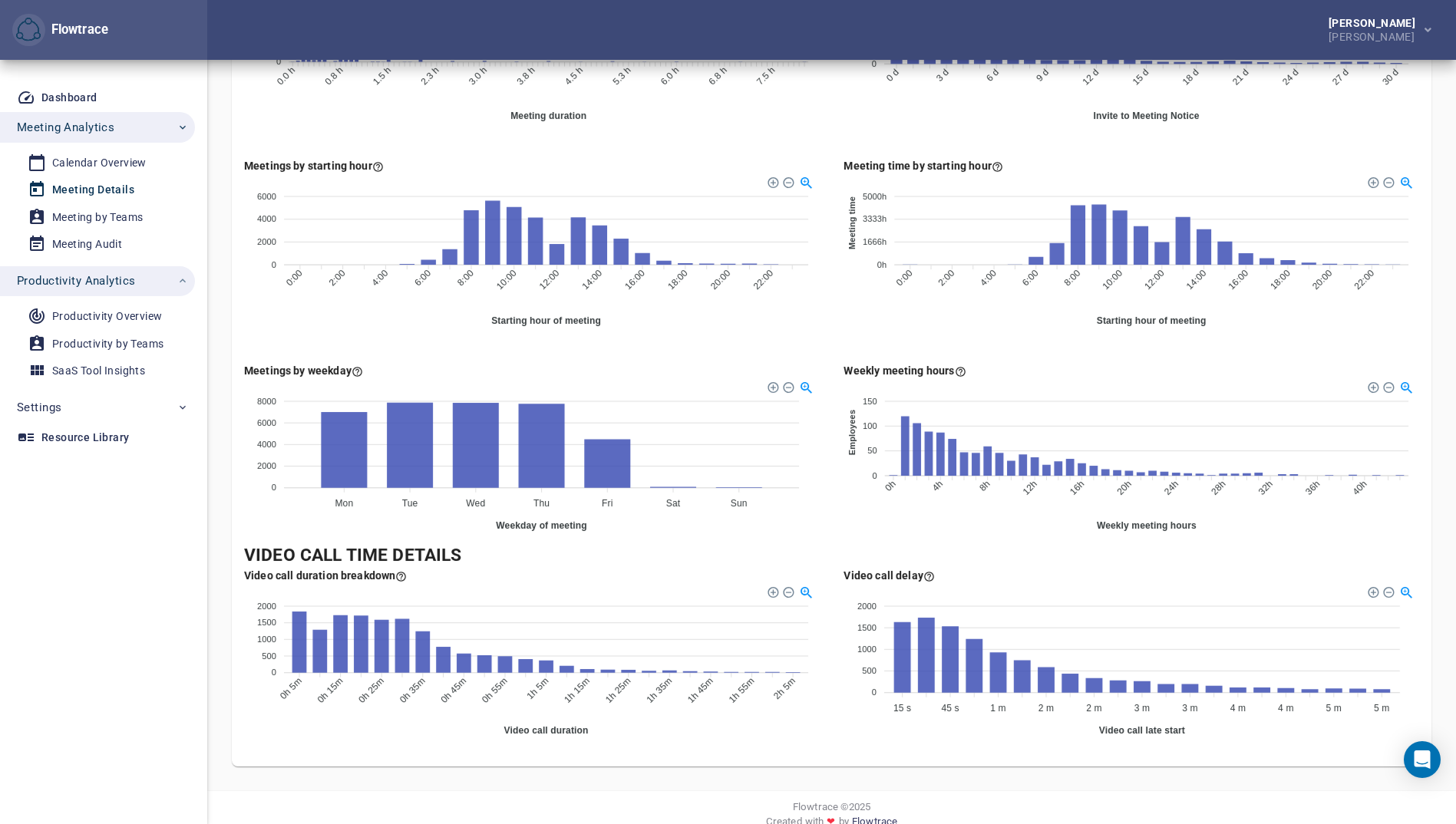
scroll to position [770, 0]
